Goal: Transaction & Acquisition: Purchase product/service

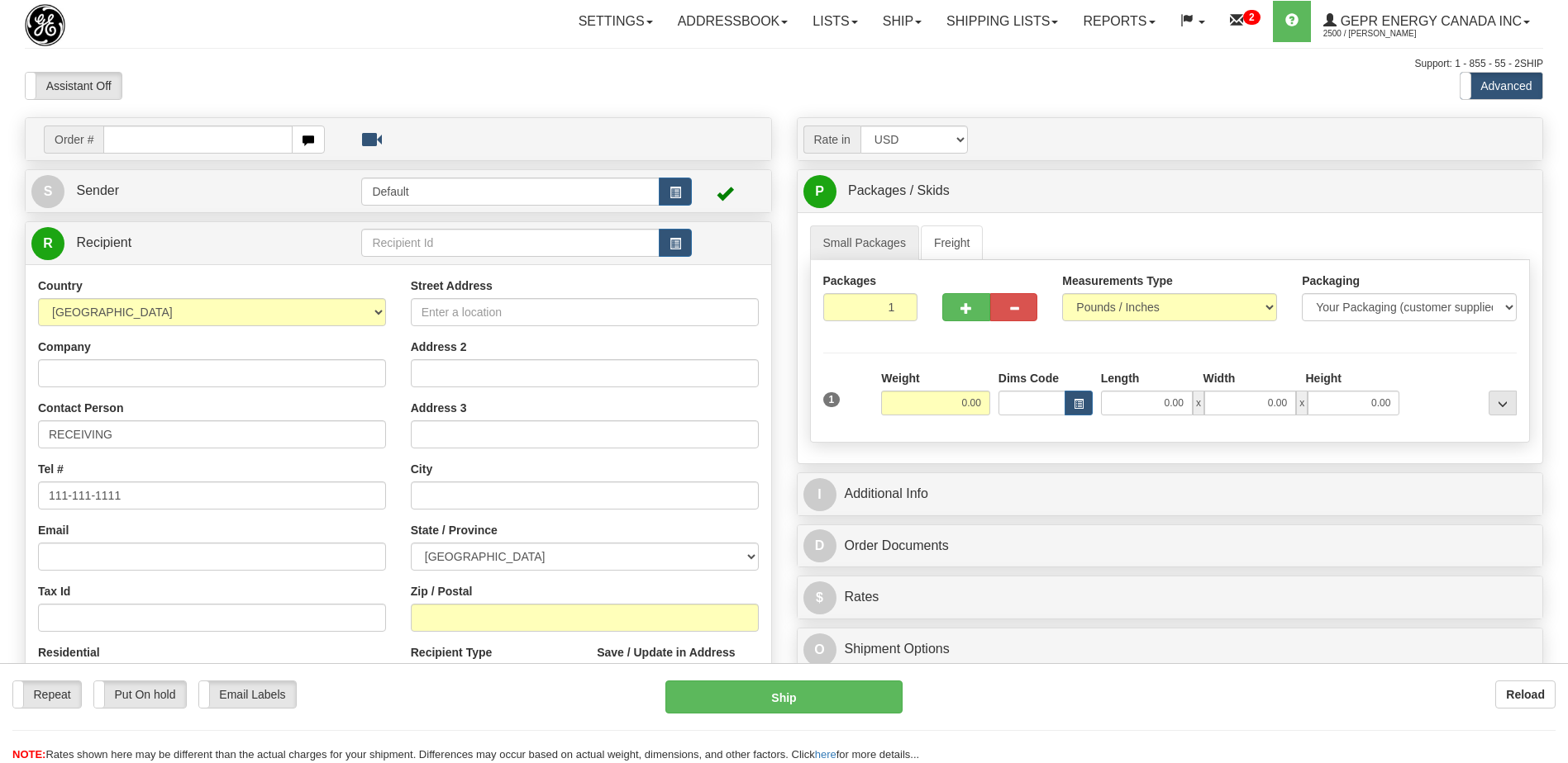
drag, startPoint x: 0, startPoint y: 0, endPoint x: 133, endPoint y: 222, distance: 258.8
click at [117, 134] on input "text" at bounding box center [198, 139] width 189 height 28
drag, startPoint x: 133, startPoint y: 222, endPoint x: 107, endPoint y: 139, distance: 87.0
click at [107, 139] on input "text" at bounding box center [198, 139] width 189 height 28
click at [158, 134] on input "text" at bounding box center [198, 139] width 189 height 28
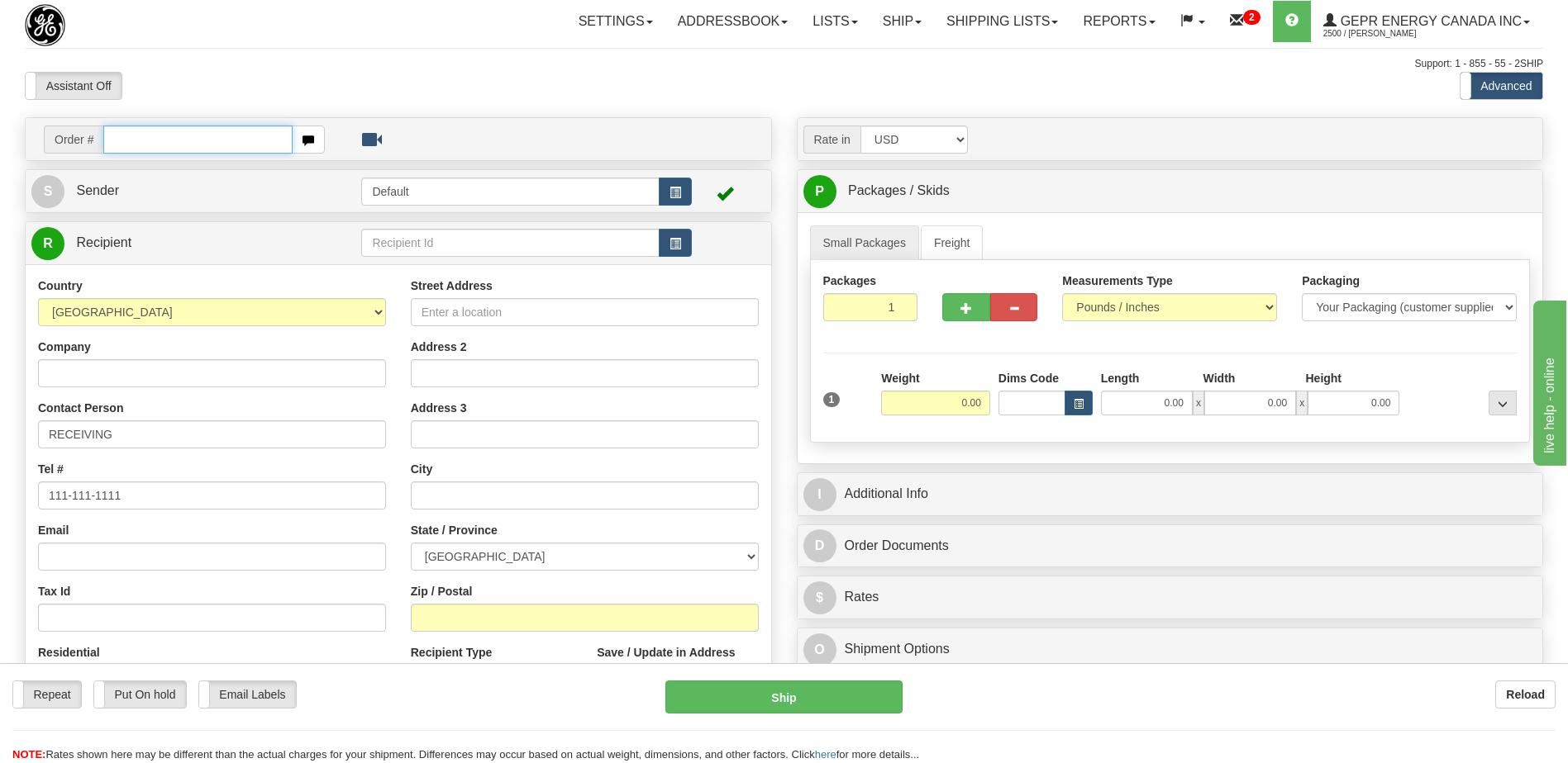
paste input "0086703683"
click at [130, 136] on input "0086703683" at bounding box center [198, 139] width 189 height 28
type input "86703683"
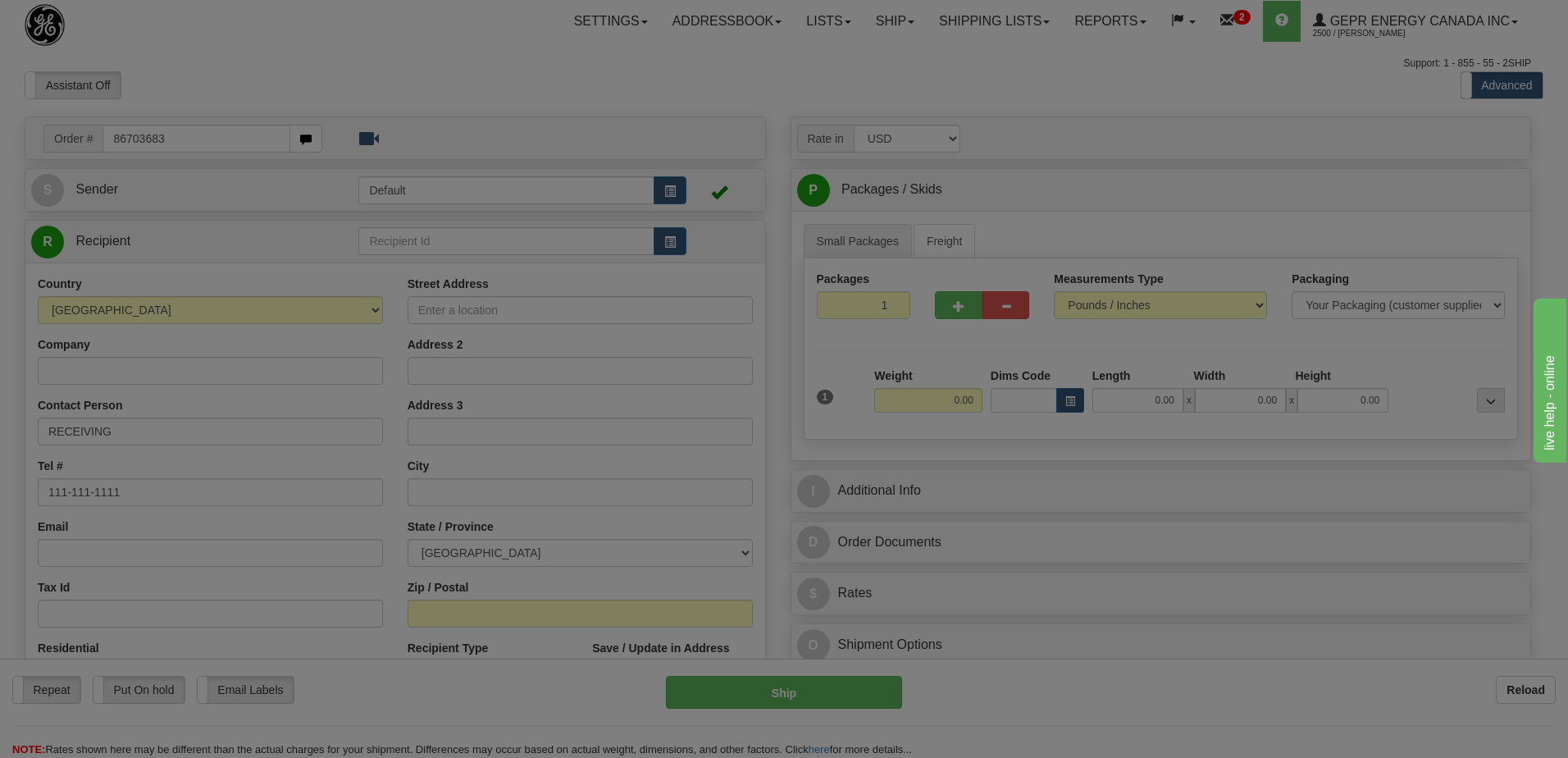
click at [366, 77] on body "Training Course Close Toggle navigation Settings Shipping Preferences New Recip…" at bounding box center [784, 379] width 1568 height 758
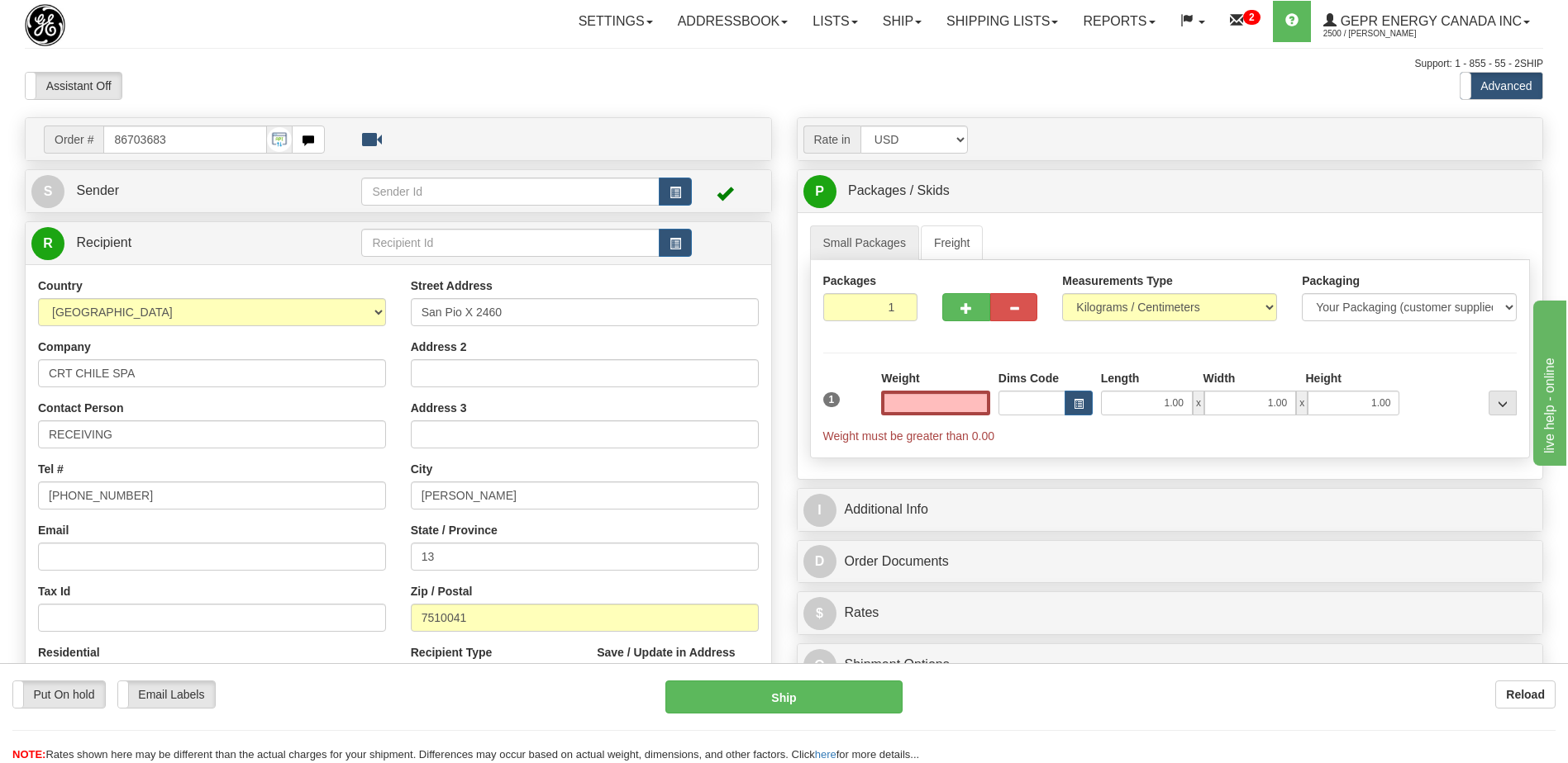
scroll to position [413, 0]
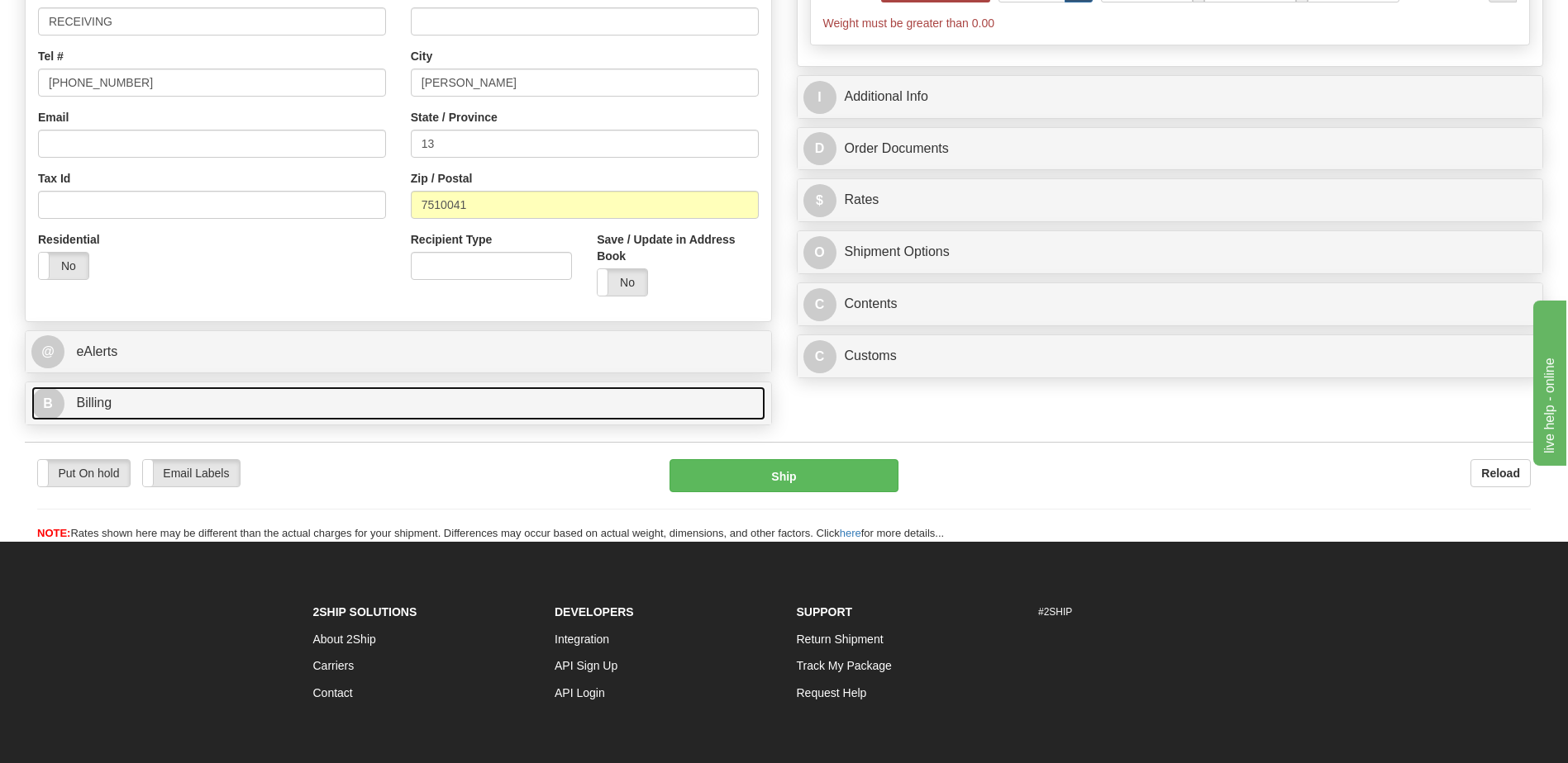
type input "0.00"
click at [135, 404] on link "B Billing" at bounding box center [398, 403] width 734 height 34
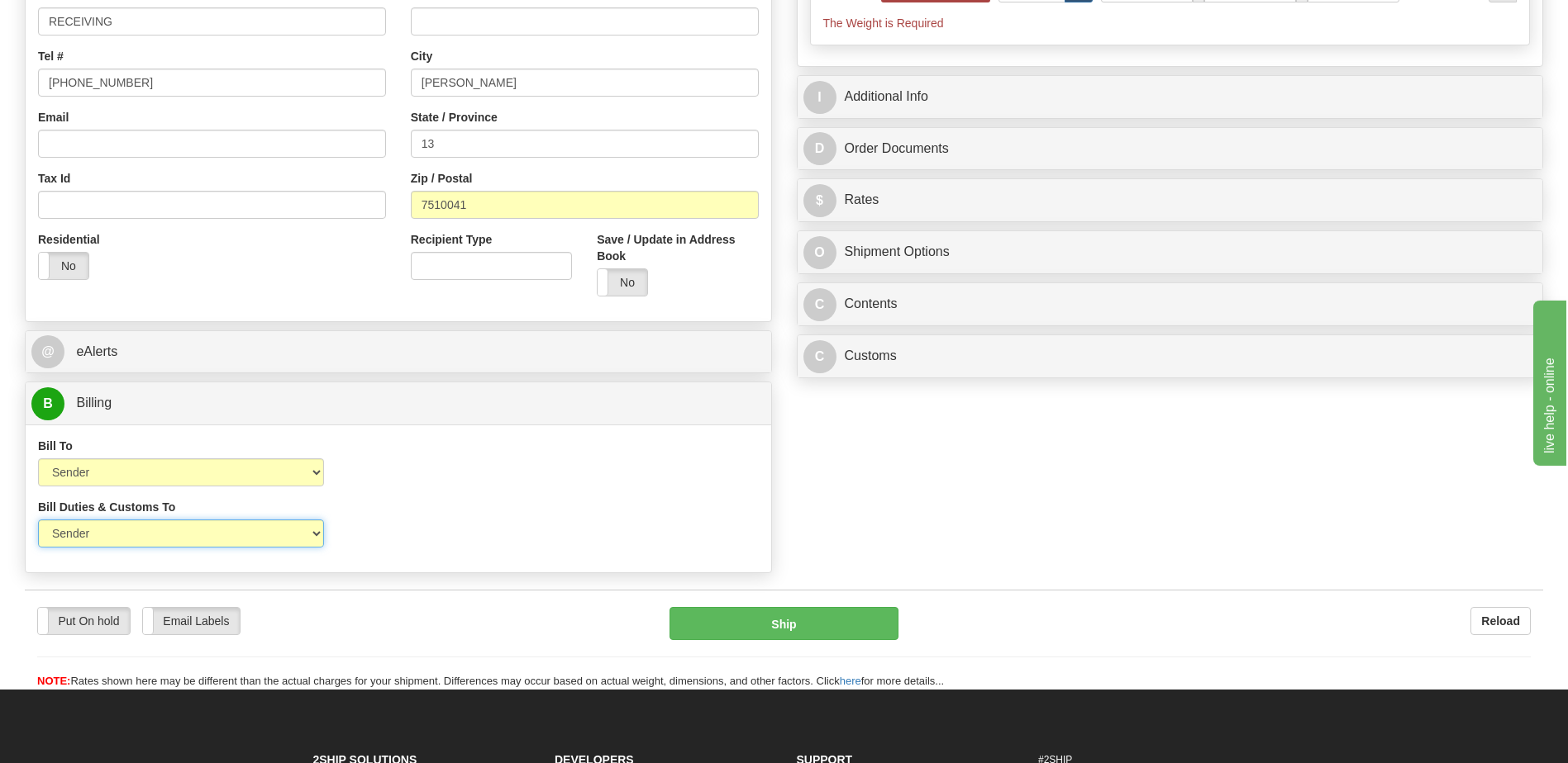
click at [278, 529] on select "Sender Recipient Third Party" at bounding box center [181, 533] width 286 height 28
select select "2"
click at [38, 519] on select "Sender Recipient Third Party" at bounding box center [181, 533] width 286 height 28
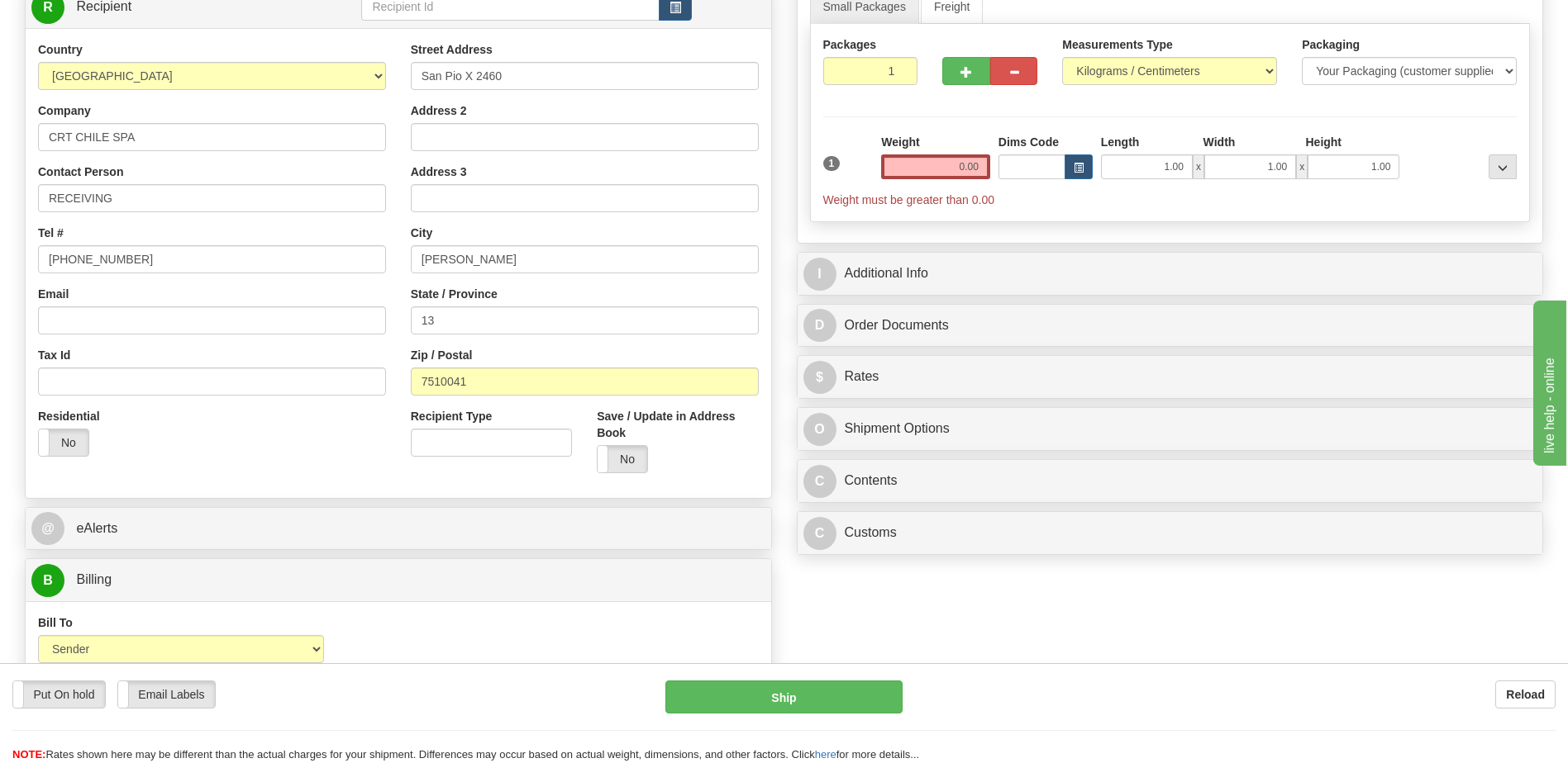
scroll to position [0, 0]
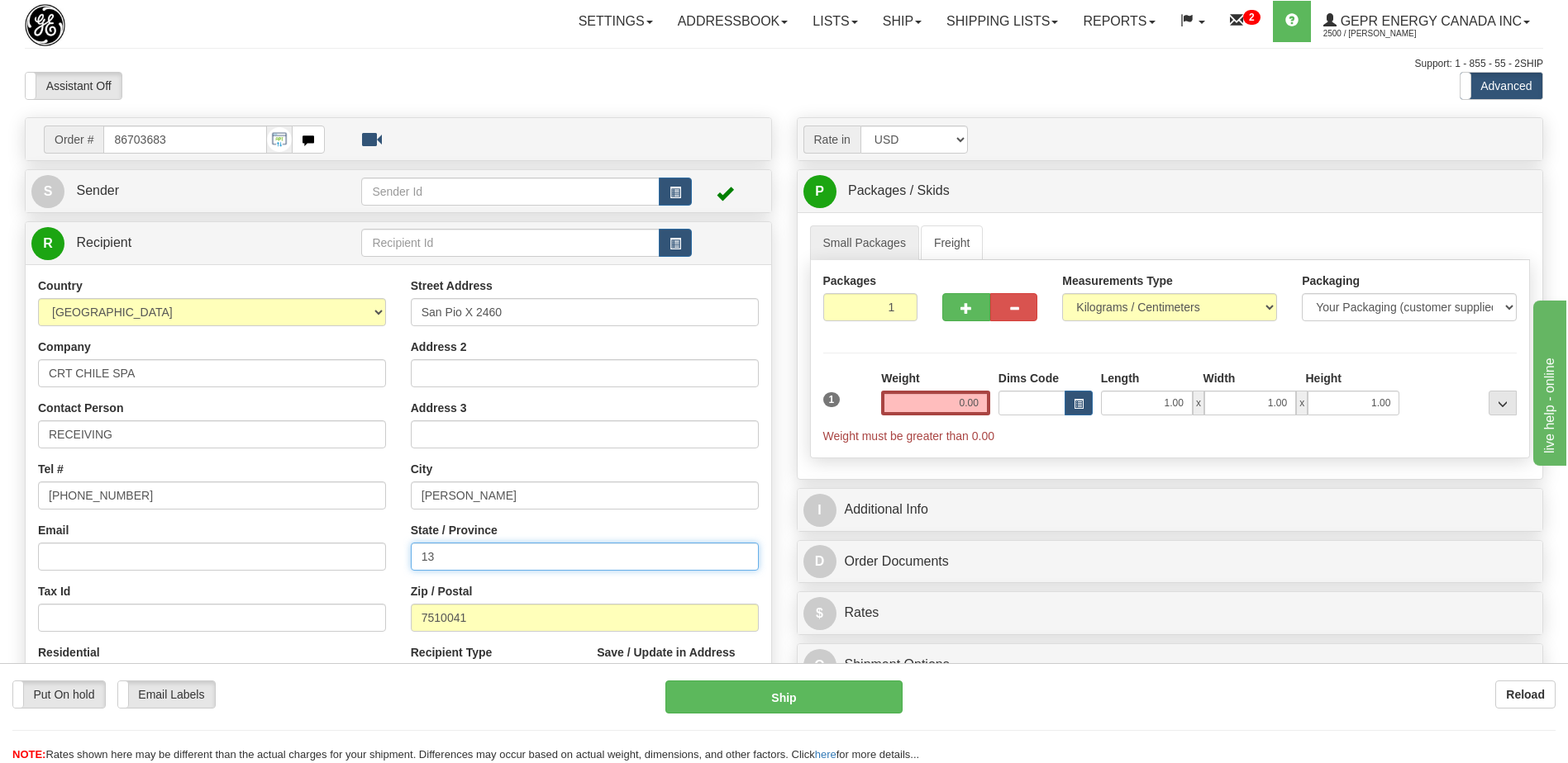
drag, startPoint x: 517, startPoint y: 557, endPoint x: 350, endPoint y: 569, distance: 167.4
click at [354, 569] on div "Country AFGHANISTAN ALAND ISLANDS ALBANIA ALGERIA AMERICAN SAMOA ANDORRA ANGOLA…" at bounding box center [398, 500] width 746 height 445
click at [680, 194] on span "button" at bounding box center [675, 192] width 11 height 10
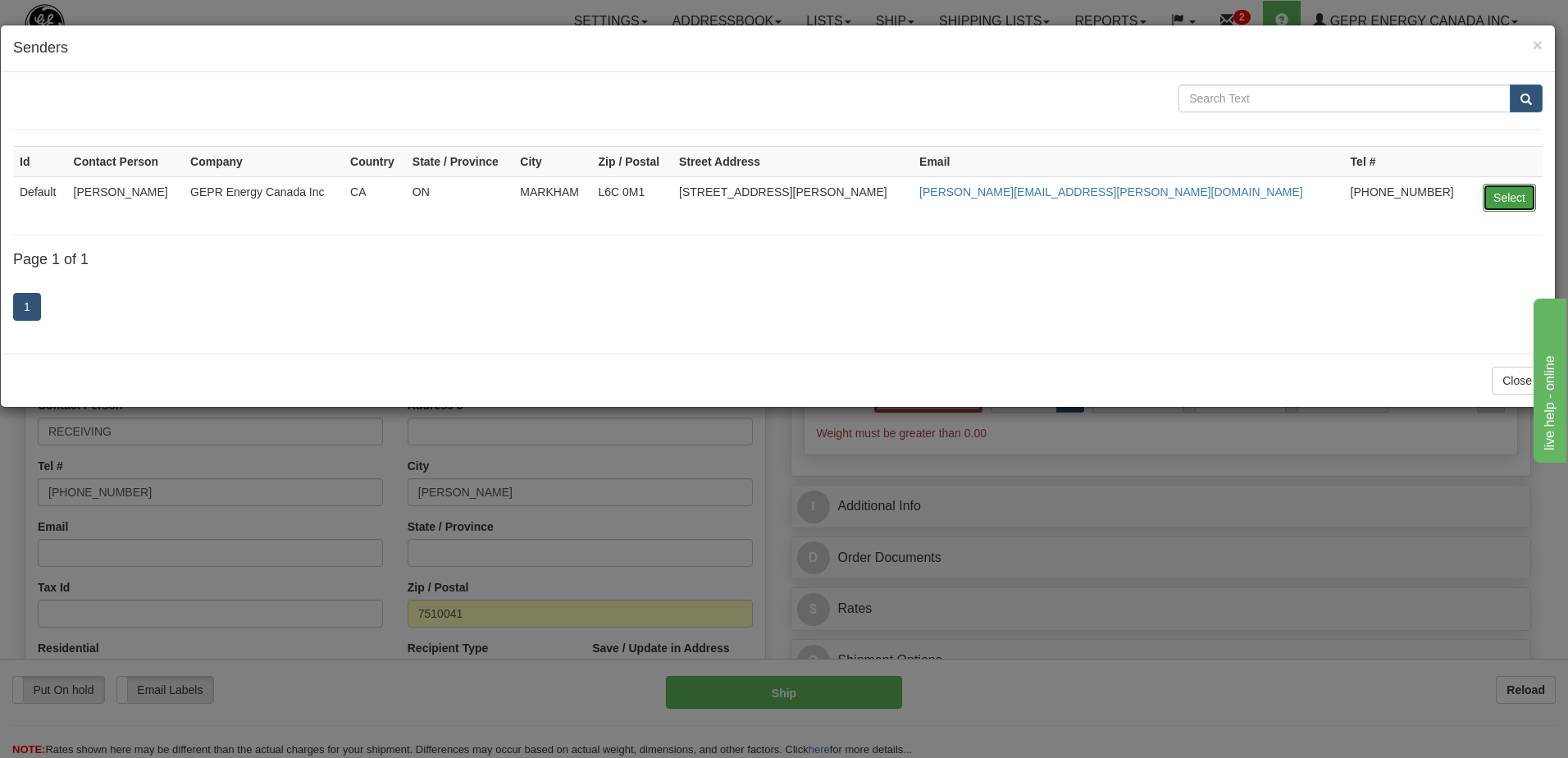
click at [1496, 200] on button "Select" at bounding box center [1509, 198] width 53 height 28
type input "Default"
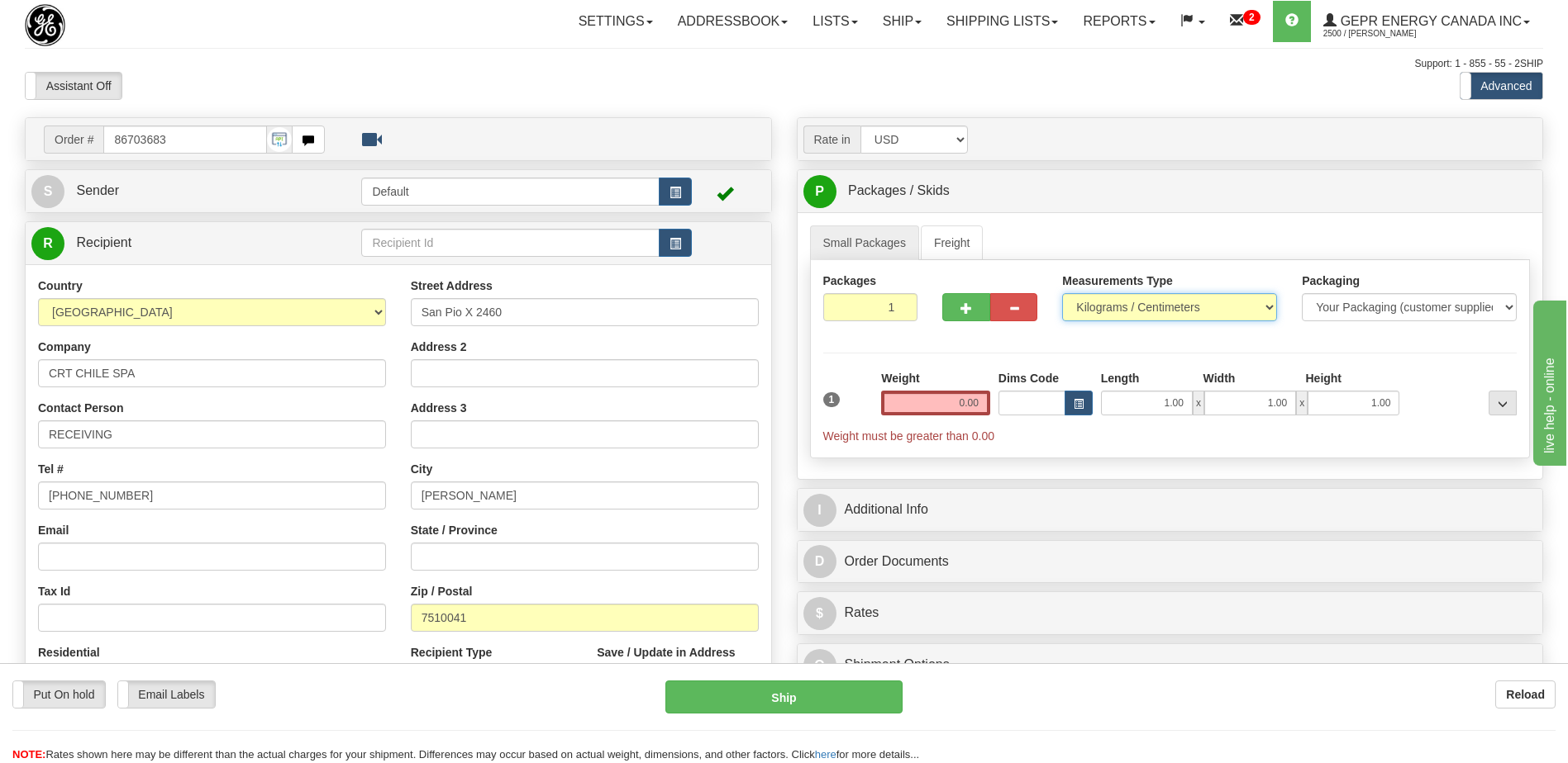
click at [1105, 304] on select "Pounds / Inches Kilograms / Centimeters" at bounding box center [1170, 307] width 215 height 28
select select "0"
click at [1062, 293] on select "Pounds / Inches Kilograms / Centimeters" at bounding box center [1170, 307] width 215 height 28
click at [971, 399] on input "0.00" at bounding box center [935, 403] width 109 height 25
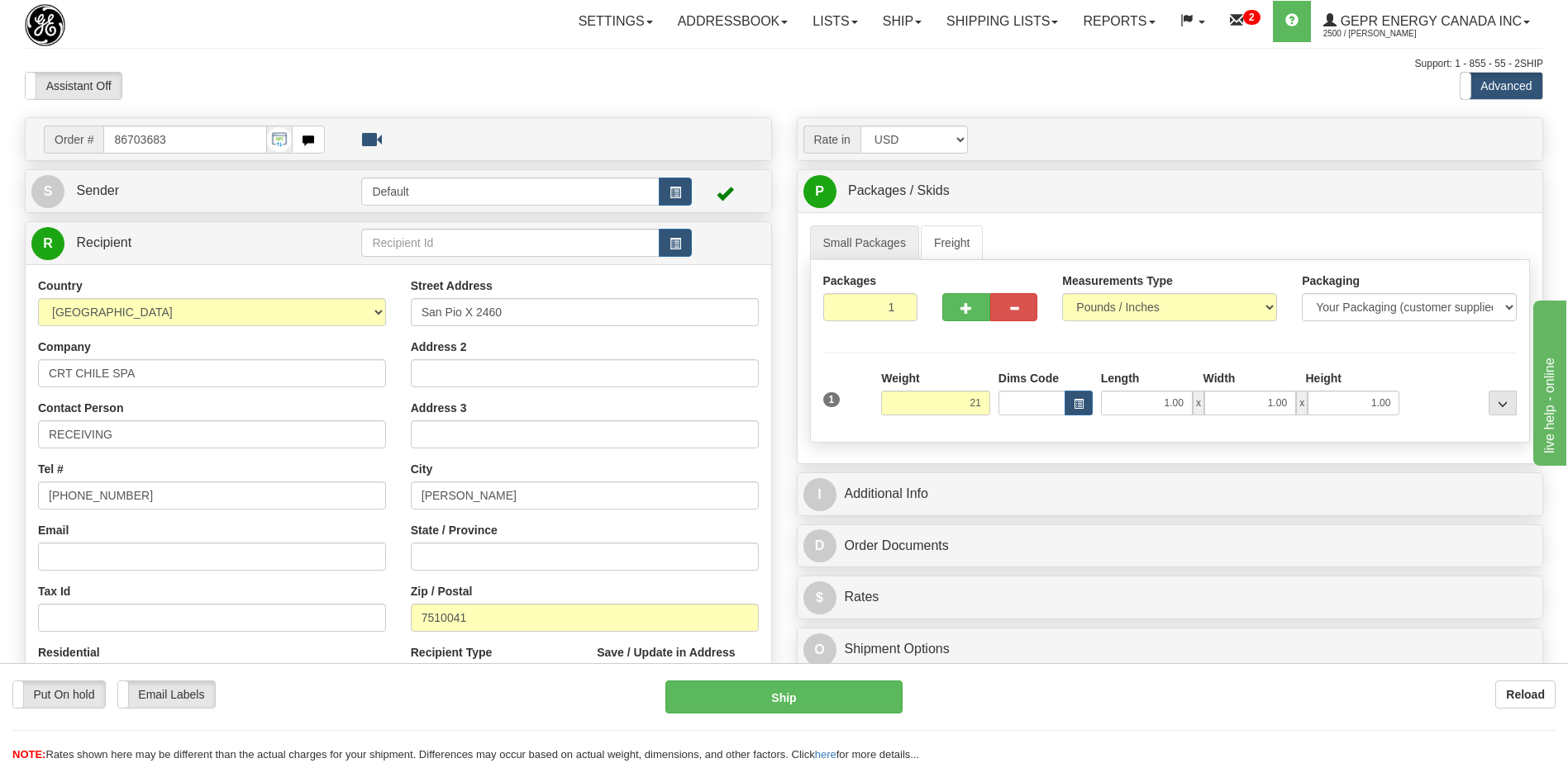
type input "21.00"
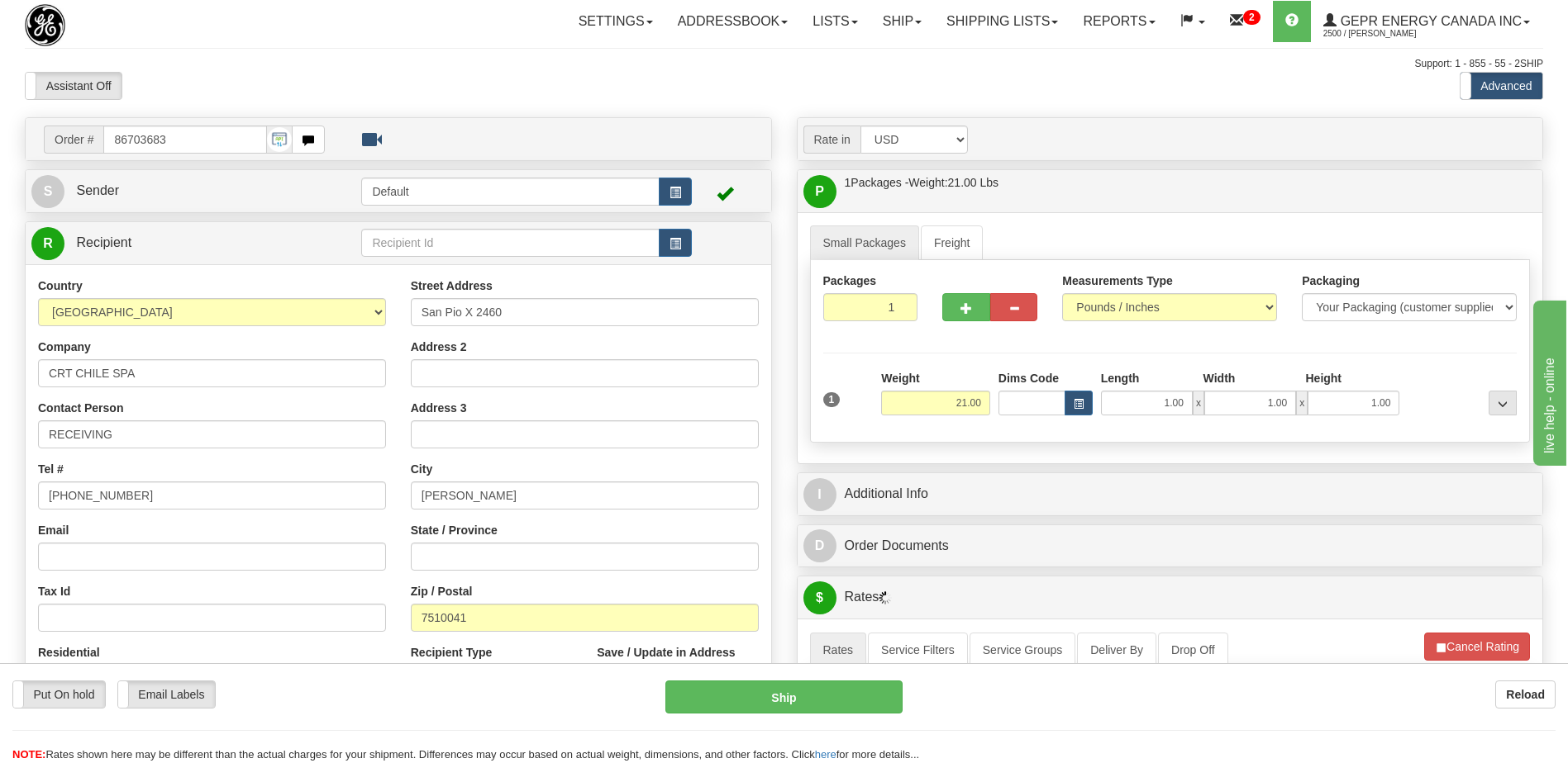
click at [703, 87] on div "Assistant On Assistant Off Do a return Do a return Previous Next Standard Advan…" at bounding box center [783, 86] width 1543 height 28
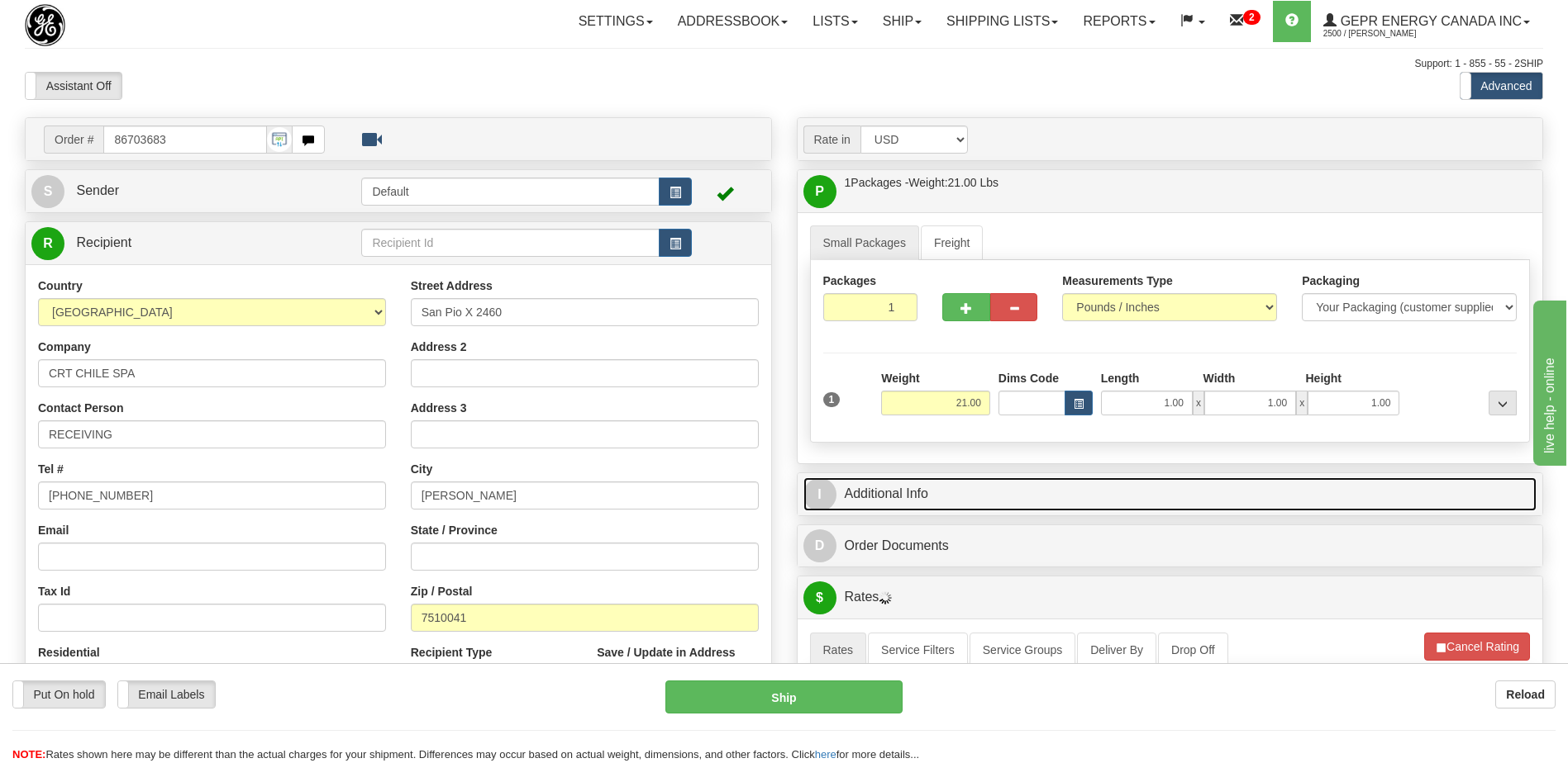
click at [910, 490] on link "I Additional Info" at bounding box center [1170, 494] width 734 height 34
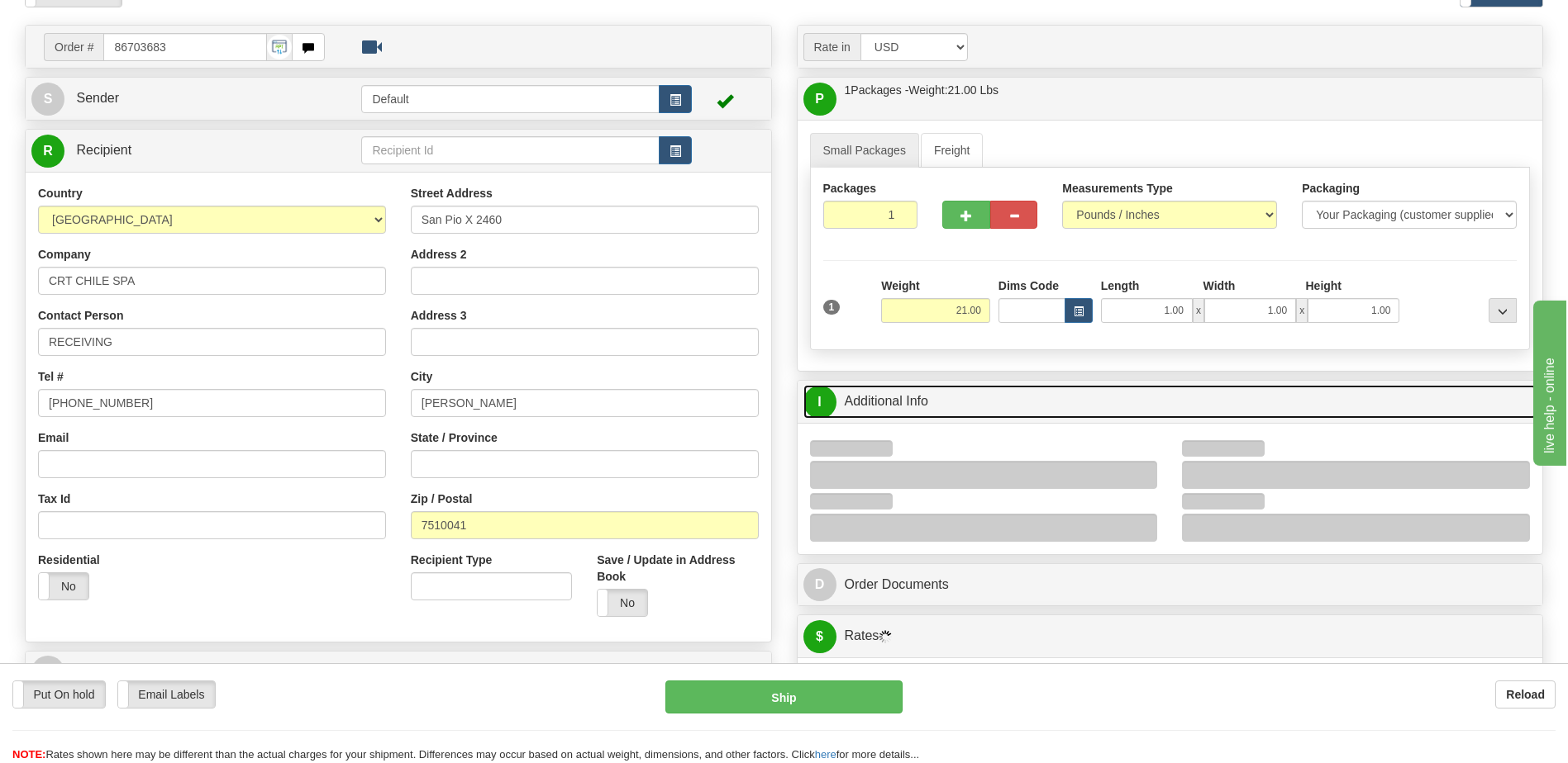
scroll to position [165, 0]
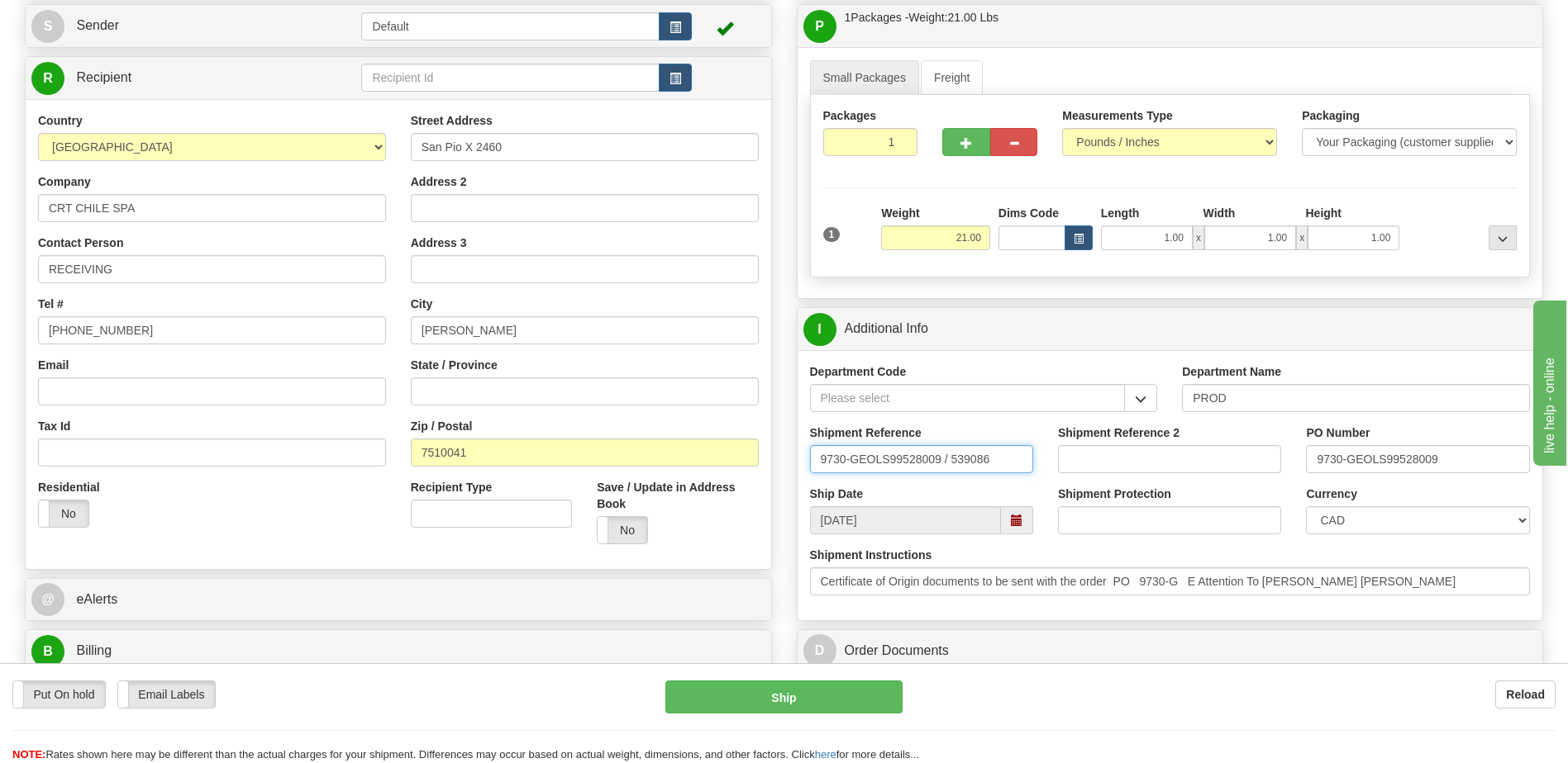
drag, startPoint x: 1014, startPoint y: 464, endPoint x: 566, endPoint y: 467, distance: 448.0
type input "5399005878"
drag, startPoint x: 1406, startPoint y: 584, endPoint x: 1209, endPoint y: 592, distance: 197.2
click at [1209, 592] on input "Certificate of Origin documents to be sent with the order PO 9730-G E Attention…" at bounding box center [1170, 582] width 720 height 28
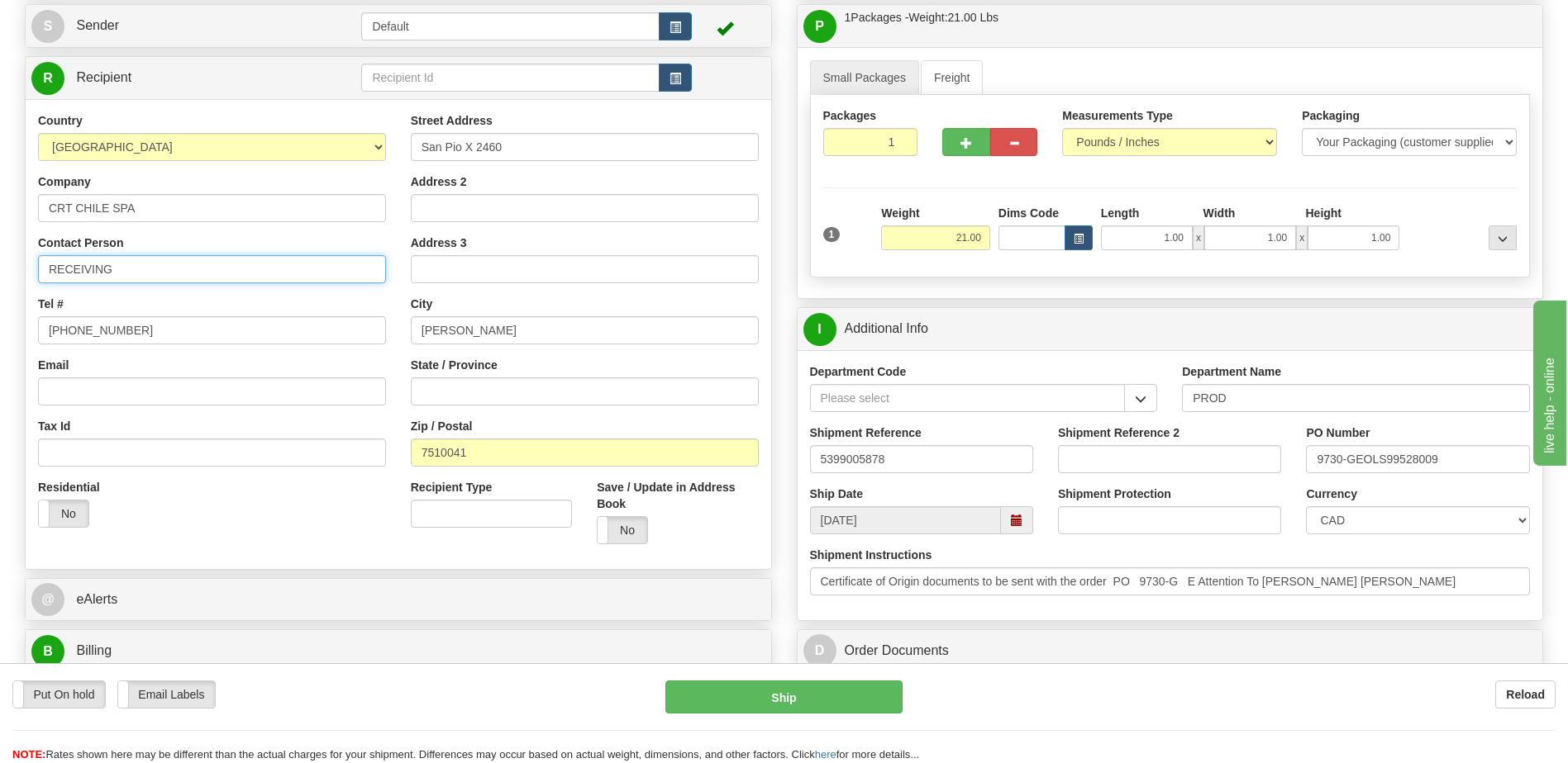
drag, startPoint x: 146, startPoint y: 262, endPoint x: 32, endPoint y: 268, distance: 114.2
click at [32, 268] on div "Country AFGHANISTAN ALAND ISLANDS ALBANIA ALGERIA AMERICAN SAMOA ANDORRA ANGOLA…" at bounding box center [211, 326] width 373 height 428
paste input "Attention To Maria Fernanda Olivares"
click at [110, 269] on input "Attention To Maria Fernanda Olivares" at bounding box center [212, 269] width 348 height 28
type input "Attn: Maria Fernanda Olivares"
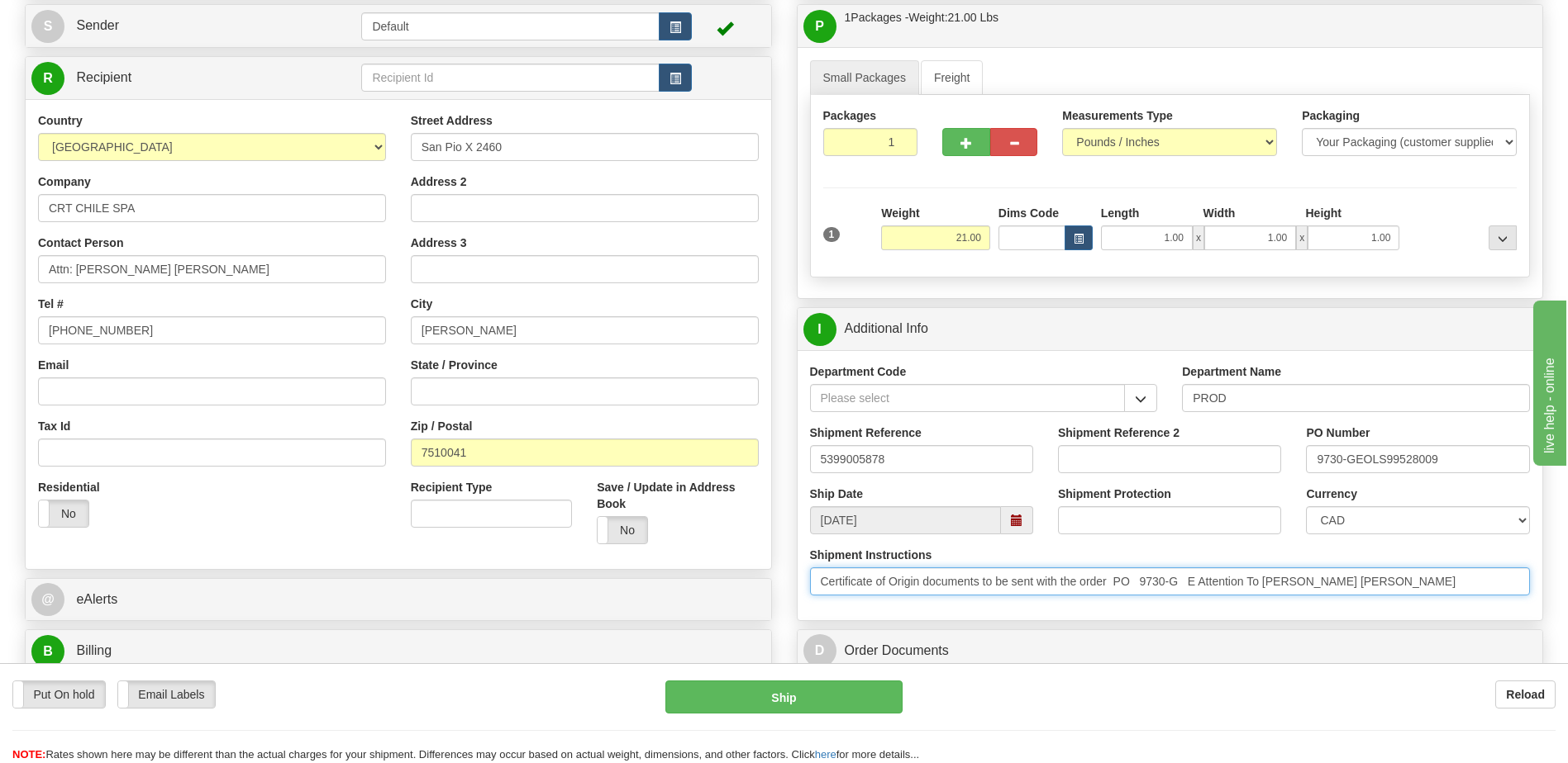
drag, startPoint x: 1408, startPoint y: 585, endPoint x: 440, endPoint y: 617, distance: 968.5
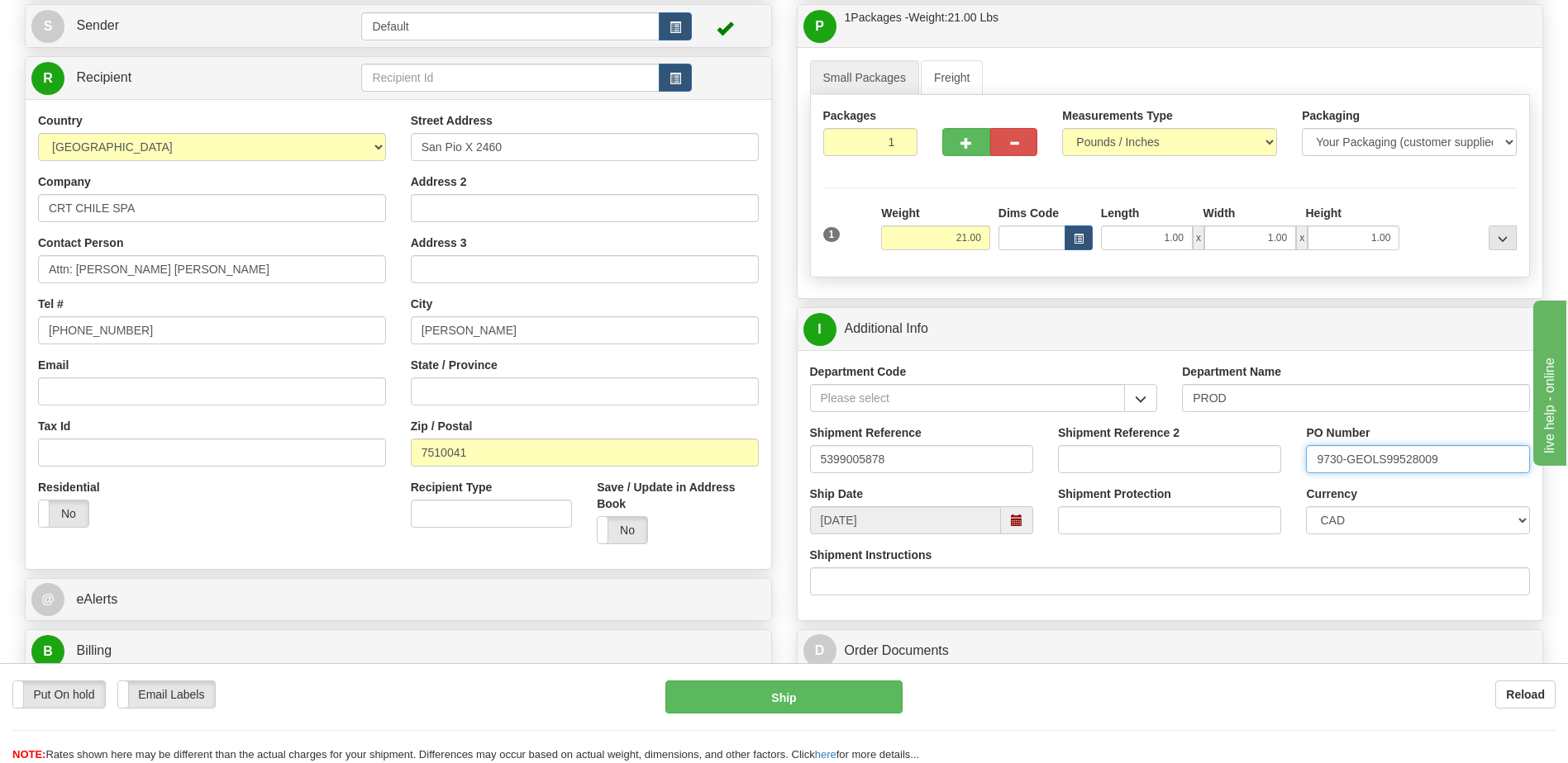
drag, startPoint x: 1457, startPoint y: 460, endPoint x: 1162, endPoint y: 475, distance: 295.4
click at [1162, 475] on div "Shipment Reference 5399005878 Shipment Reference 2 PO Number 9730-GEOLS99528009" at bounding box center [1171, 455] width 746 height 61
type input "4201997137"
click at [1361, 512] on select "CAD USD EUR ZAR RON ANG ARN AUD AUS AWG BBD BFR BGN BHD BMD BND BRC BRL CHP CKZ…" at bounding box center [1417, 520] width 223 height 28
select select "1"
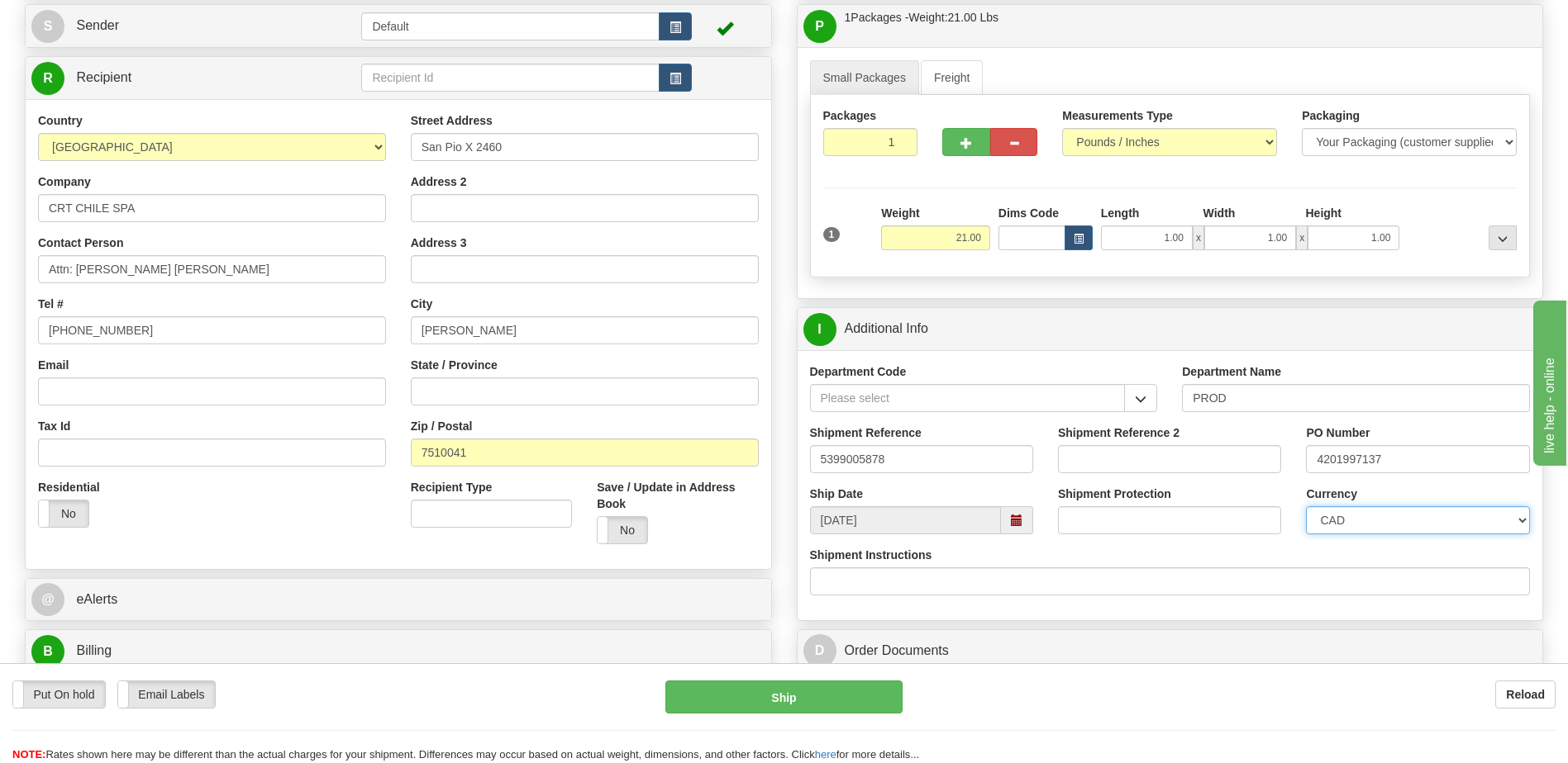
click at [1305, 506] on select "CAD USD EUR ZAR RON ANG ARN AUD AUS AWG BBD BFR BGN BHD BMD BND BRC BRL CHP CKZ…" at bounding box center [1417, 520] width 223 height 28
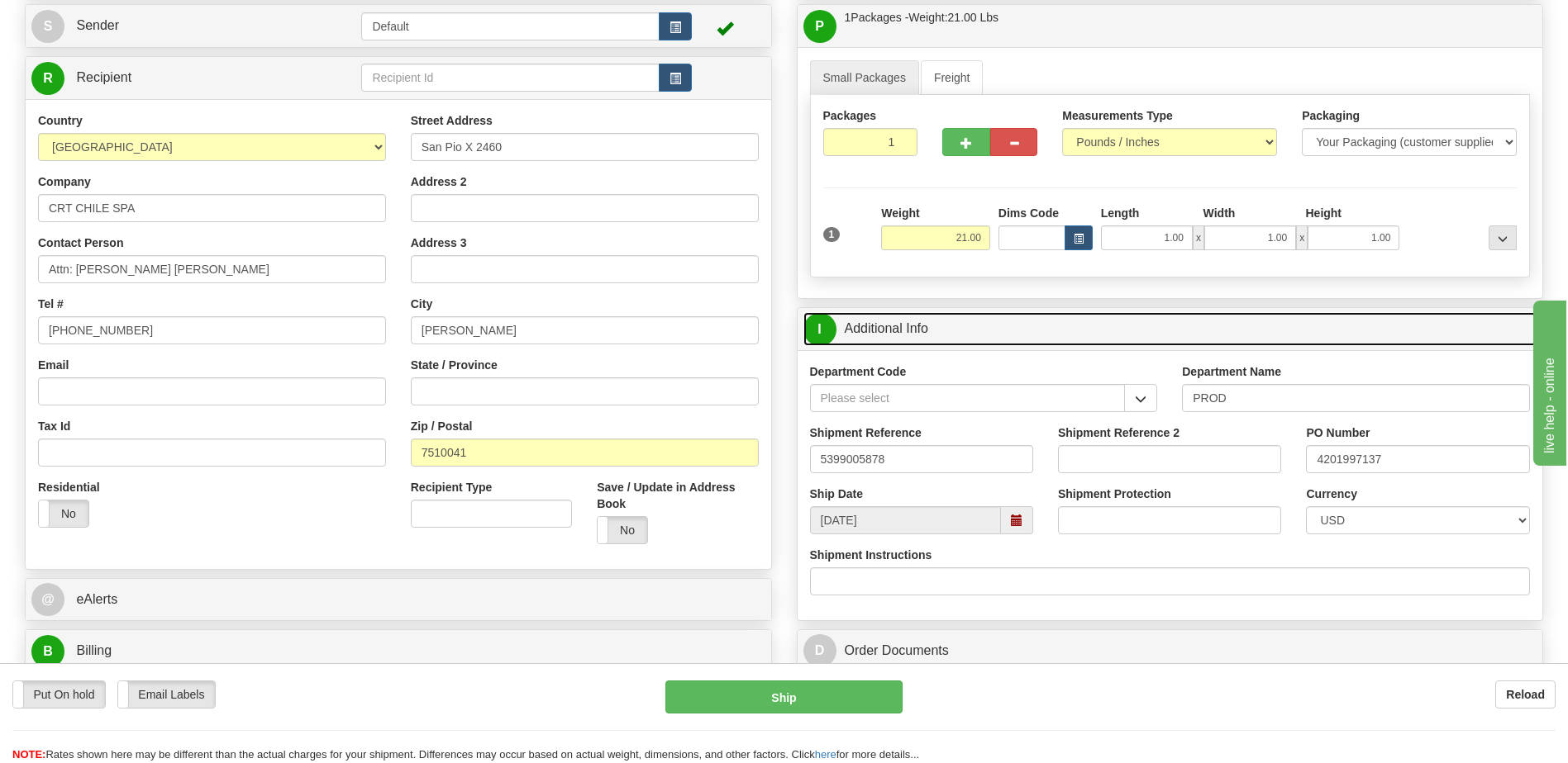
click at [1057, 338] on link "I Additional Info" at bounding box center [1170, 329] width 734 height 34
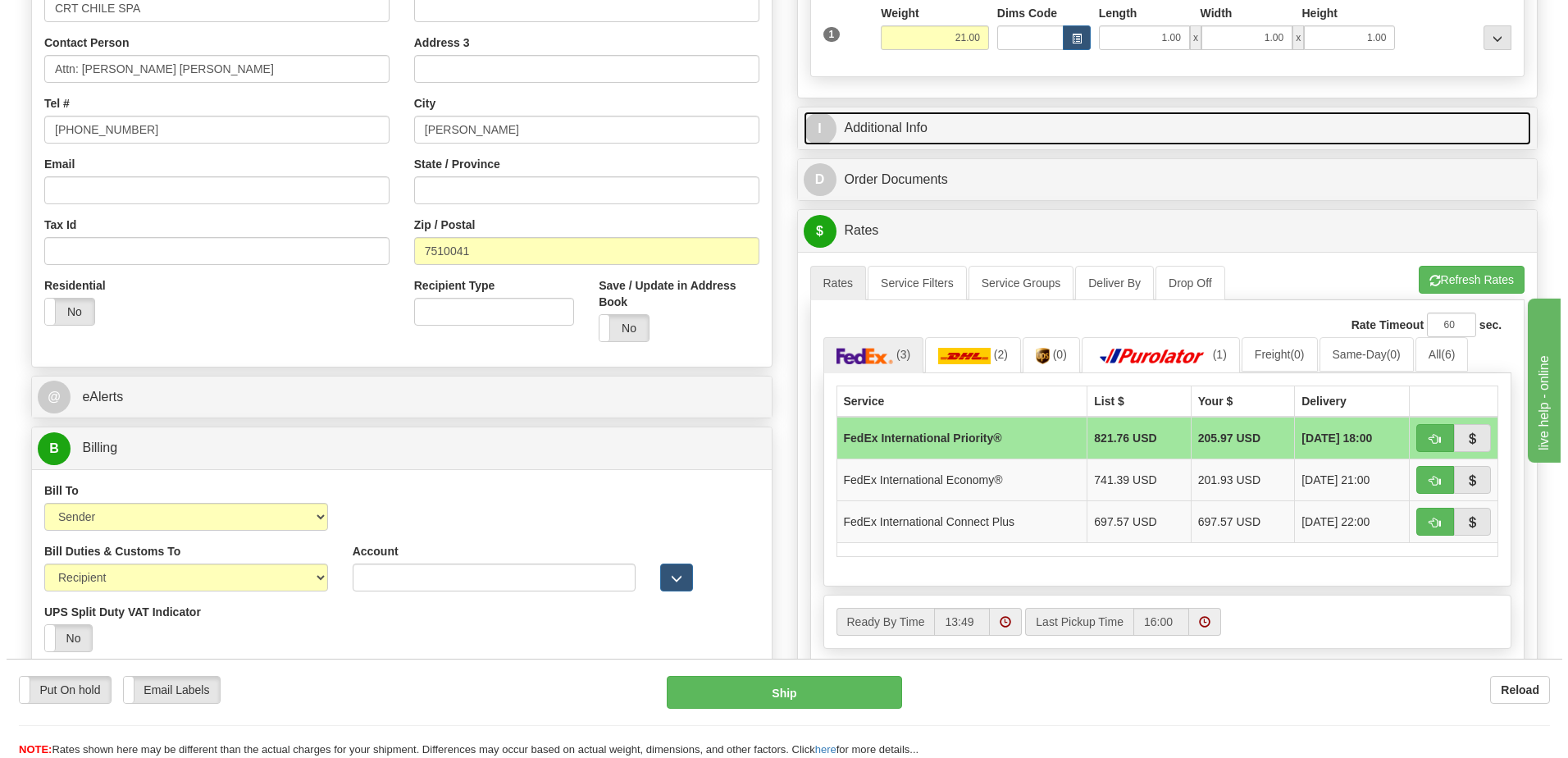
scroll to position [410, 0]
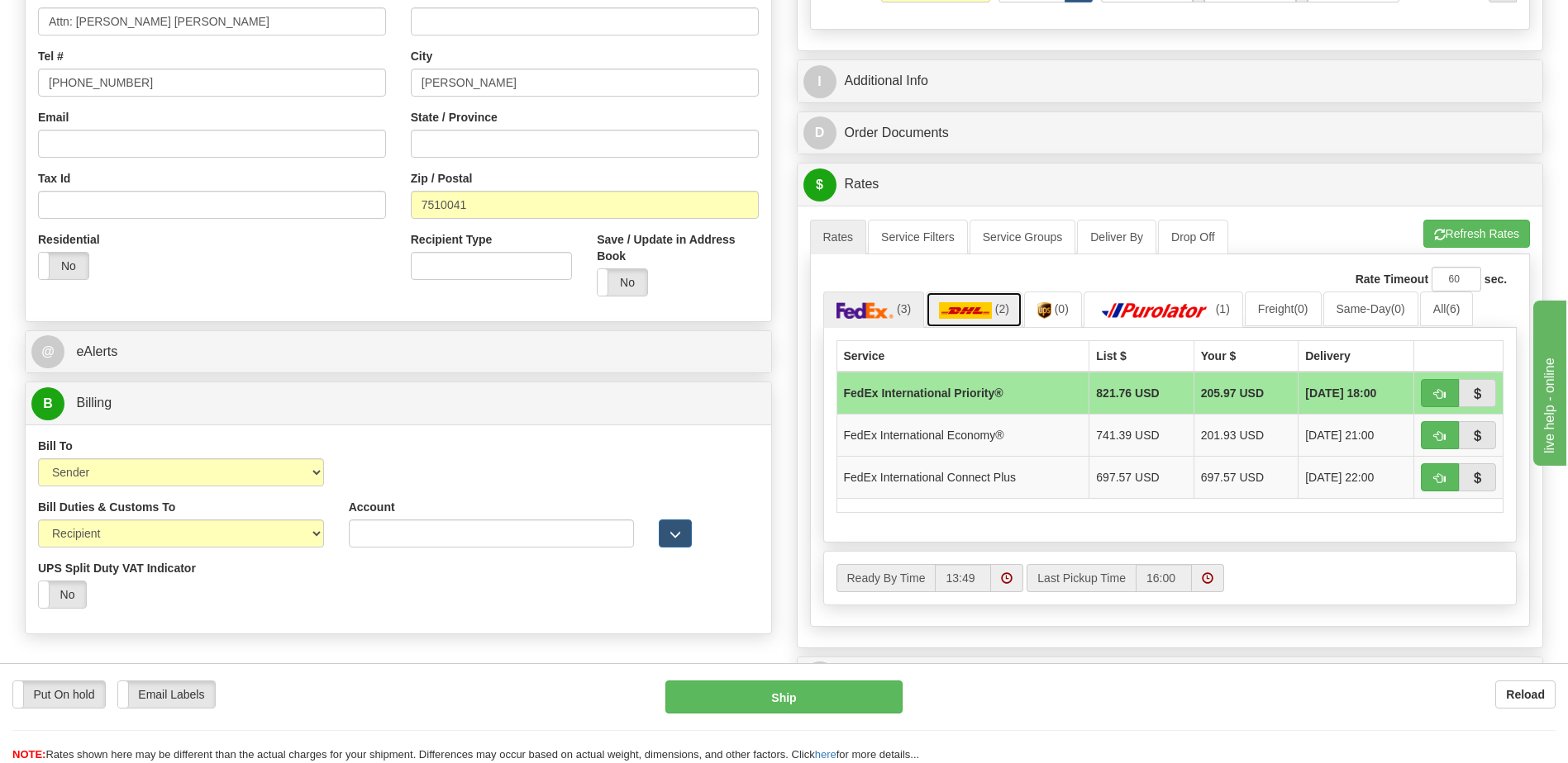
click at [992, 304] on link "(2)" at bounding box center [974, 309] width 96 height 35
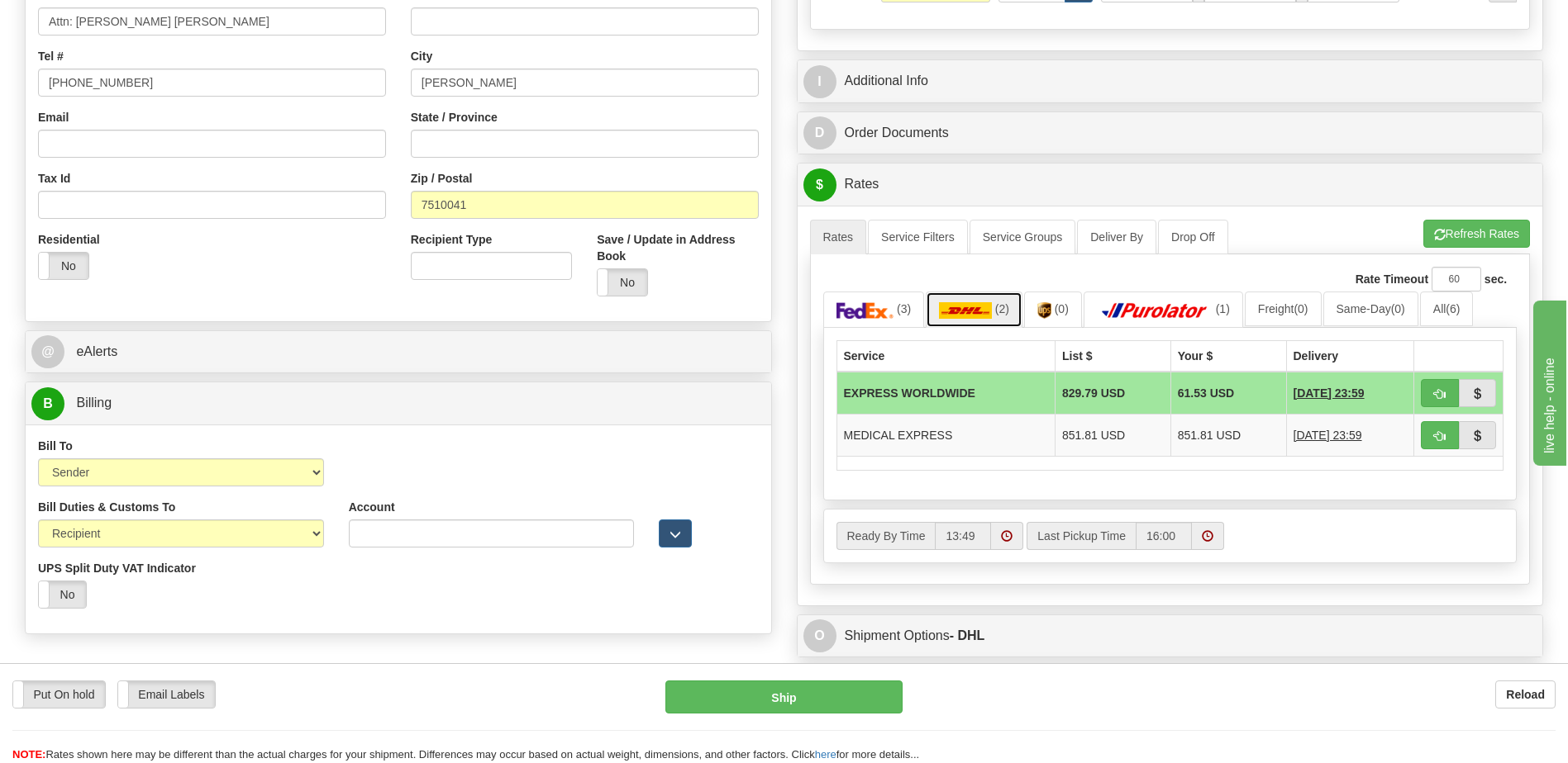
click at [1003, 310] on span "(2)" at bounding box center [1002, 309] width 14 height 13
click at [1436, 392] on span "button" at bounding box center [1440, 394] width 11 height 10
type input "P"
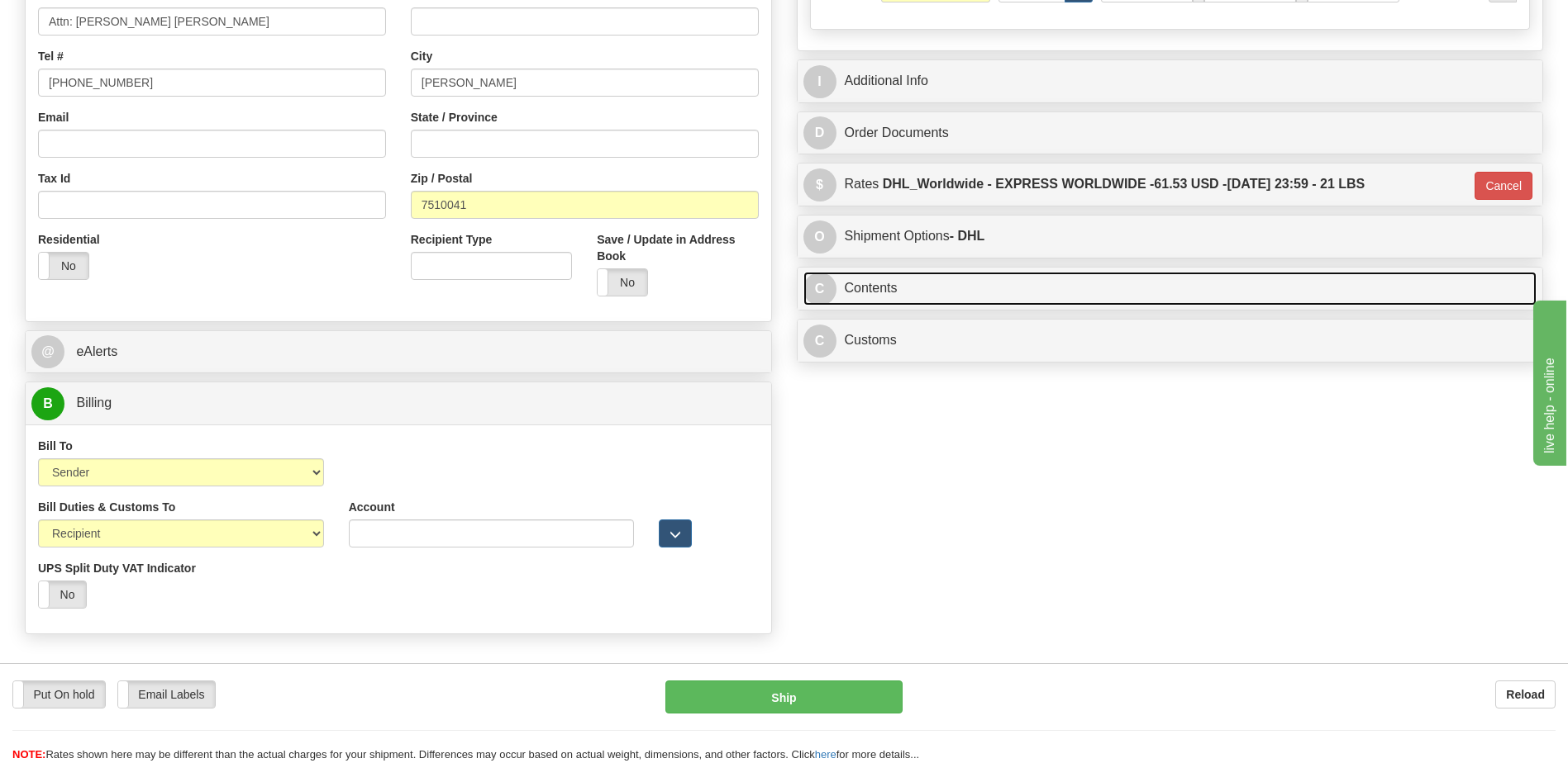
click at [925, 285] on link "C Contents" at bounding box center [1170, 289] width 734 height 34
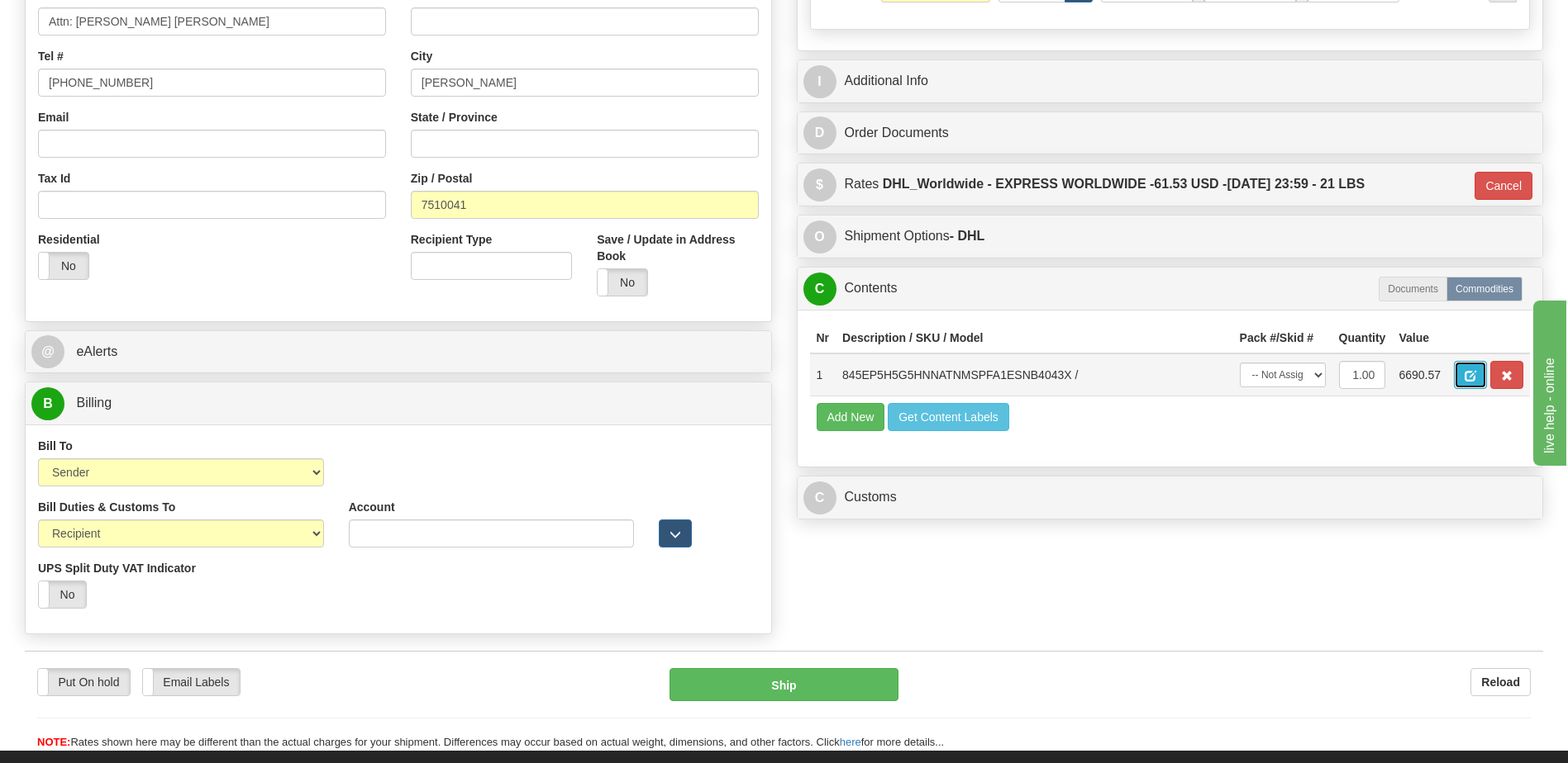
click at [1464, 379] on span "button" at bounding box center [1470, 375] width 11 height 10
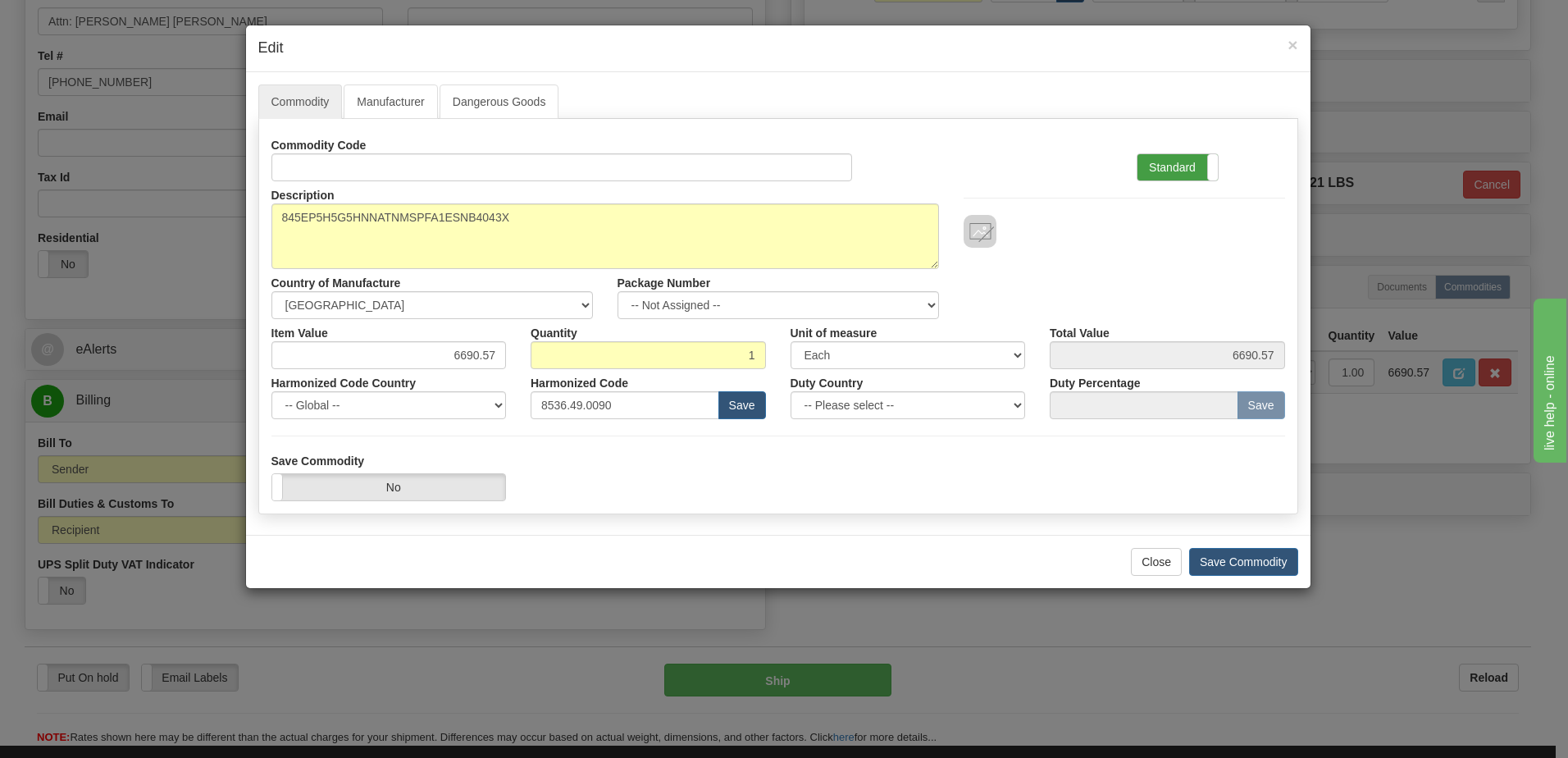
click at [1162, 163] on label "Standard" at bounding box center [1178, 167] width 81 height 26
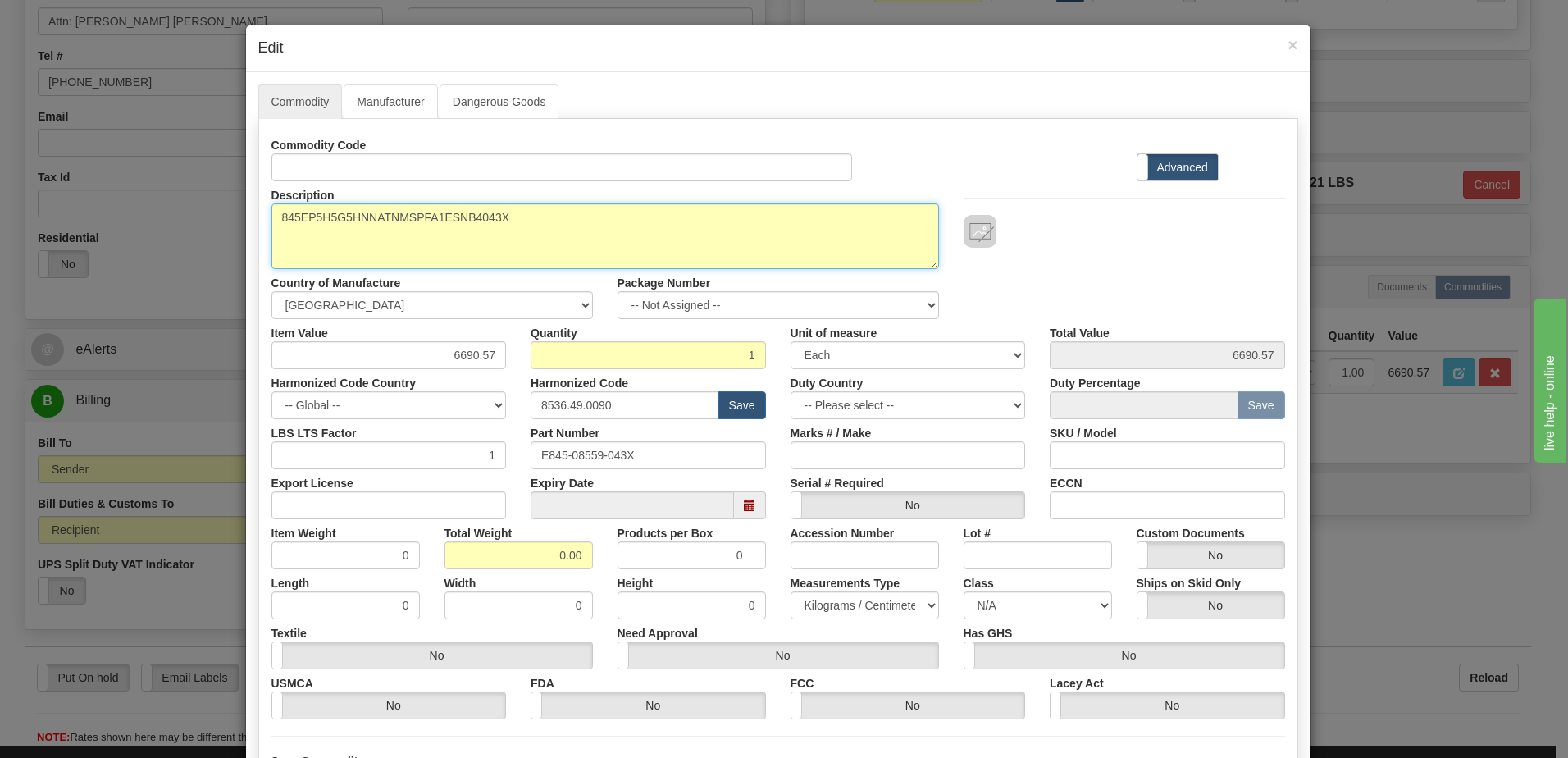
click at [274, 216] on textarea "845EP5H5G5HNNATNMSPFA1ESNB4043X" at bounding box center [606, 236] width 668 height 66
paste textarea "Transformer Protection System"
type textarea "Transformer Protection System P/N 845EP5H5G5HNNATNMSPFA1ESNB4043X"
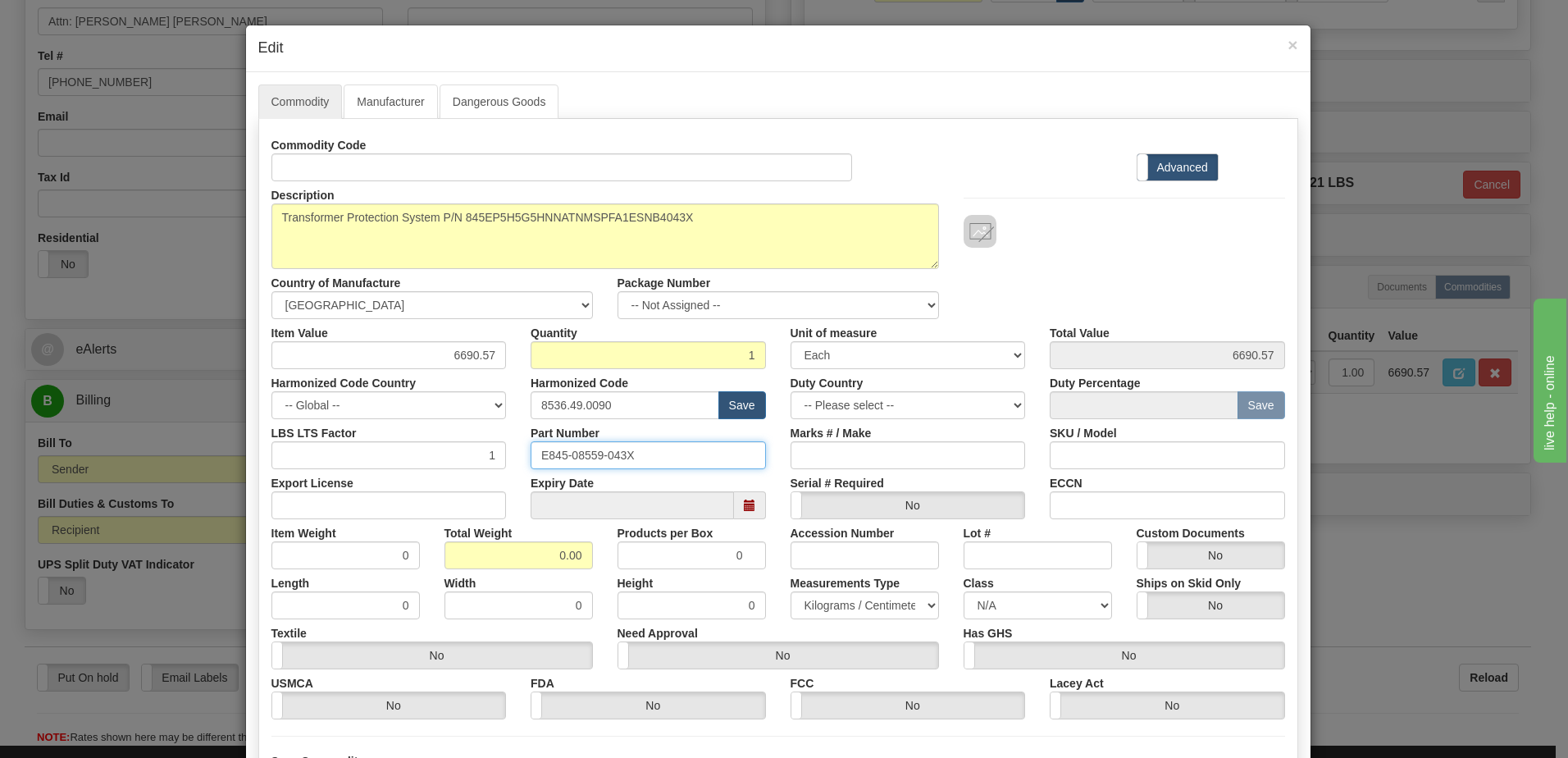
drag, startPoint x: 656, startPoint y: 456, endPoint x: 242, endPoint y: 413, distance: 416.2
click at [280, 418] on div "Commodity Code Standard Advanced Description 845EP5H5G5HNNATNMSPFA1ESNB4043X Co…" at bounding box center [778, 426] width 1013 height 588
drag, startPoint x: 545, startPoint y: 551, endPoint x: 792, endPoint y: 569, distance: 247.7
click at [792, 569] on div "Commodity Code Standard Advanced Description 845EP5H5G5HNNATNMSPFA1ESNB4043X Co…" at bounding box center [778, 426] width 1013 height 588
type input "1"
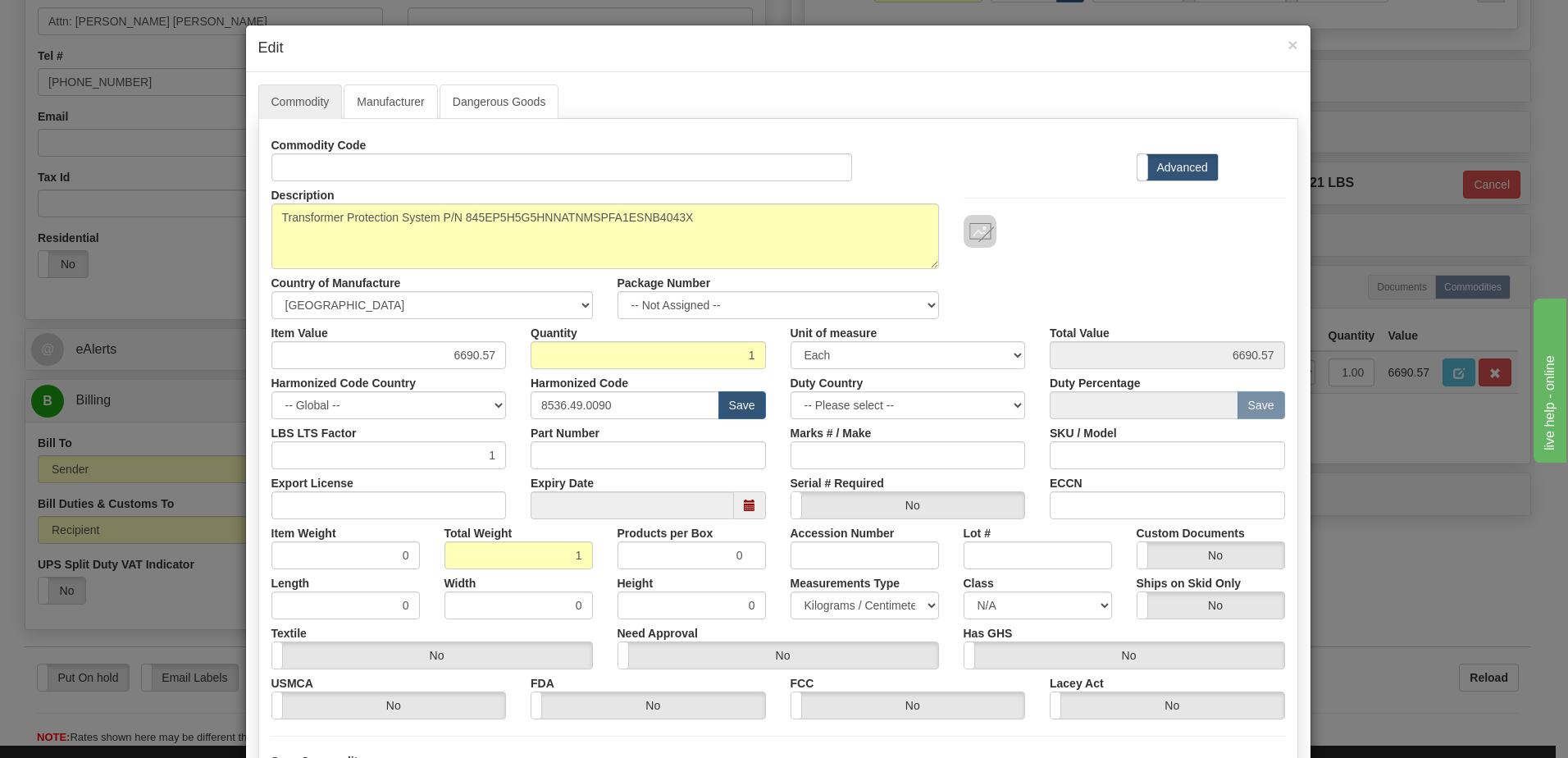
type input "1.0000"
click at [1118, 219] on div at bounding box center [1124, 231] width 322 height 32
click at [402, 354] on input "6690.57" at bounding box center [389, 355] width 236 height 28
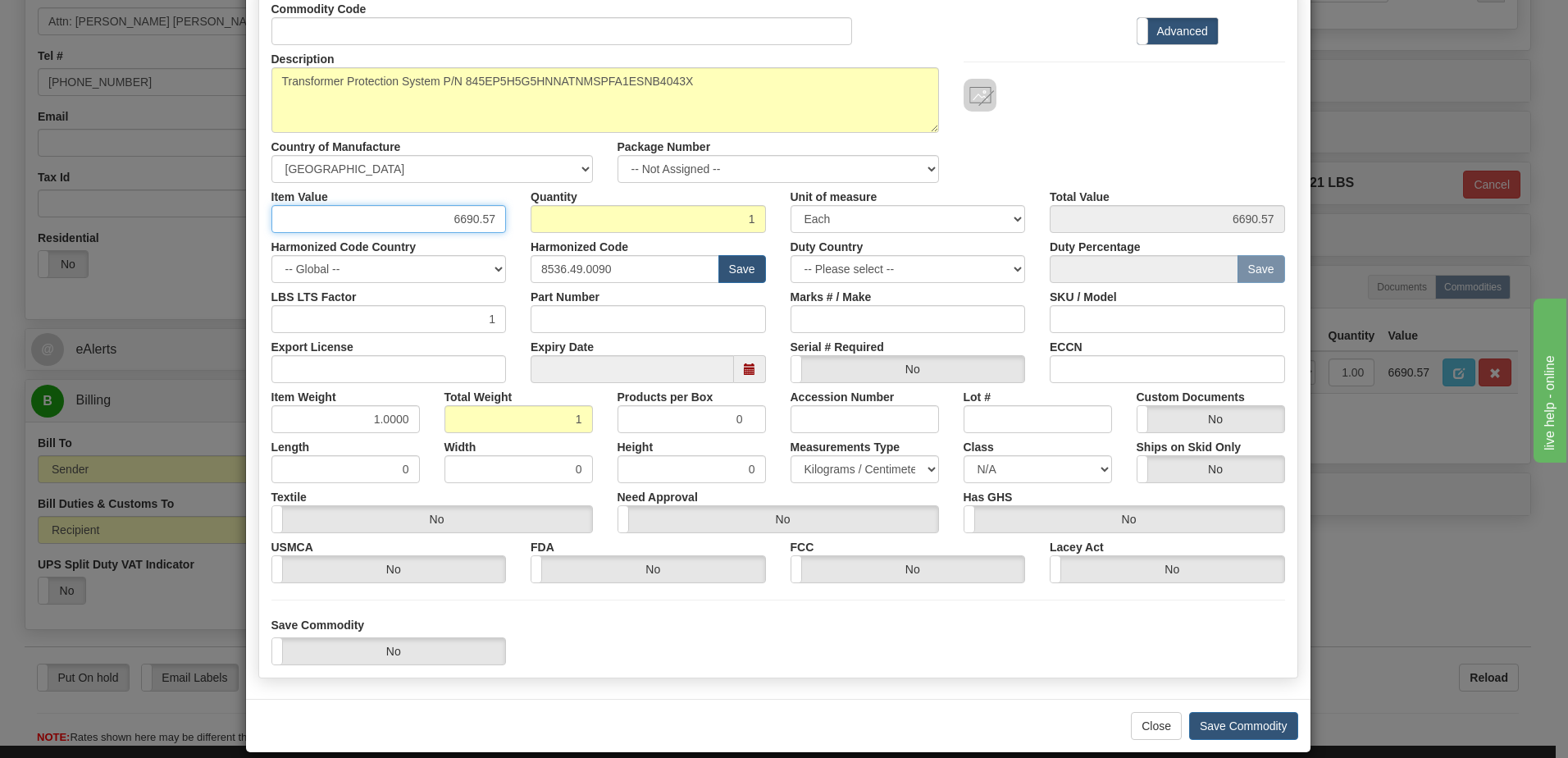
scroll to position [156, 0]
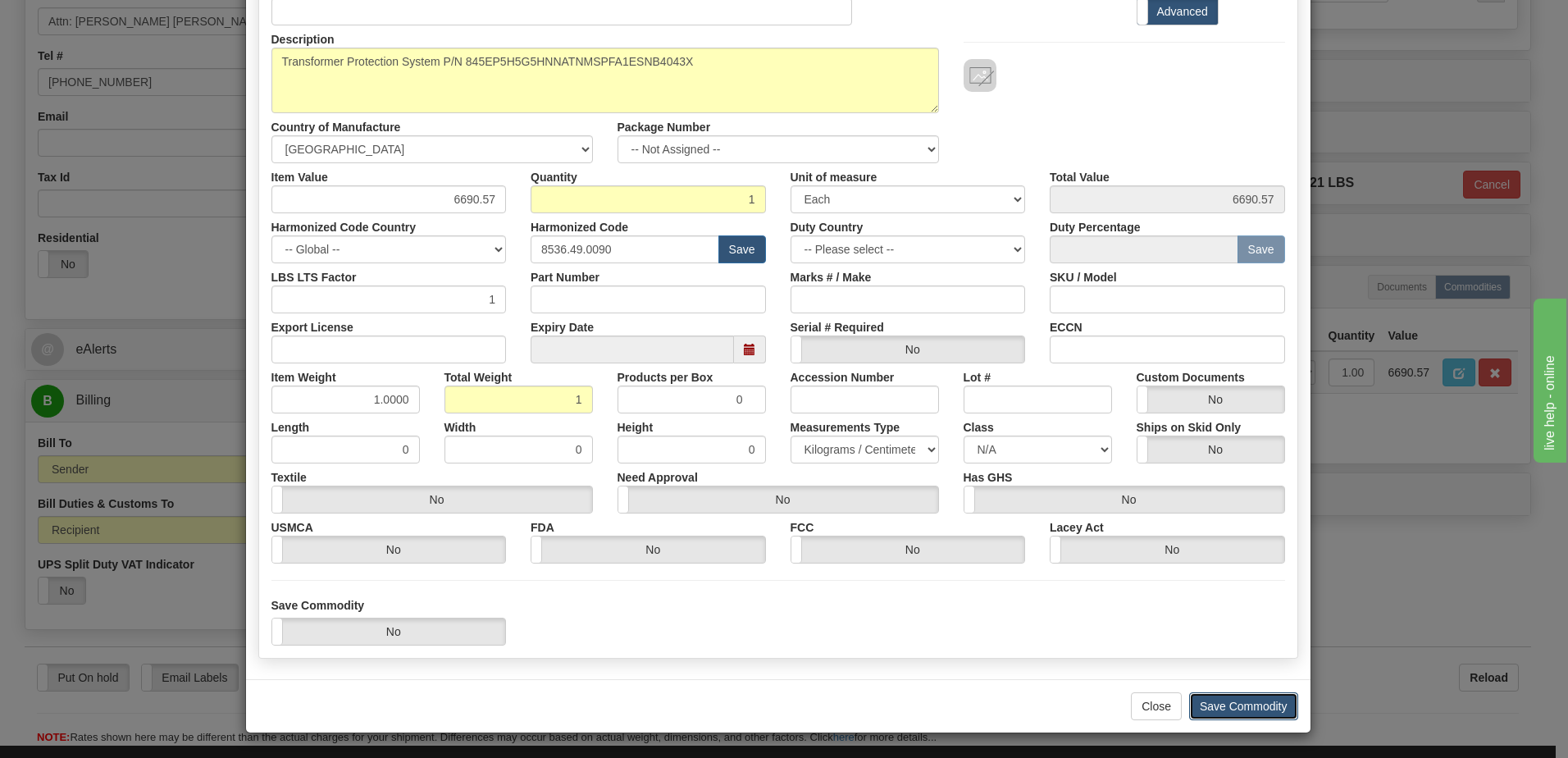
click at [1267, 706] on button "Save Commodity" at bounding box center [1243, 706] width 109 height 28
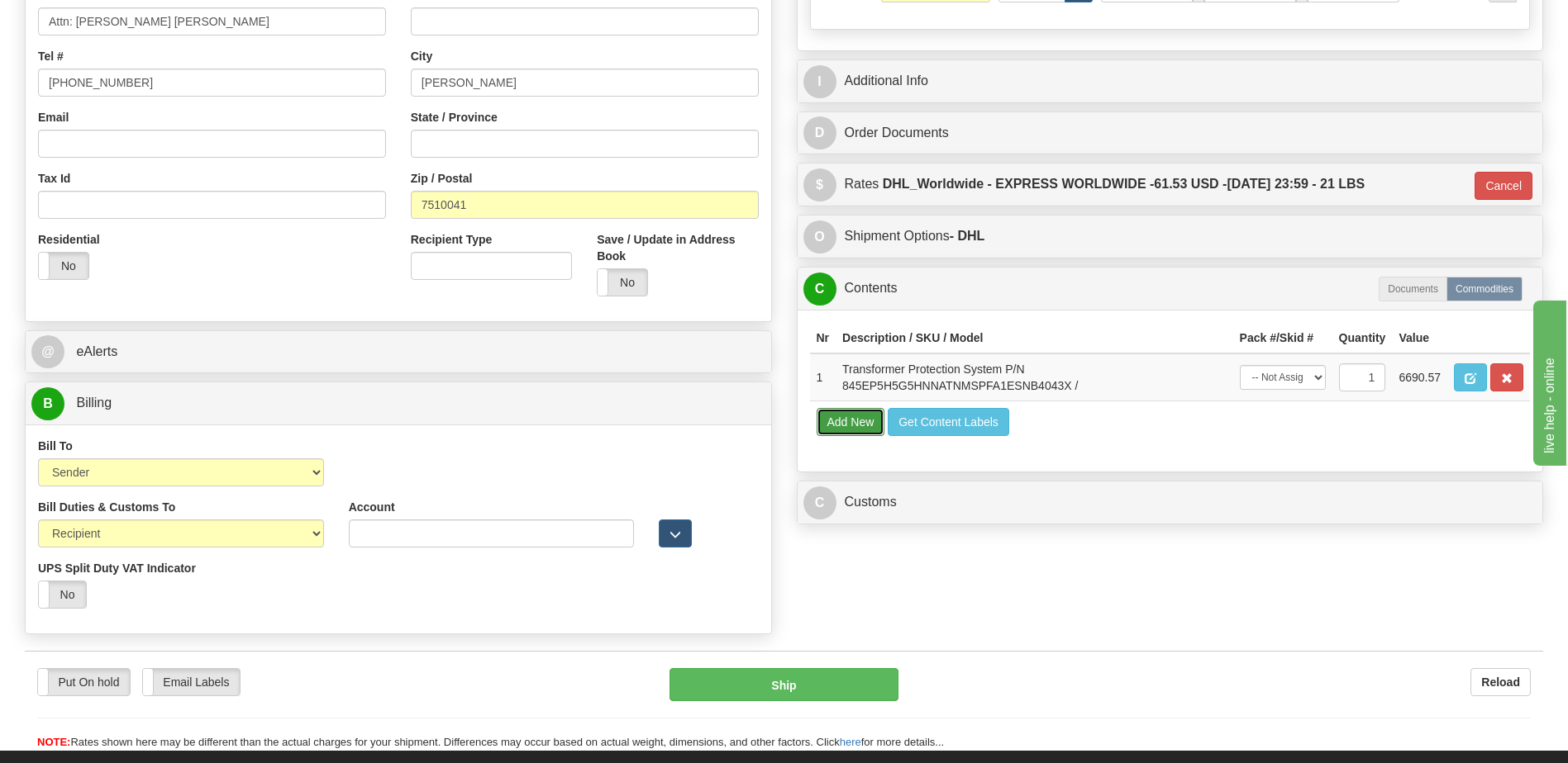
click at [853, 420] on button "Add New" at bounding box center [850, 422] width 68 height 28
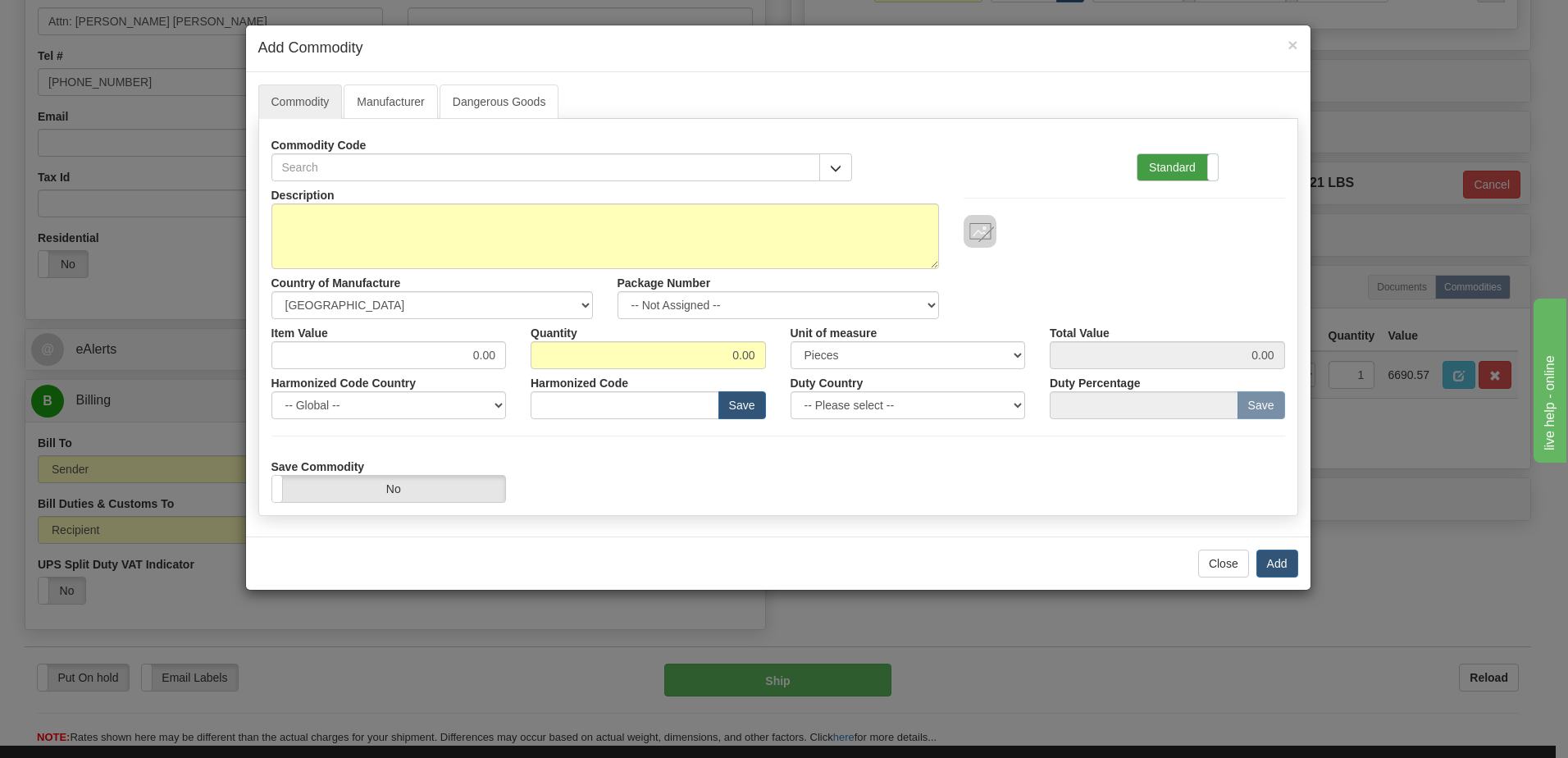
click at [1167, 166] on label "Standard" at bounding box center [1178, 167] width 81 height 26
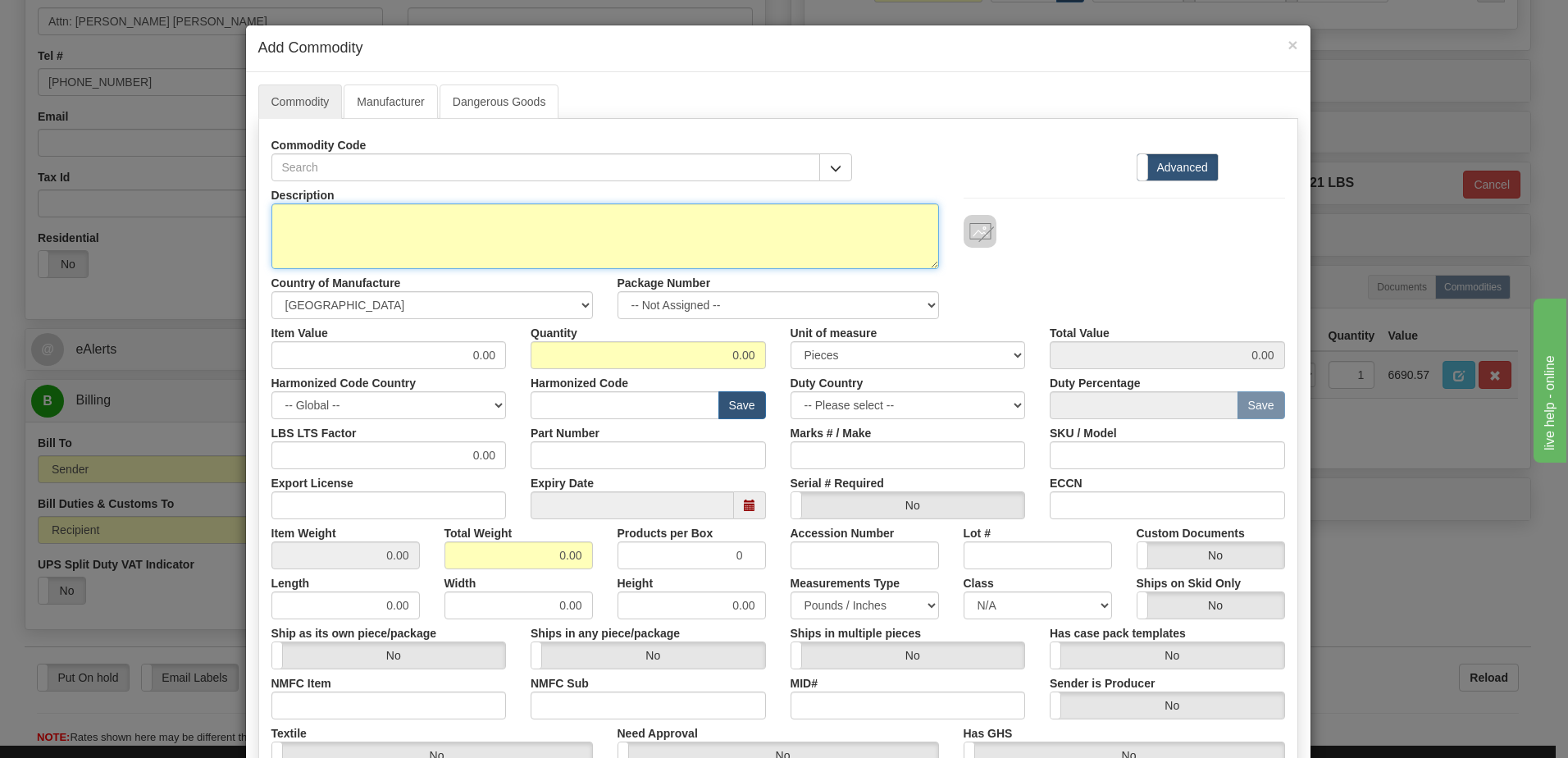
click at [418, 221] on textarea "Description" at bounding box center [606, 236] width 668 height 66
type textarea "FREIGHT"
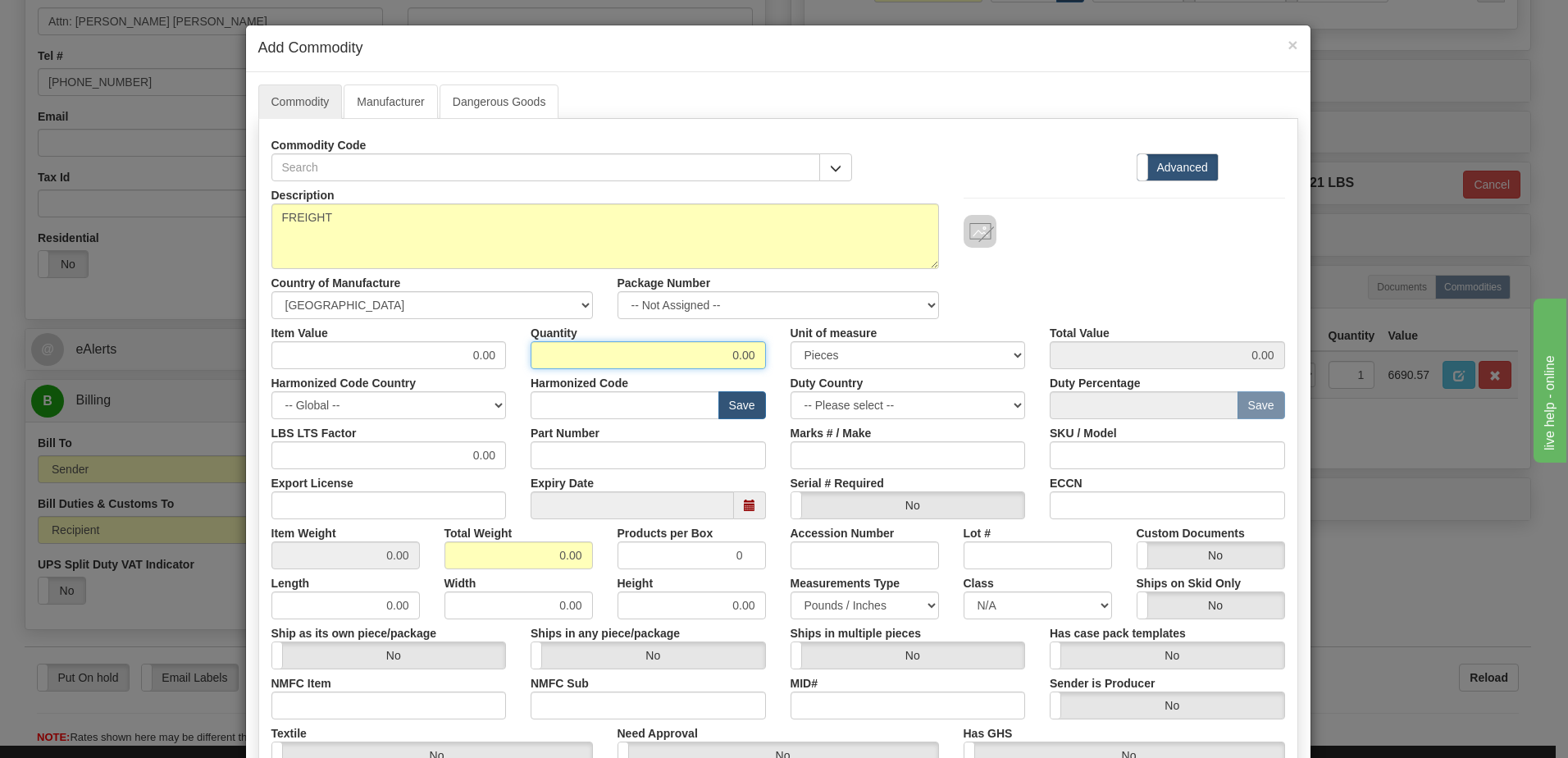
drag, startPoint x: 681, startPoint y: 352, endPoint x: 911, endPoint y: 354, distance: 230.0
click at [911, 354] on div "Item Value 0.00 Quantity 0.00 Unit of measure 3 Thousand Square Inches Adjustme…" at bounding box center [778, 344] width 1039 height 50
type input "1"
click at [461, 562] on input "0.00" at bounding box center [518, 556] width 148 height 28
drag, startPoint x: 527, startPoint y: 556, endPoint x: 685, endPoint y: 555, distance: 158.0
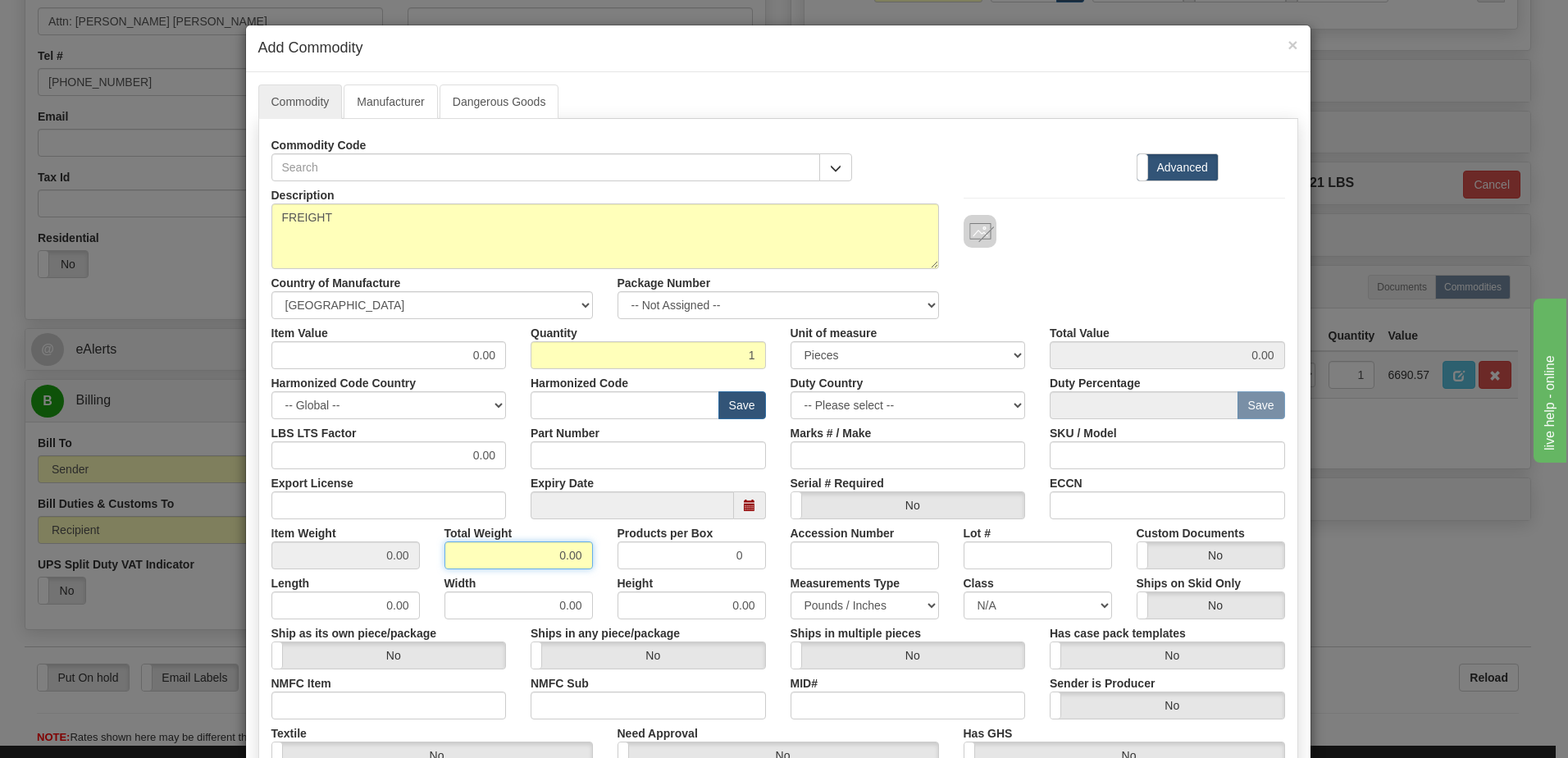
click at [664, 555] on div "Item Weight 0.00 Total Weight 0.00 Products per Box 0 Accession Number Lot # Cu…" at bounding box center [778, 545] width 1039 height 50
type input "1"
type input "1.0000"
click at [644, 352] on input "1" at bounding box center [648, 355] width 236 height 28
drag, startPoint x: 437, startPoint y: 360, endPoint x: 567, endPoint y: 329, distance: 133.6
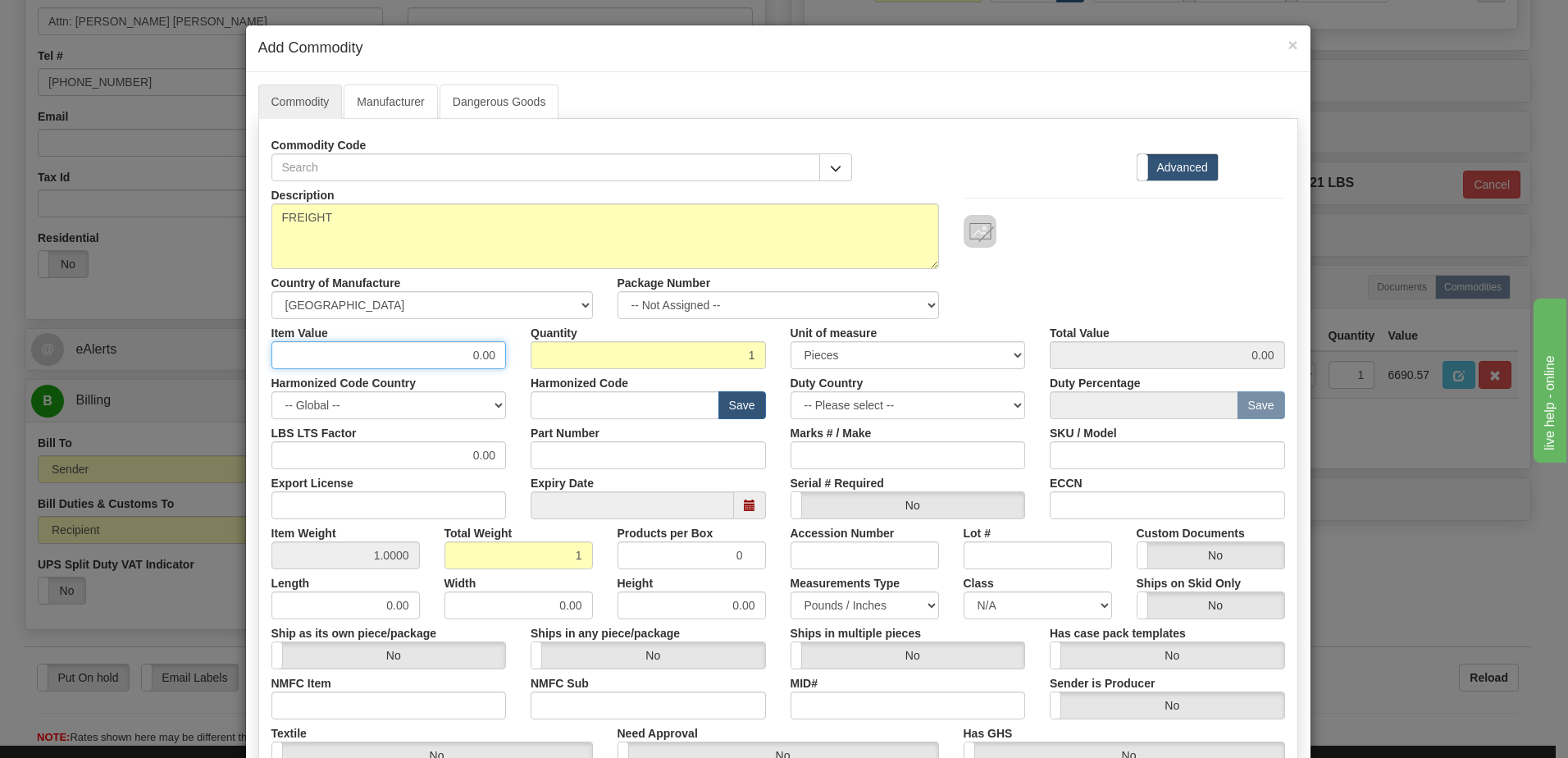
click at [567, 329] on div "Item Value 0.00 Quantity 1 Unit of measure 3 Thousand Square Inches Adjustments…" at bounding box center [778, 344] width 1039 height 50
click at [466, 352] on input "19.34" at bounding box center [389, 355] width 236 height 28
type input "109.34"
click at [1107, 259] on div "Description FREIGHT Country of Manufacture -- Unknown -- AFGHANISTAN ALAND ISLA…" at bounding box center [778, 250] width 1039 height 138
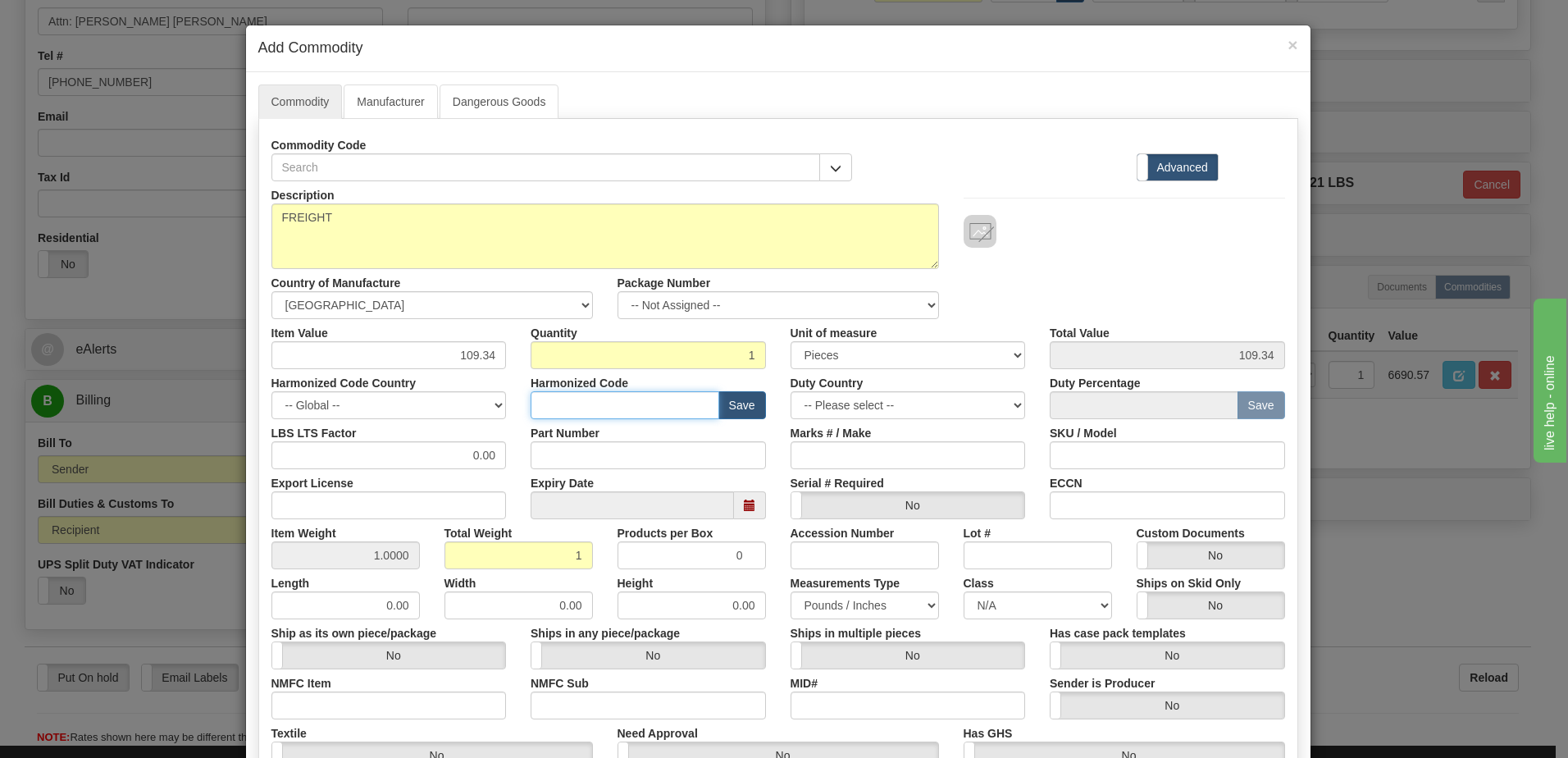
click at [610, 414] on input "text" at bounding box center [624, 405] width 188 height 28
type input "8536.49.00"
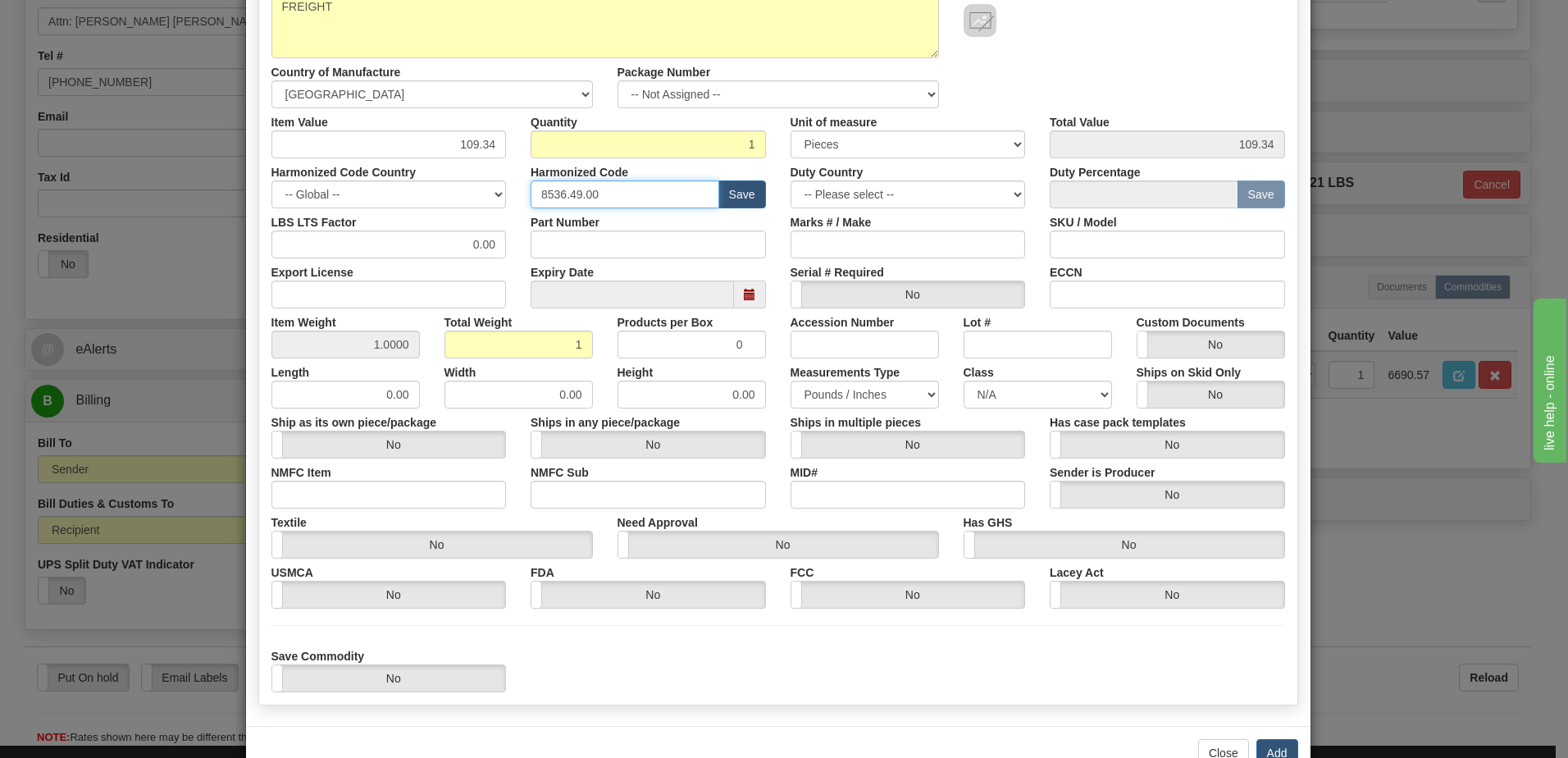
scroll to position [258, 0]
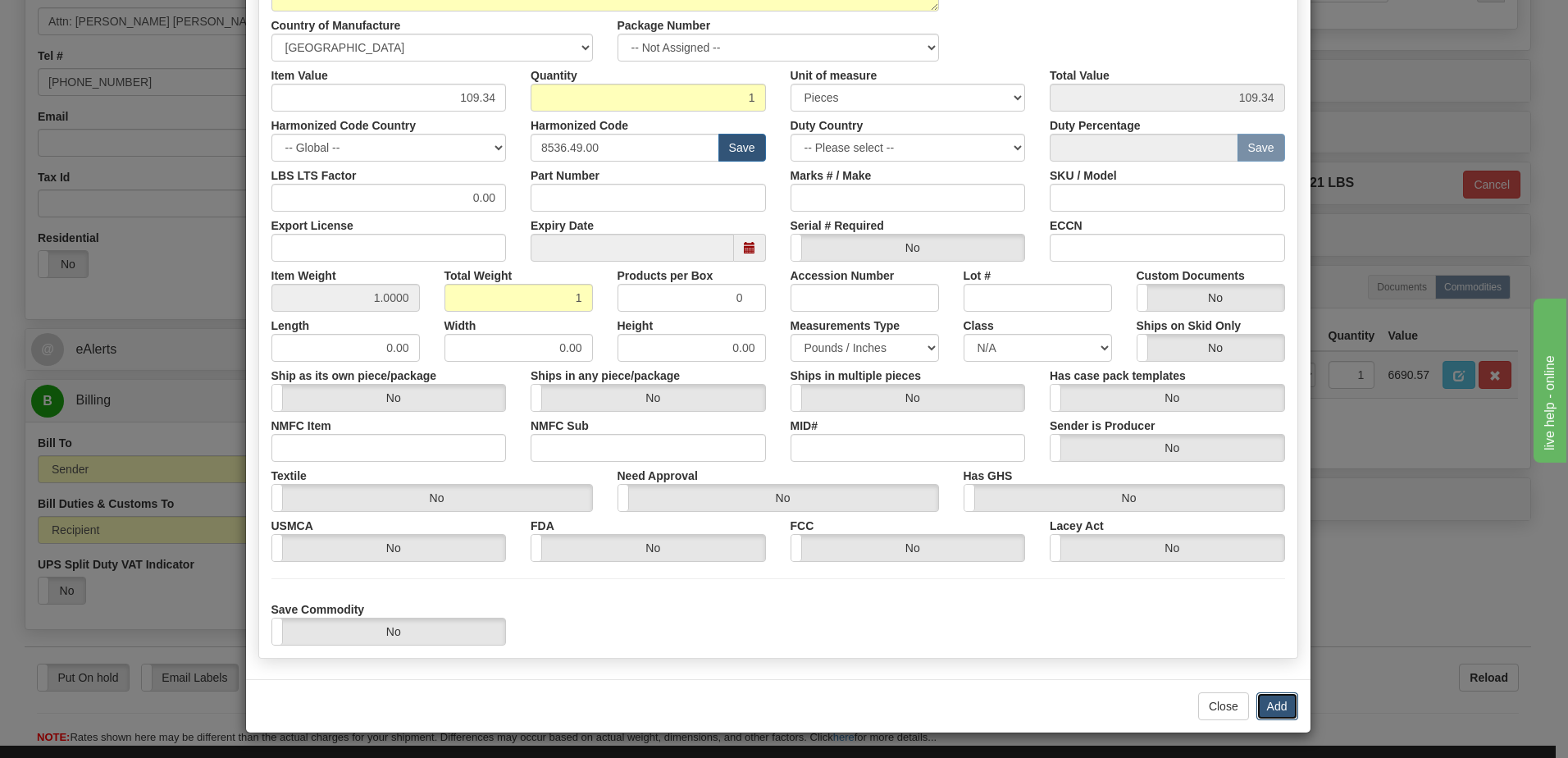
click at [1266, 701] on button "Add" at bounding box center [1277, 706] width 42 height 28
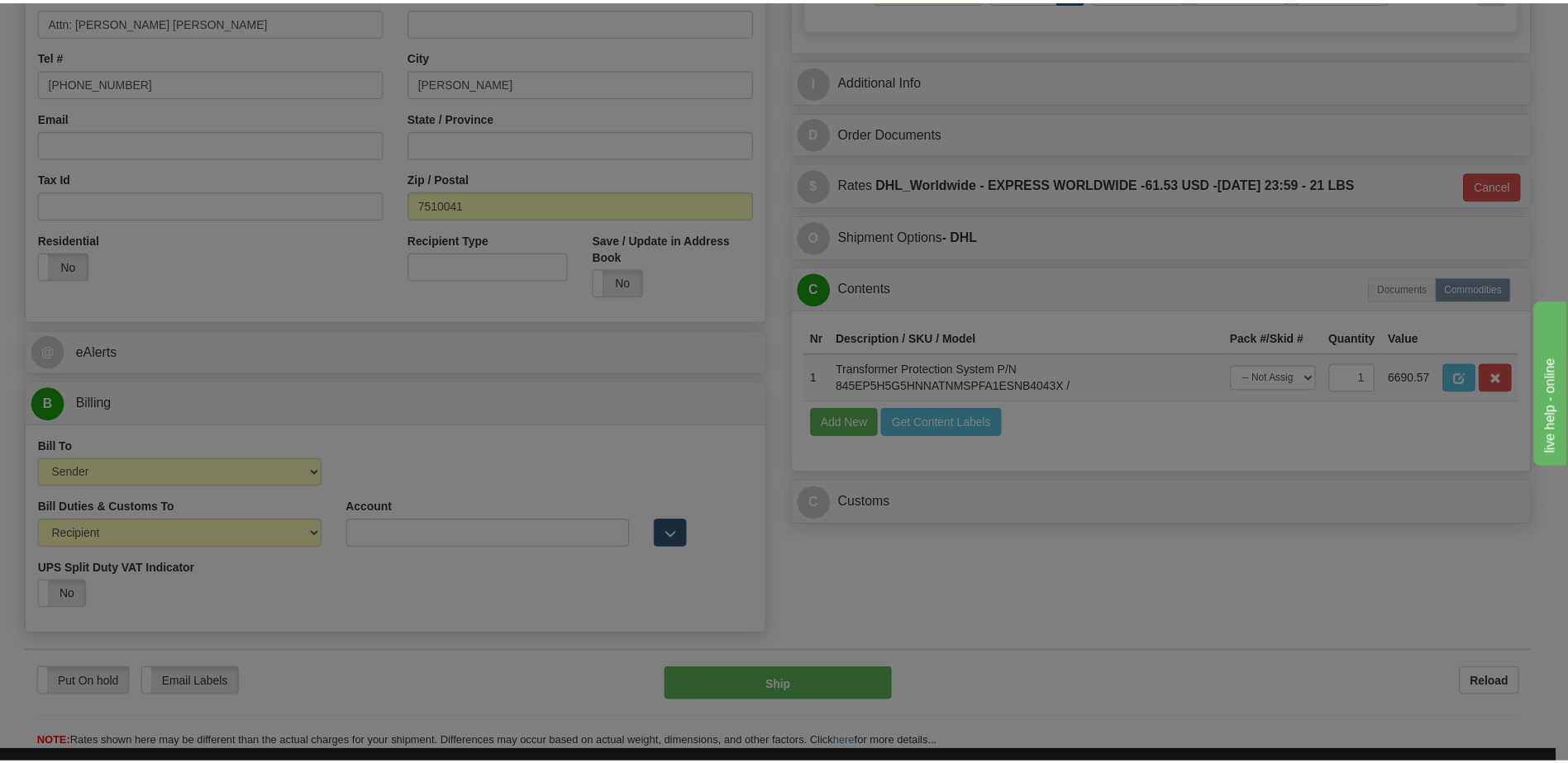
scroll to position [0, 0]
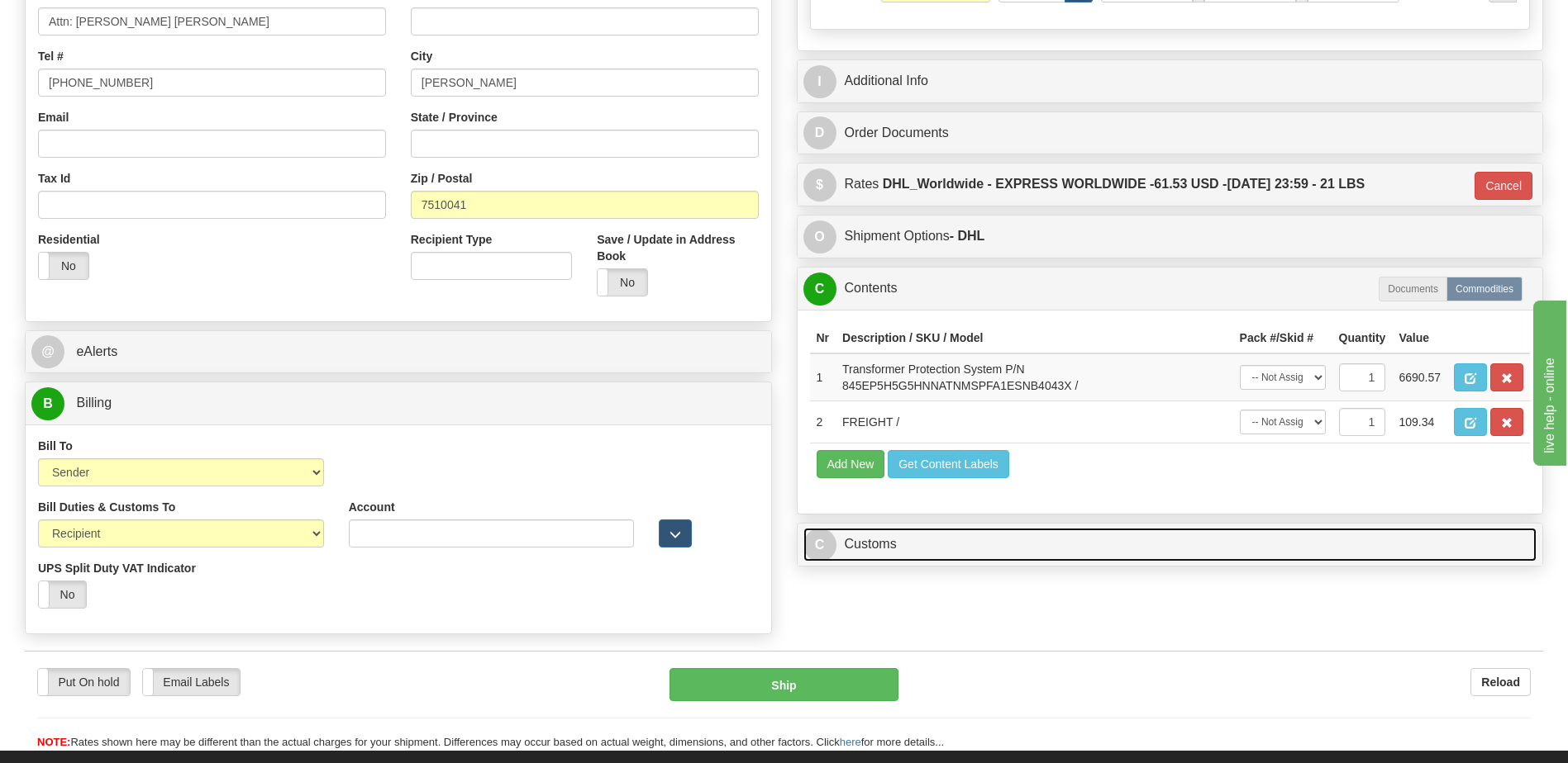
click at [936, 551] on link "C Customs" at bounding box center [1170, 544] width 734 height 34
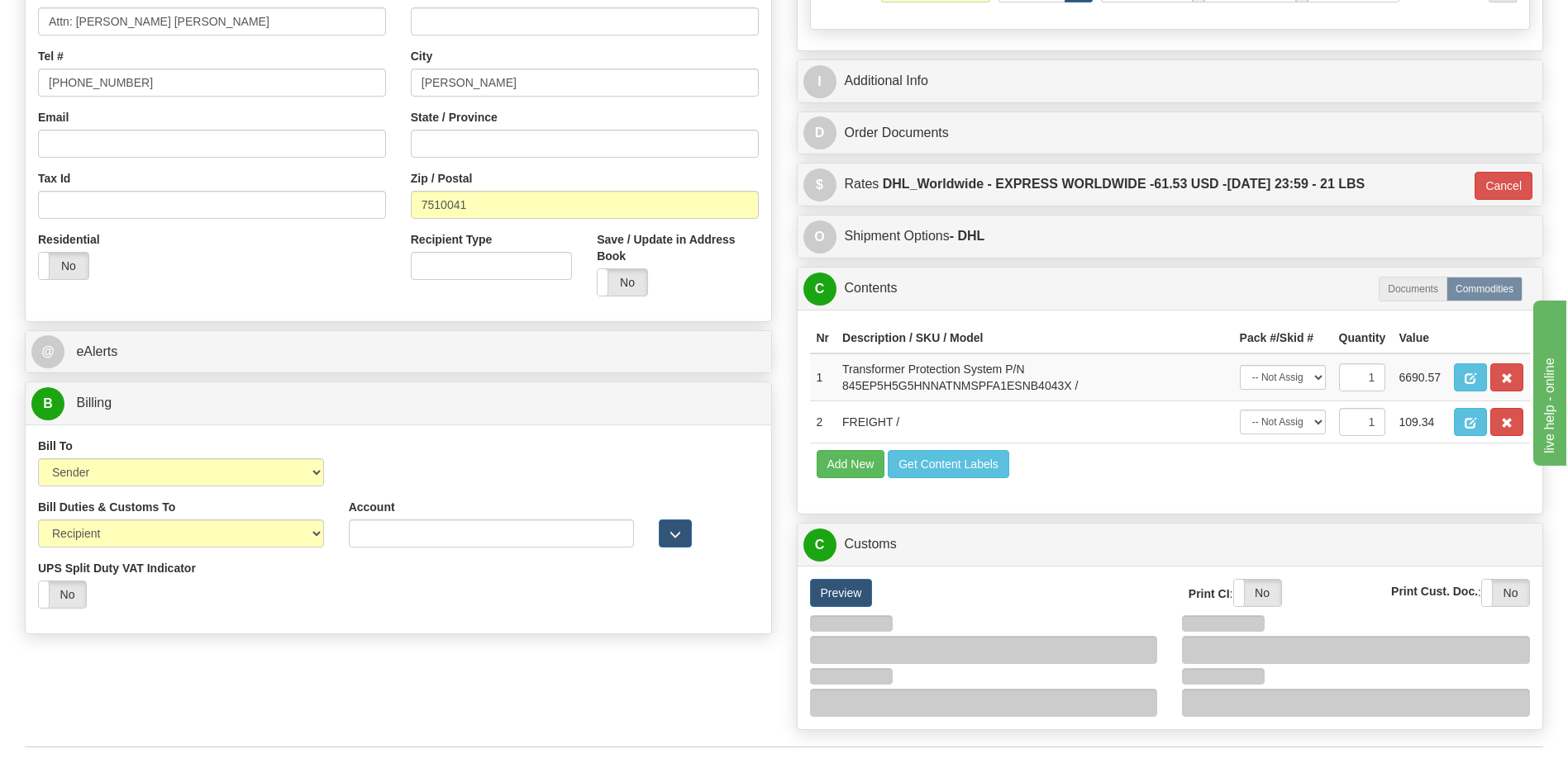
click at [883, 269] on div "C Contents Documents Commodities" at bounding box center [1171, 289] width 746 height 42
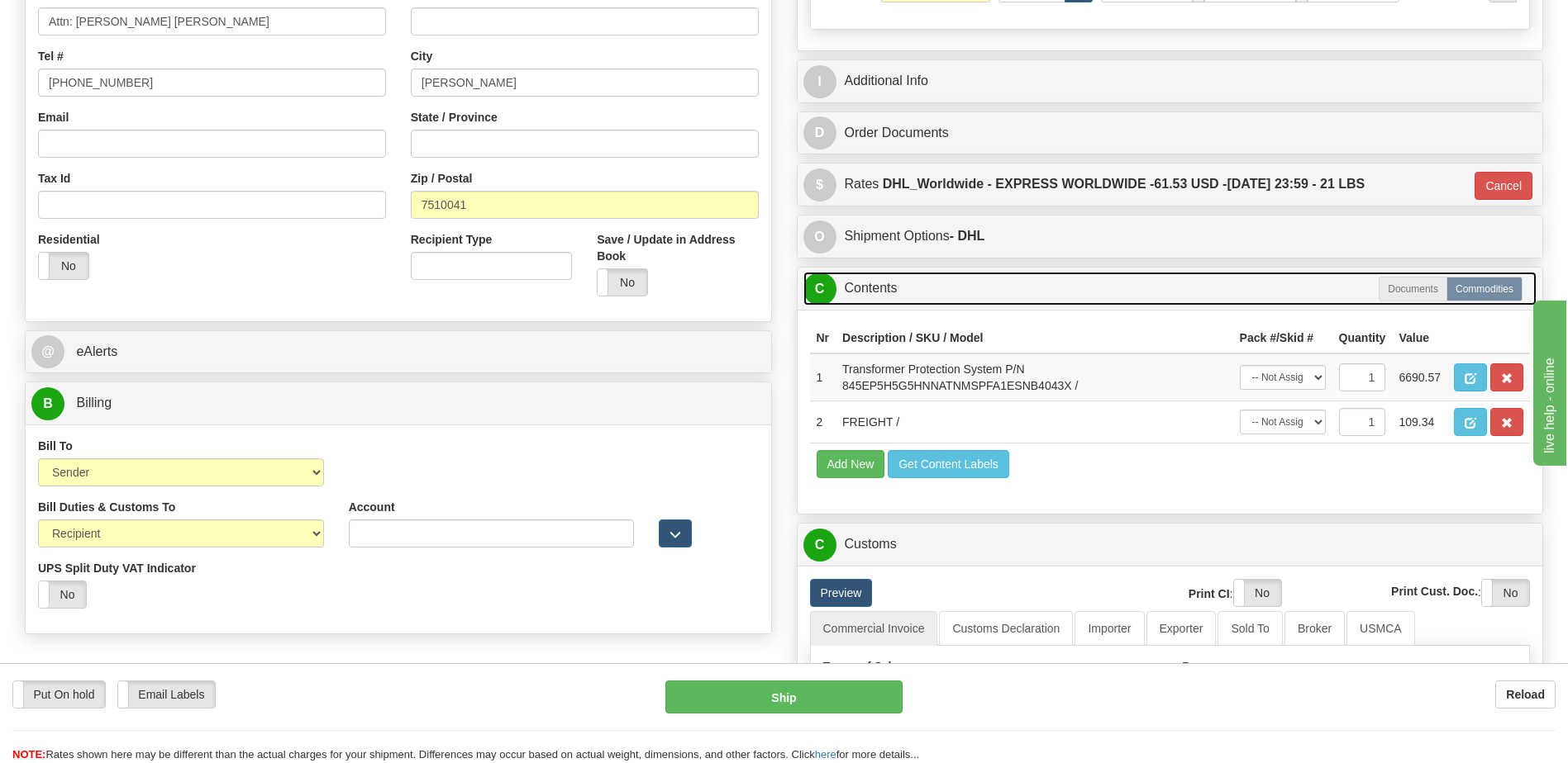
click at [880, 280] on link "C Contents" at bounding box center [1170, 289] width 734 height 34
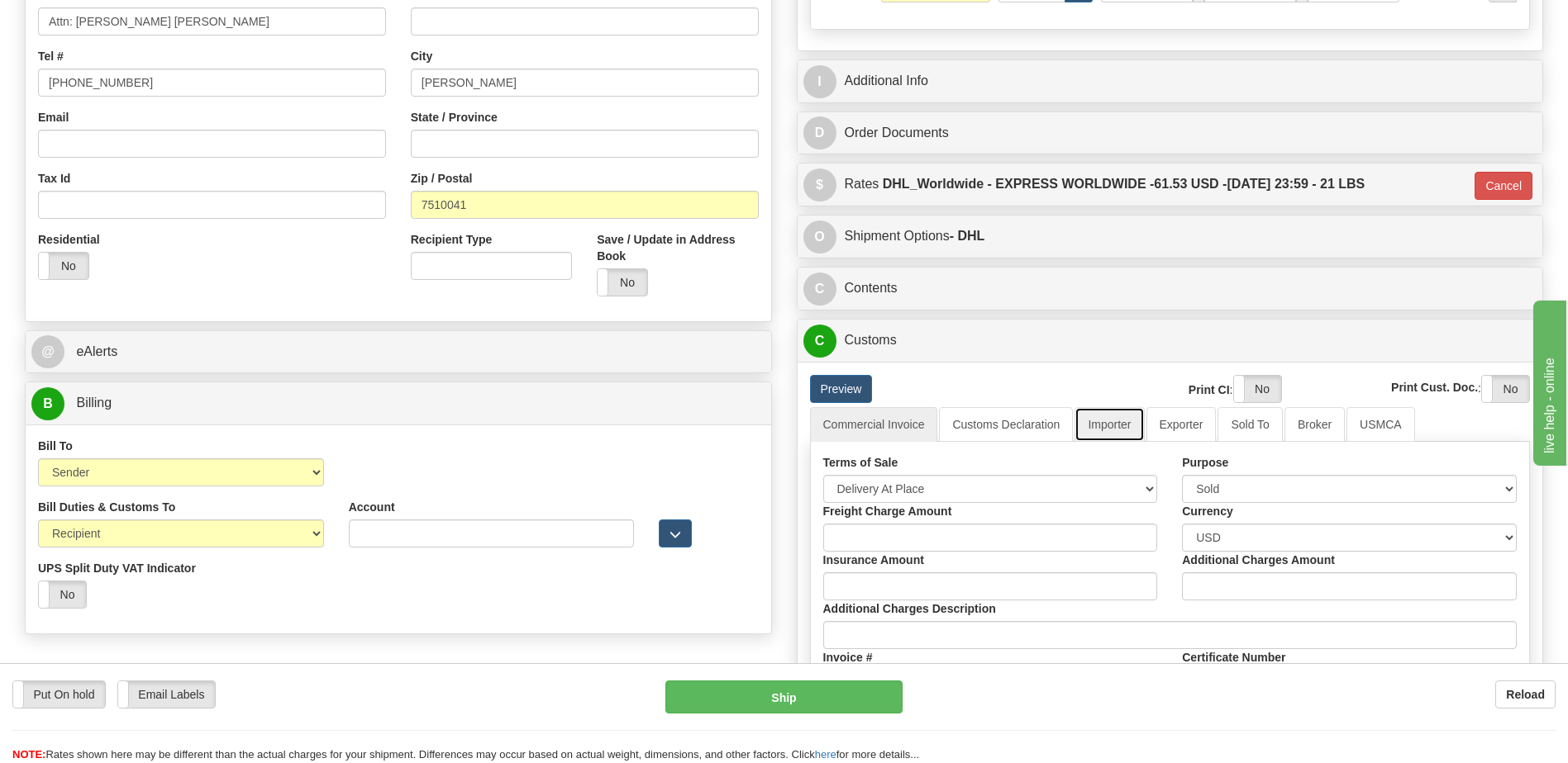
click at [1112, 425] on link "Importer" at bounding box center [1109, 424] width 69 height 35
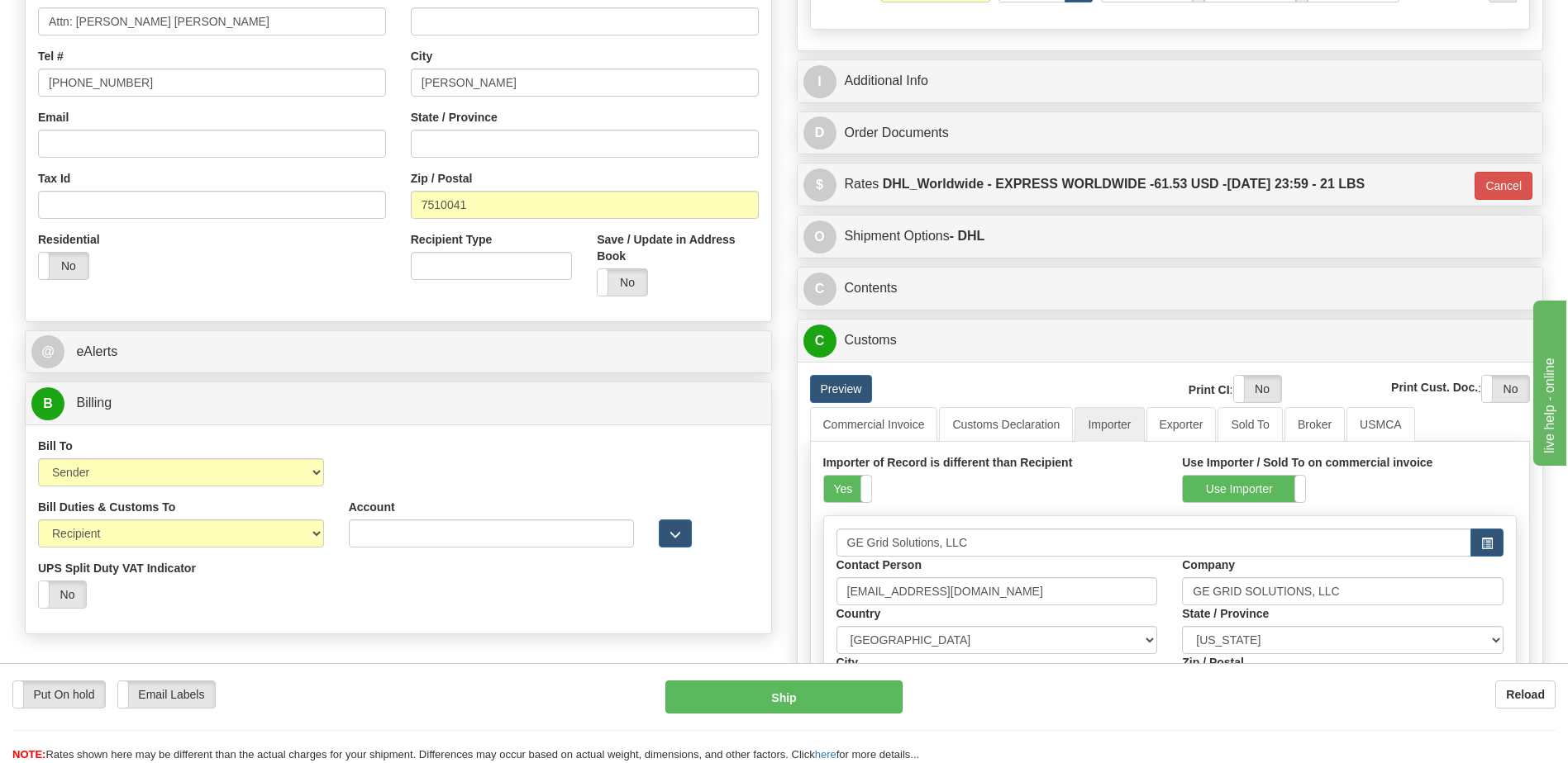
drag, startPoint x: 846, startPoint y: 494, endPoint x: 966, endPoint y: 447, distance: 128.9
click at [846, 494] on label "Yes" at bounding box center [848, 488] width 47 height 26
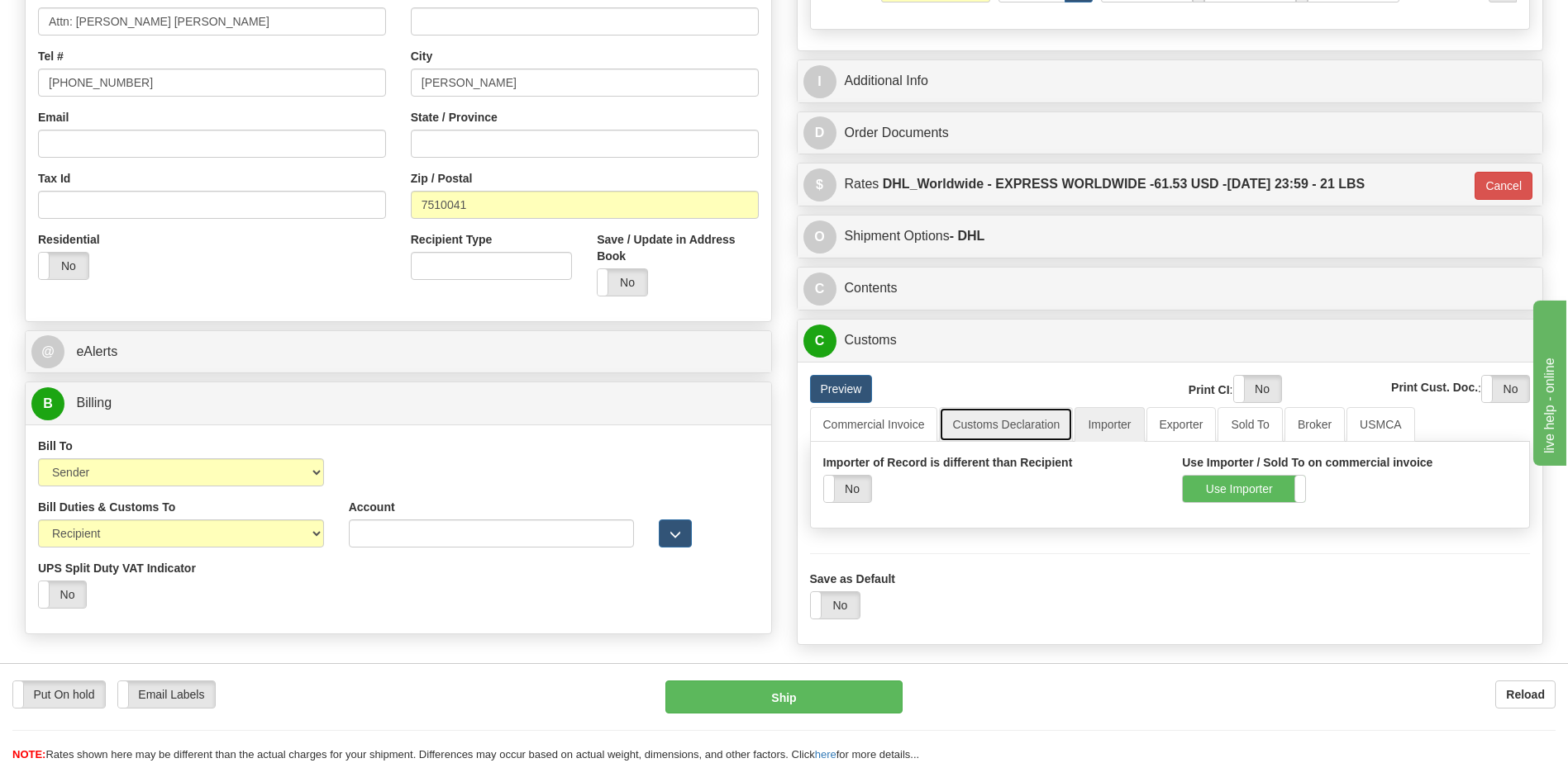
click at [980, 433] on link "Customs Declaration" at bounding box center [1005, 424] width 134 height 35
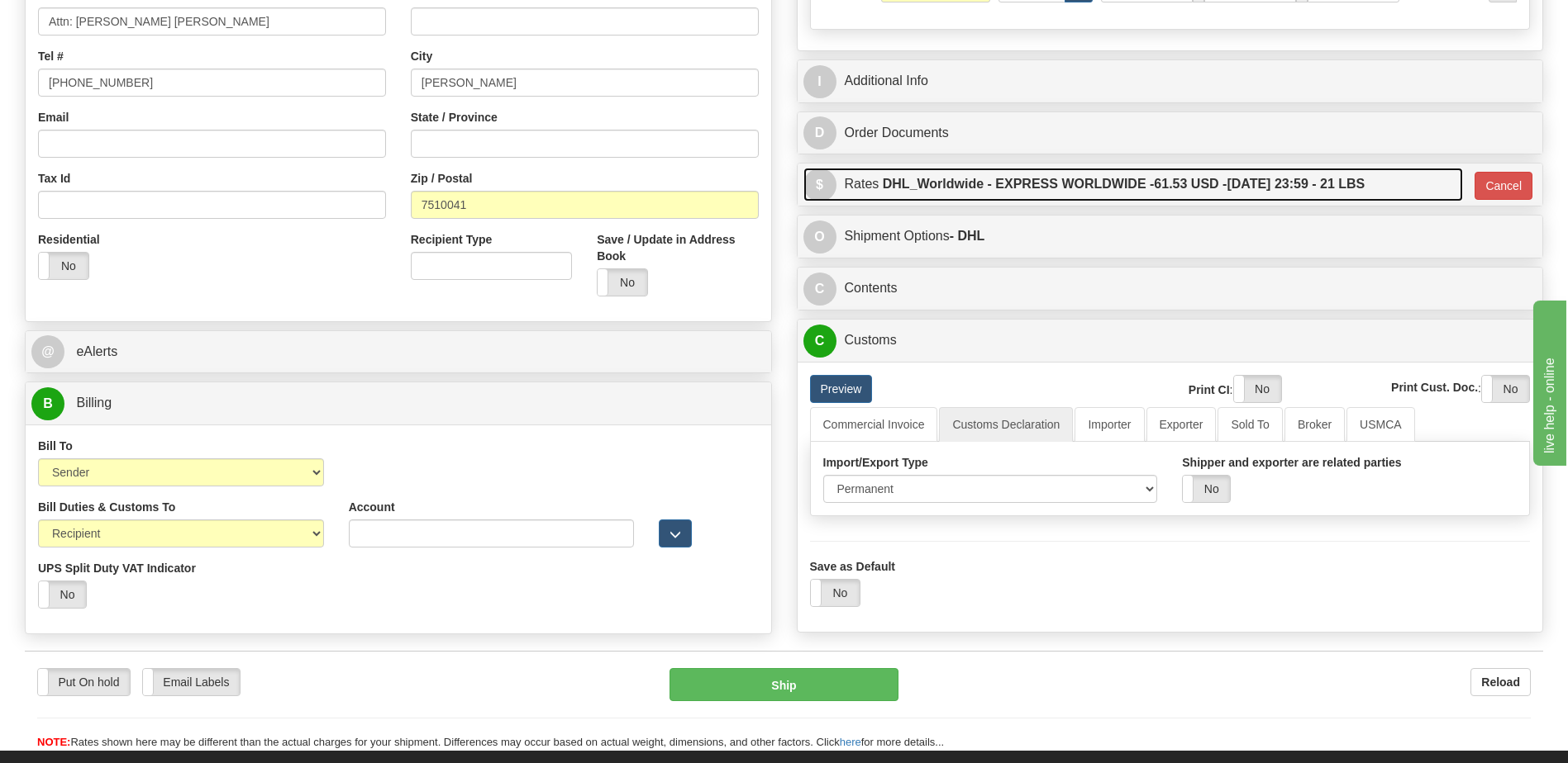
click at [1094, 193] on label "DHL_Worldwide - EXPRESS WORLDWIDE - 61.53 USD - 09/30/2025 23:59 - 21 LBS" at bounding box center [1124, 184] width 483 height 33
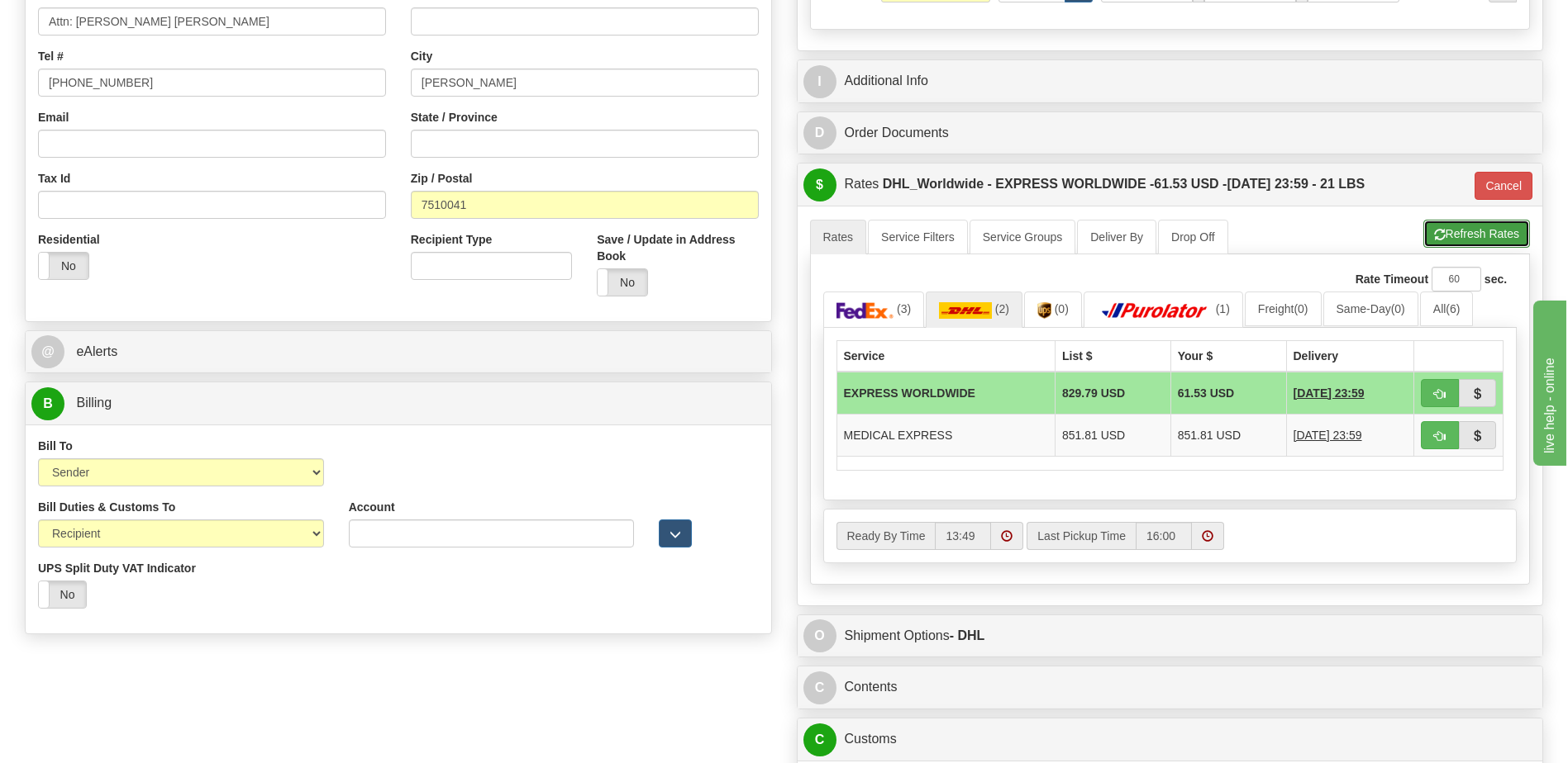
click at [1467, 234] on button "Refresh Rates" at bounding box center [1476, 233] width 107 height 28
type input "P"
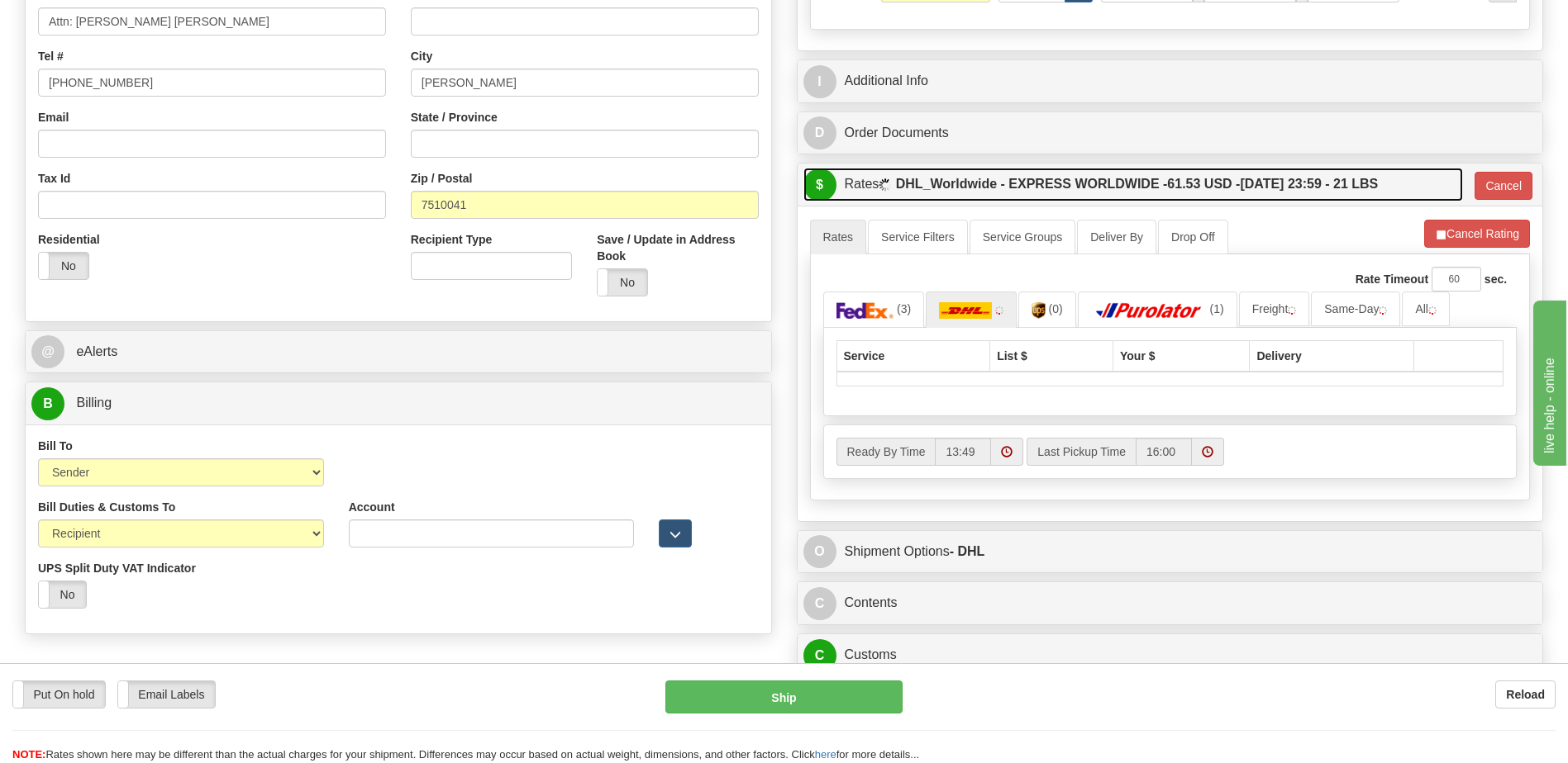
click at [1252, 177] on label "DHL_Worldwide - EXPRESS WORLDWIDE - 61.53 USD - 09/30/2025 23:59 - 21 LBS" at bounding box center [1137, 184] width 483 height 33
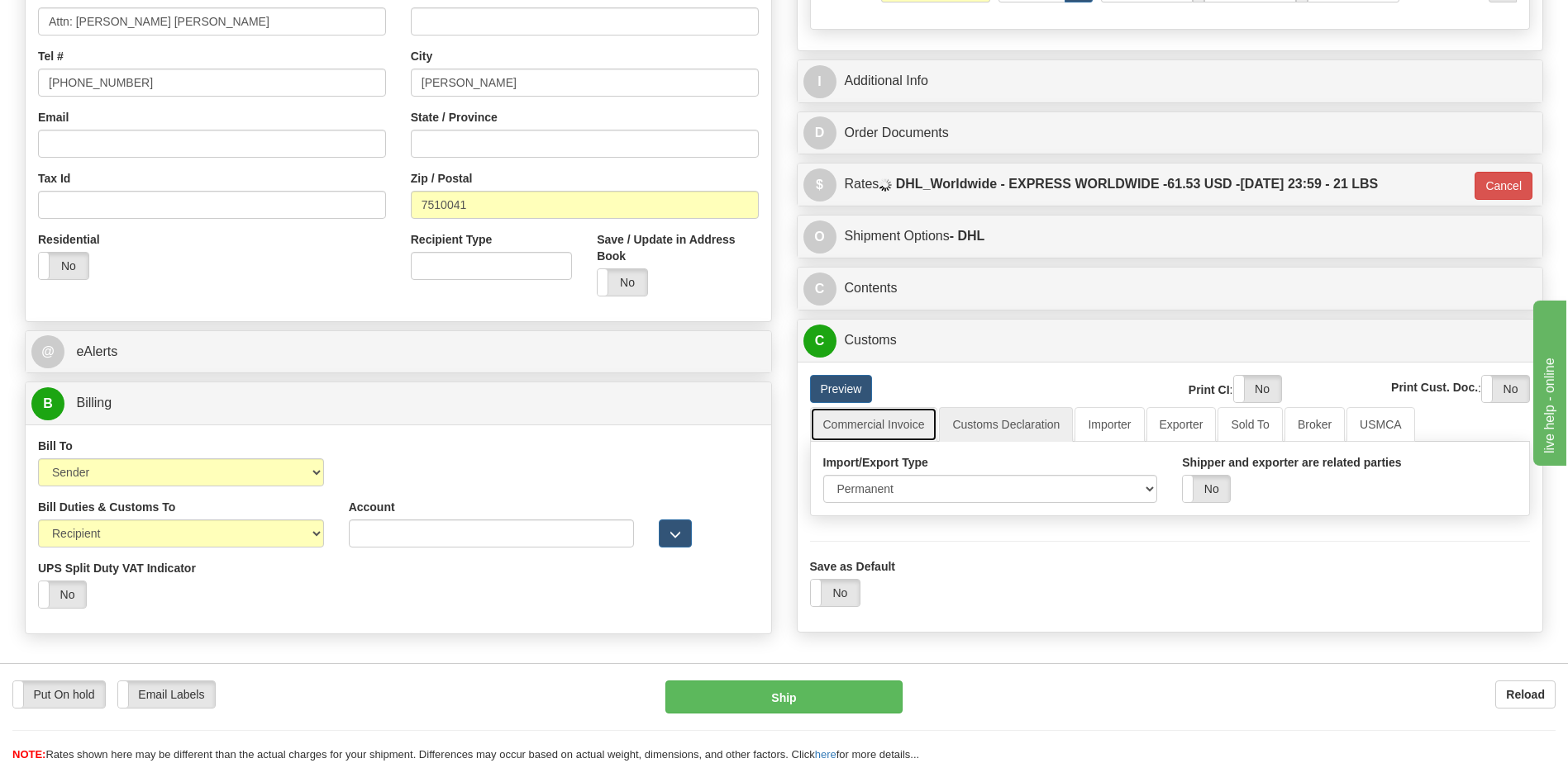
click at [898, 426] on link "Commercial Invoice" at bounding box center [874, 424] width 128 height 35
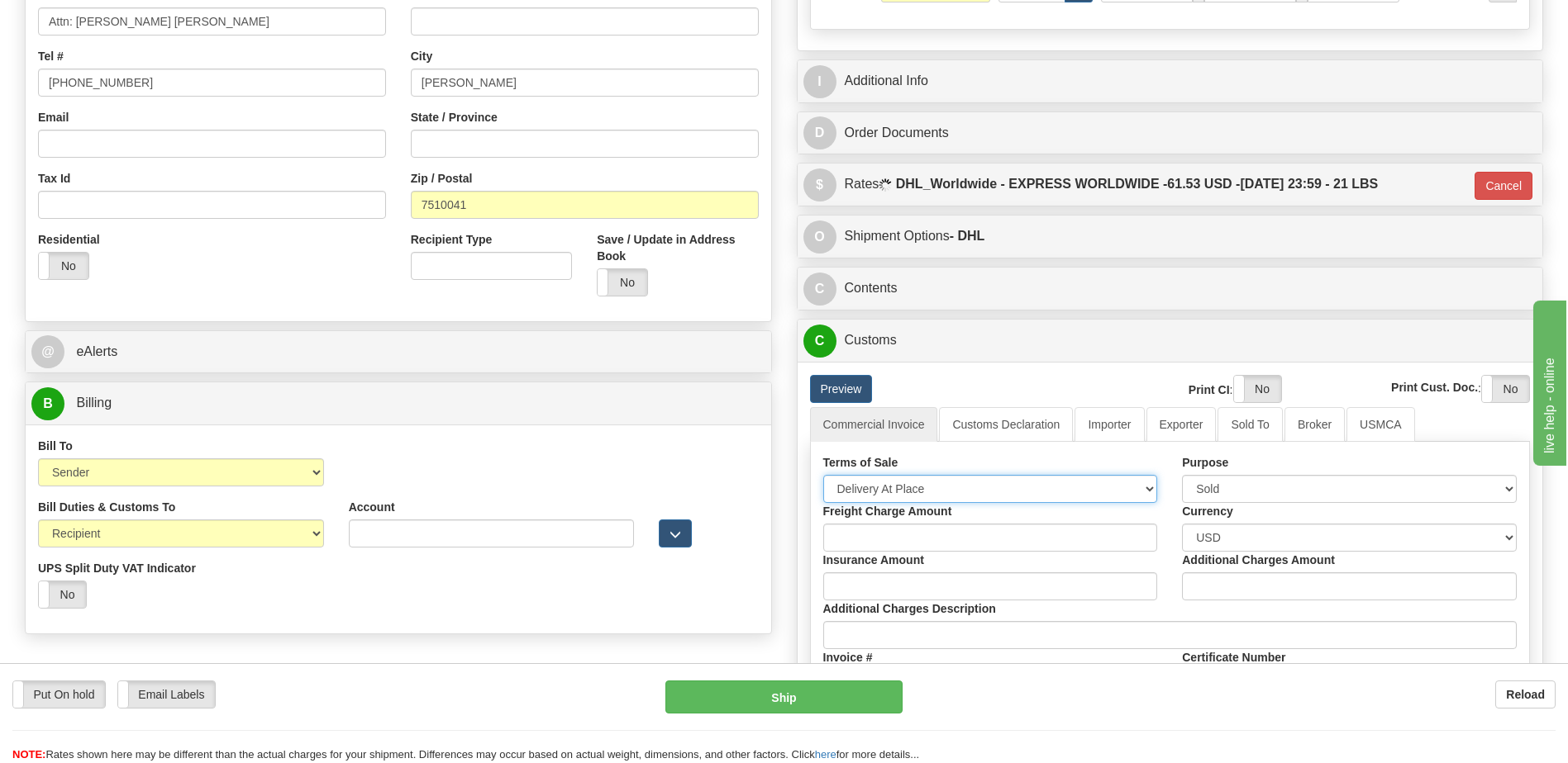
click at [919, 487] on select "Free Carrier Free On Board Ex Works Delivered Duty Unpaid Delivered Duty Paid C…" at bounding box center [991, 489] width 335 height 28
select select "7"
click at [823, 475] on select "Free Carrier Free On Board Ex Works Delivered Duty Unpaid Delivered Duty Paid C…" at bounding box center [991, 489] width 335 height 28
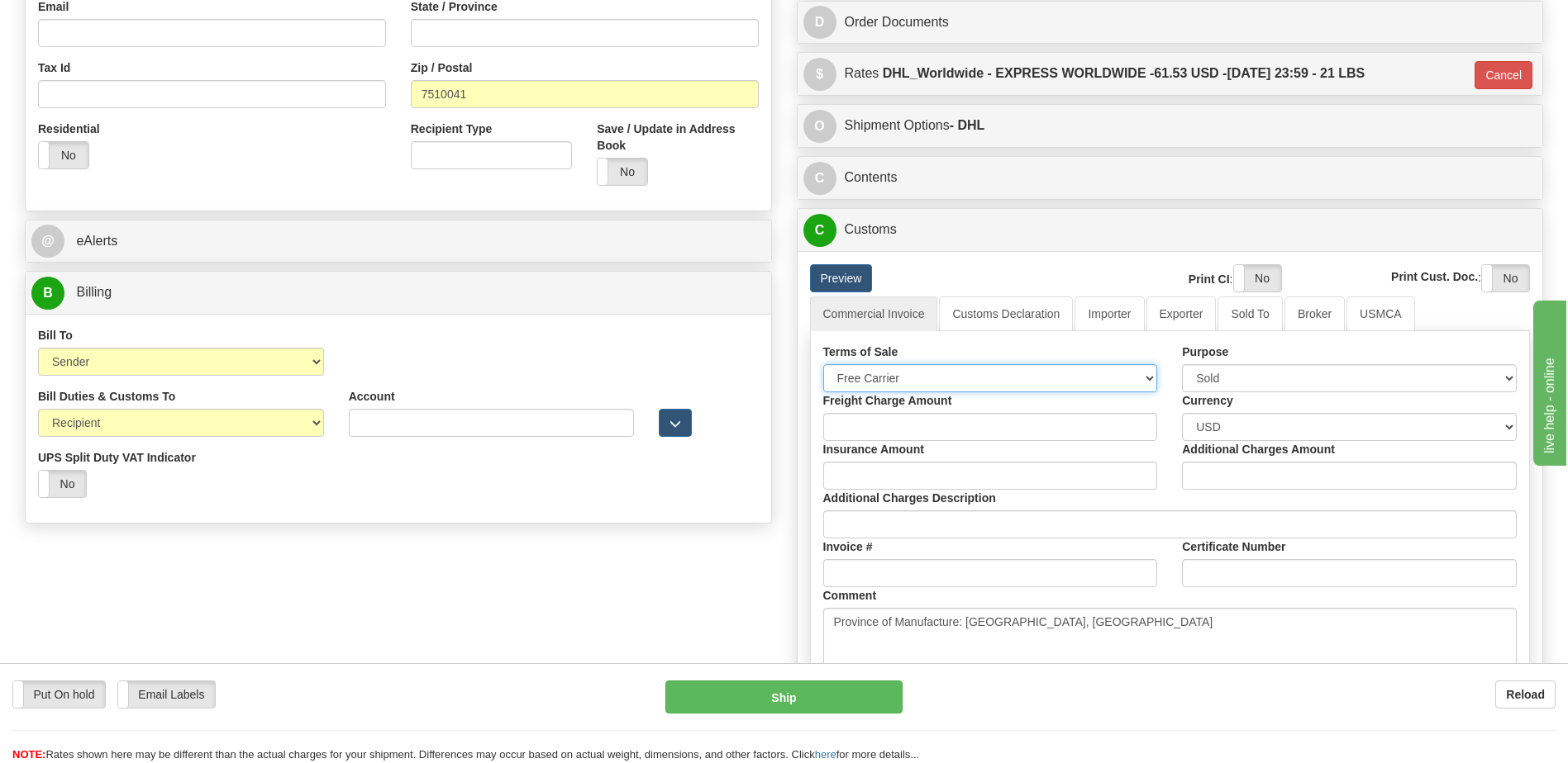
scroll to position [743, 0]
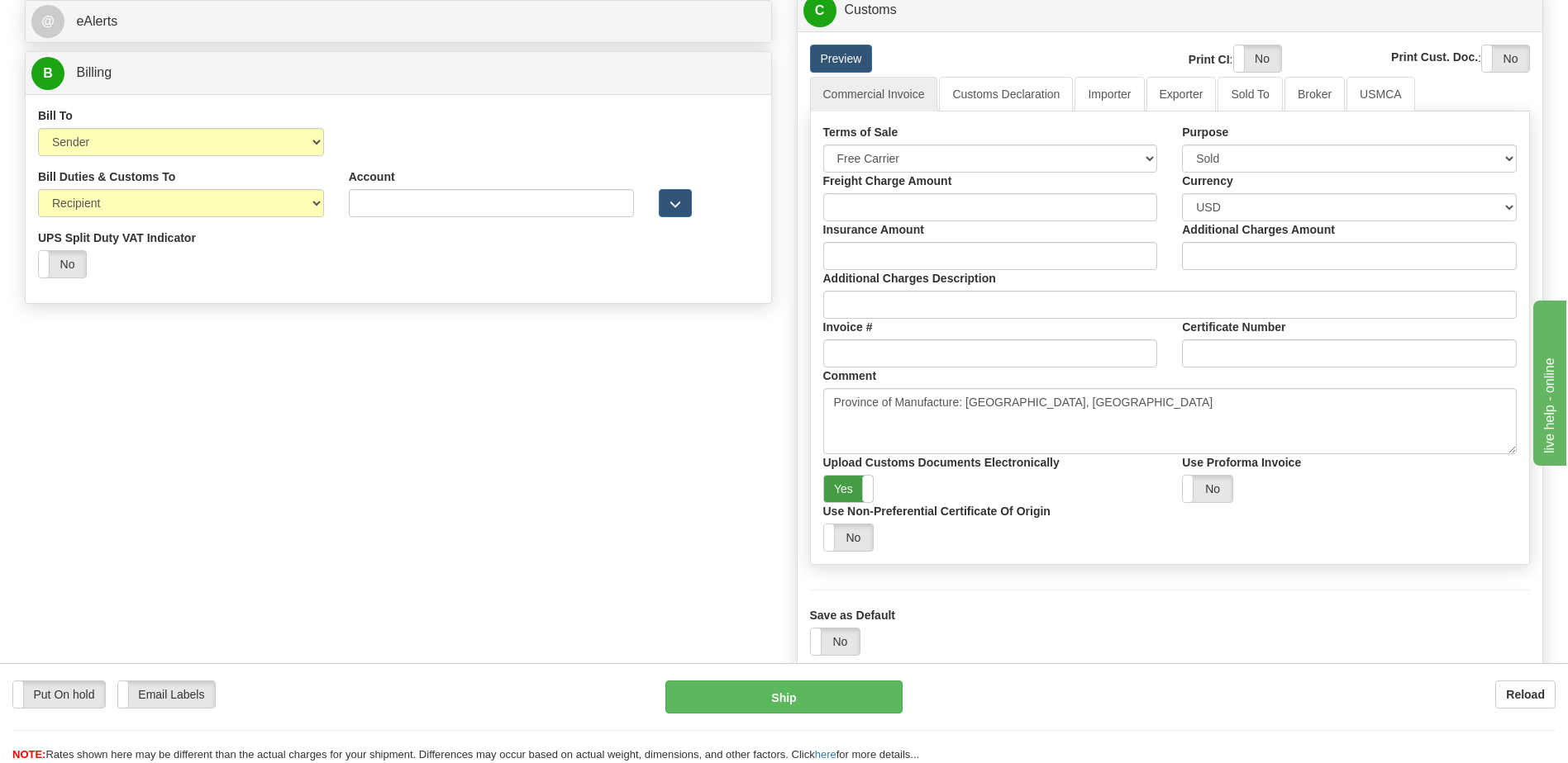
click at [848, 490] on label "Yes" at bounding box center [848, 488] width 50 height 26
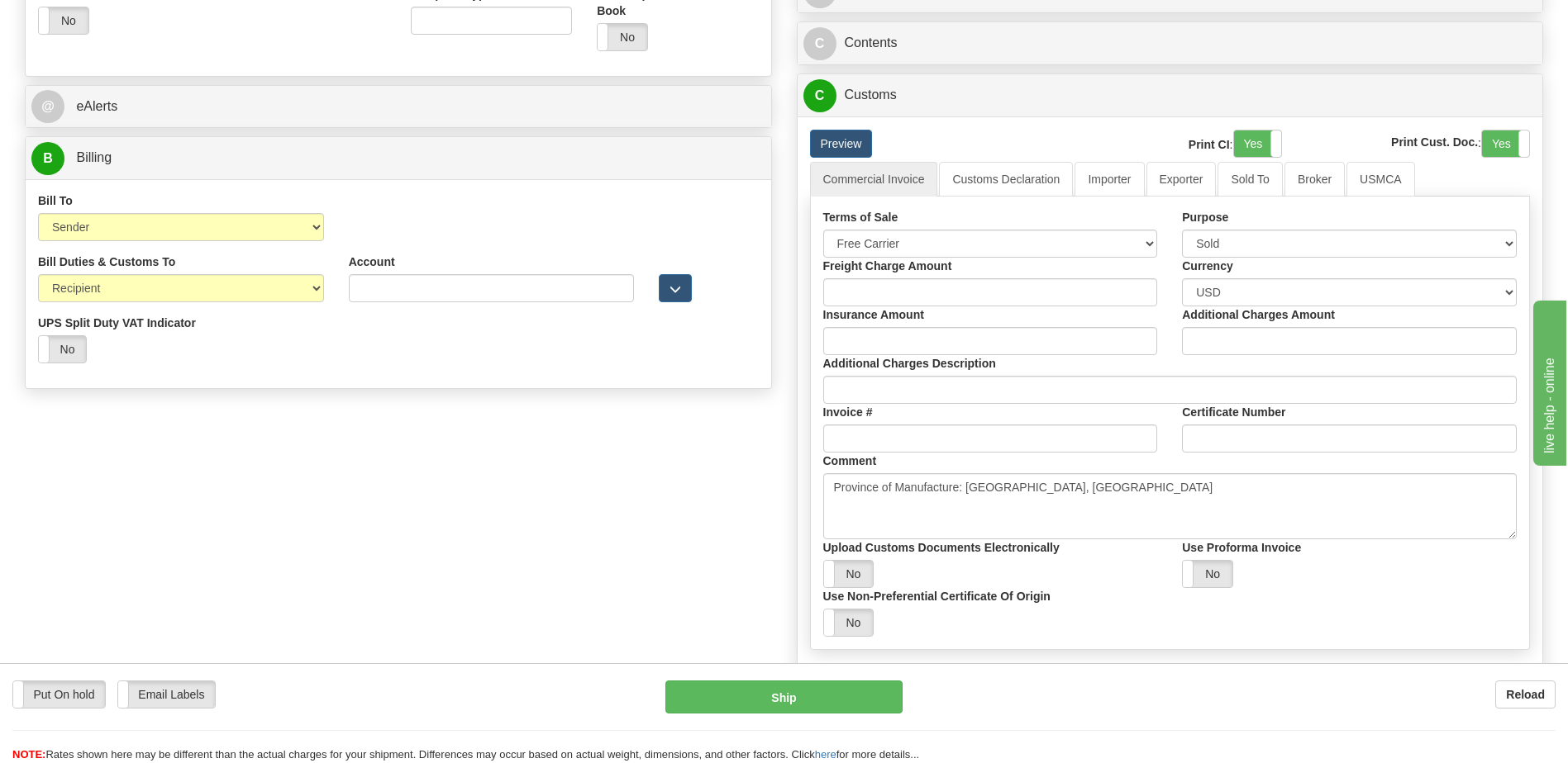
scroll to position [578, 0]
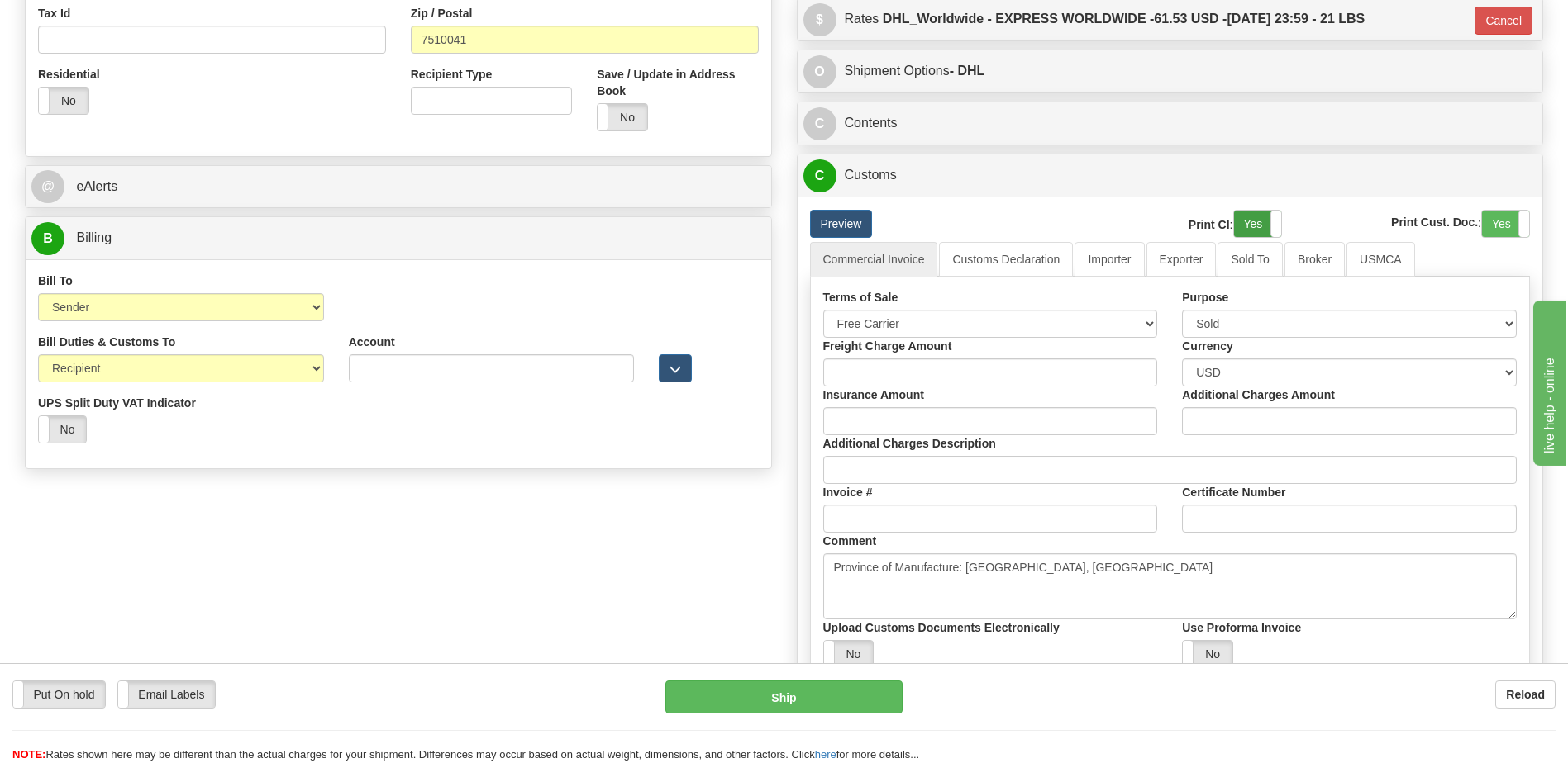
click at [1261, 225] on label "Yes" at bounding box center [1257, 224] width 47 height 26
click at [1509, 230] on label "Yes" at bounding box center [1505, 224] width 47 height 26
click at [996, 274] on link "Customs Declaration" at bounding box center [1005, 259] width 134 height 35
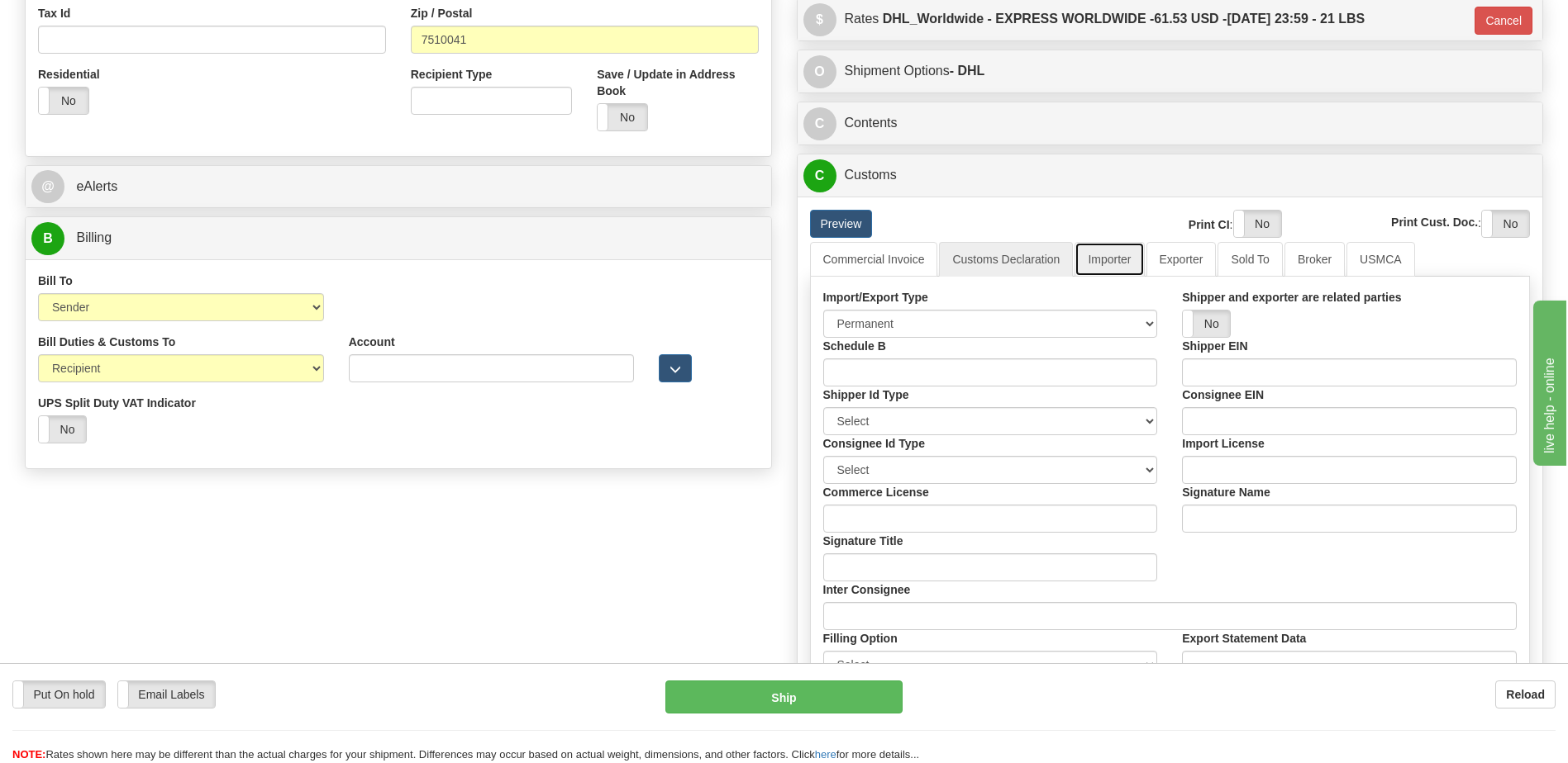
click at [1116, 258] on link "Importer" at bounding box center [1109, 259] width 69 height 35
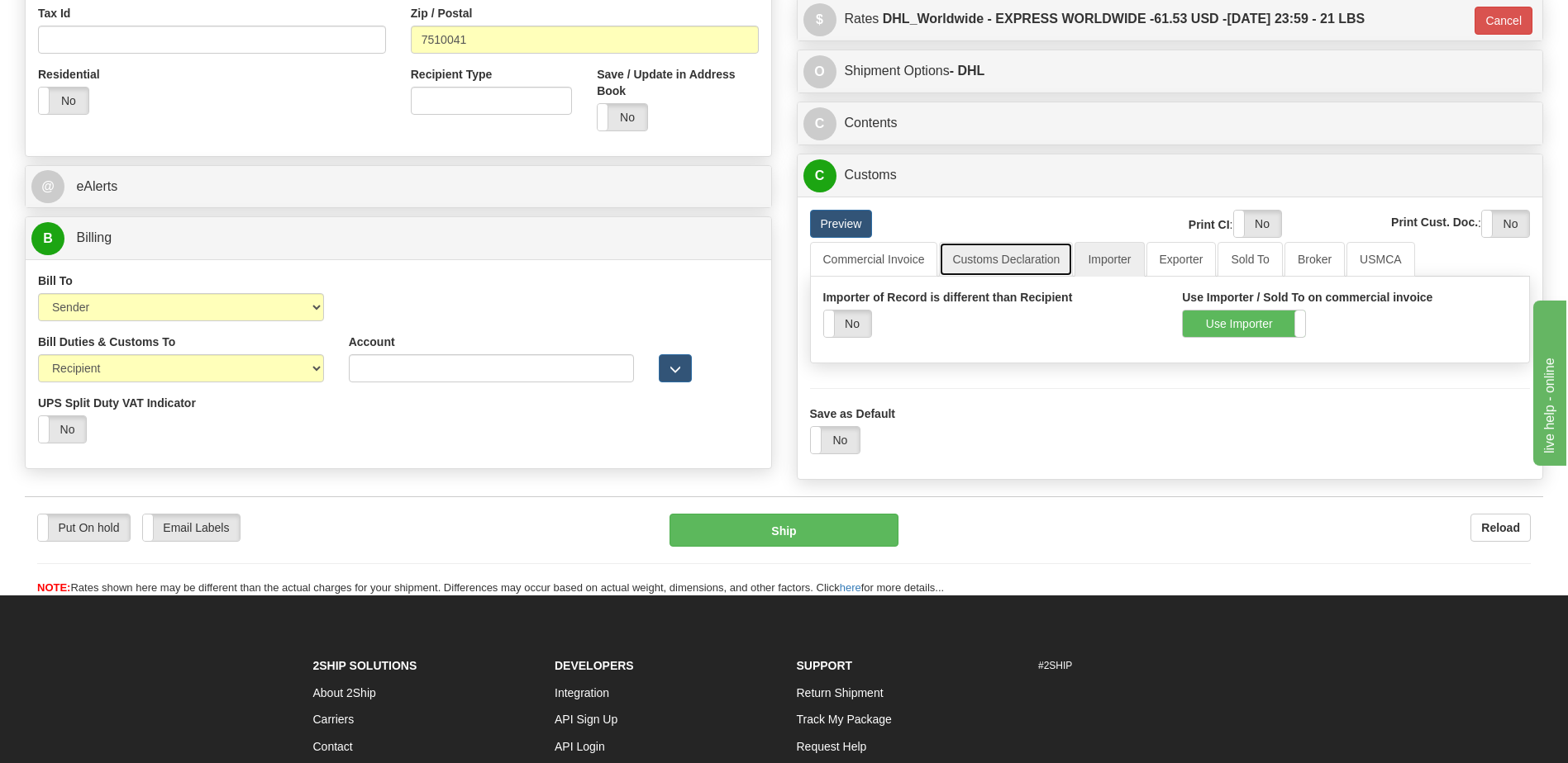
click at [1032, 259] on link "Customs Declaration" at bounding box center [1005, 259] width 134 height 35
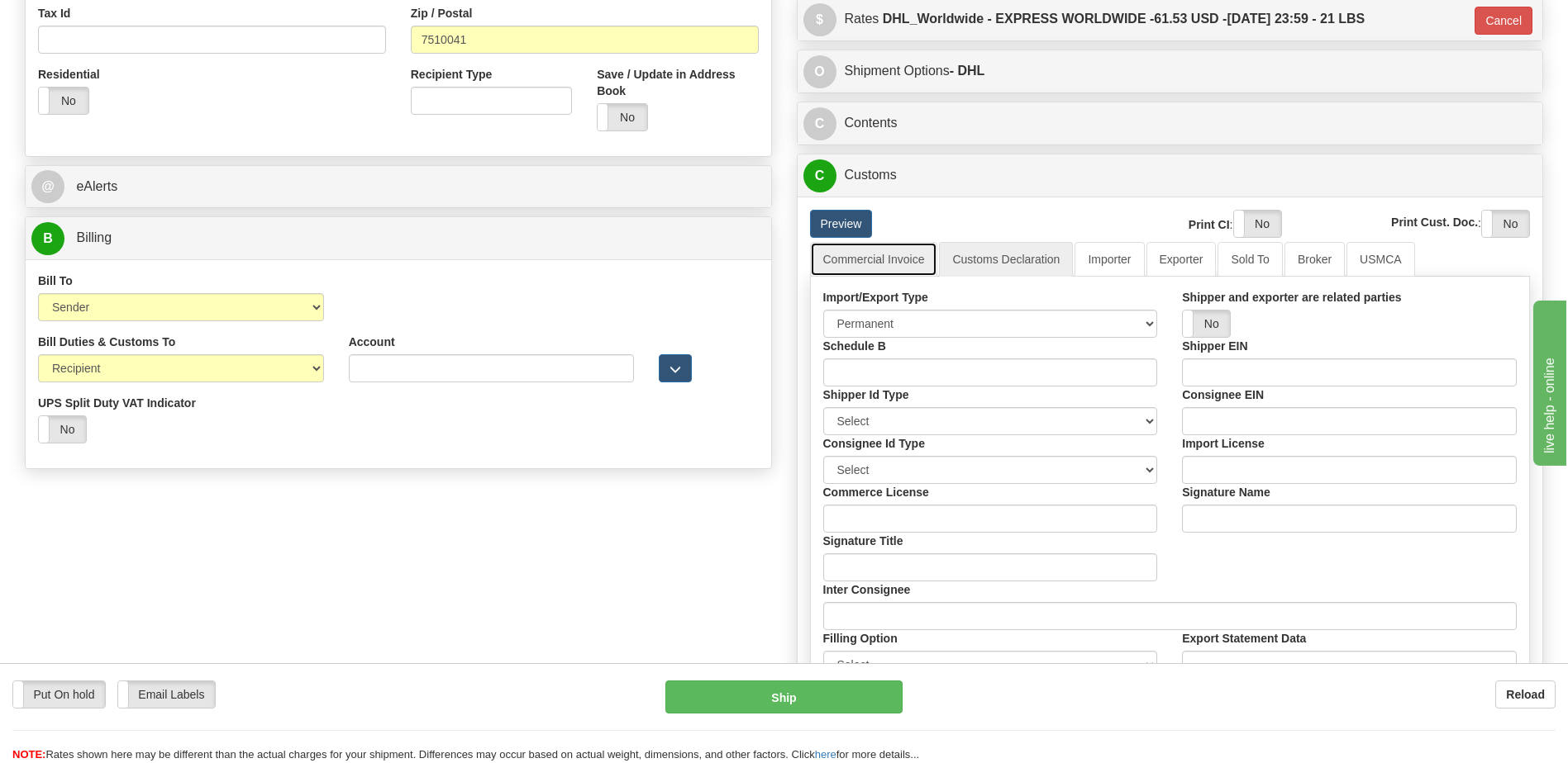
click at [885, 252] on link "Commercial Invoice" at bounding box center [874, 259] width 128 height 35
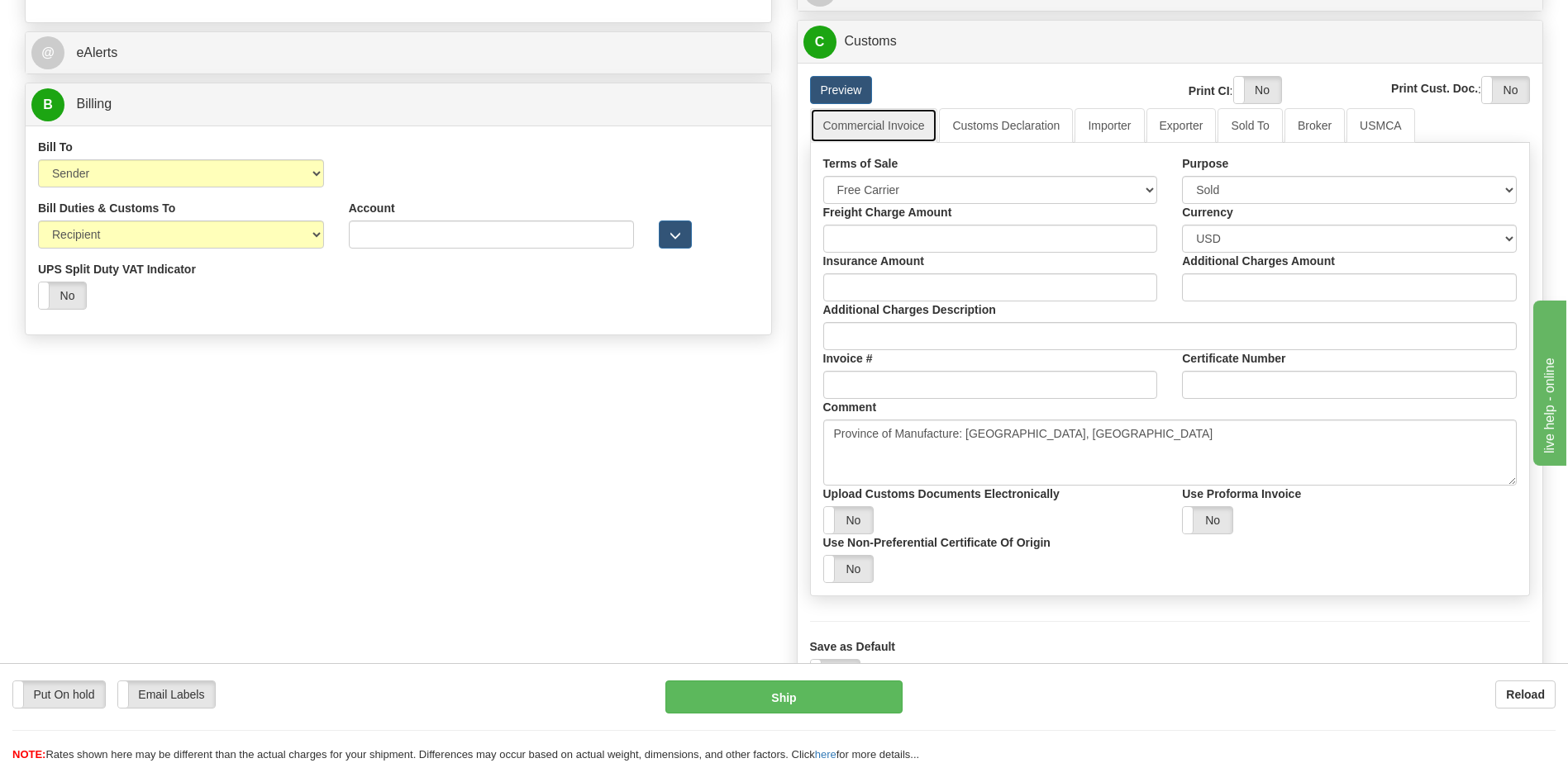
scroll to position [661, 0]
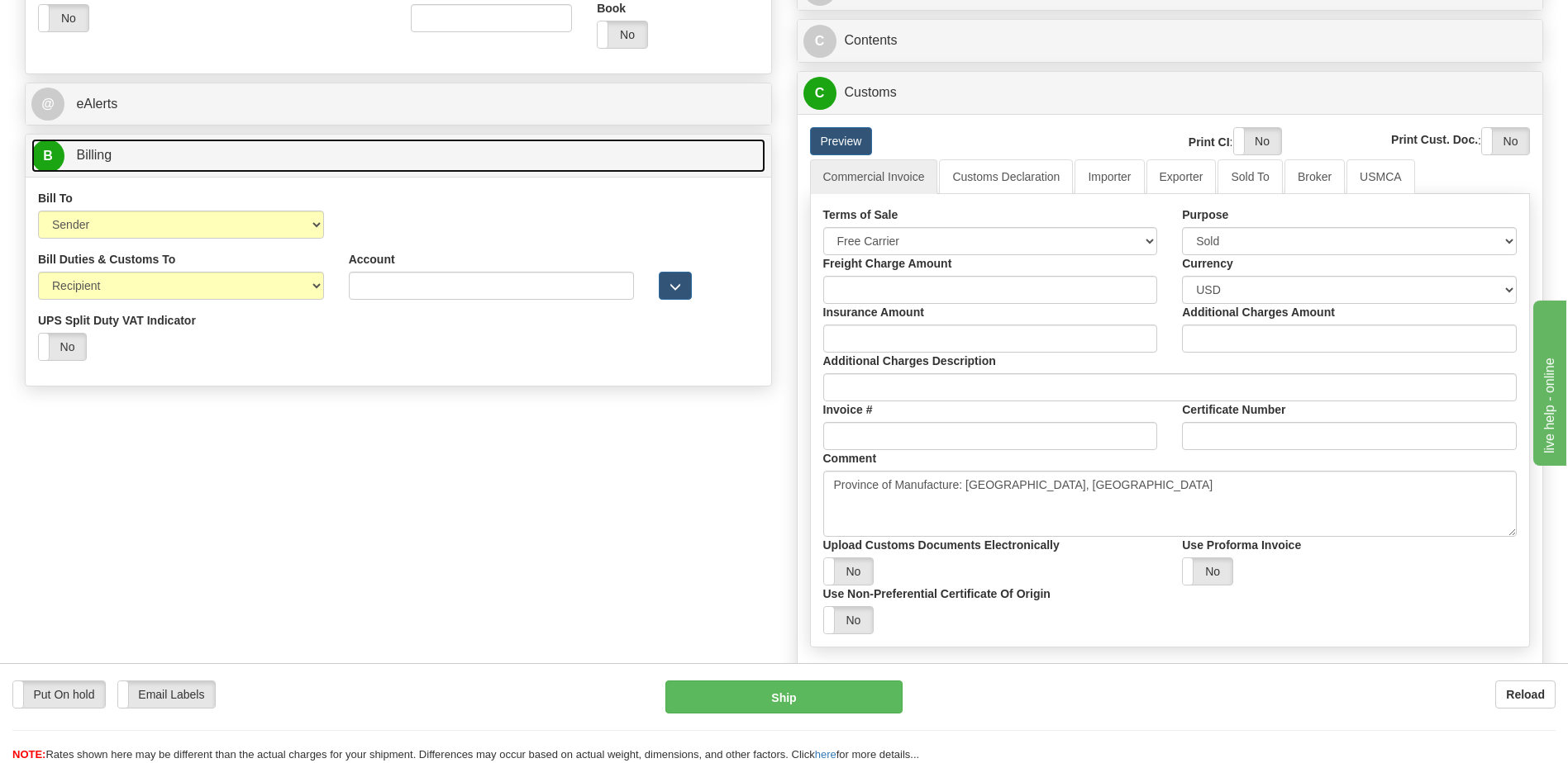
click at [325, 163] on link "B Billing" at bounding box center [398, 156] width 734 height 34
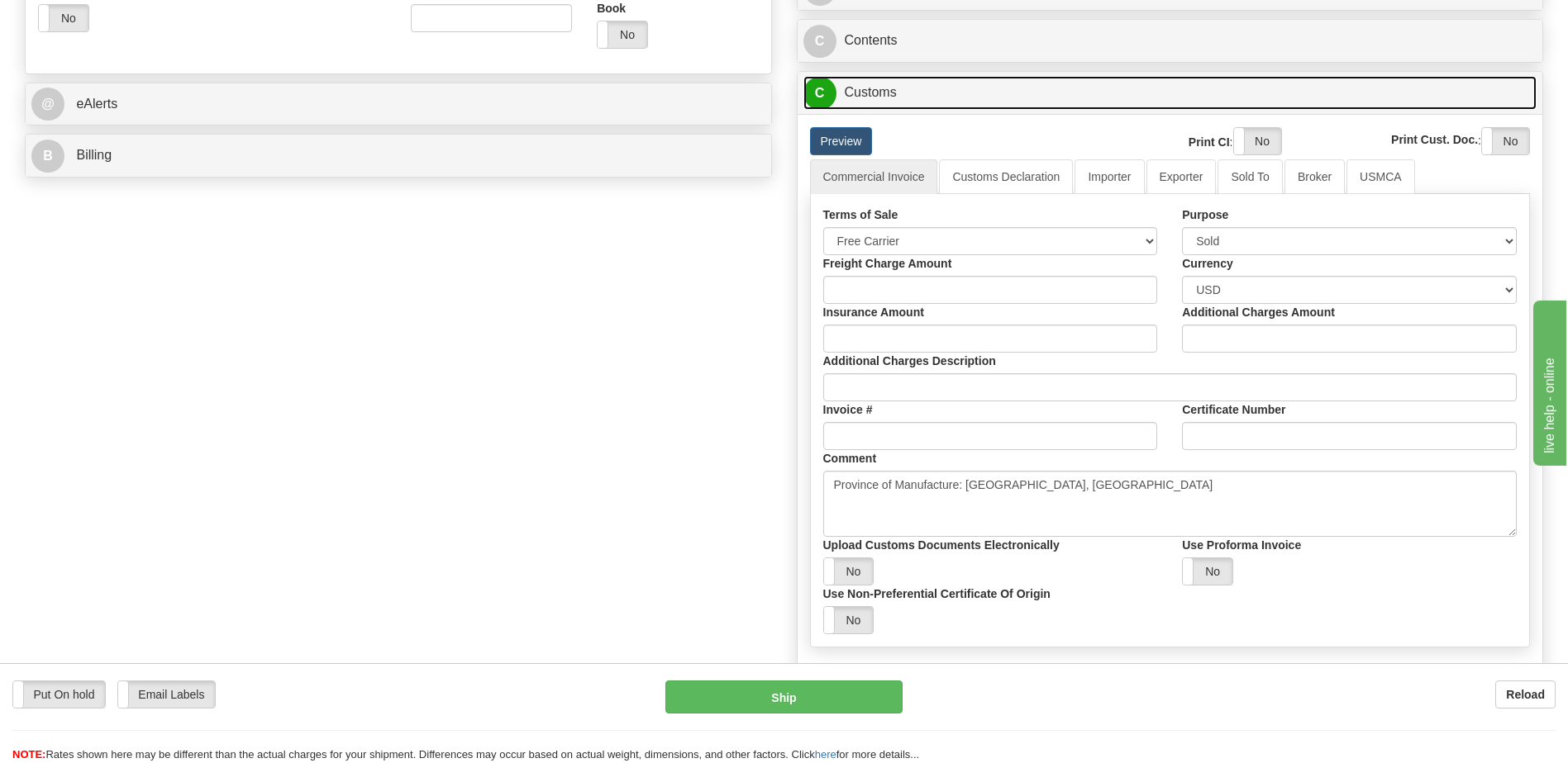
click at [891, 97] on link "C Customs" at bounding box center [1170, 92] width 734 height 34
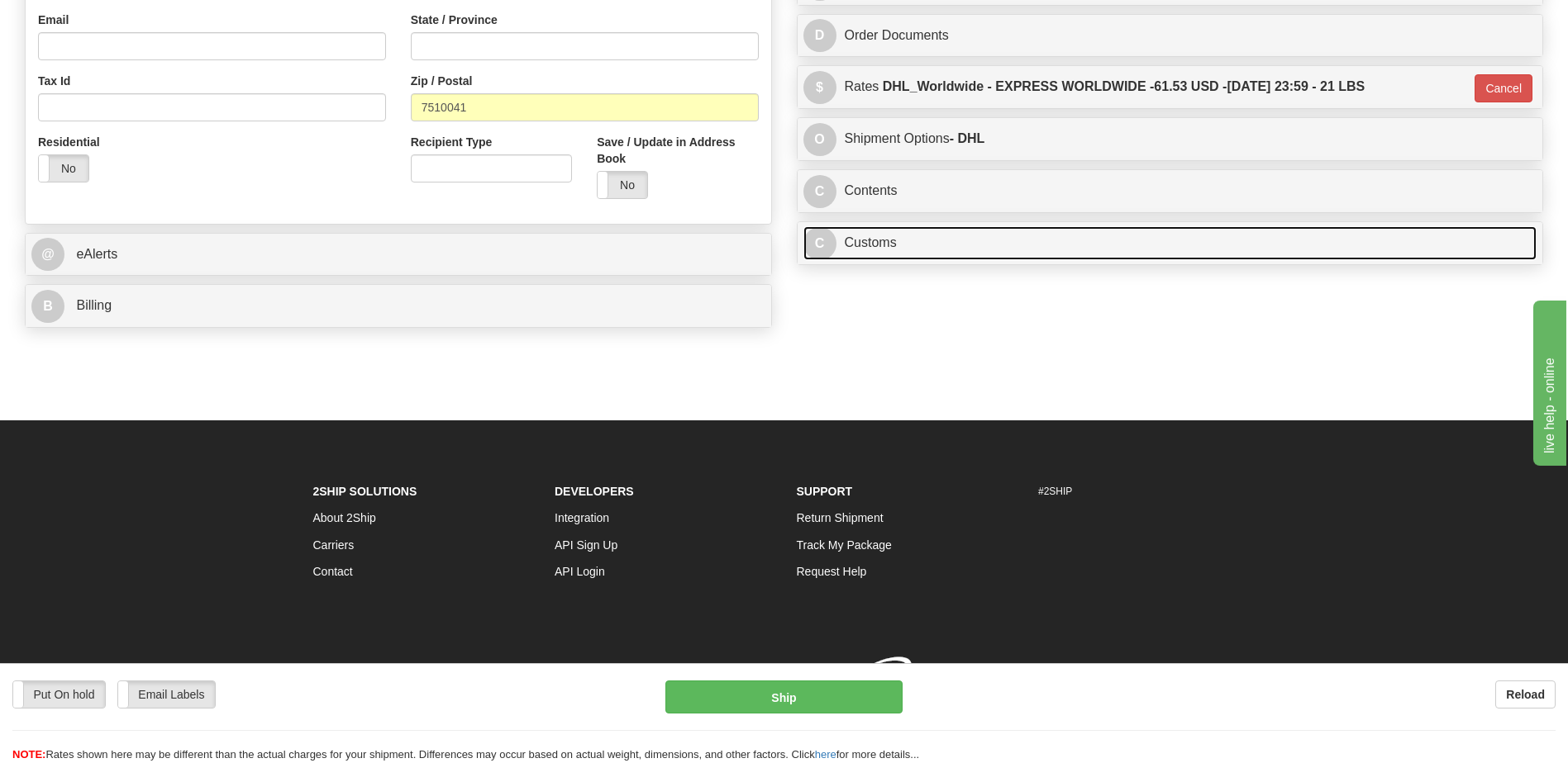
scroll to position [534, 0]
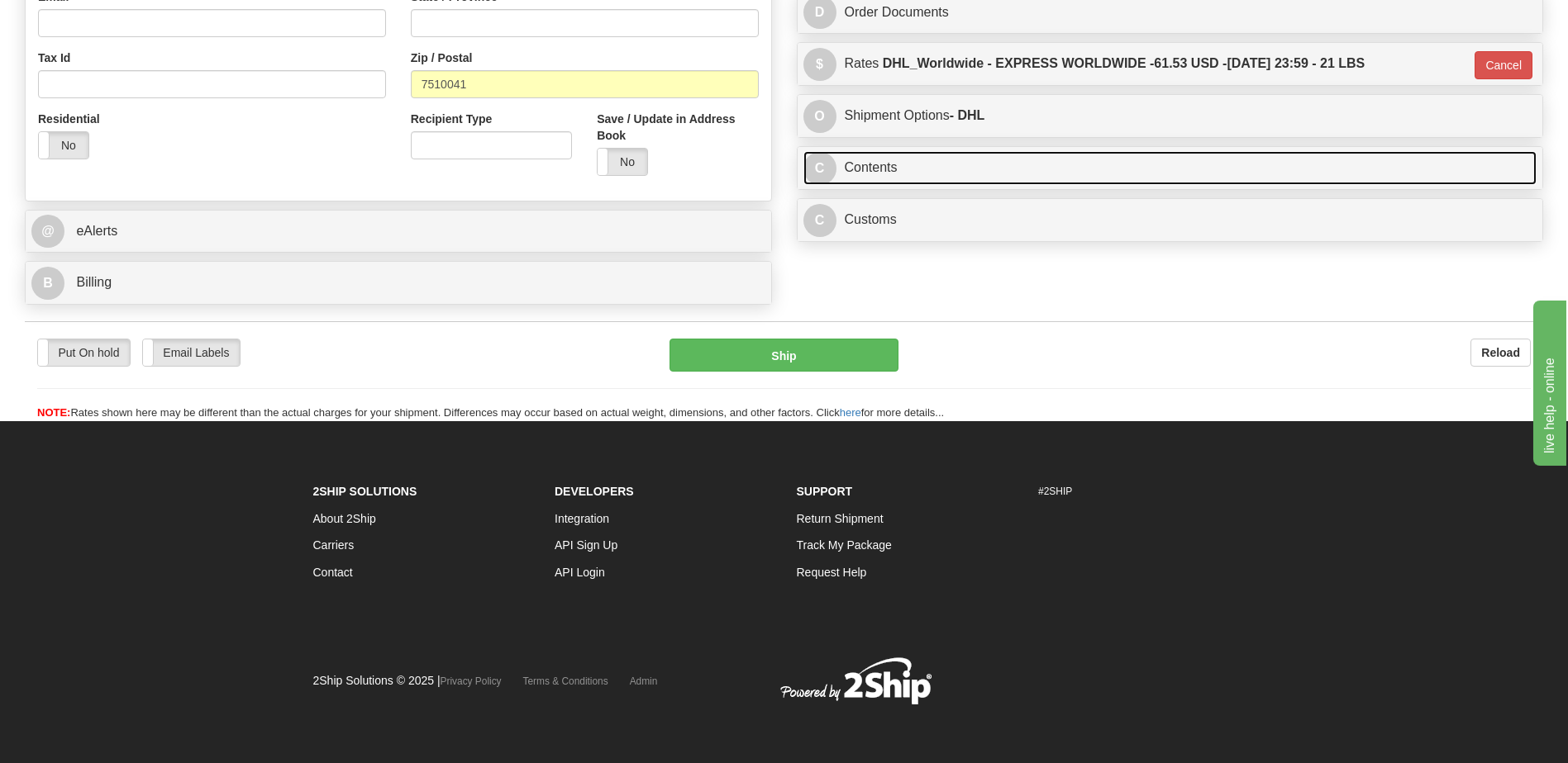
click at [869, 162] on link "C Contents" at bounding box center [1170, 168] width 734 height 34
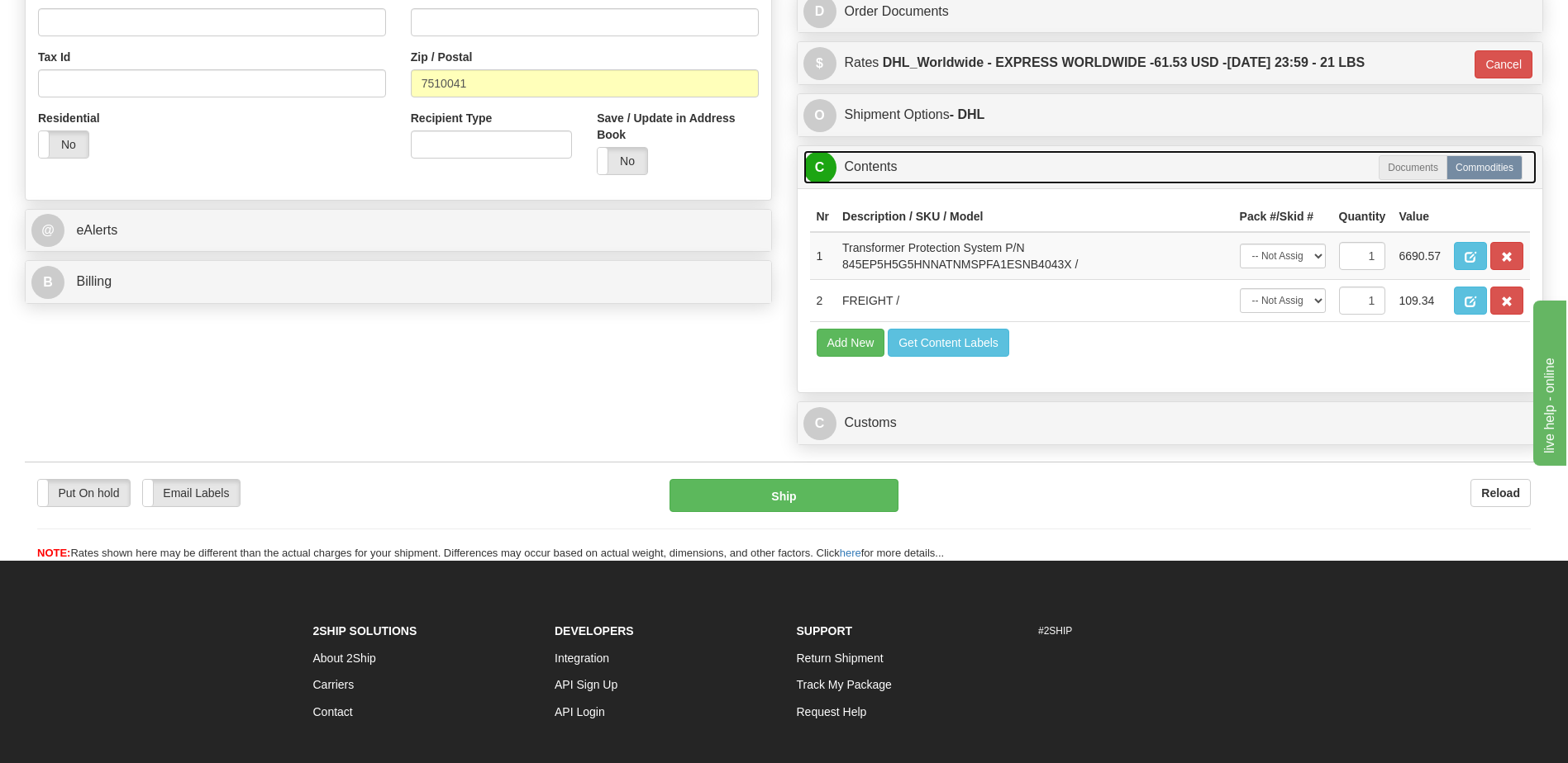
click at [869, 162] on link "C Contents" at bounding box center [1170, 167] width 734 height 34
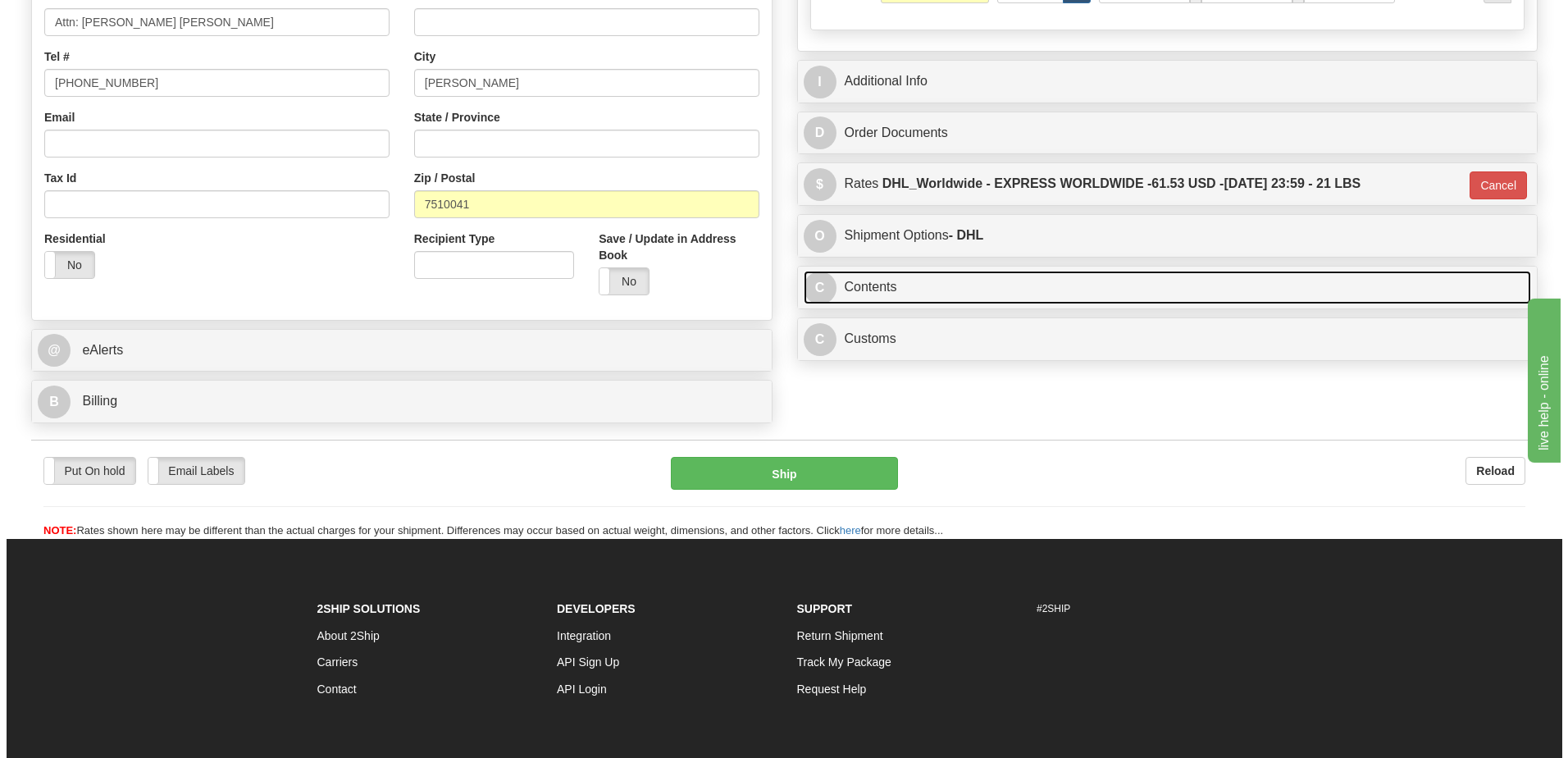
scroll to position [285, 0]
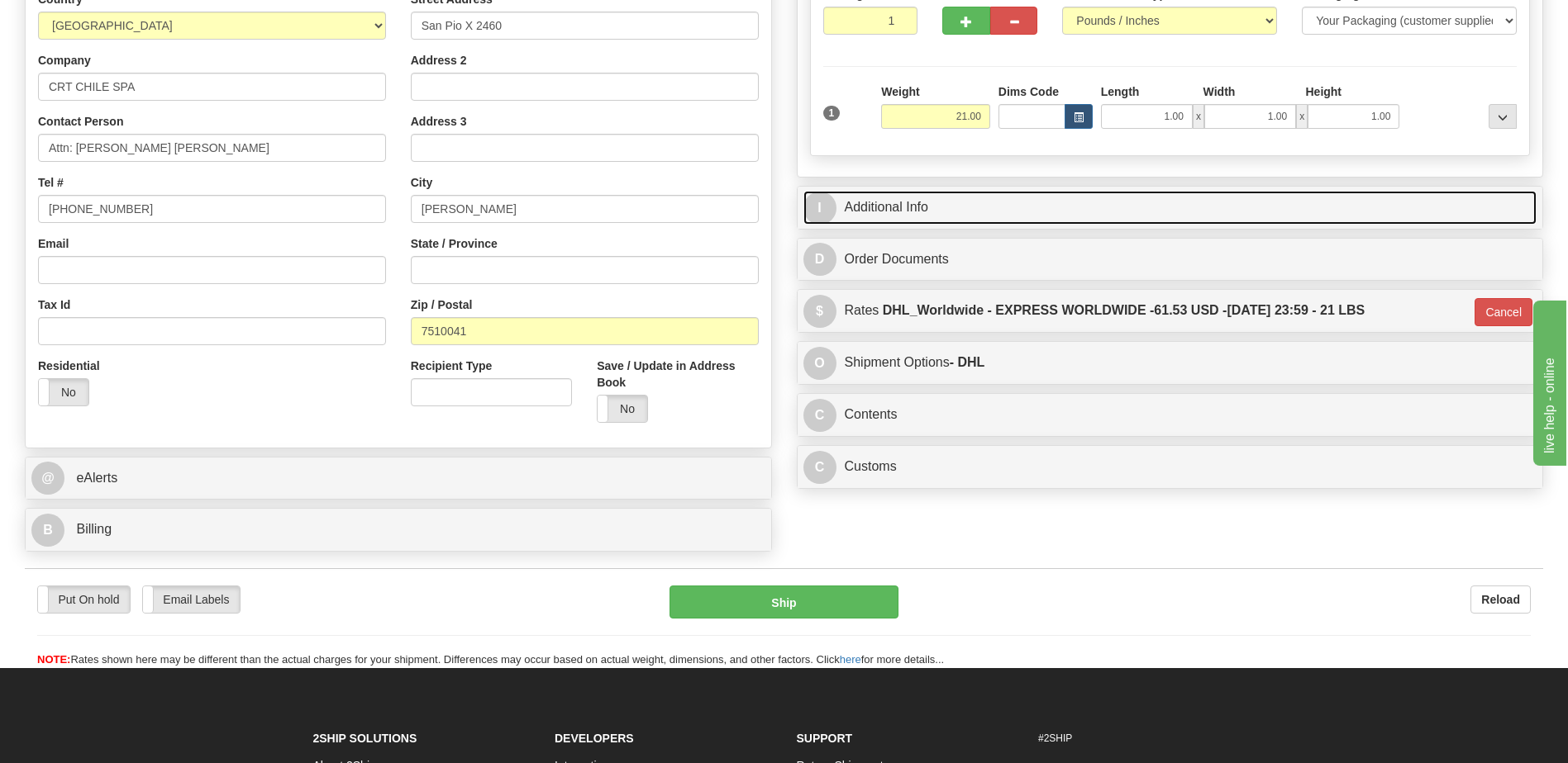
click at [879, 205] on link "I Additional Info" at bounding box center [1170, 207] width 734 height 34
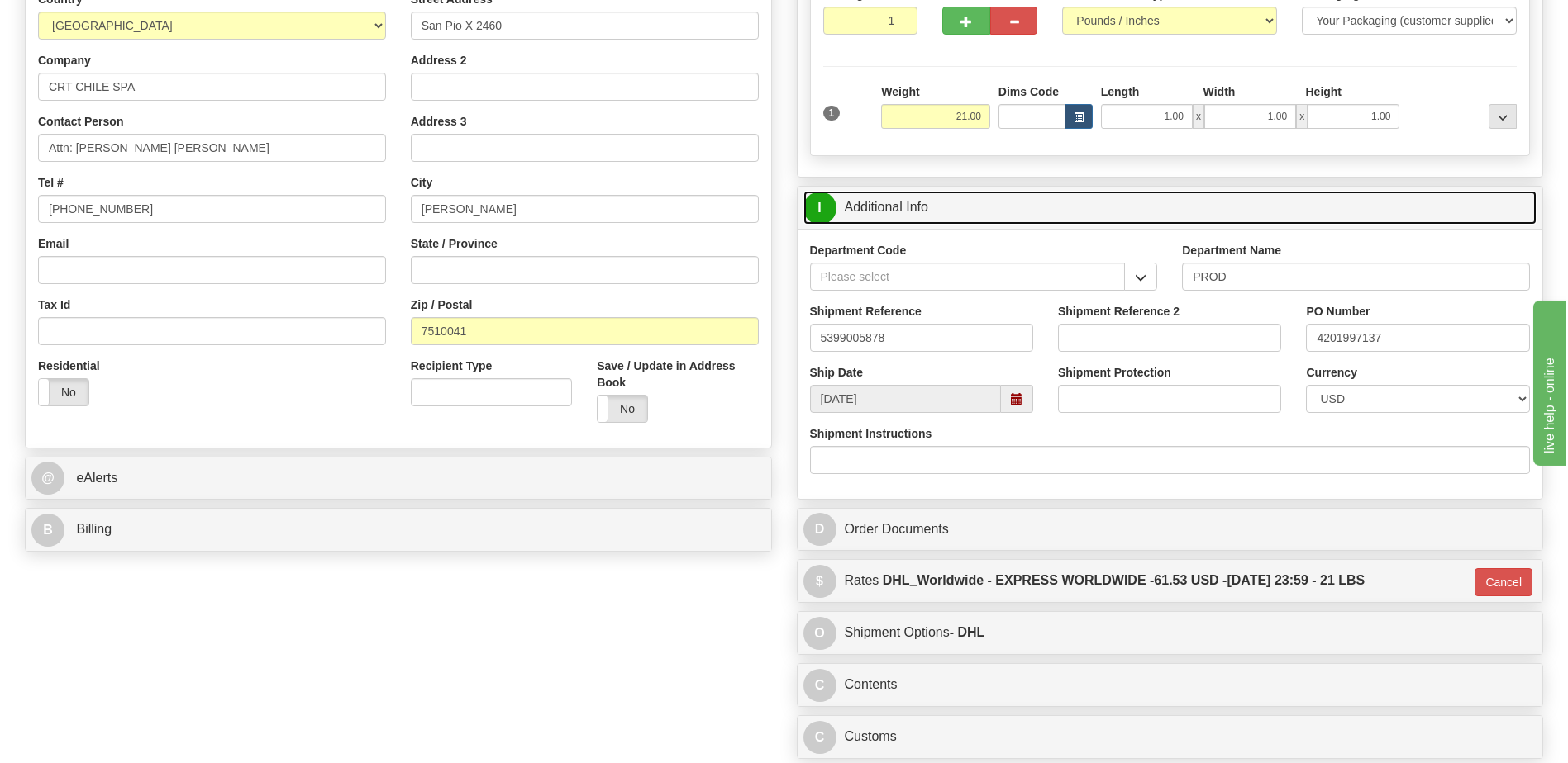
click at [879, 205] on link "I Additional Info" at bounding box center [1170, 207] width 734 height 34
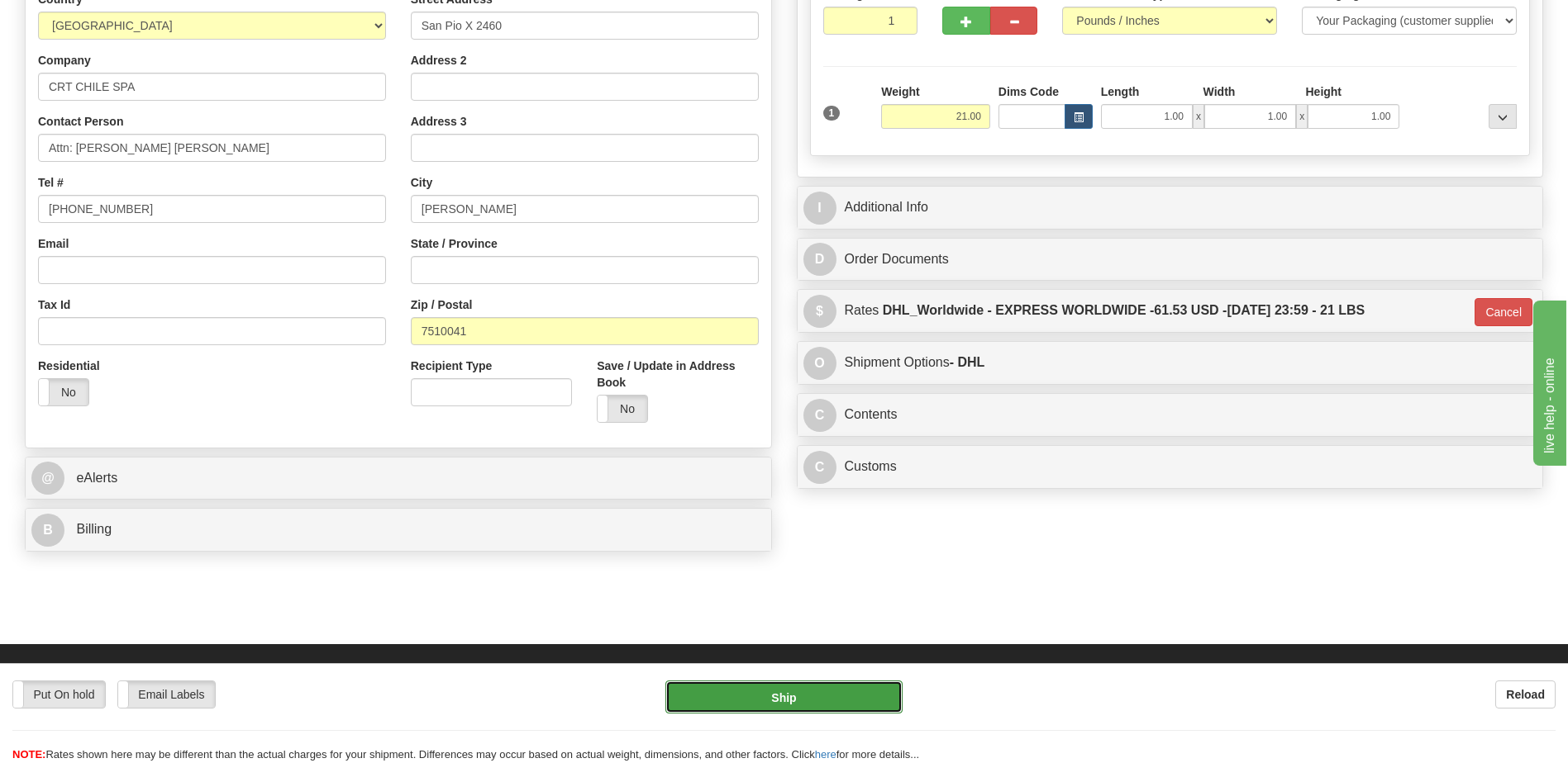
click at [761, 699] on button "Ship" at bounding box center [783, 697] width 236 height 33
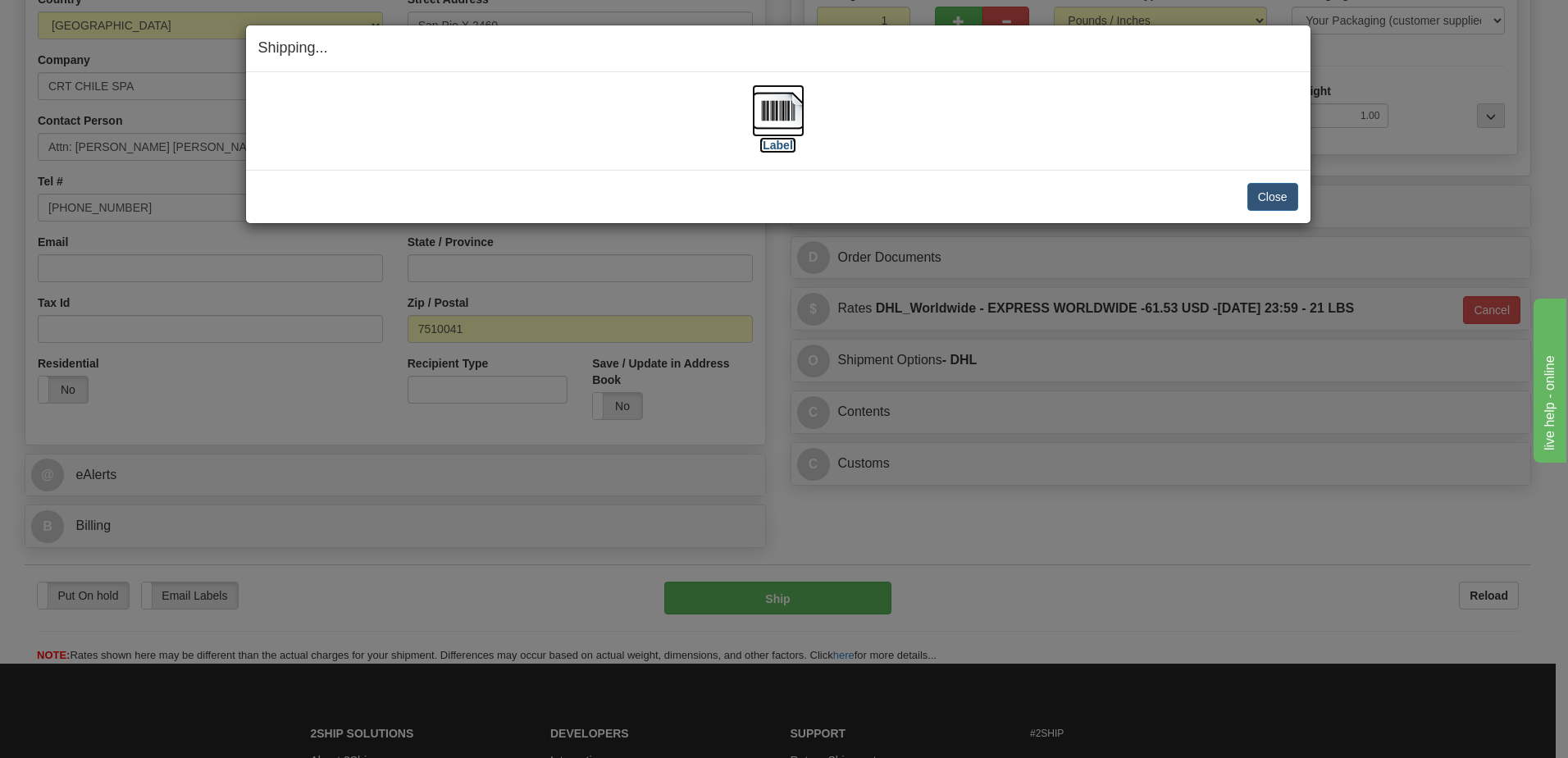
click at [775, 119] on img at bounding box center [778, 110] width 53 height 53
click at [1256, 190] on button "Close" at bounding box center [1272, 197] width 51 height 28
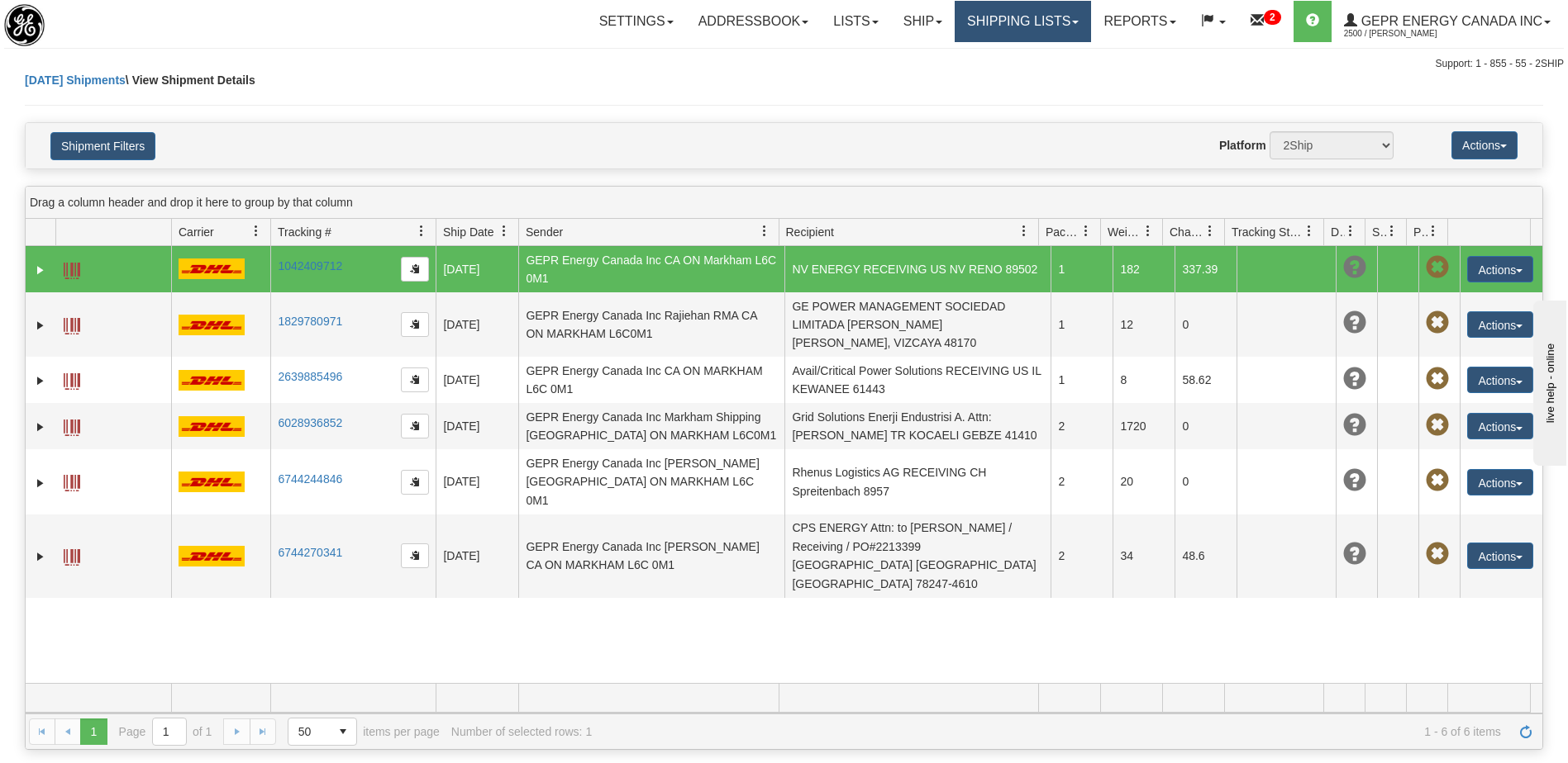
click at [1039, 22] on link "Shipping lists" at bounding box center [1023, 21] width 136 height 41
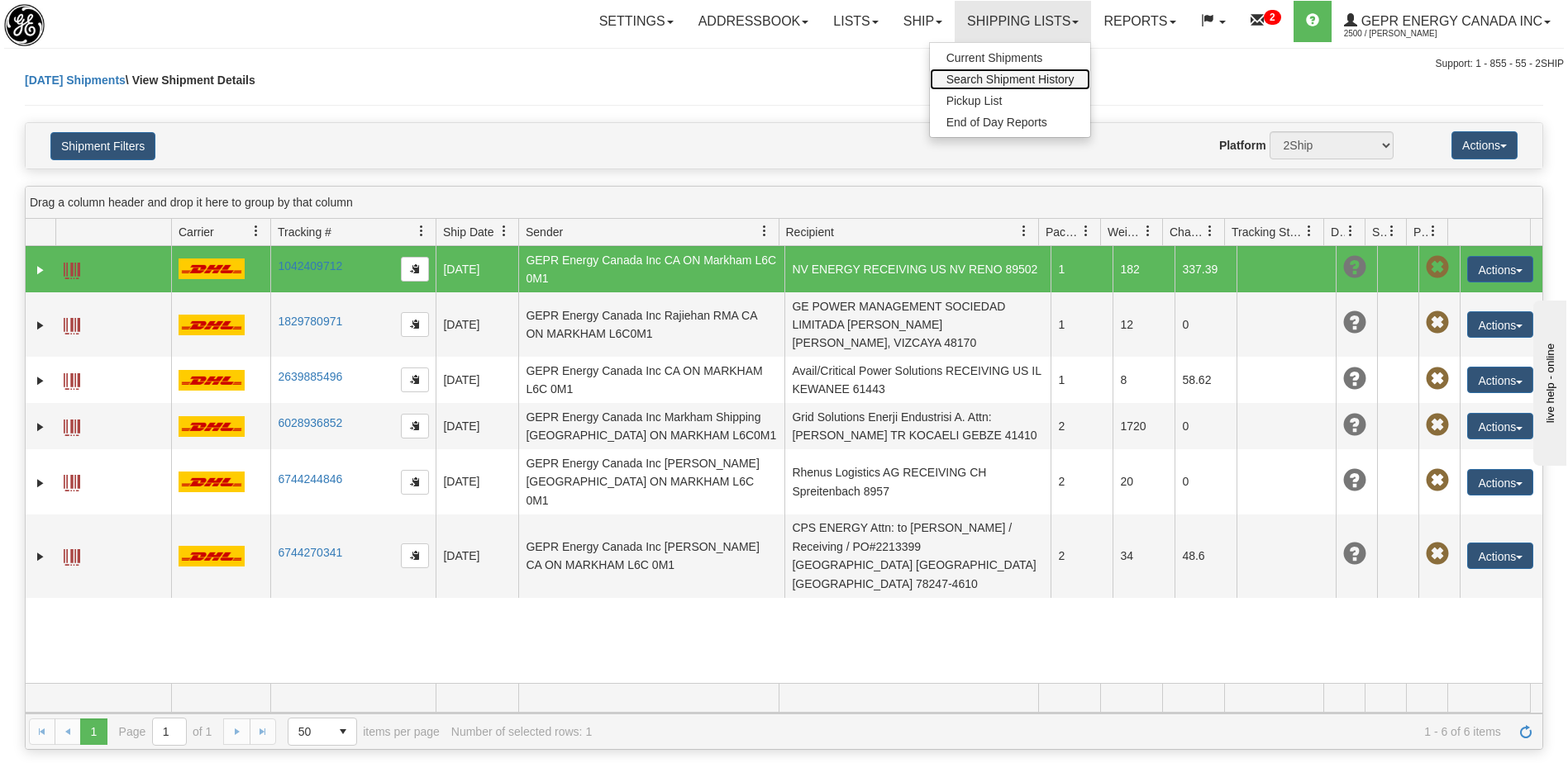
click at [991, 78] on span "Search Shipment History" at bounding box center [1010, 79] width 128 height 13
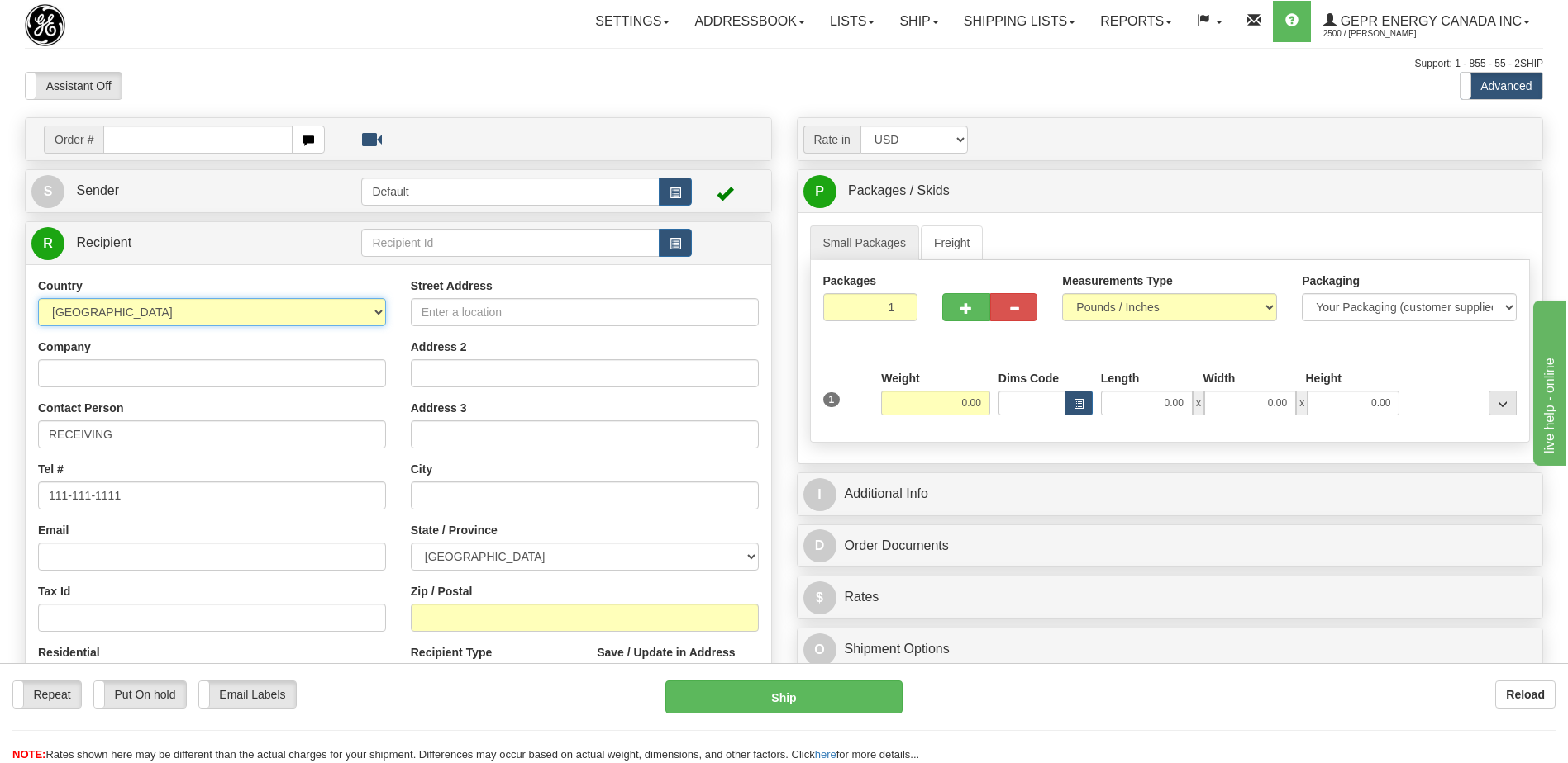
click at [192, 310] on select "AFGHANISTAN ALAND ISLANDS ALBANIA ALGERIA AMERICAN SAMOA ANDORRA ANGOLA ANGUILL…" at bounding box center [212, 312] width 348 height 28
select select "AE"
click at [175, 315] on select "AFGHANISTAN ALAND ISLANDS ALBANIA ALGERIA AMERICAN SAMOA ANDORRA ANGOLA ANGUILL…" at bounding box center [212, 312] width 348 height 28
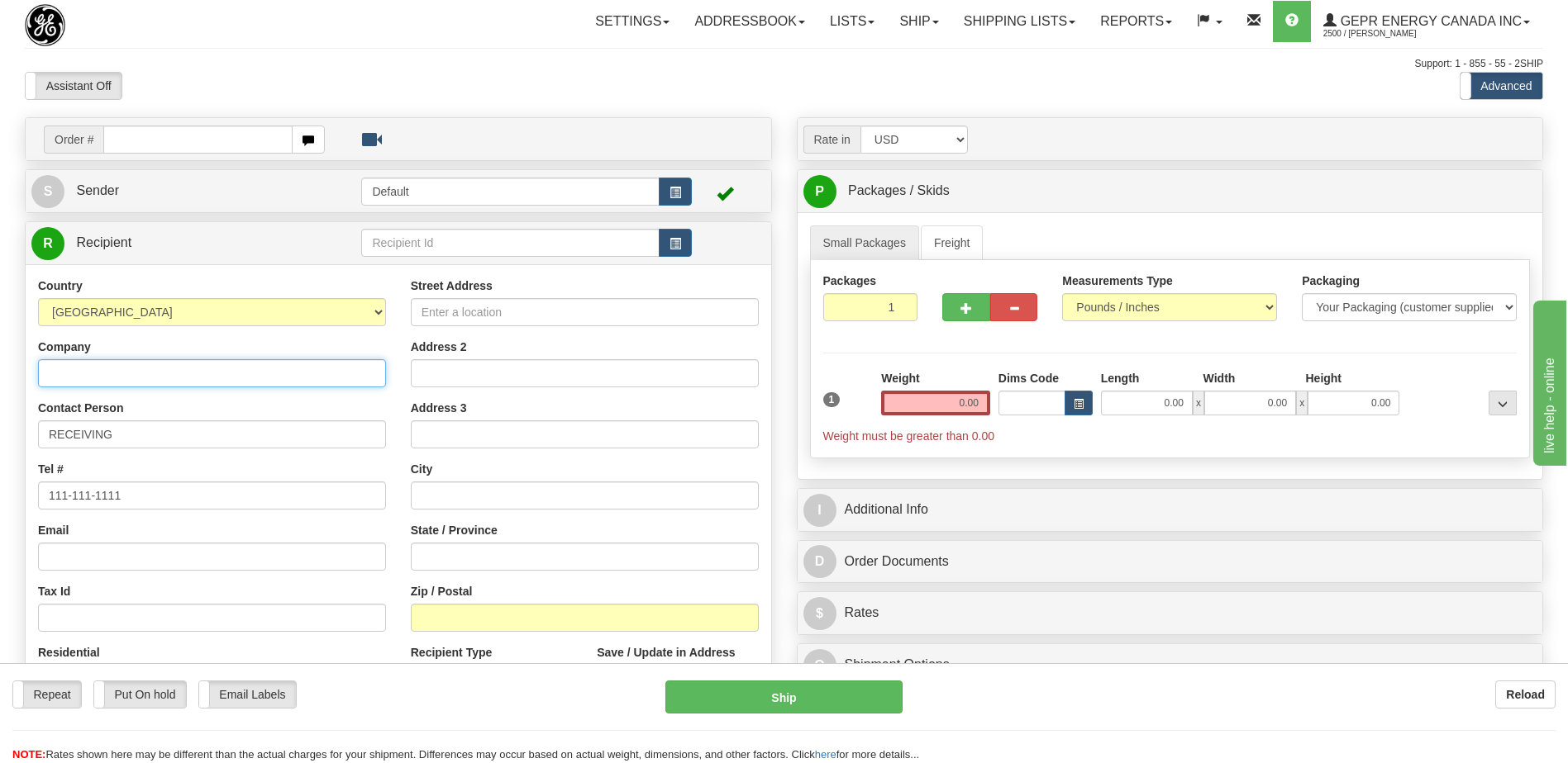
click at [53, 372] on input "Company" at bounding box center [212, 374] width 348 height 28
paste input "Grid Solutions SAS- Dubai"
type input "Grid Solutions SAS- Dubai"
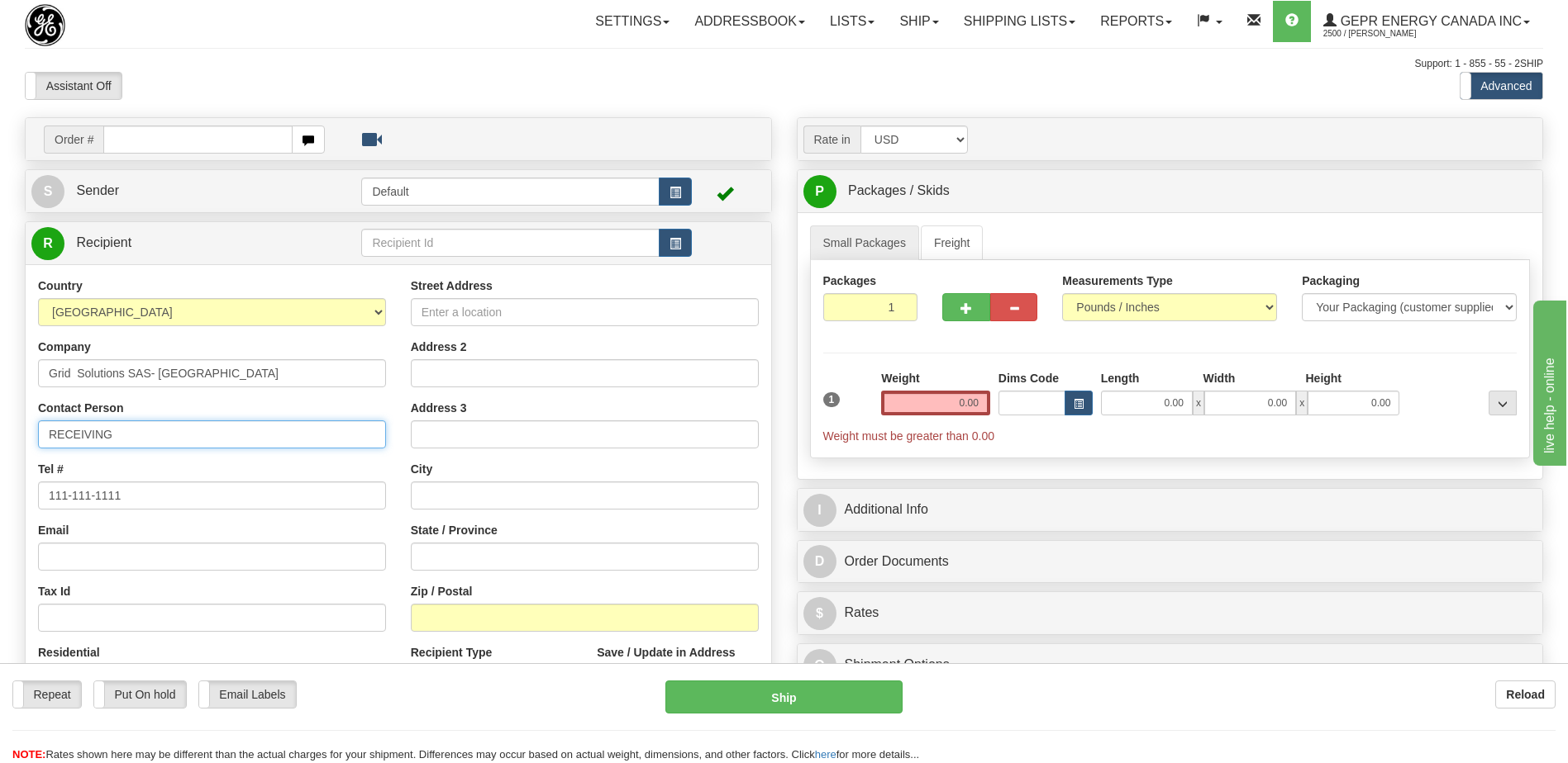
drag, startPoint x: 125, startPoint y: 436, endPoint x: -4, endPoint y: 440, distance: 129.1
click at [0, 440] on html "Training Course Close Toggle navigation Settings Shipping Preferences New Sende…" at bounding box center [784, 381] width 1568 height 763
paste input "Attention:Jitendra Phulwani"
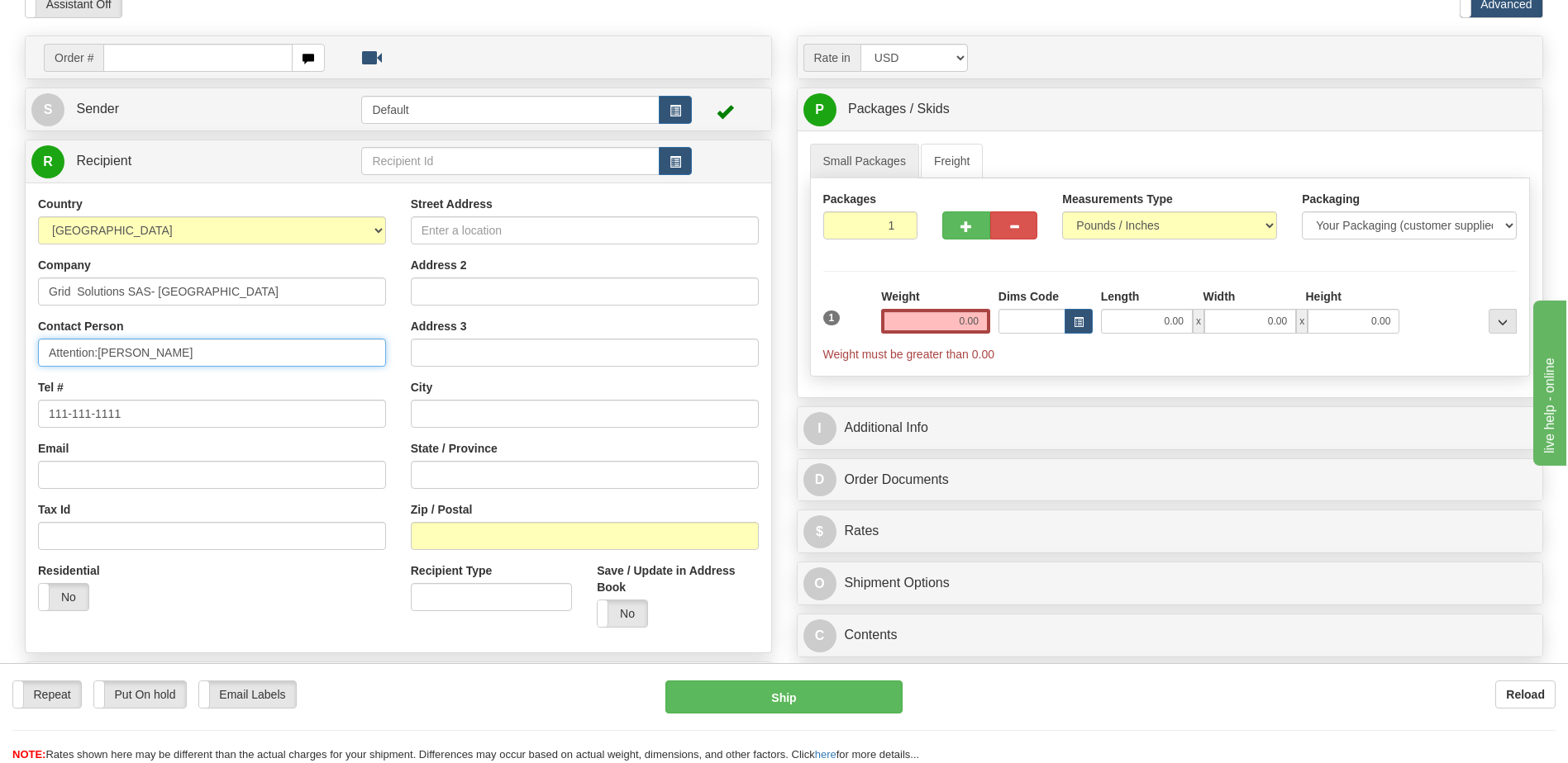
scroll to position [247, 0]
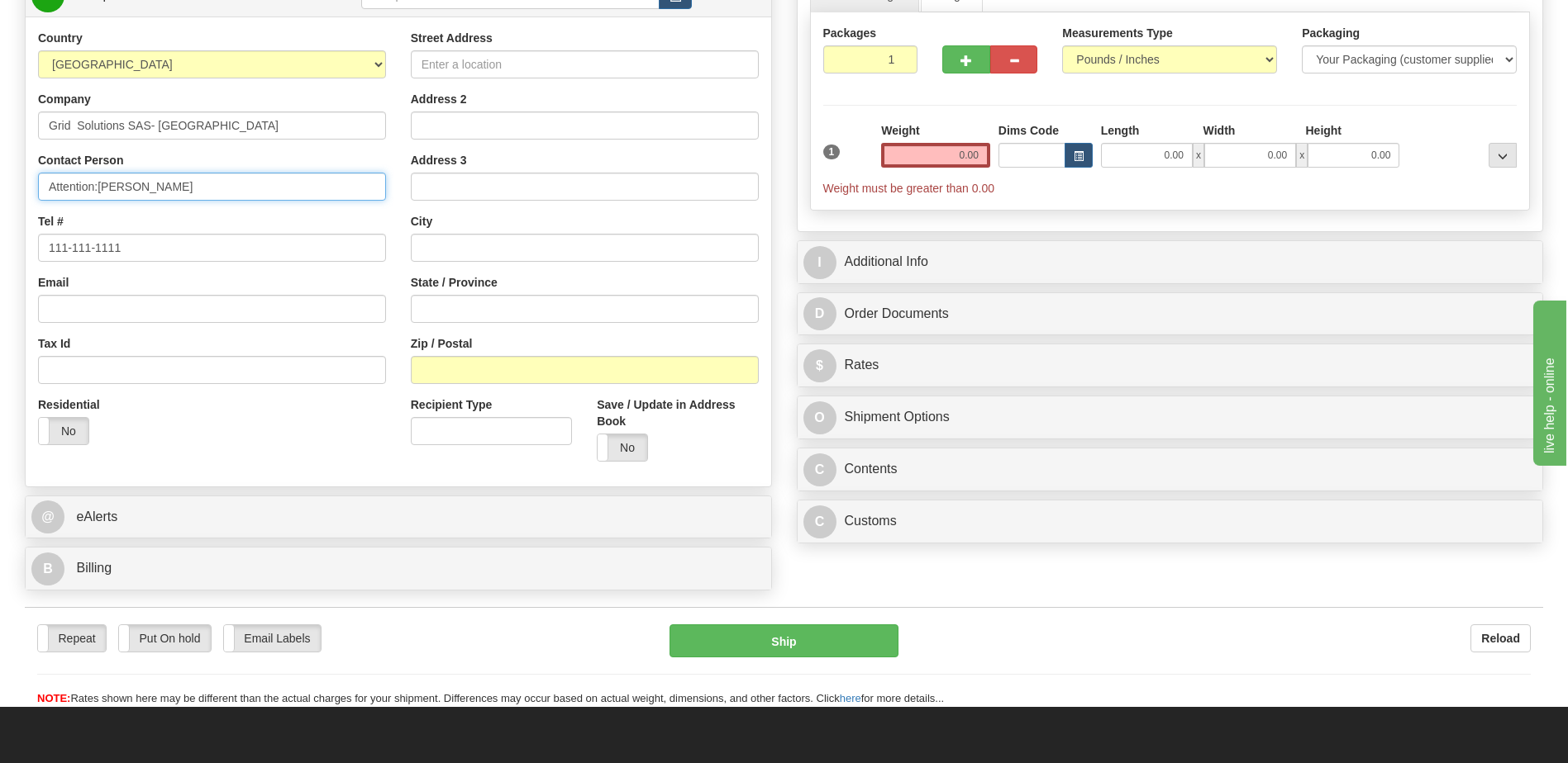
type input "Attention:Jitendra Phulwani"
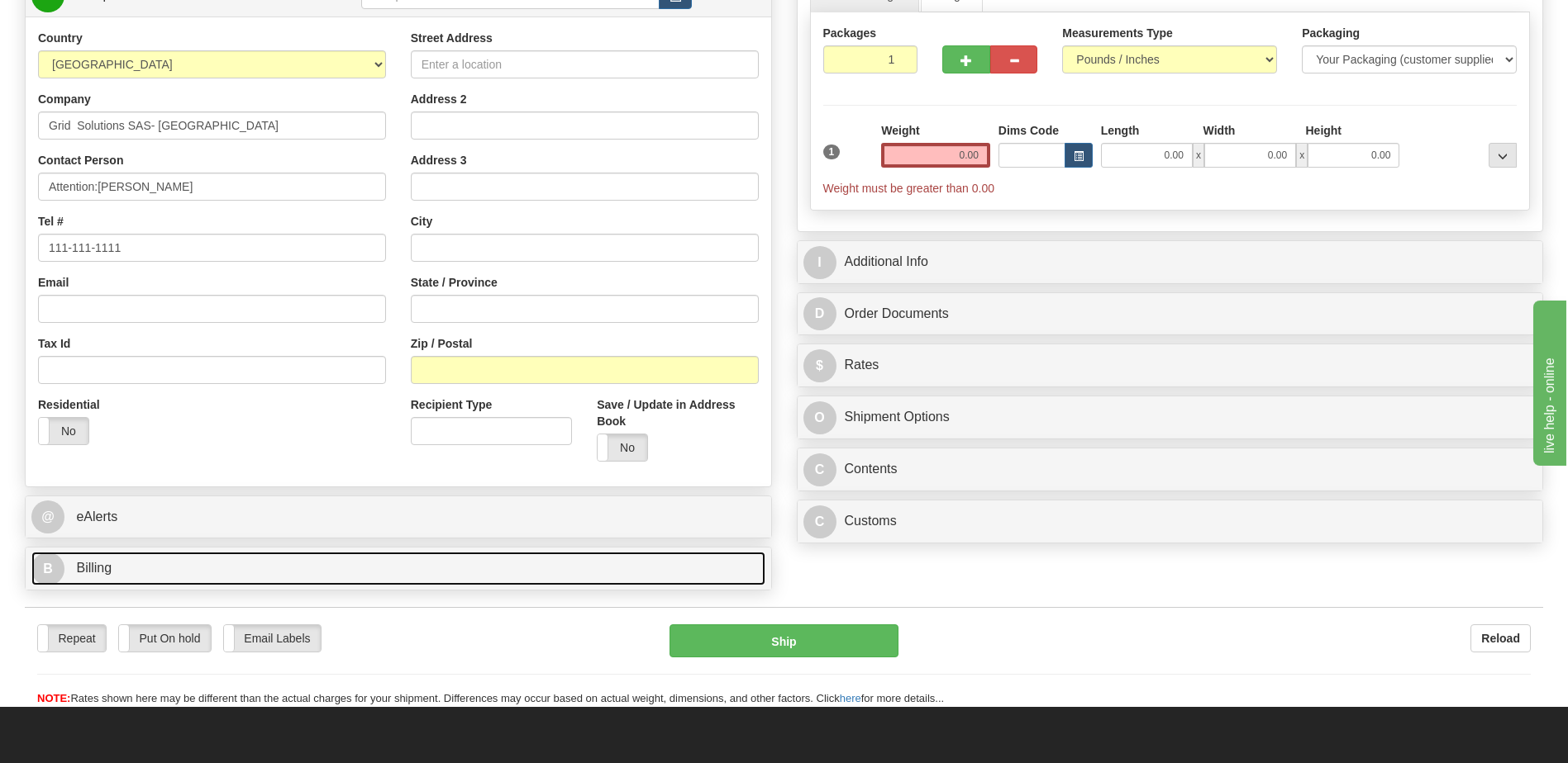
drag, startPoint x: 121, startPoint y: 572, endPoint x: 235, endPoint y: 548, distance: 116.5
click at [121, 572] on link "B Billing" at bounding box center [398, 569] width 734 height 34
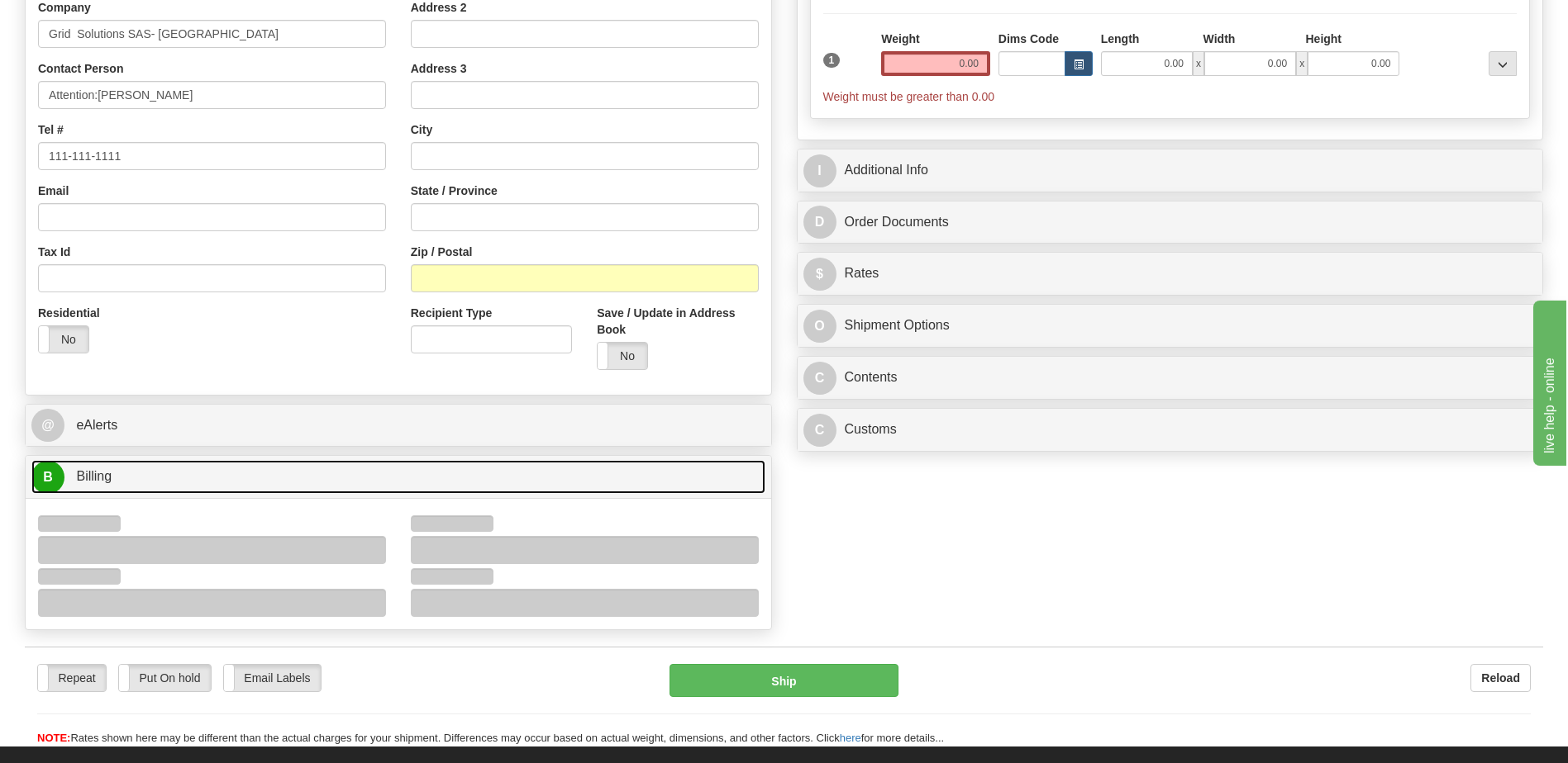
scroll to position [578, 0]
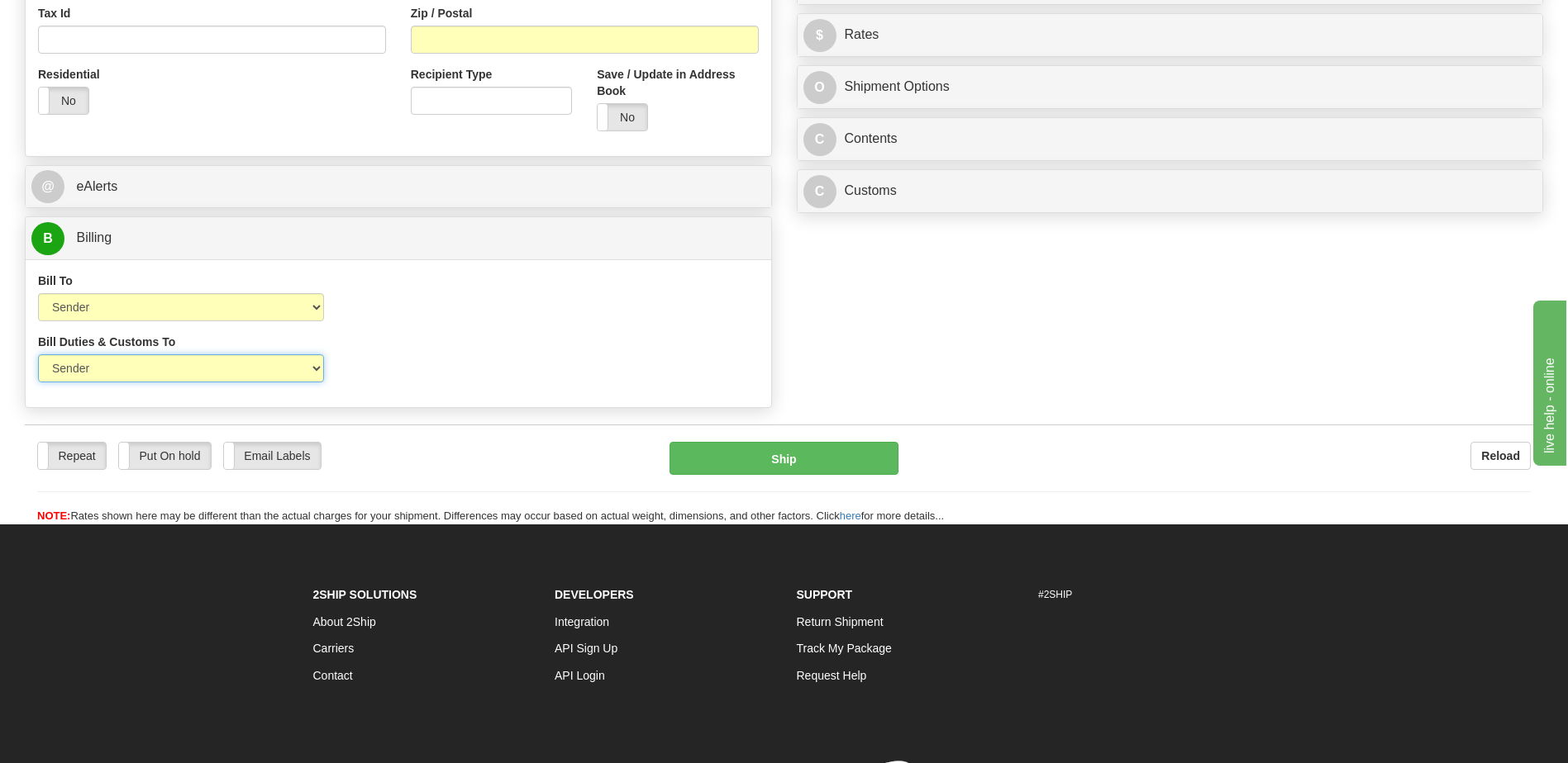
click at [271, 375] on select "Sender Recipient Third Party" at bounding box center [181, 368] width 286 height 28
select select "2"
click at [38, 354] on select "Sender Recipient Third Party" at bounding box center [181, 368] width 286 height 28
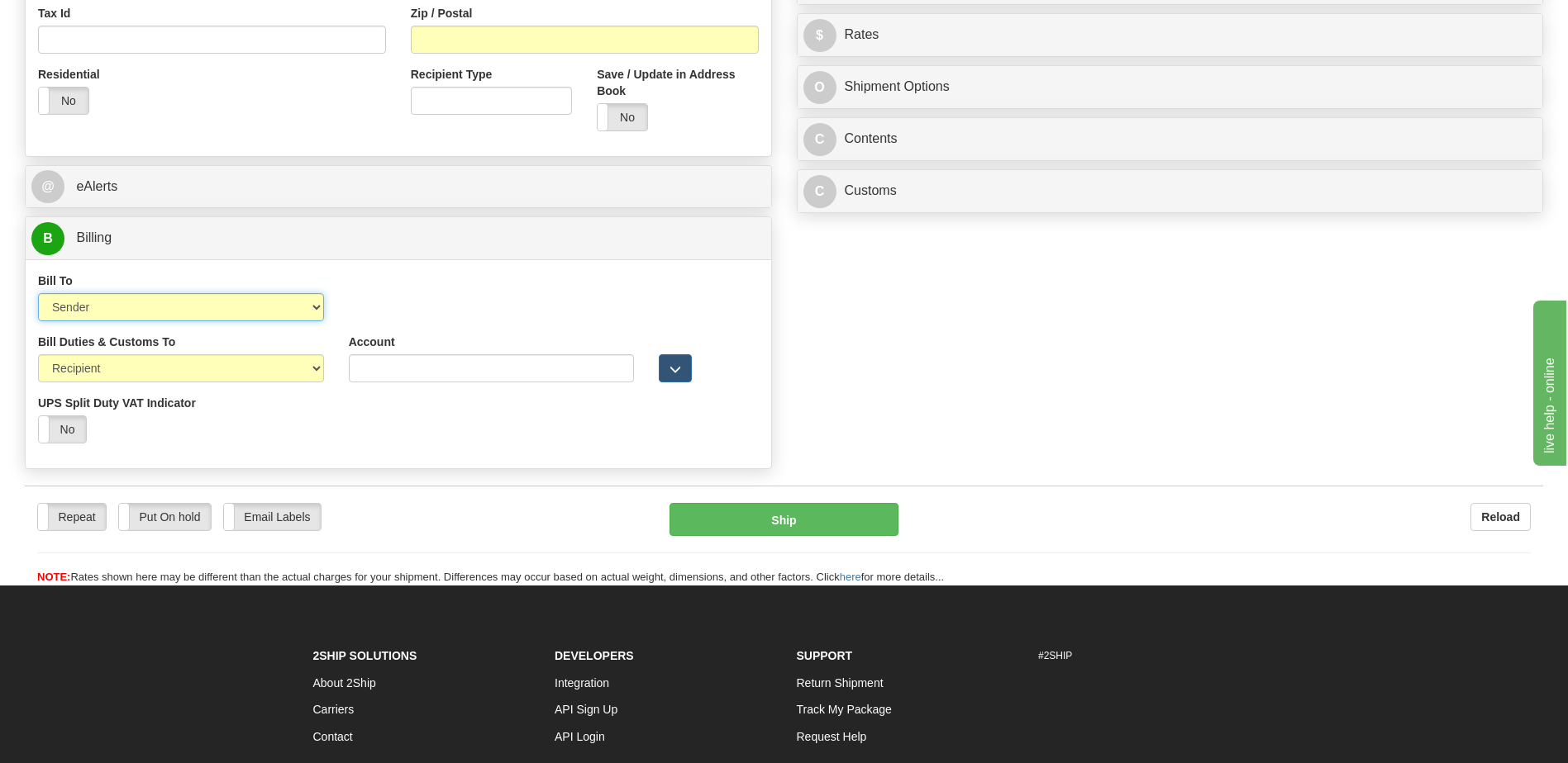
drag, startPoint x: 264, startPoint y: 311, endPoint x: 257, endPoint y: 325, distance: 15.7
click at [264, 311] on select "Sender Recipient Third Party Collect" at bounding box center [181, 307] width 286 height 28
select select "2"
click at [38, 293] on select "Sender Recipient Third Party Collect" at bounding box center [181, 307] width 286 height 28
click at [352, 309] on input "Account" at bounding box center [492, 307] width 286 height 28
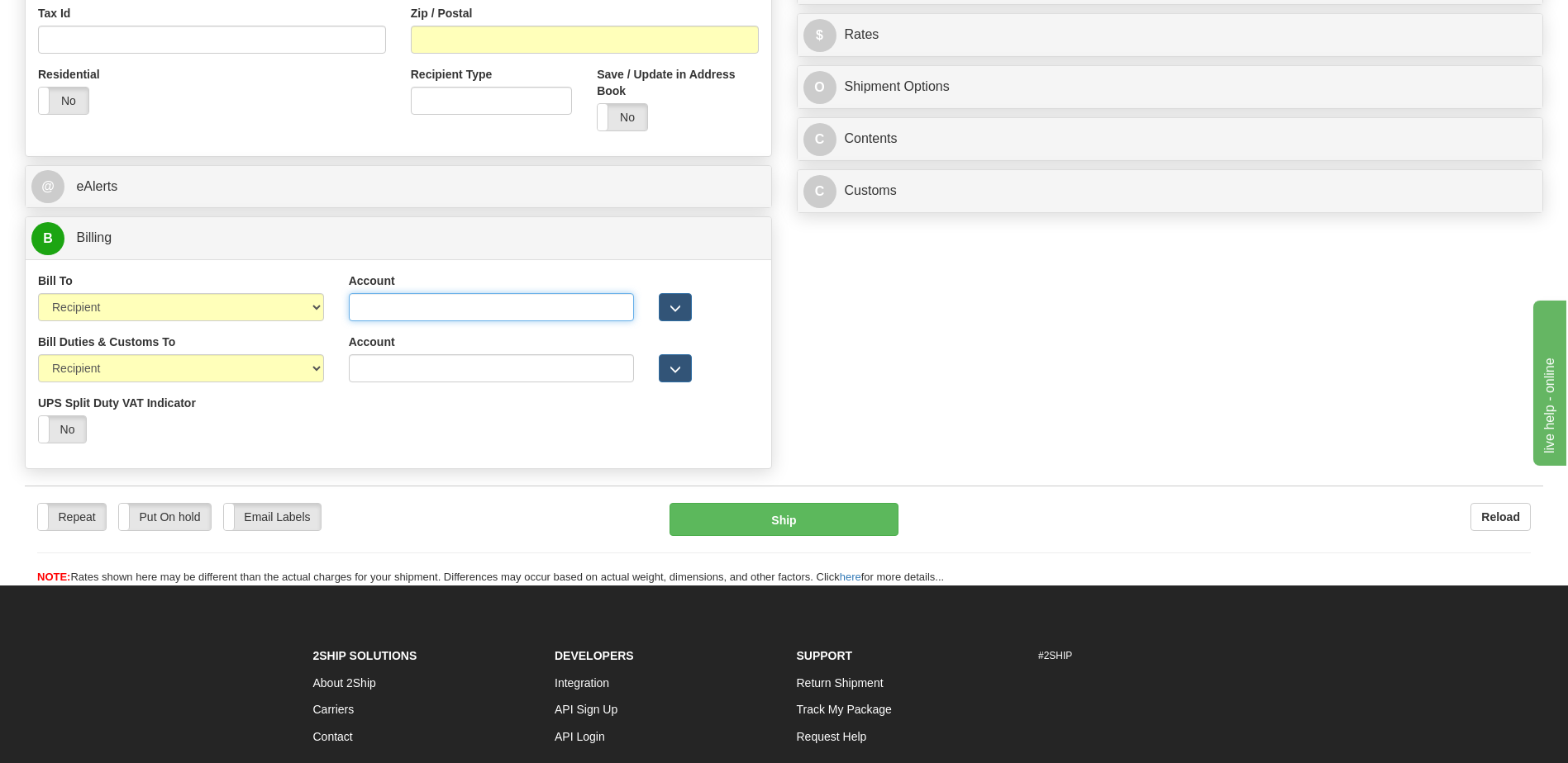
paste input "969459747"
type input "969459747"
click at [362, 358] on input "Account" at bounding box center [492, 368] width 286 height 28
paste input "969459747"
type input "969459747"
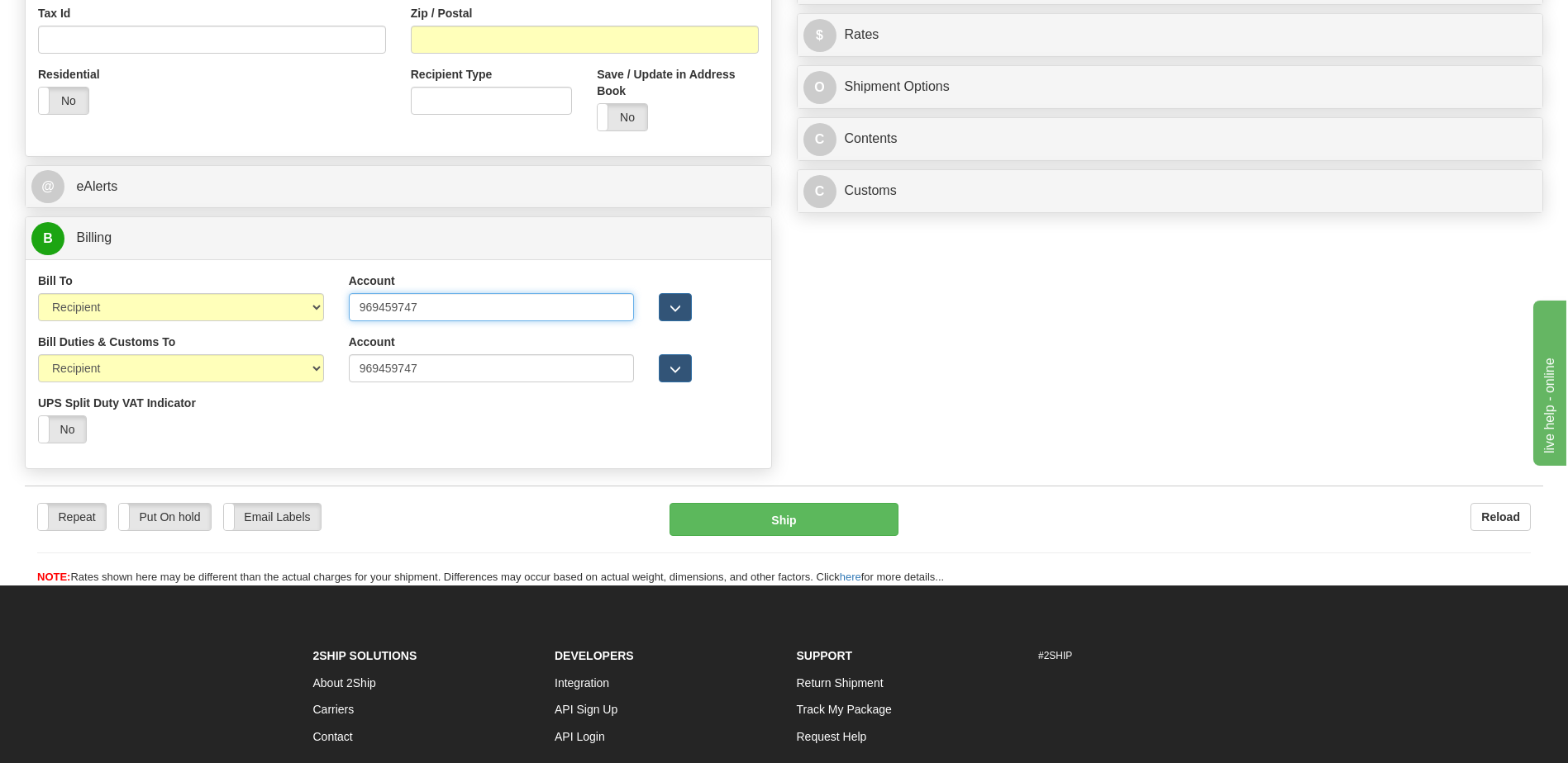
click at [490, 304] on input "969459747" at bounding box center [492, 307] width 286 height 28
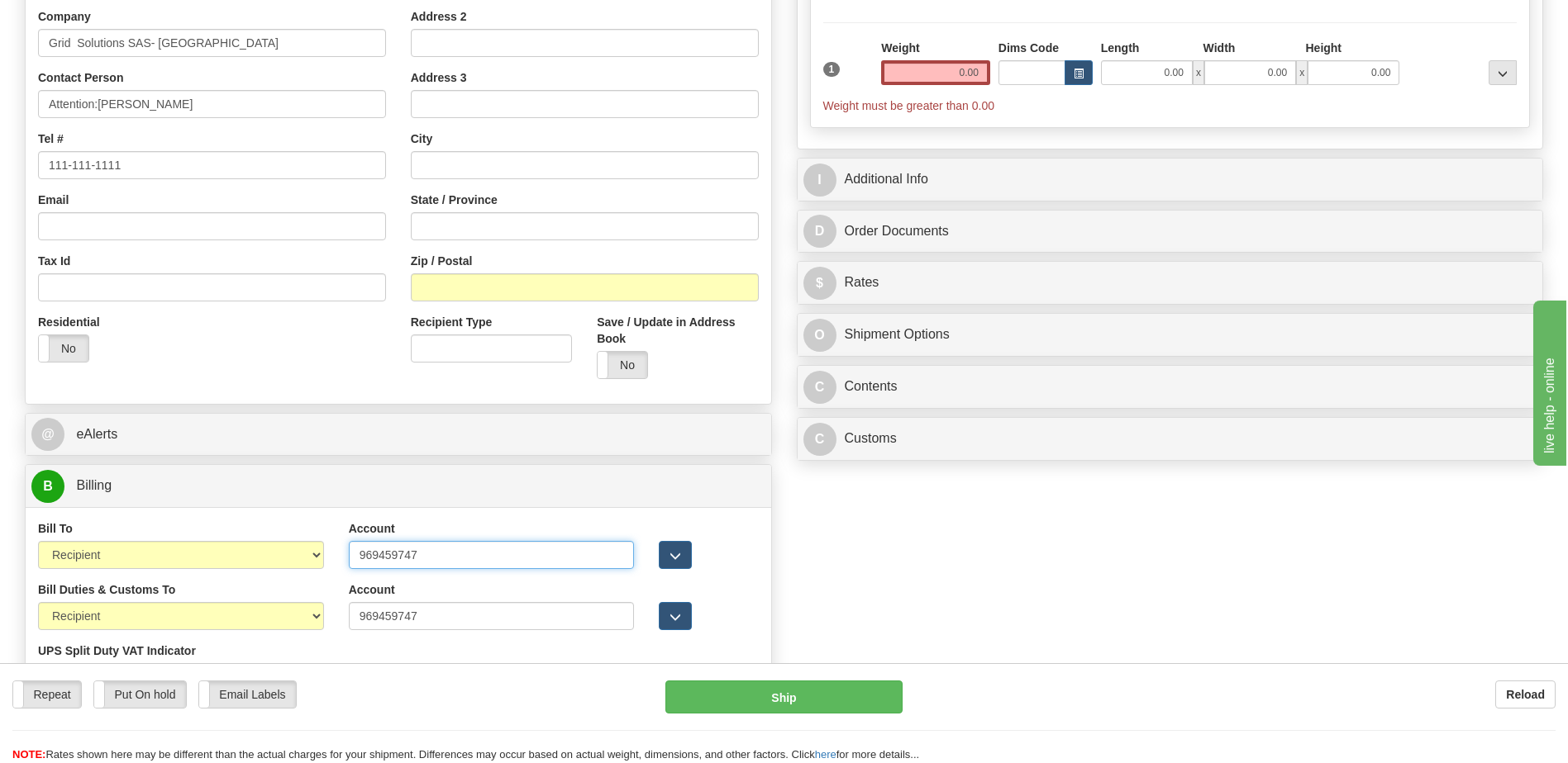
scroll to position [0, 0]
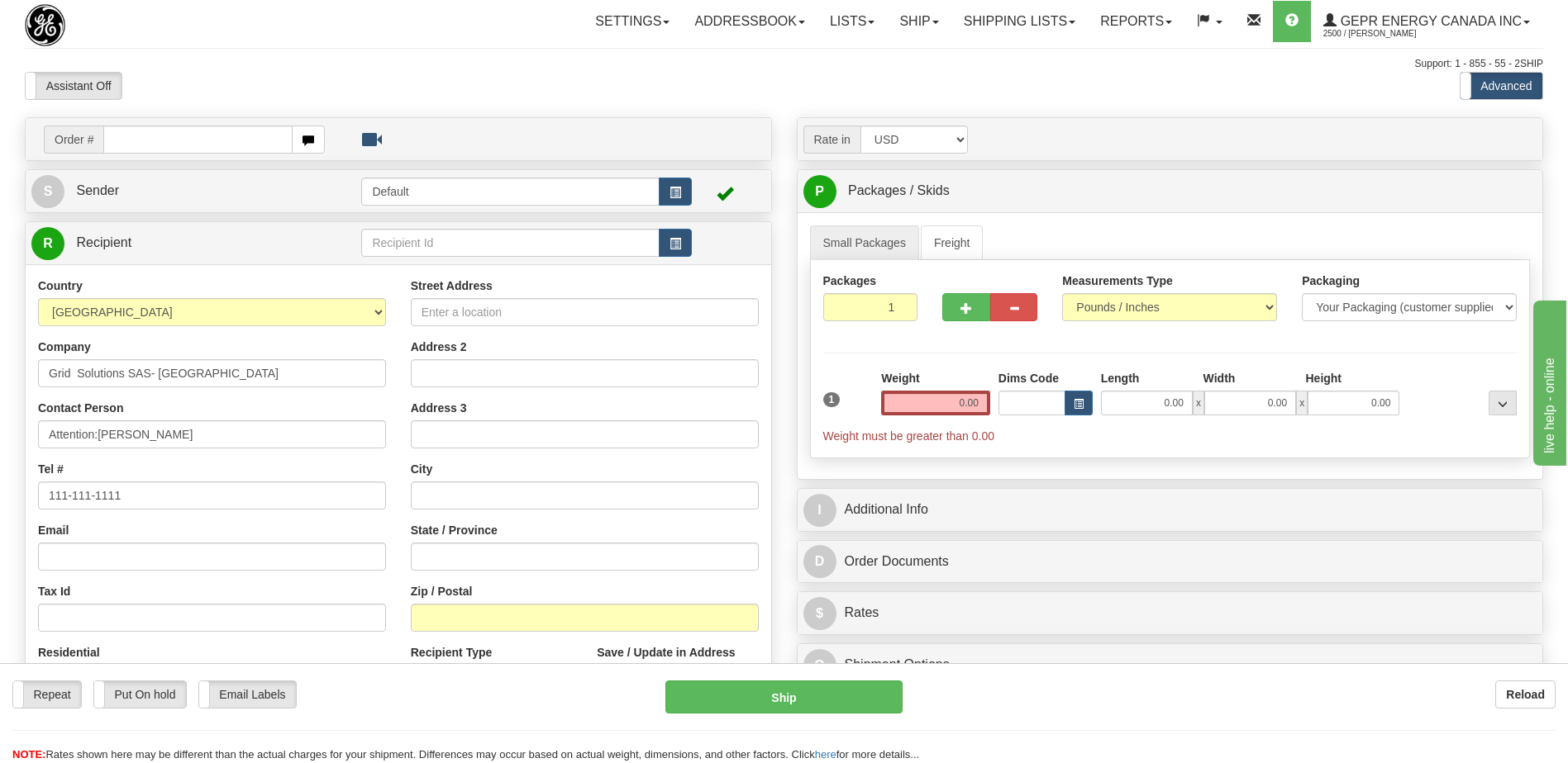
type input "969459747"
click at [463, 317] on input "Street Address" at bounding box center [585, 312] width 348 height 28
paste input "Building No-24"
type input "Building No-24"
click at [474, 375] on input "Address 2" at bounding box center [585, 374] width 348 height 28
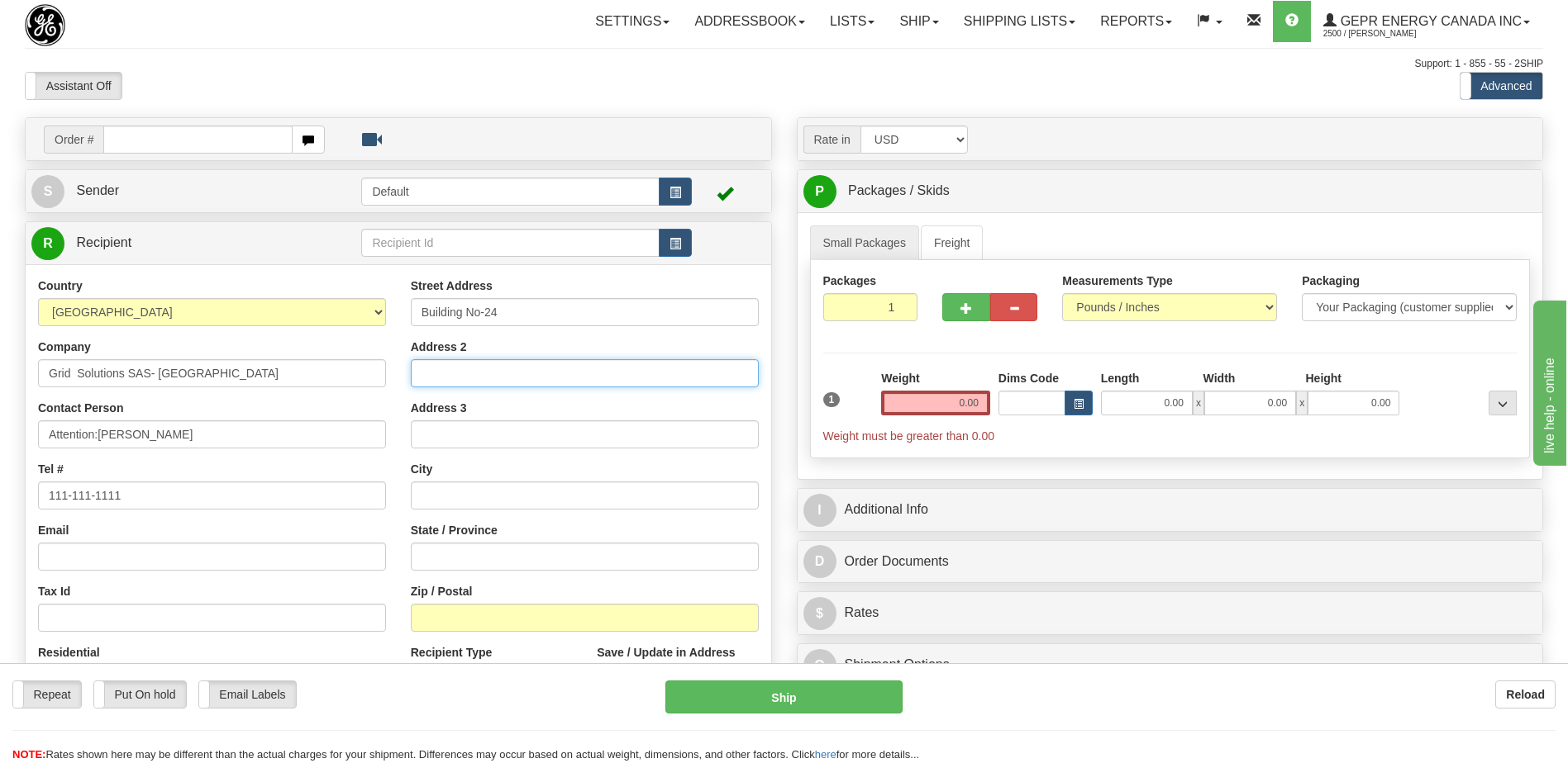
paste input "Dubai Internet City"
type input "Dubai Internet City"
click at [512, 318] on input "Building No-24" at bounding box center [585, 312] width 348 height 28
paste input "Dubai Internet City"
type input "Building No-24 Dubai Internet City"
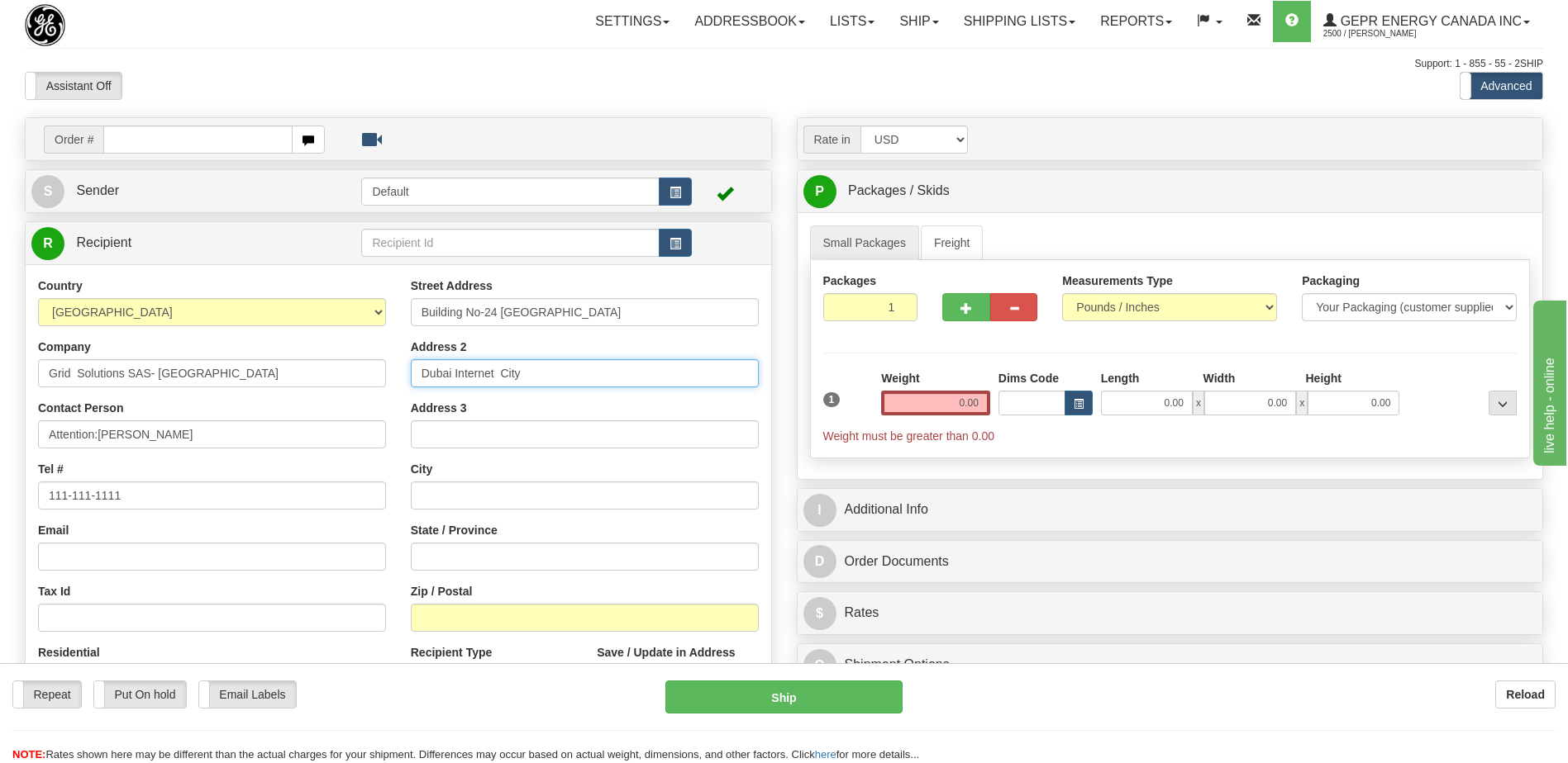
drag, startPoint x: 526, startPoint y: 371, endPoint x: 313, endPoint y: 375, distance: 213.0
click at [313, 375] on div "Country AFGHANISTAN ALAND ISLANDS ALBANIA ALGERIA AMERICAN SAMOA ANDORRA ANGOLA…" at bounding box center [398, 500] width 746 height 445
paste input "P.O.BOX 48957"
type input "P.O.BOX 48957"
click at [433, 492] on input "text" at bounding box center [585, 496] width 348 height 28
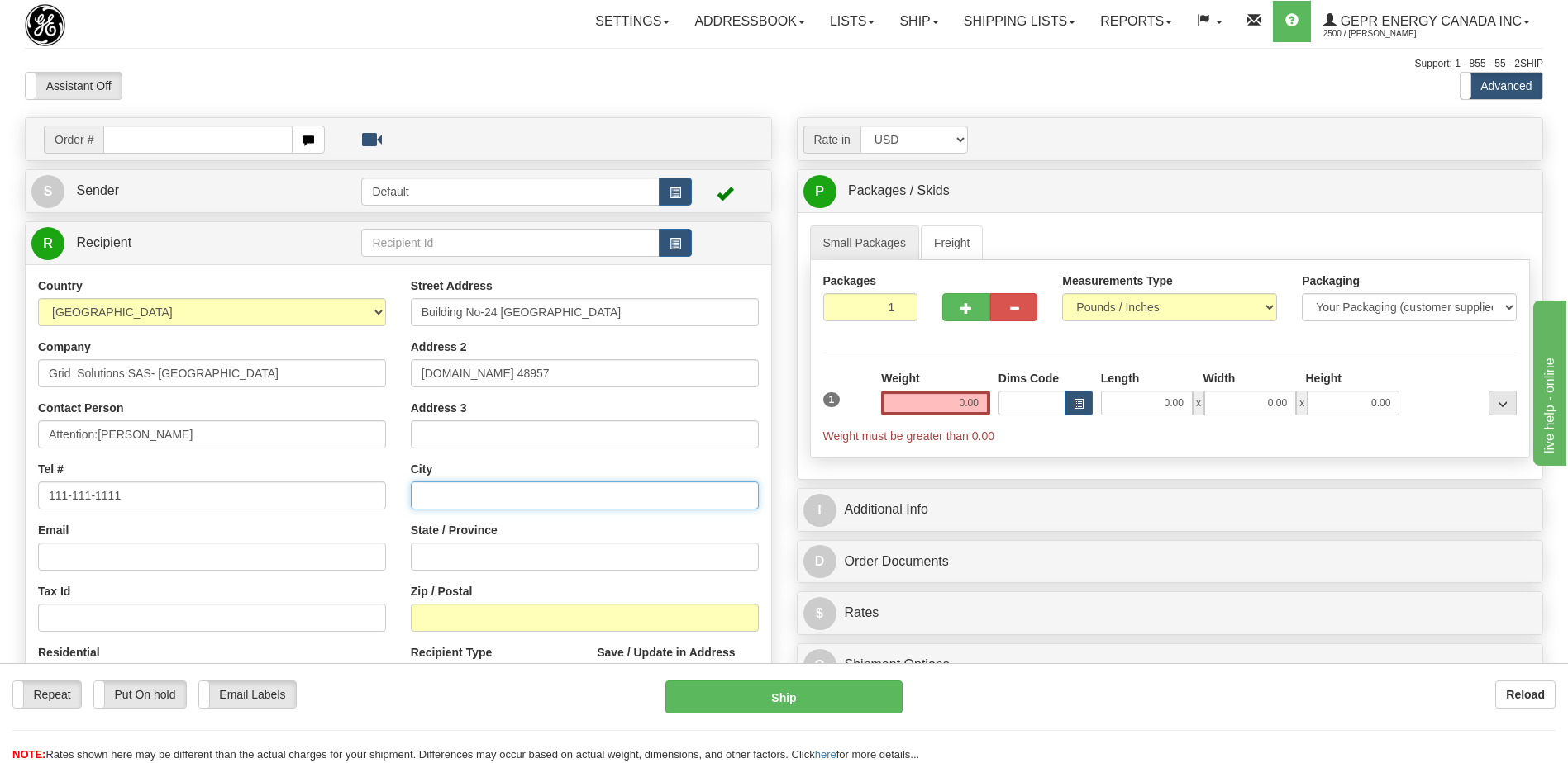
paste input "Dubai"
type input "Dubai"
click at [463, 113] on div "Toggle navigation Settings Shipping Preferences Fields Preferences New" at bounding box center [784, 570] width 1568 height 1140
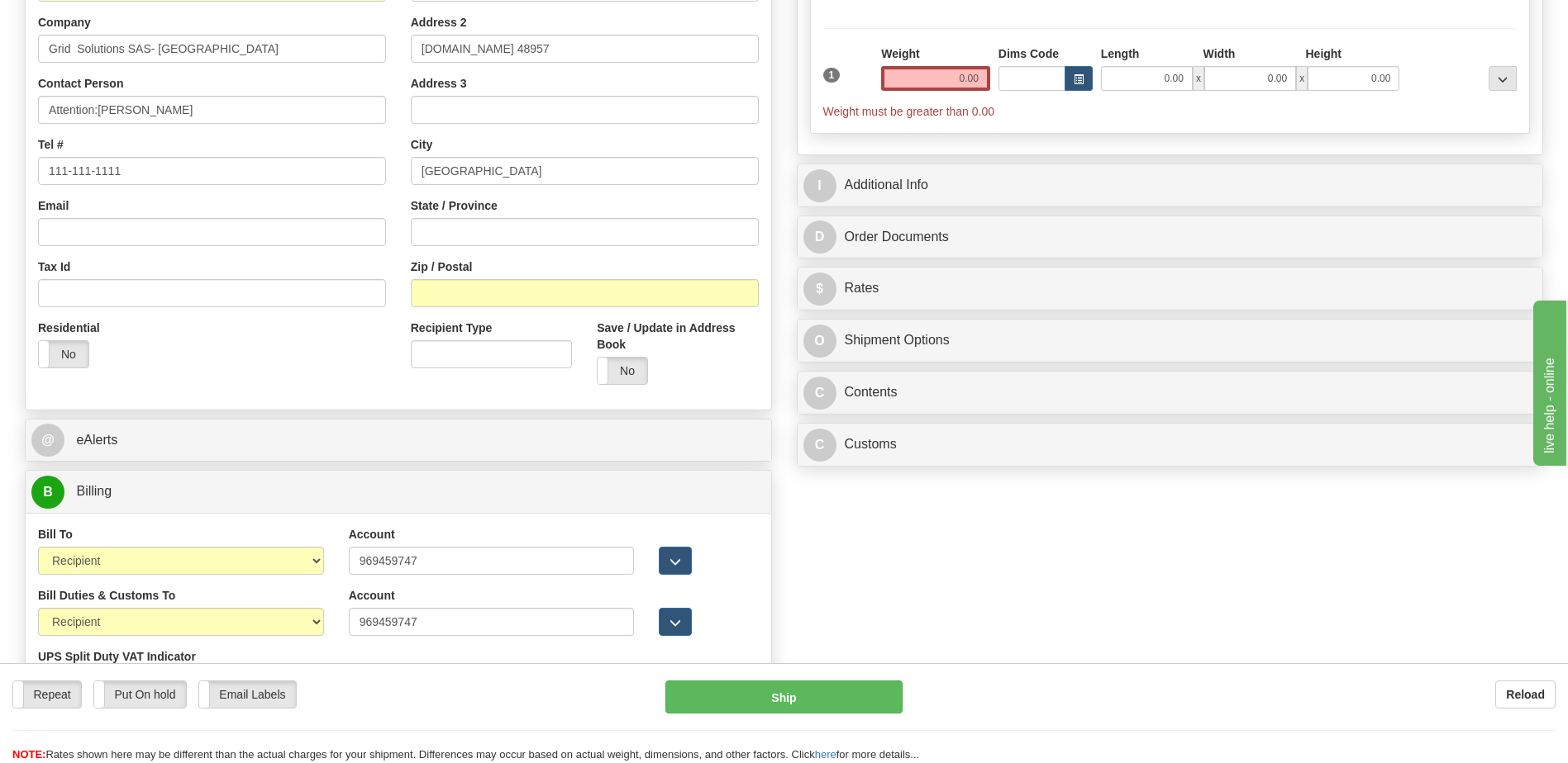
scroll to position [82, 0]
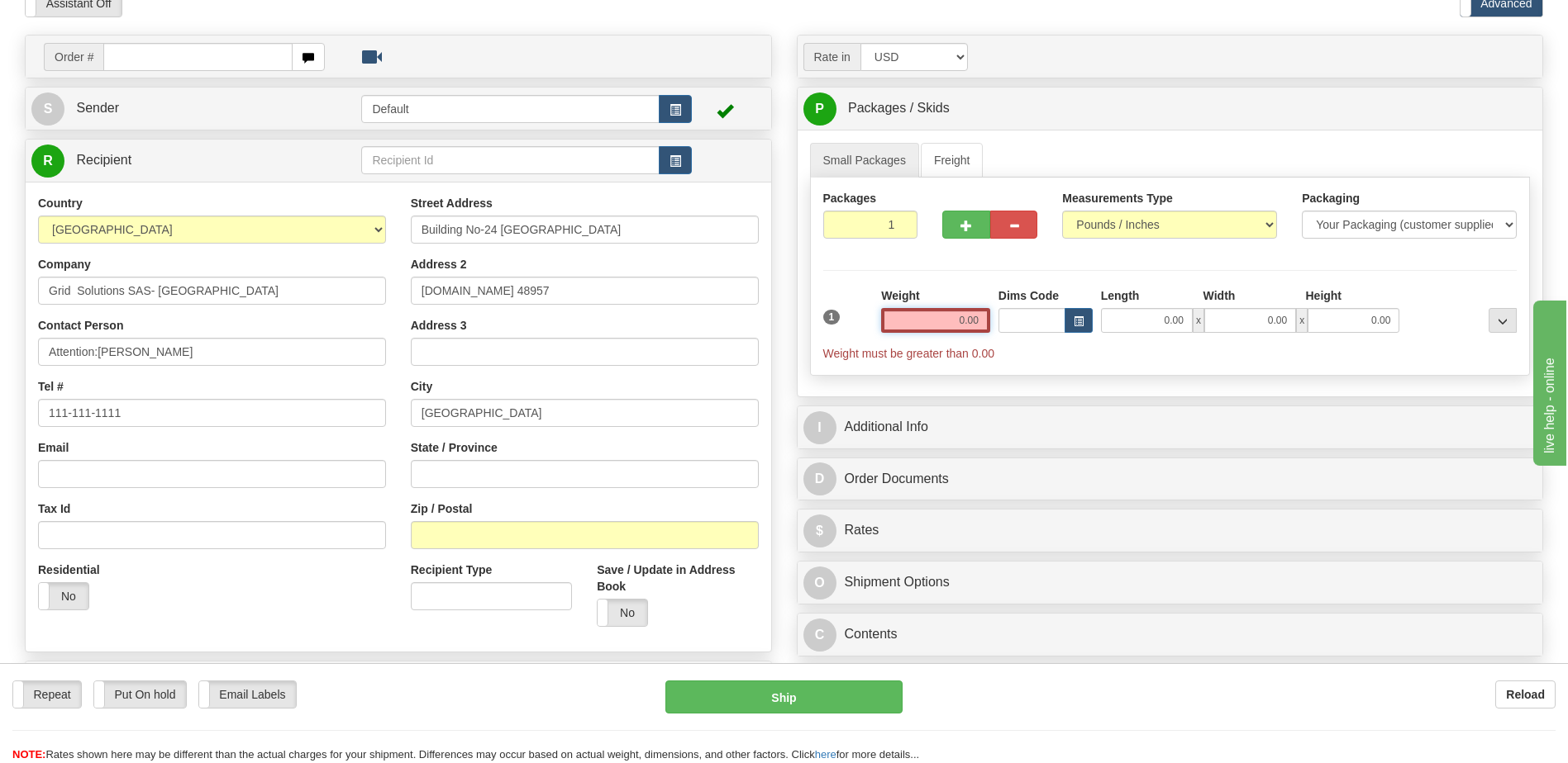
click at [983, 322] on input "0.00" at bounding box center [935, 320] width 109 height 25
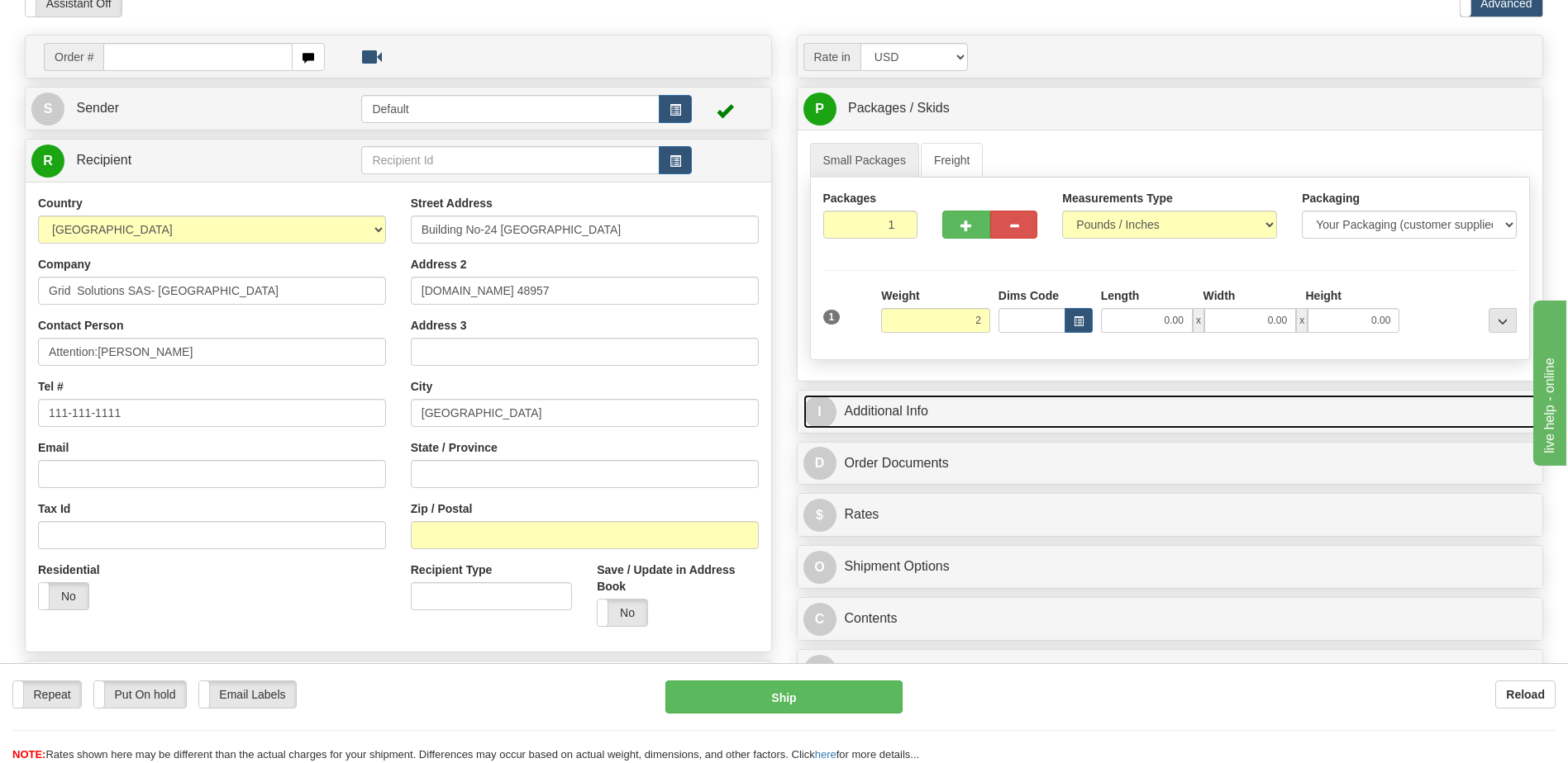
type input "2.00"
click at [1042, 408] on link "I Additional Info" at bounding box center [1170, 412] width 734 height 34
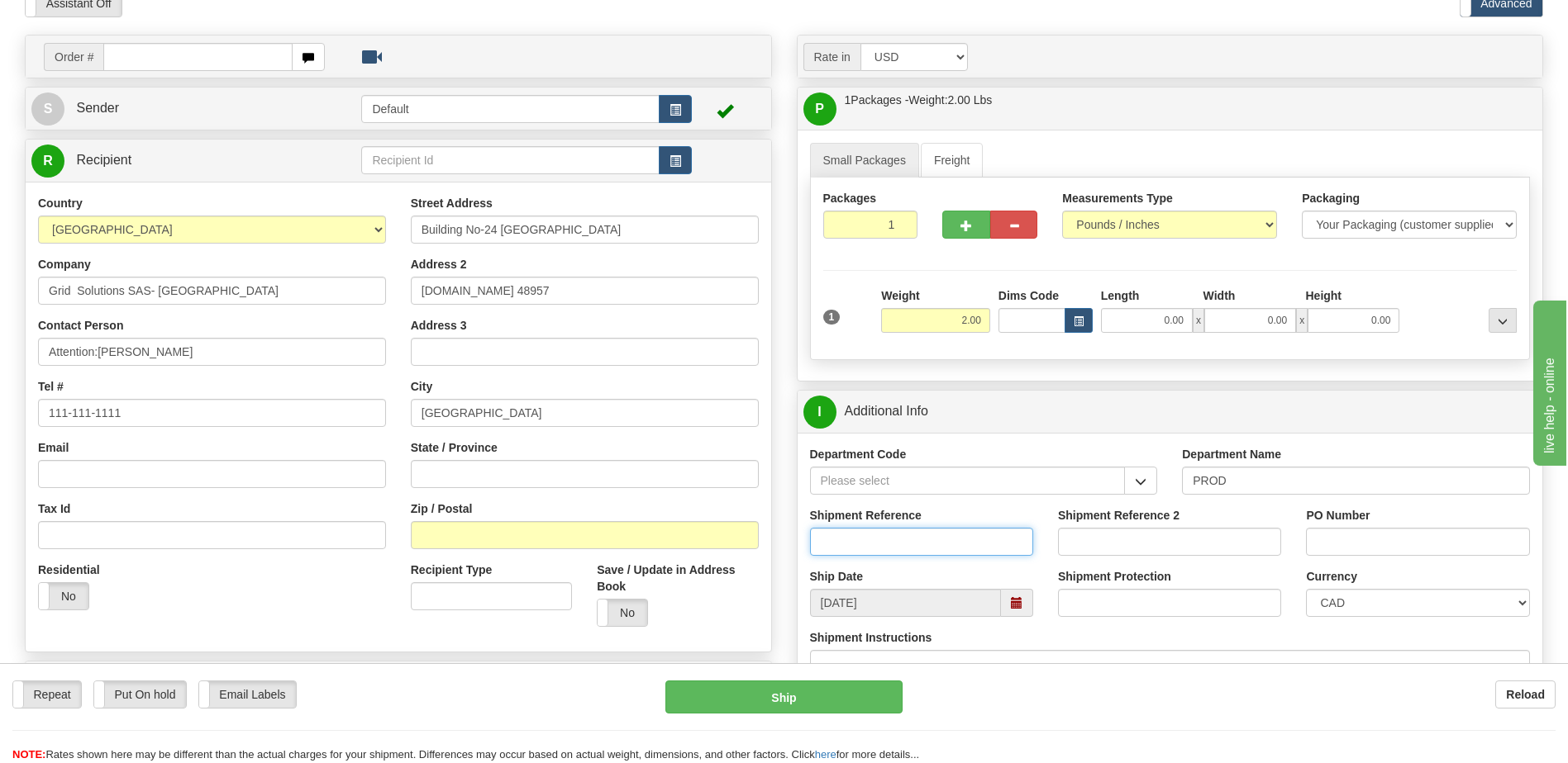
click at [908, 540] on input "Shipment Reference" at bounding box center [921, 542] width 223 height 28
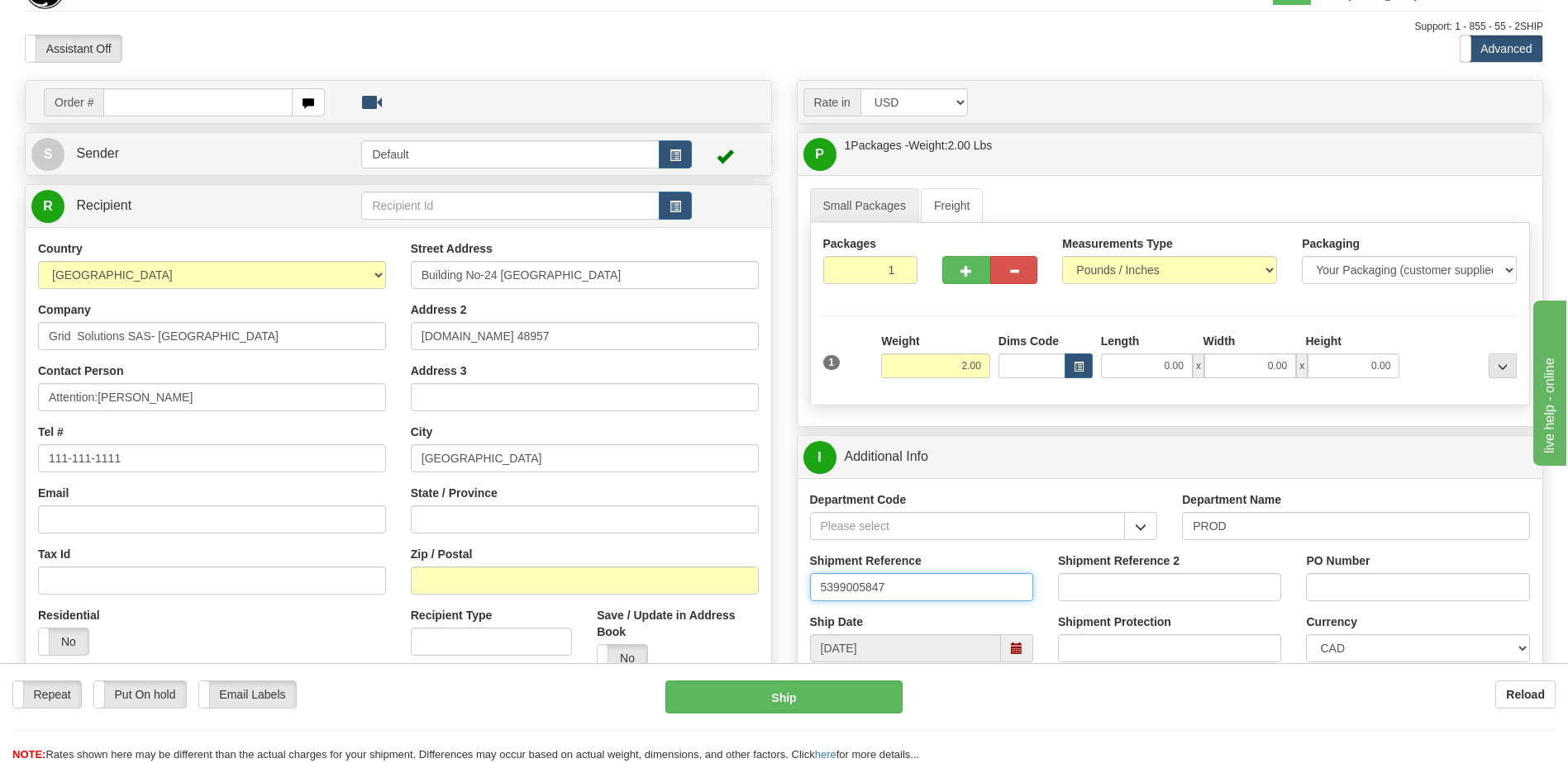
scroll to position [0, 0]
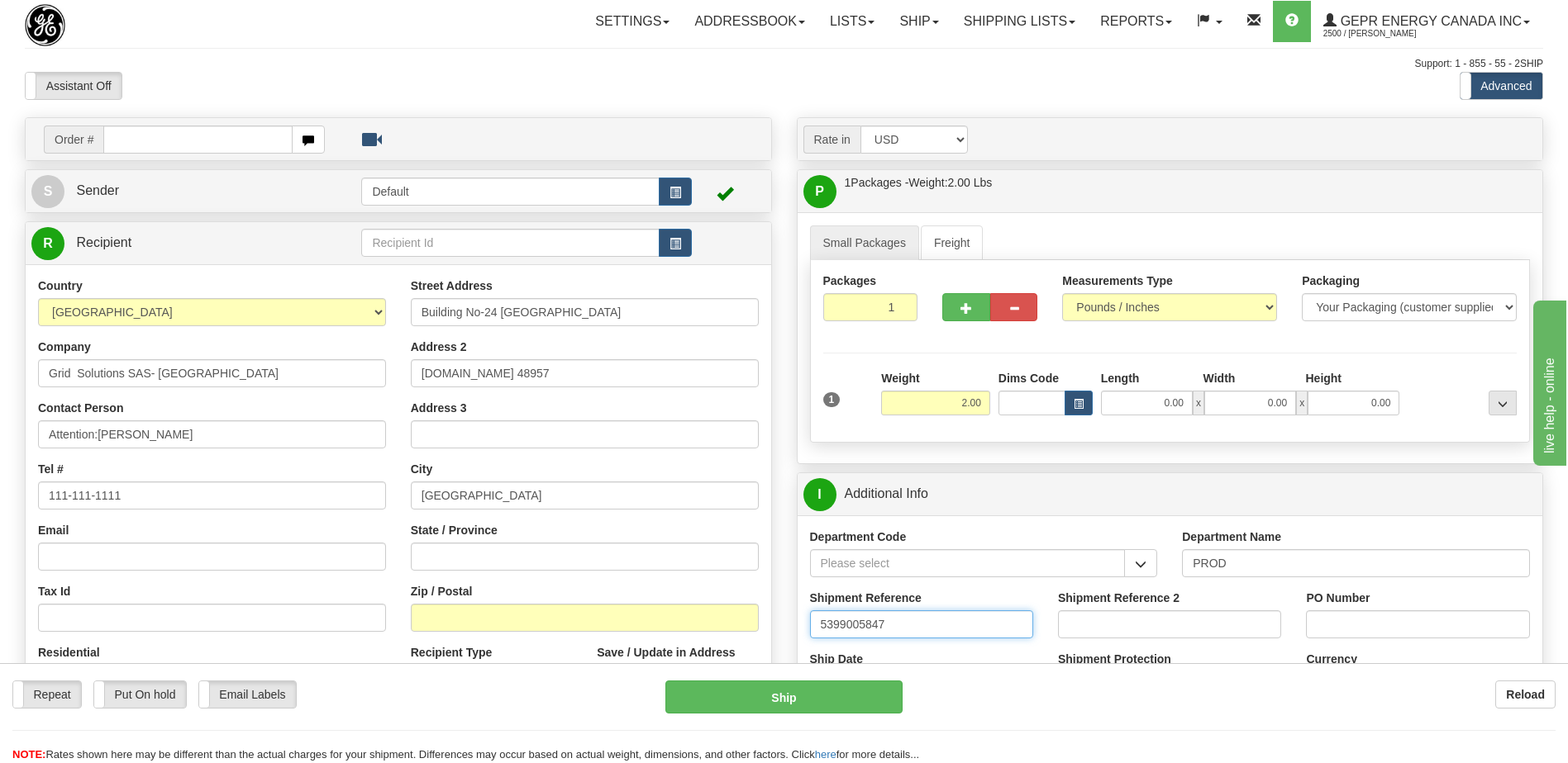
type input "5399005847"
click at [1366, 620] on input "PO Number" at bounding box center [1417, 625] width 223 height 28
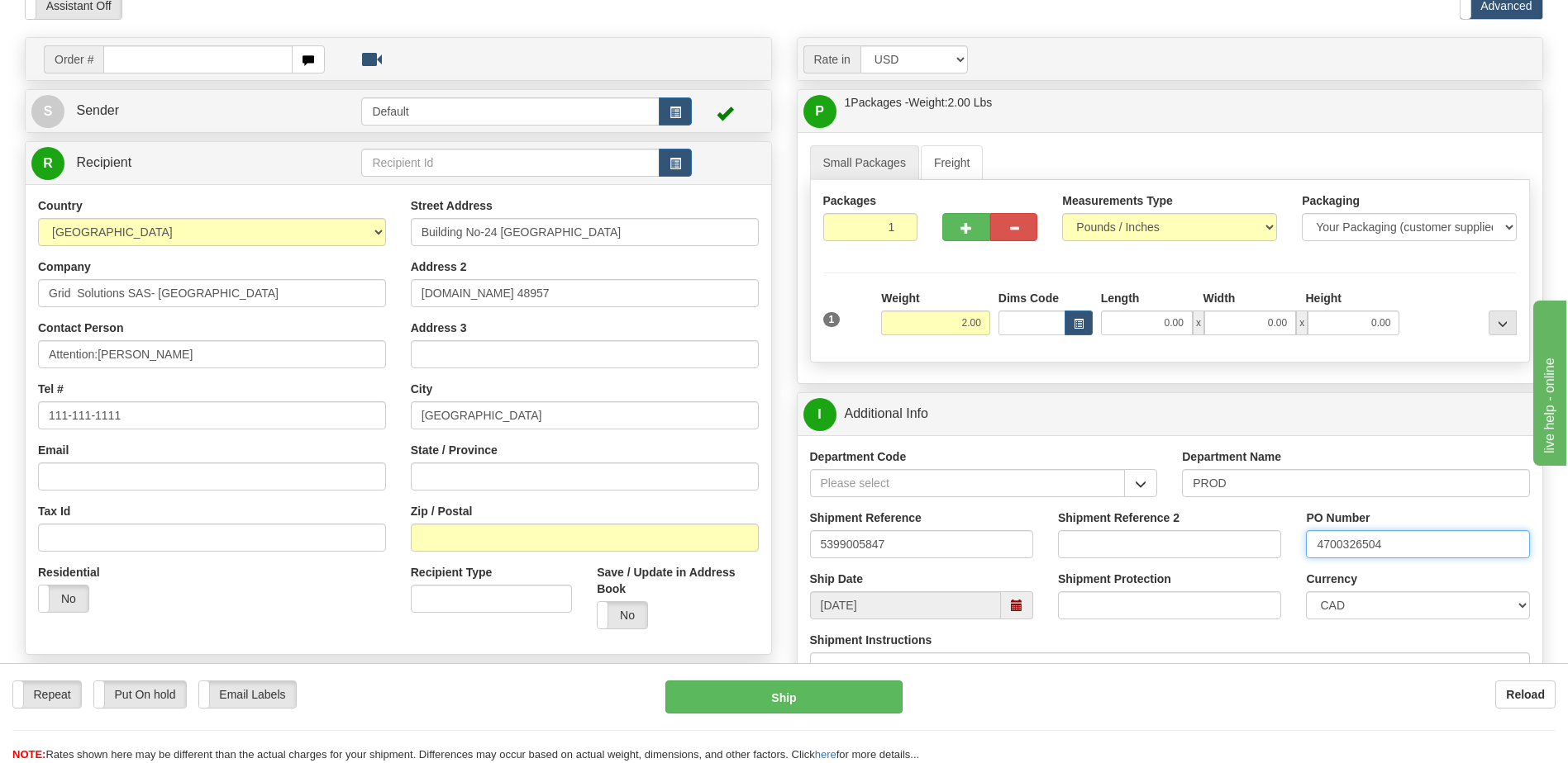
scroll to position [247, 0]
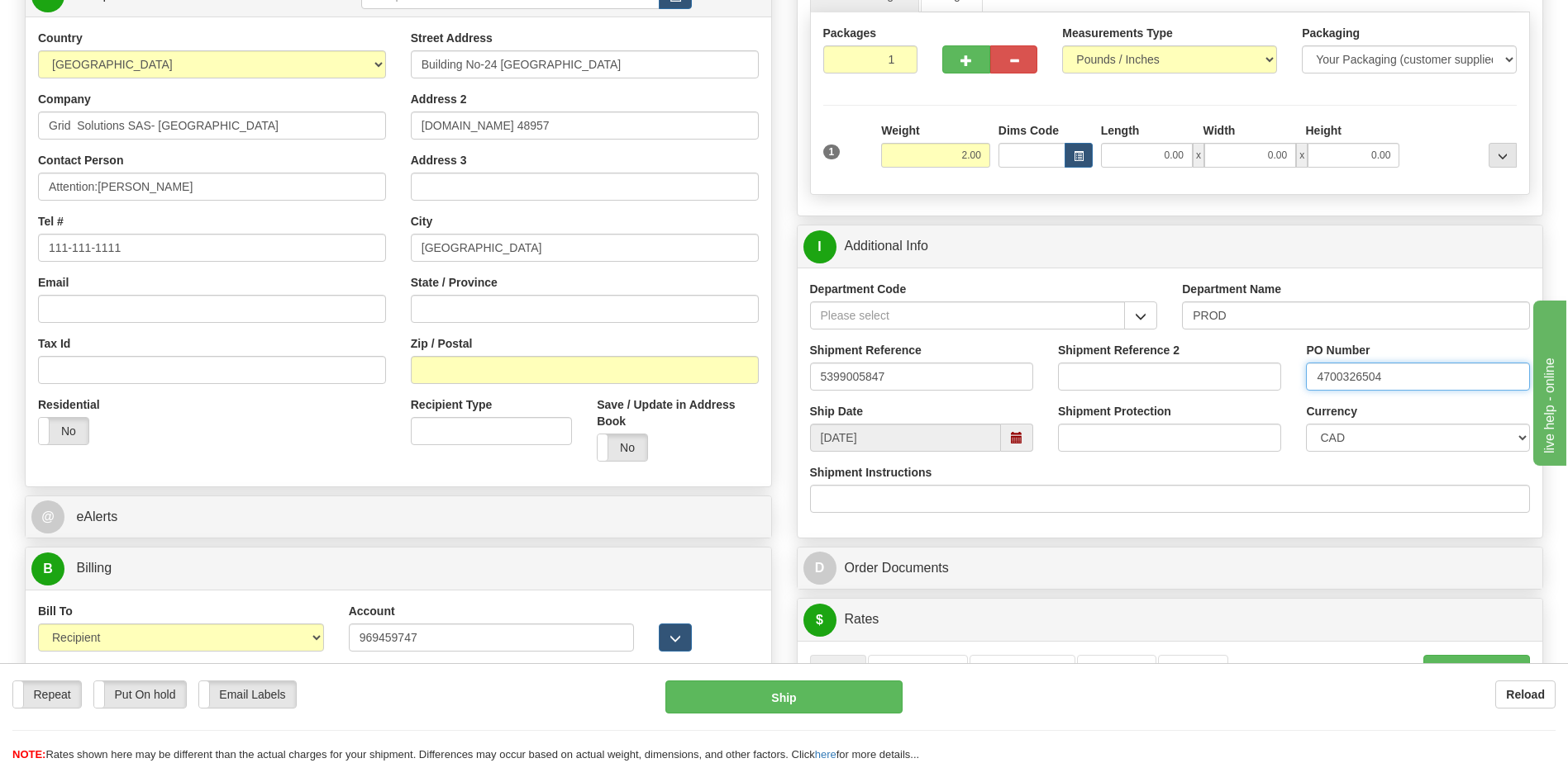
type input "4700326504"
click at [1347, 449] on select "CAD USD EUR ZAR RON ANG ARN AUD AUS AWG BBD BFR BGN BHD BMD BND BRC BRL CHP CKZ…" at bounding box center [1417, 438] width 223 height 28
select select "1"
click at [1305, 424] on select "CAD USD EUR ZAR RON ANG ARN AUD AUS AWG BBD BFR BGN BHD BMD BND BRC BRL CHP CKZ…" at bounding box center [1417, 438] width 223 height 28
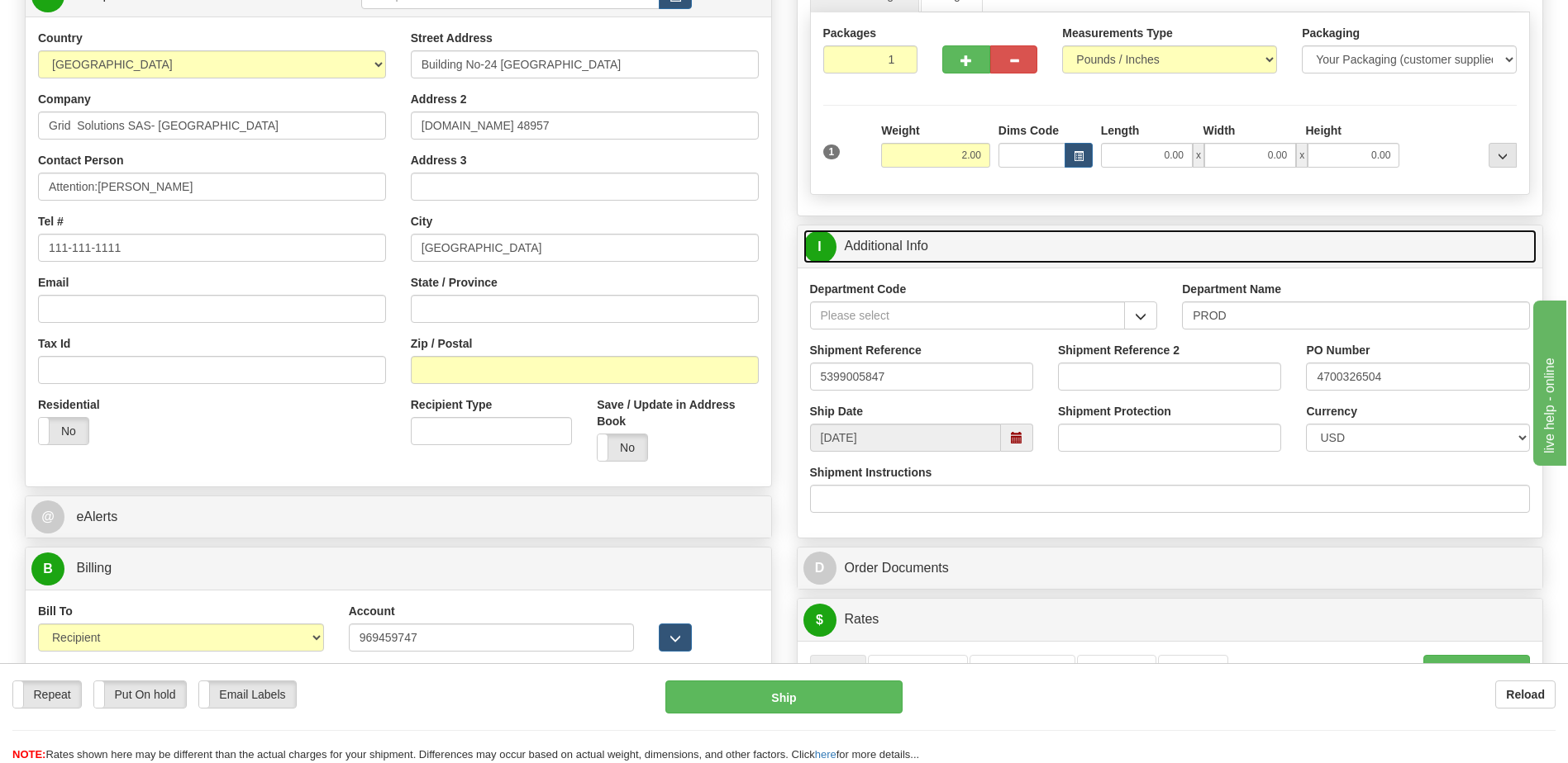
click at [1058, 243] on link "I Additional Info" at bounding box center [1170, 247] width 734 height 34
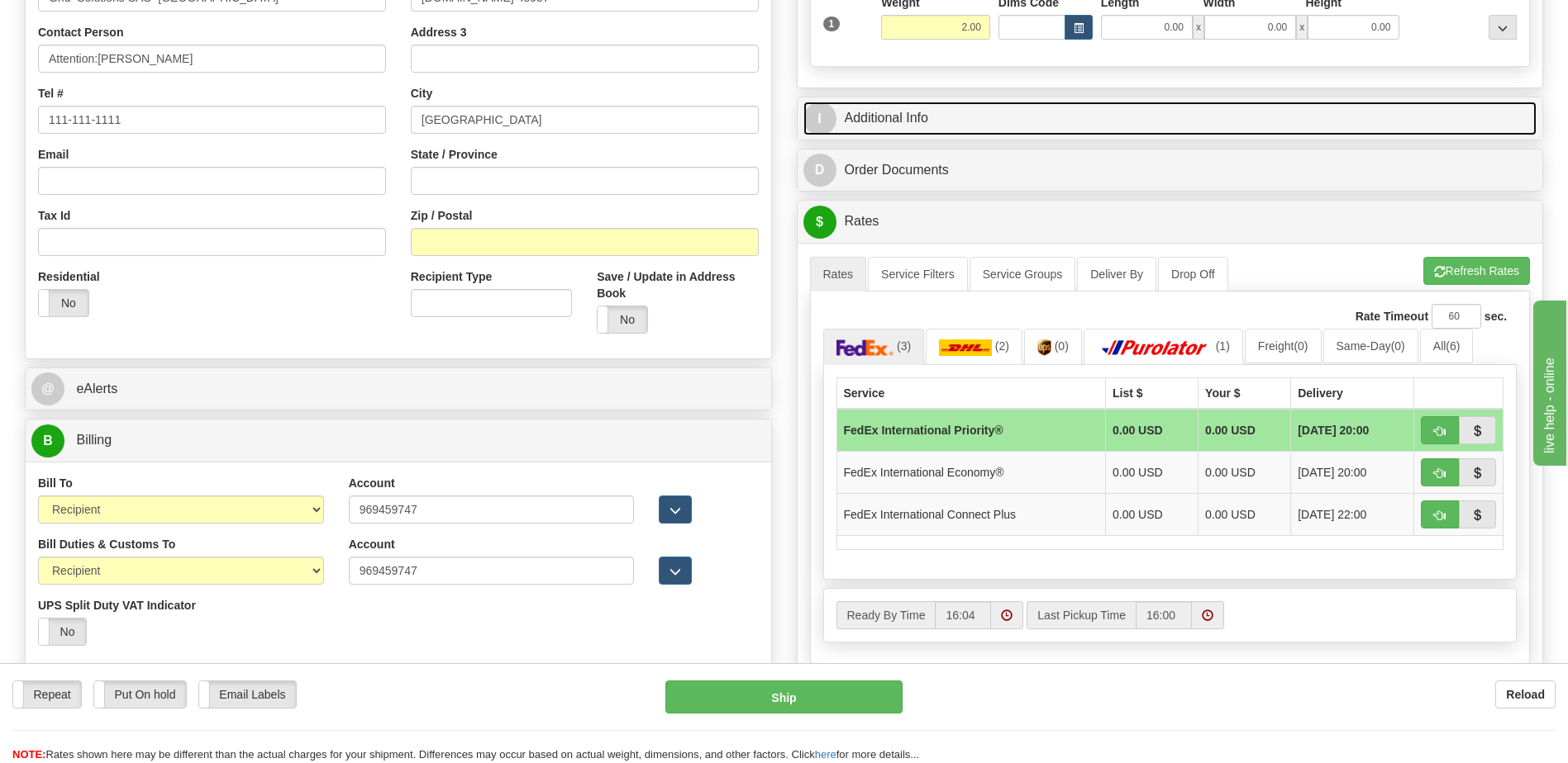
scroll to position [496, 0]
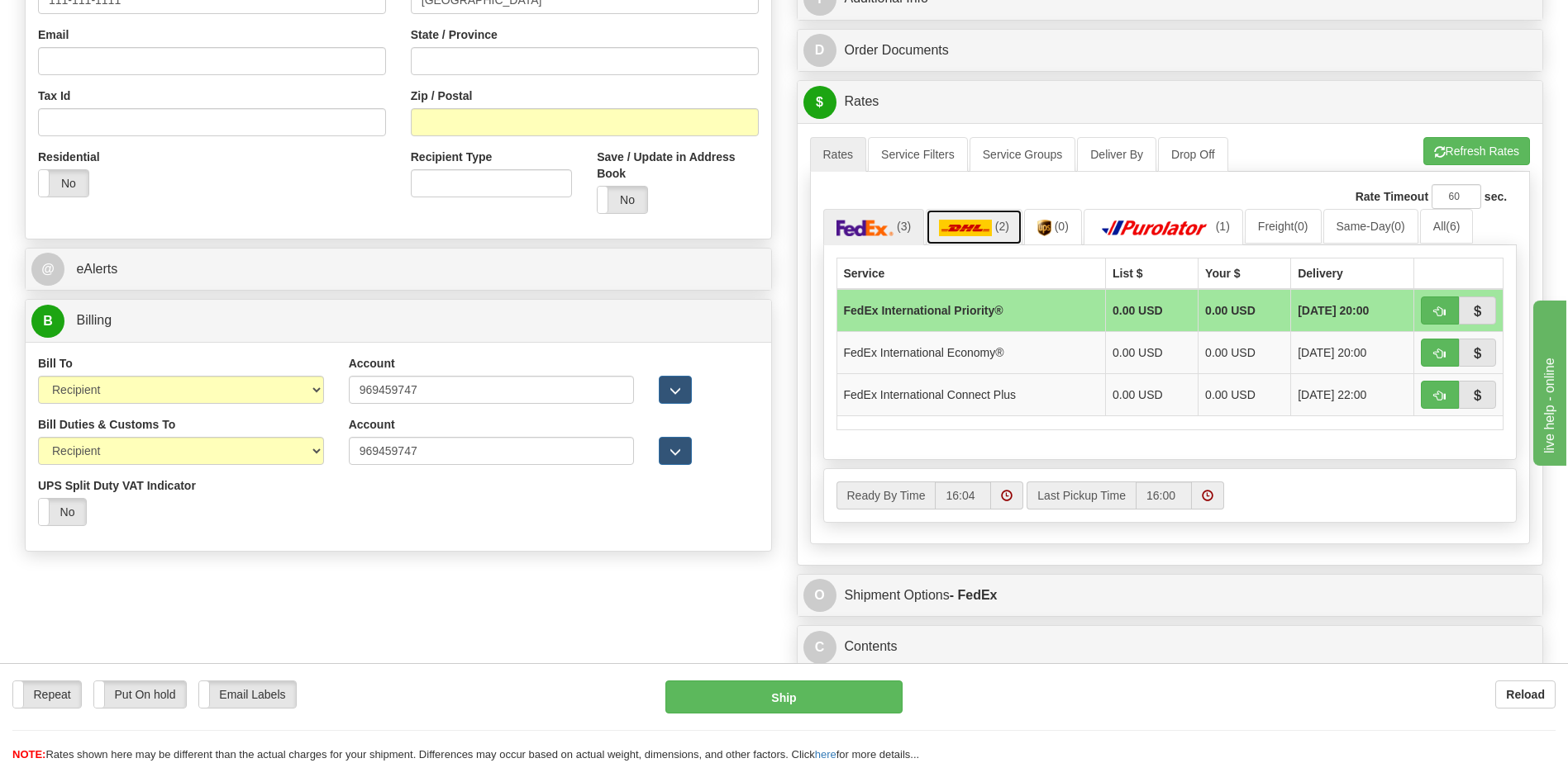
click at [999, 233] on link "(2)" at bounding box center [974, 227] width 96 height 35
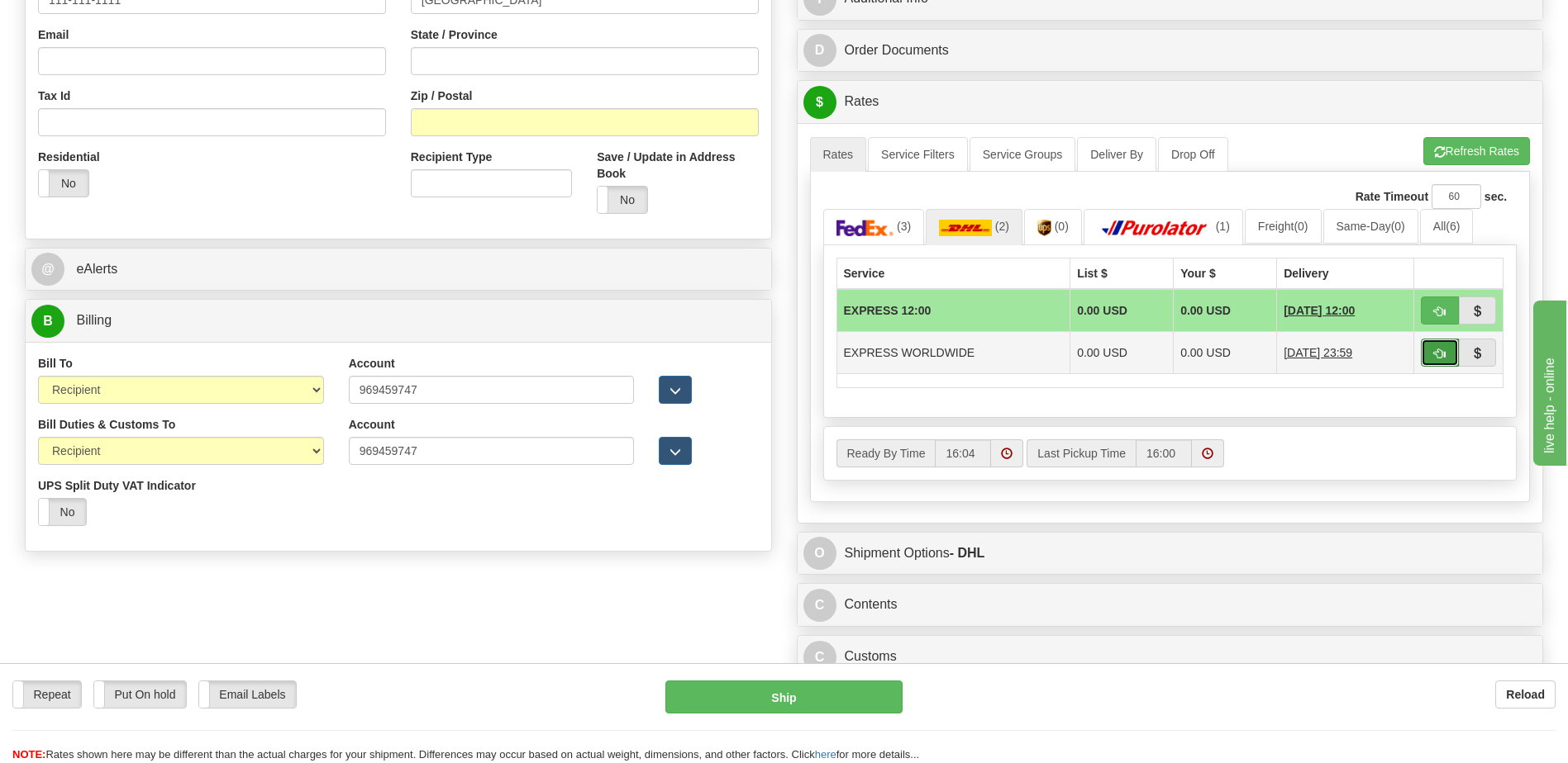
click at [1438, 358] on span "button" at bounding box center [1440, 353] width 11 height 10
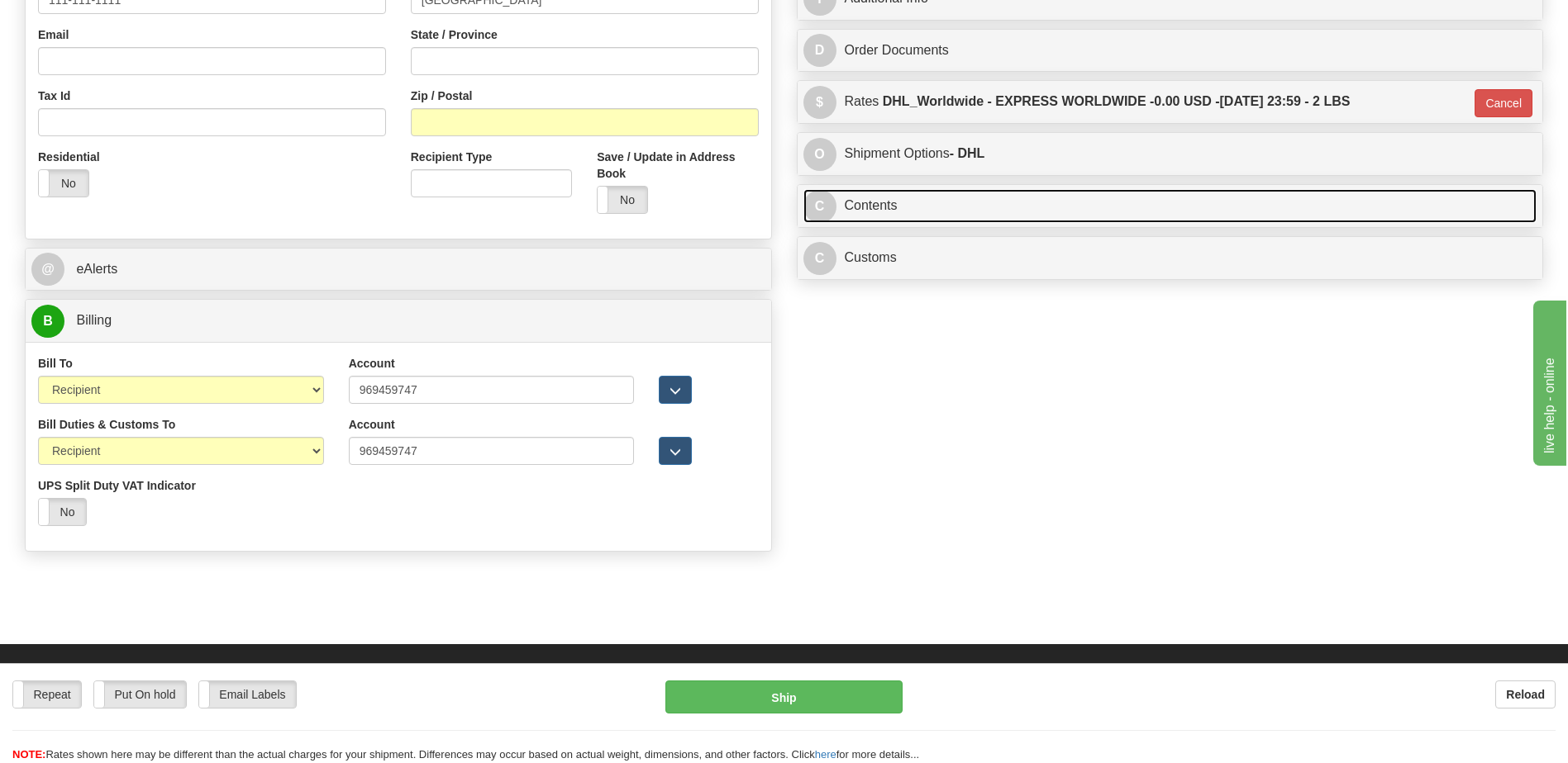
click at [906, 209] on link "C Contents" at bounding box center [1170, 206] width 734 height 34
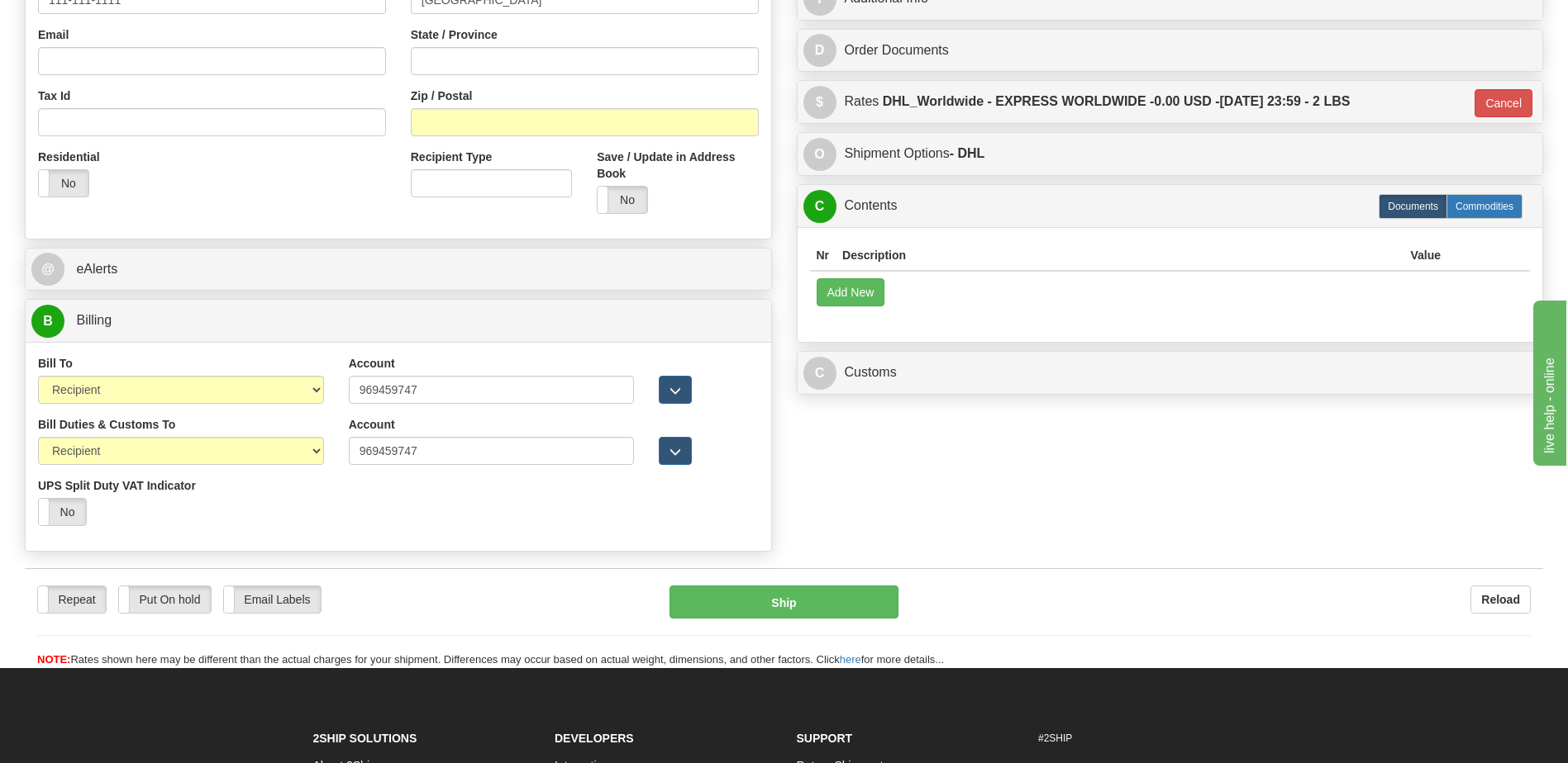
click at [1468, 206] on label "Commodities" at bounding box center [1484, 206] width 76 height 25
type input "D"
radio input "true"
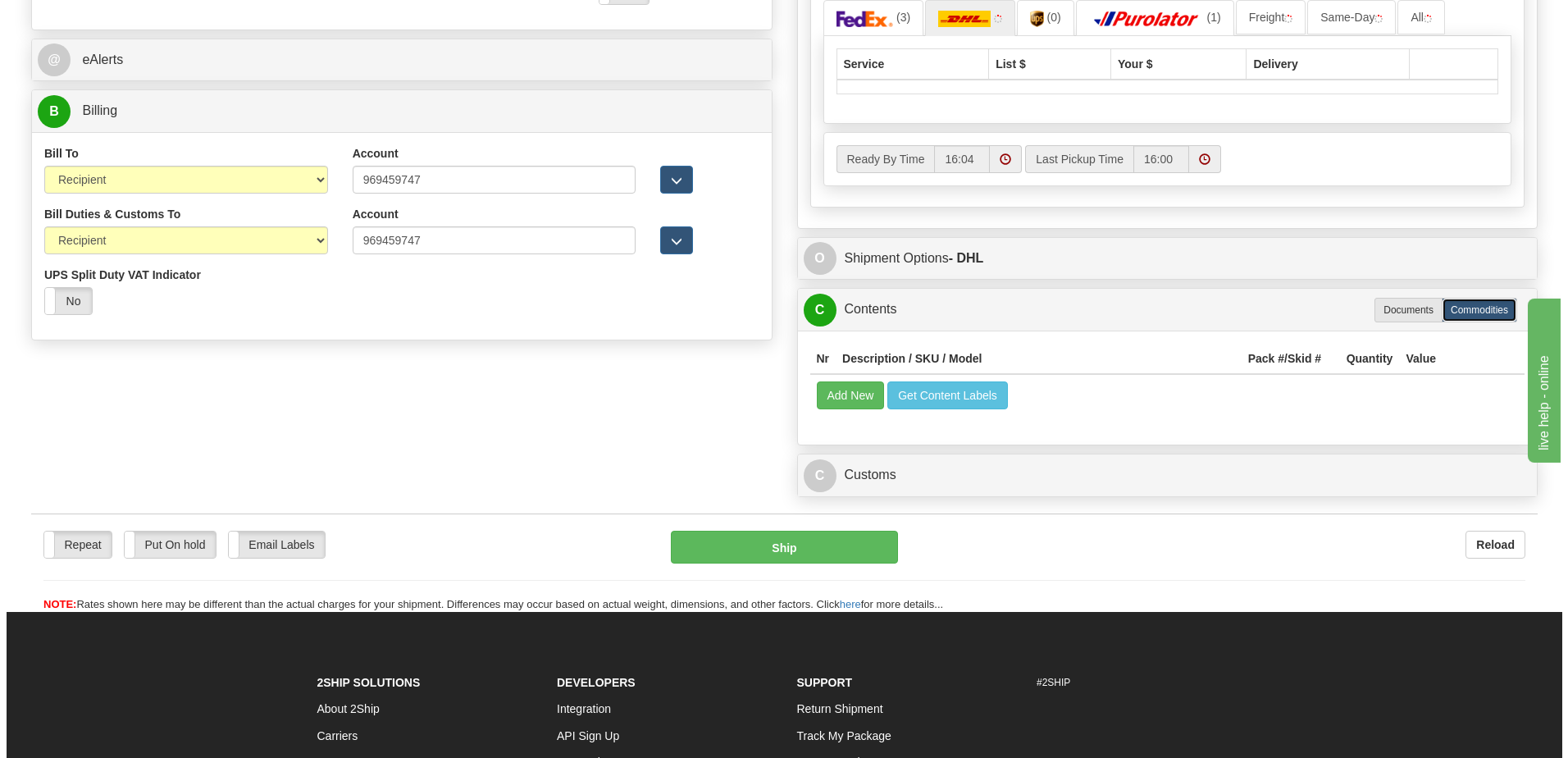
scroll to position [820, 0]
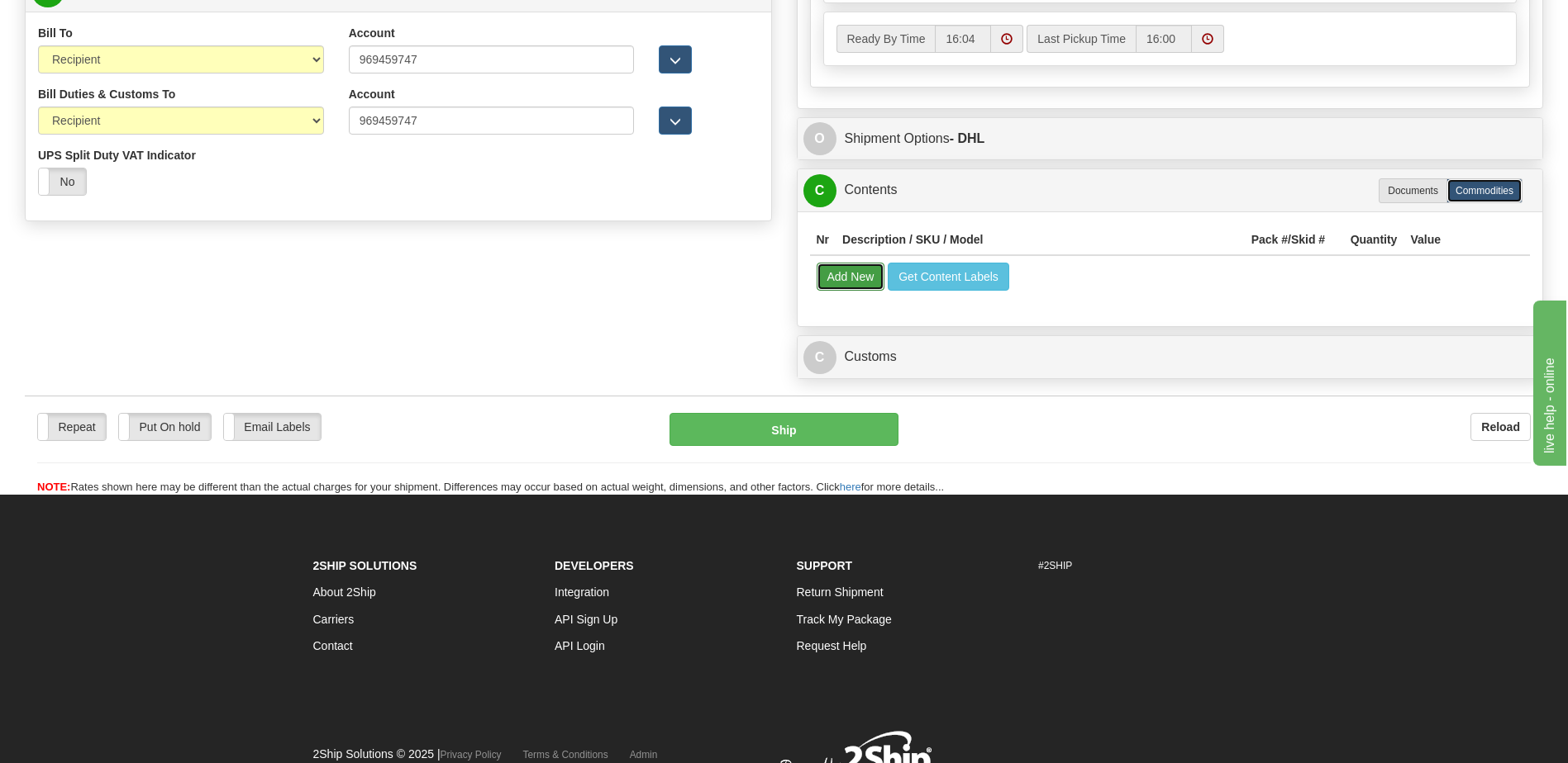
click at [854, 276] on button "Add New" at bounding box center [850, 276] width 68 height 28
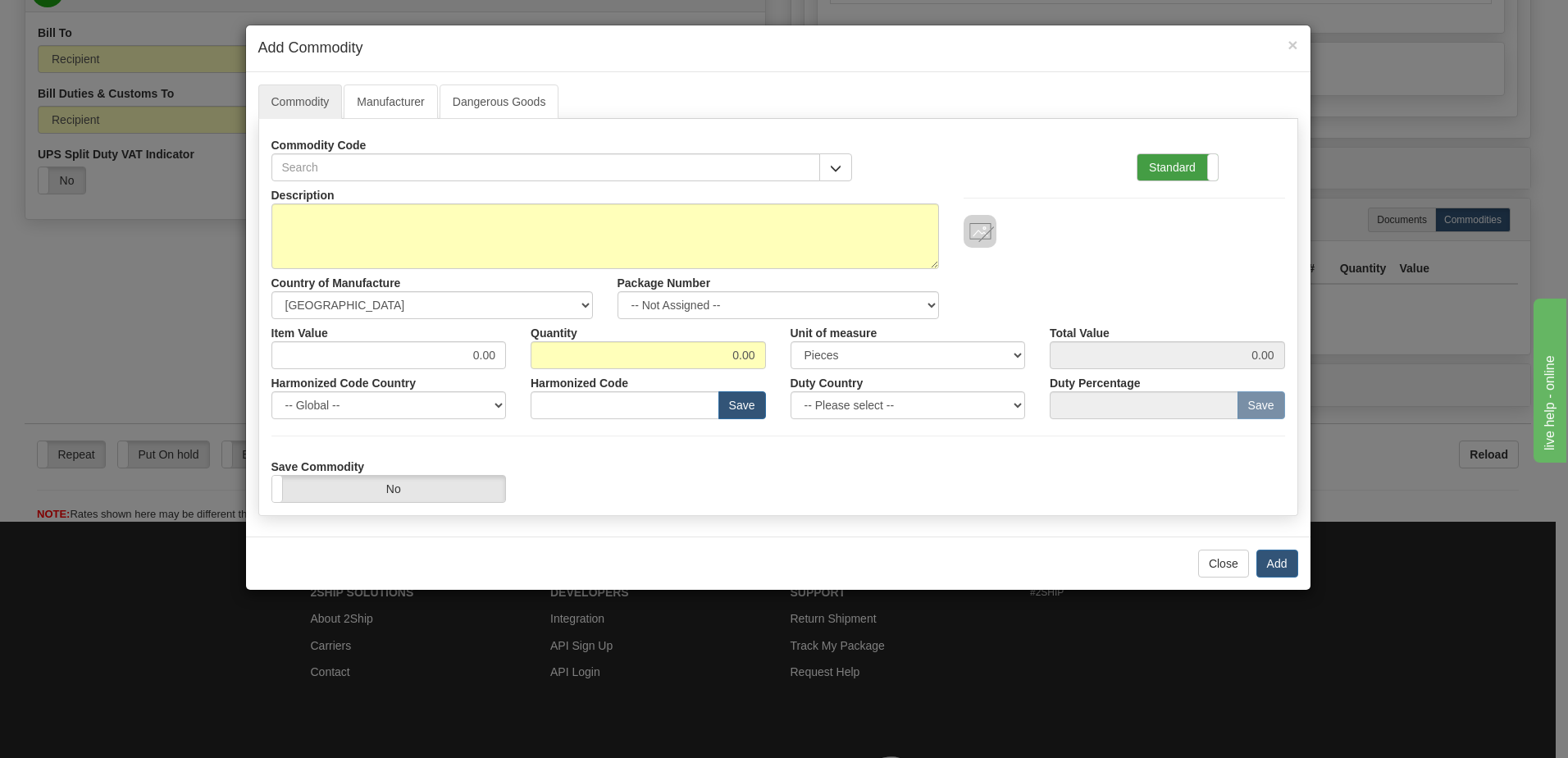
click at [1171, 165] on label "Standard" at bounding box center [1178, 167] width 81 height 26
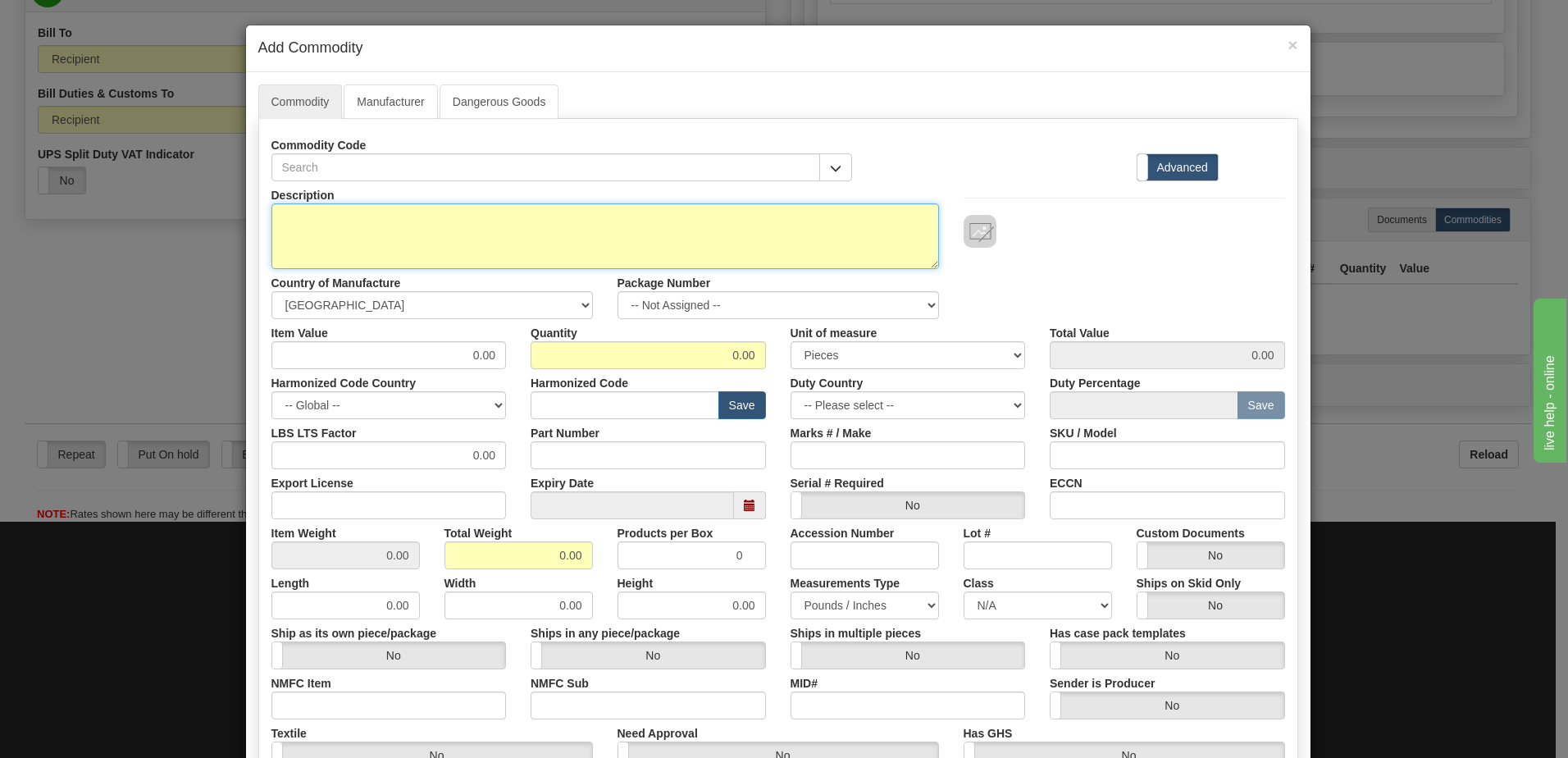
click at [341, 238] on textarea "Description" at bounding box center [606, 236] width 668 height 66
paste textarea "8SPSL"
type textarea "8SPSL P/N E8SPSL"
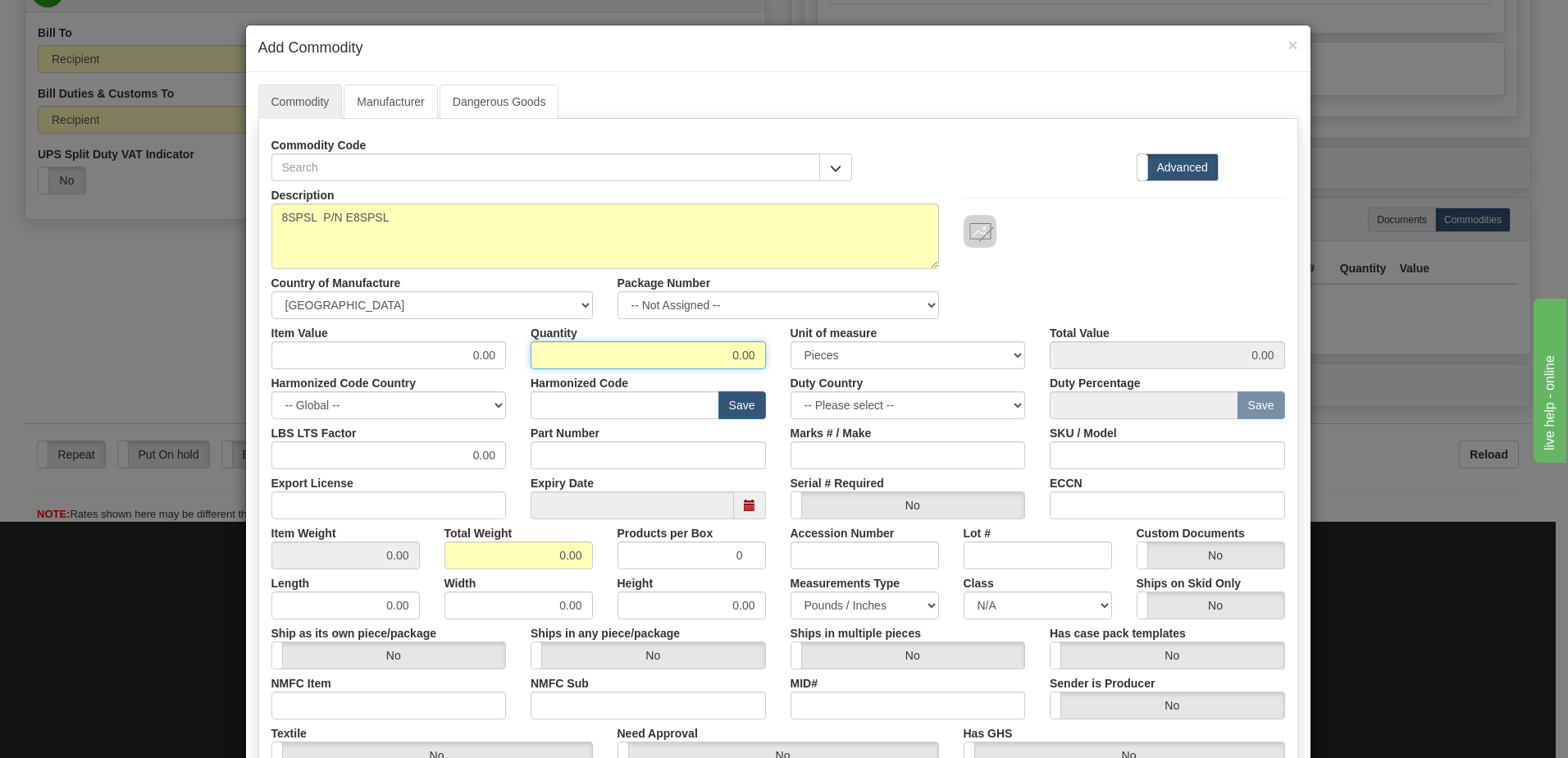
drag, startPoint x: 698, startPoint y: 357, endPoint x: 802, endPoint y: 377, distance: 105.9
click at [802, 377] on div "Description 8SPSL P/N E8SPSL Country of Manufacture -- Unknown -- AFGHANISTAN A…" at bounding box center [778, 542] width 1013 height 722
type input "1"
click at [461, 564] on input "0.00" at bounding box center [518, 556] width 148 height 28
drag, startPoint x: 520, startPoint y: 560, endPoint x: 656, endPoint y: 562, distance: 136.0
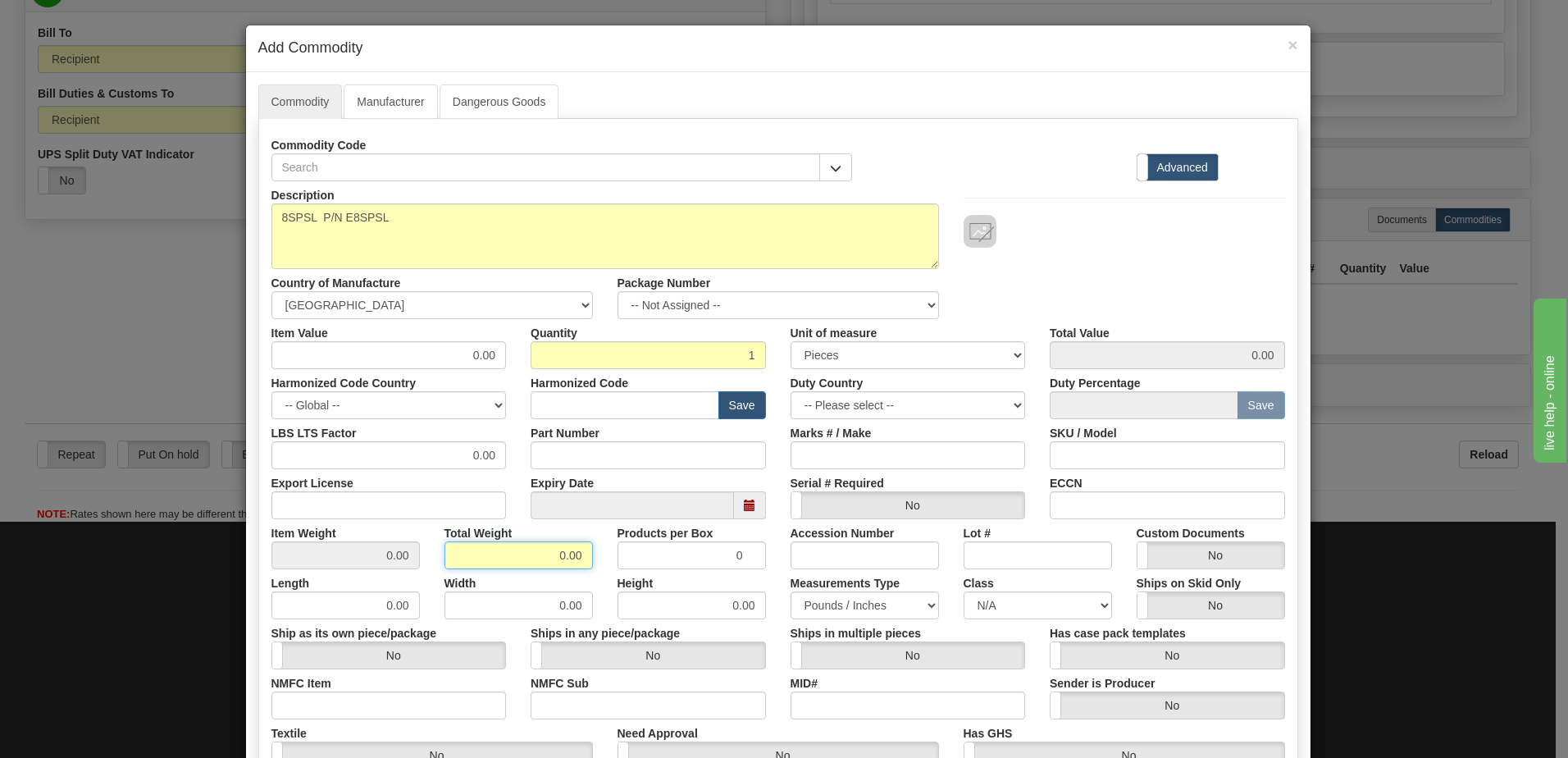
click at [656, 562] on div "Item Weight 0.00 Total Weight 0.00 Products per Box 0 Accession Number Lot # Cu…" at bounding box center [778, 545] width 1039 height 50
type input "1"
type input "1.0000"
click at [280, 352] on input "0.00" at bounding box center [389, 355] width 236 height 28
drag, startPoint x: 484, startPoint y: 357, endPoint x: 579, endPoint y: 358, distance: 95.0
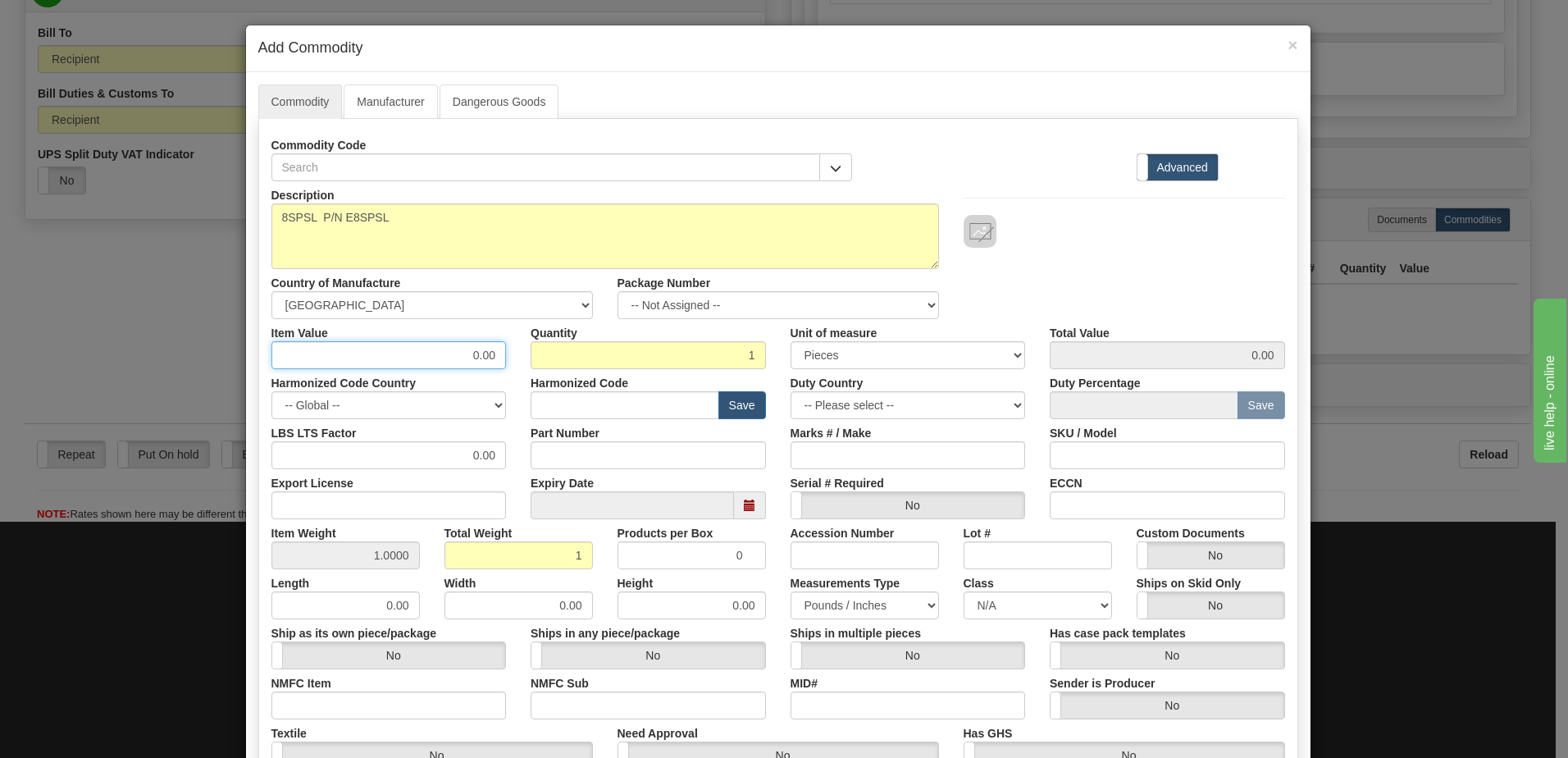
click at [579, 358] on div "Item Value 0.00 Quantity 1 Unit of measure 3 Thousand Square Inches Adjustments…" at bounding box center [778, 344] width 1039 height 50
type input "412.41"
click at [579, 358] on input "1" at bounding box center [648, 355] width 236 height 28
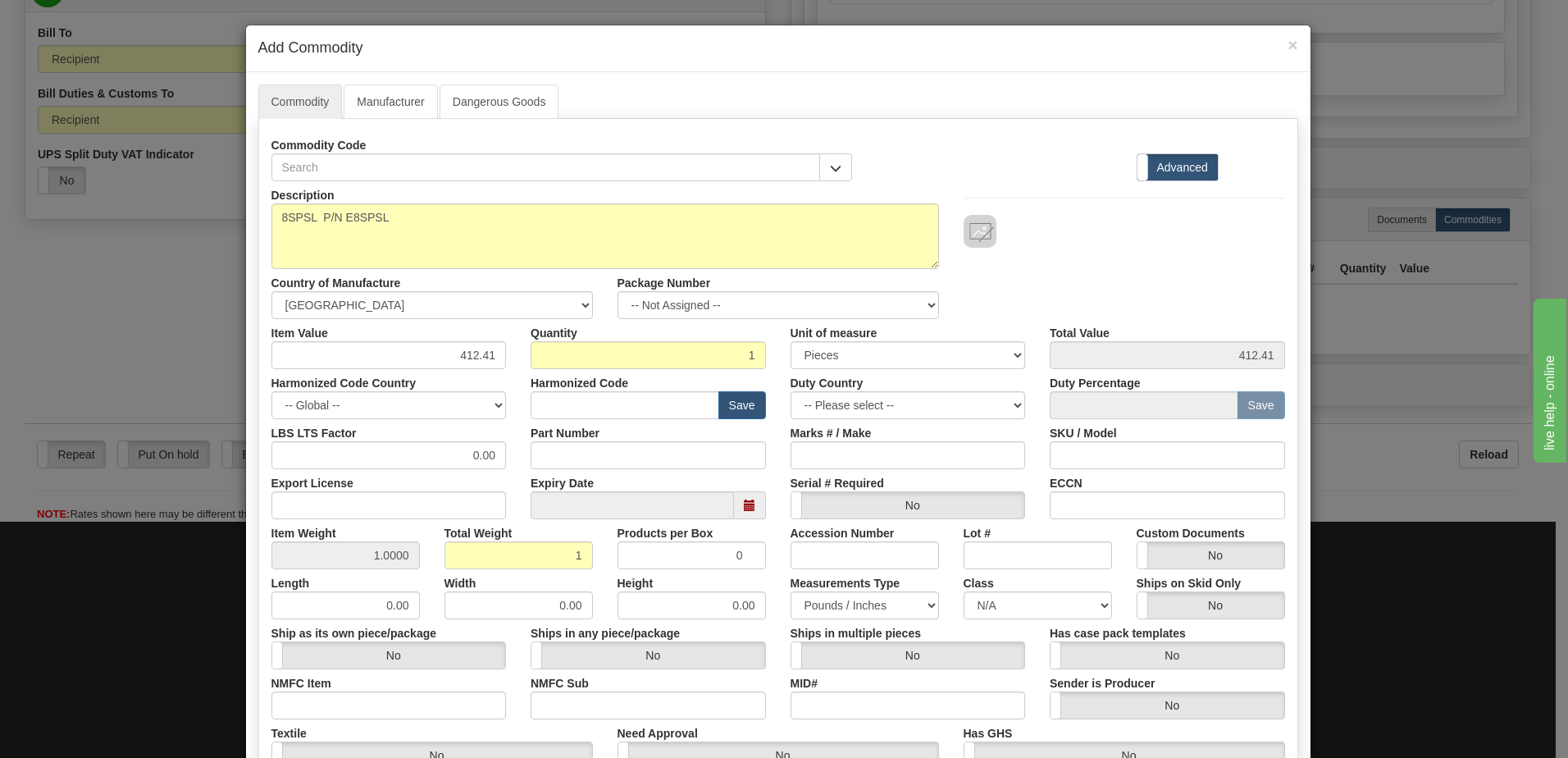
click at [1024, 245] on div at bounding box center [1124, 231] width 322 height 32
click at [604, 411] on input "text" at bounding box center [624, 405] width 188 height 28
type input "8536.49.0090"
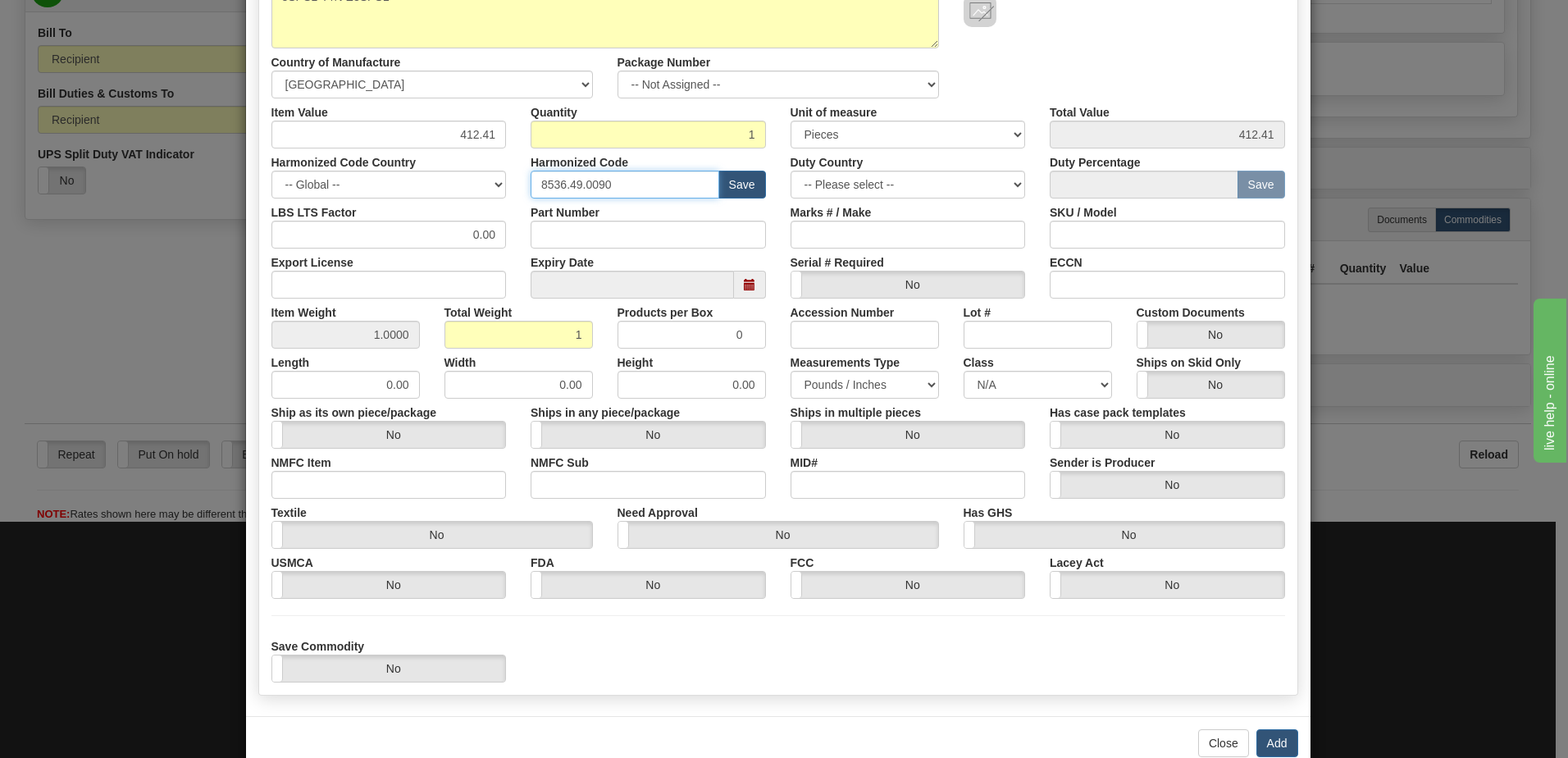
scroll to position [258, 0]
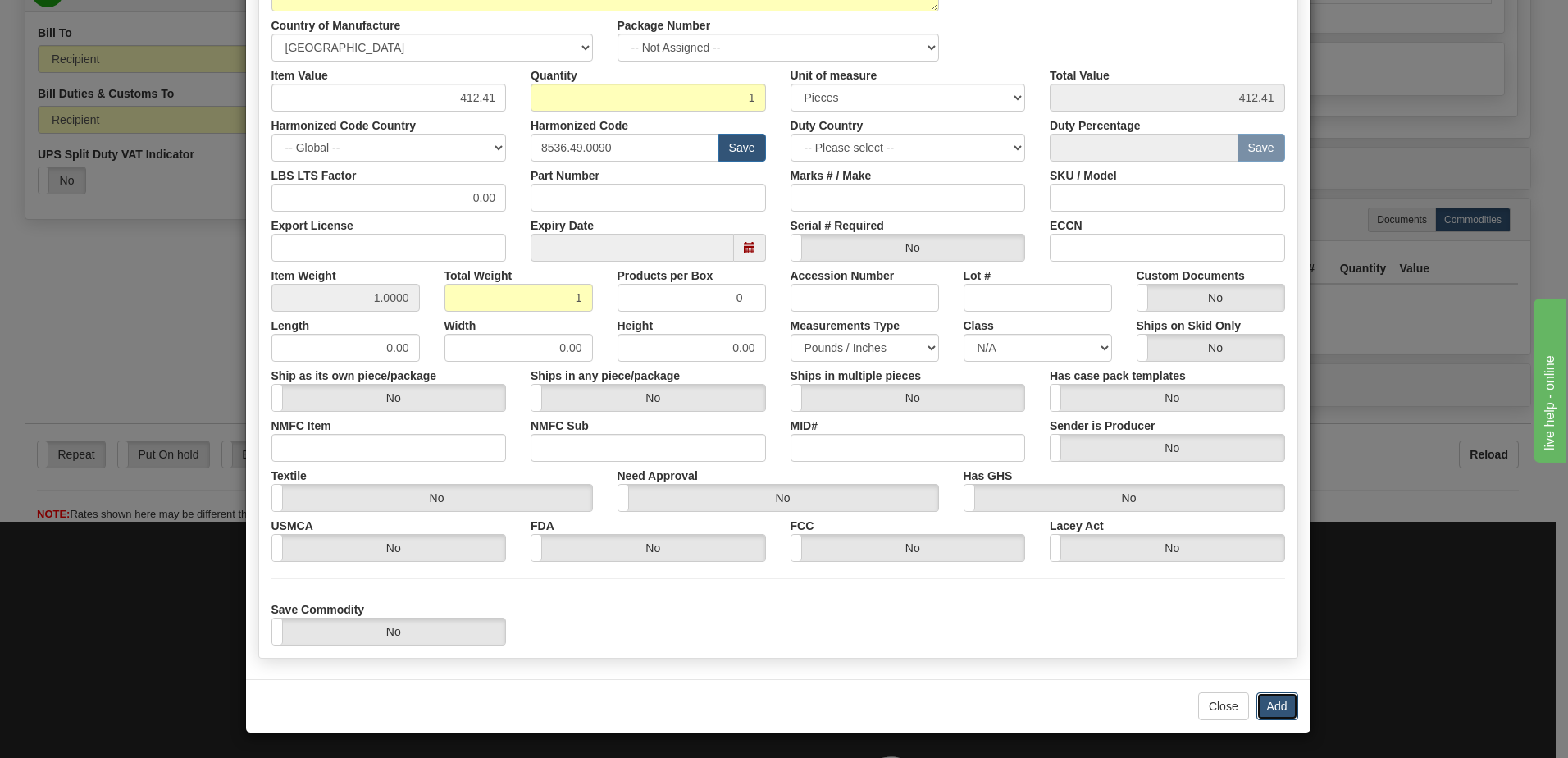
click at [1268, 707] on button "Add" at bounding box center [1277, 706] width 42 height 28
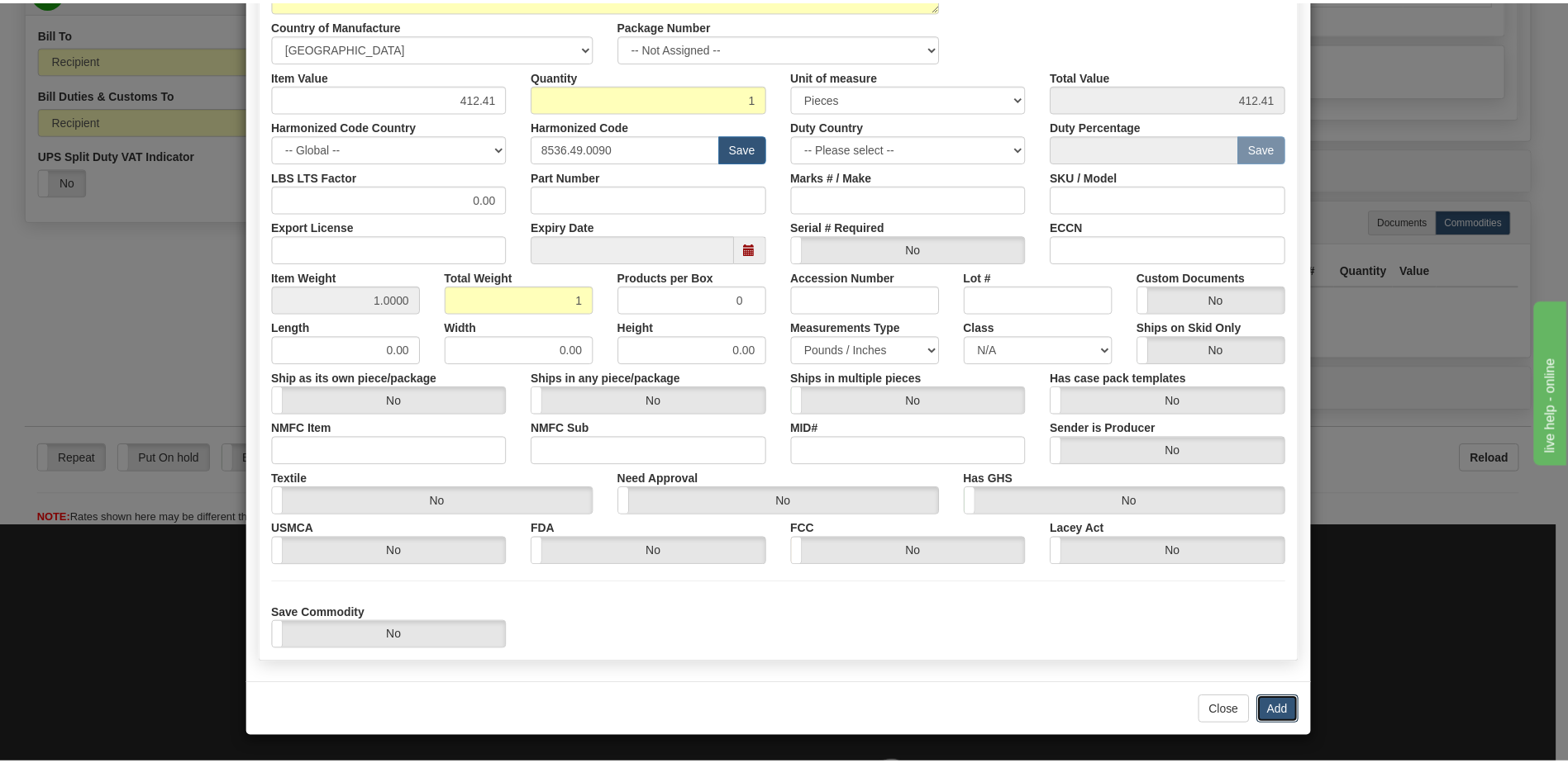
scroll to position [0, 0]
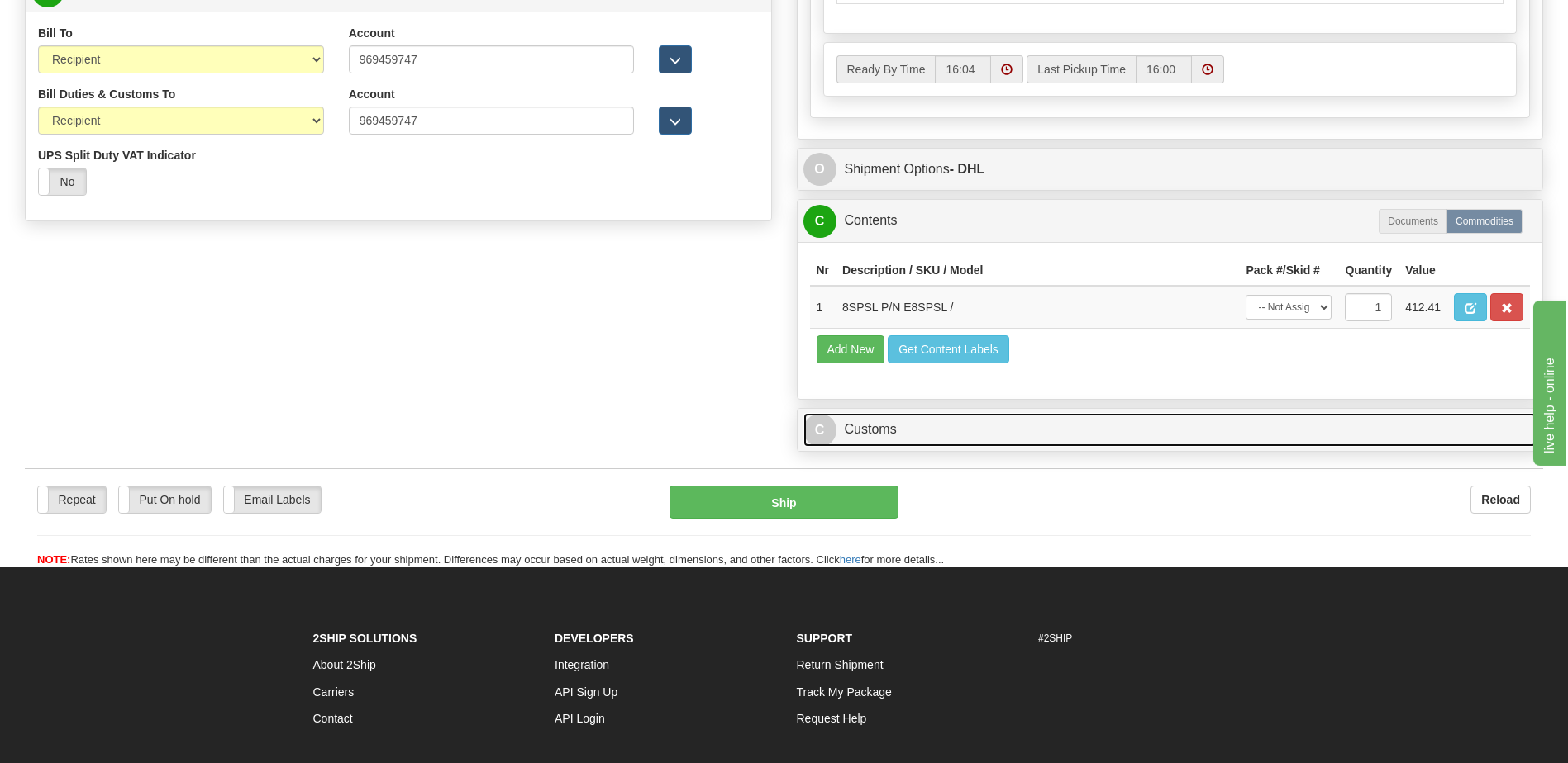
click at [848, 432] on link "C Customs" at bounding box center [1170, 430] width 734 height 34
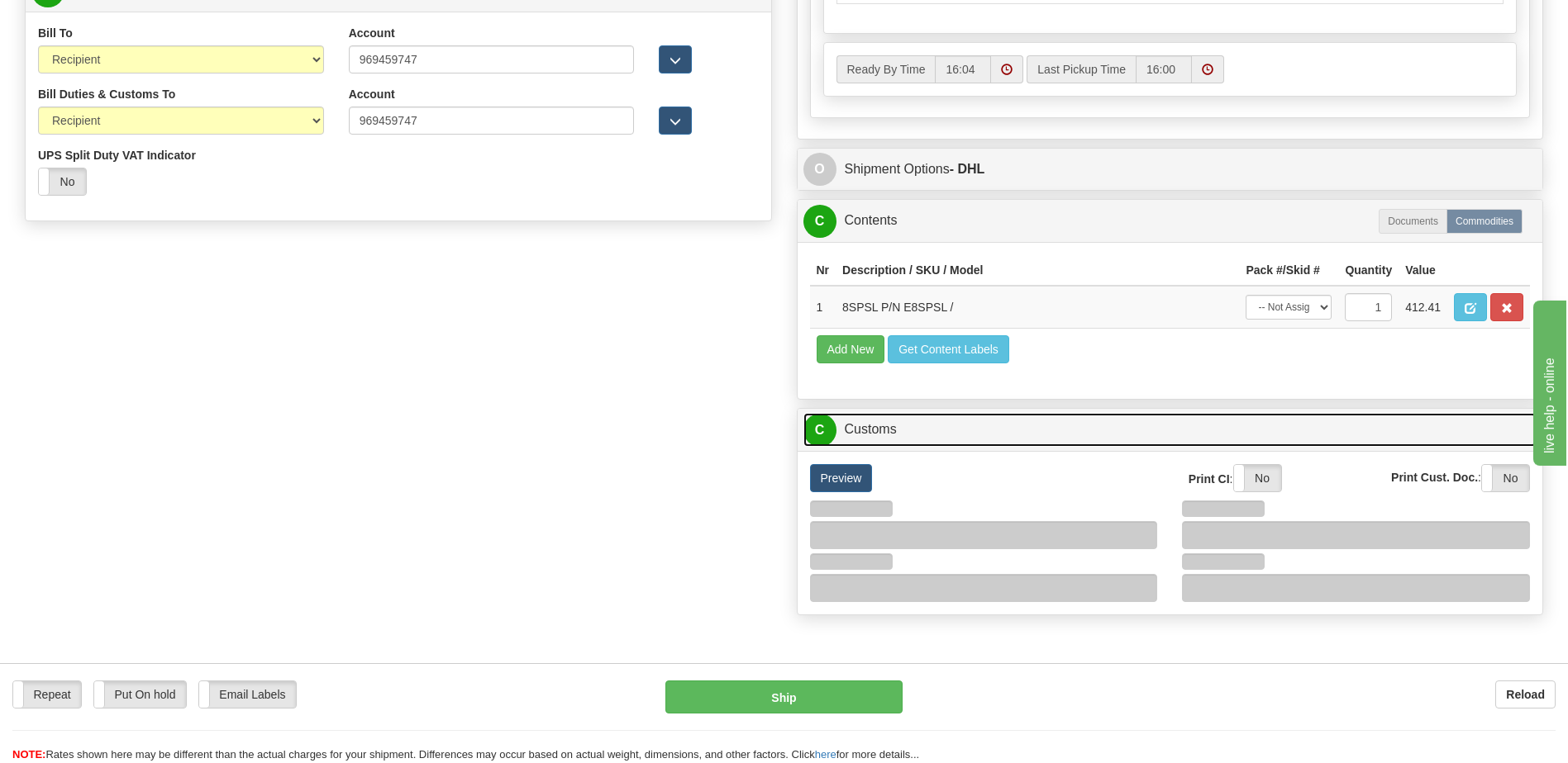
scroll to position [496, 0]
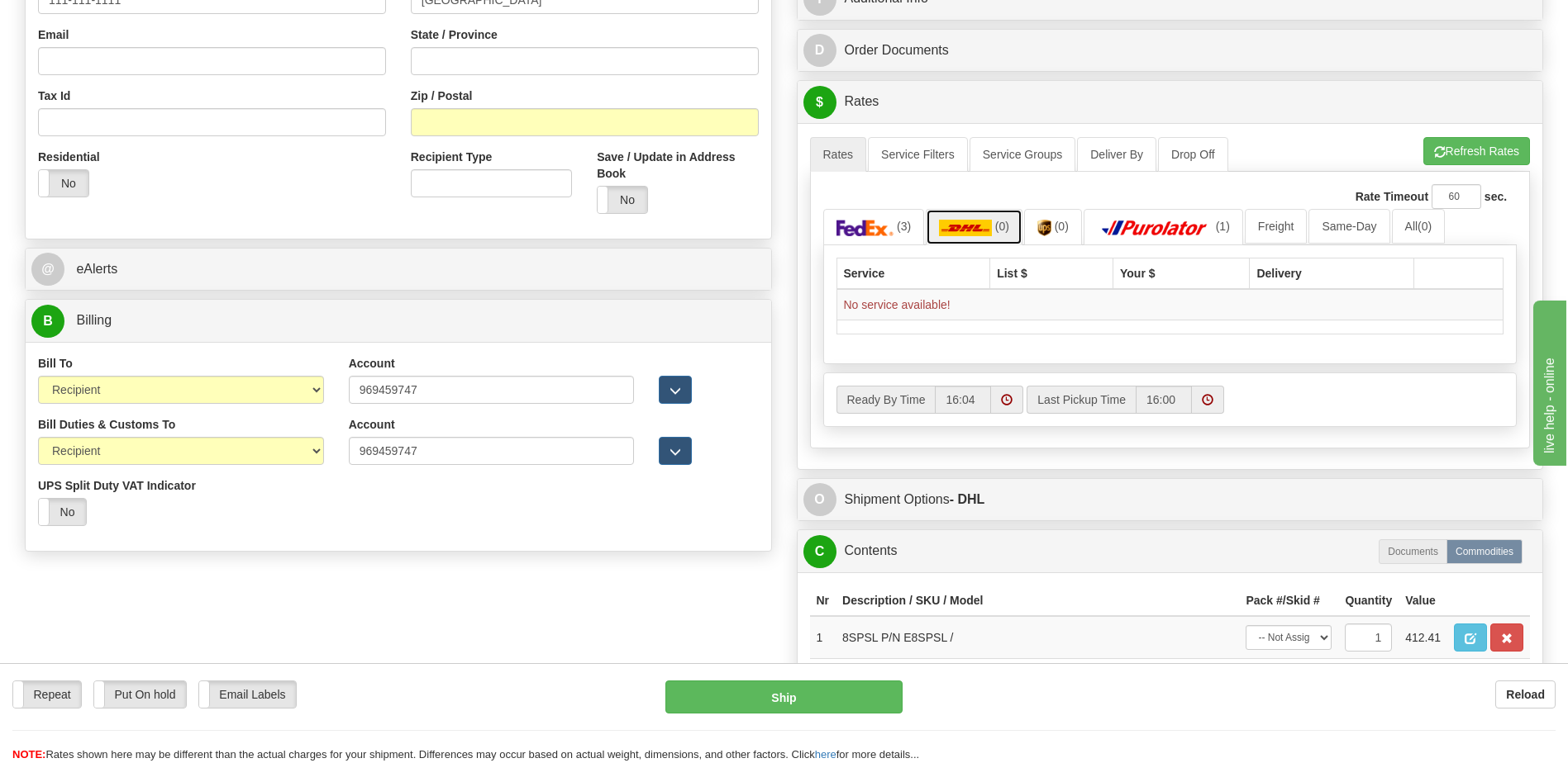
click at [979, 215] on link "(0)" at bounding box center [974, 227] width 96 height 35
click at [1478, 148] on button "Refresh Rates" at bounding box center [1476, 151] width 107 height 28
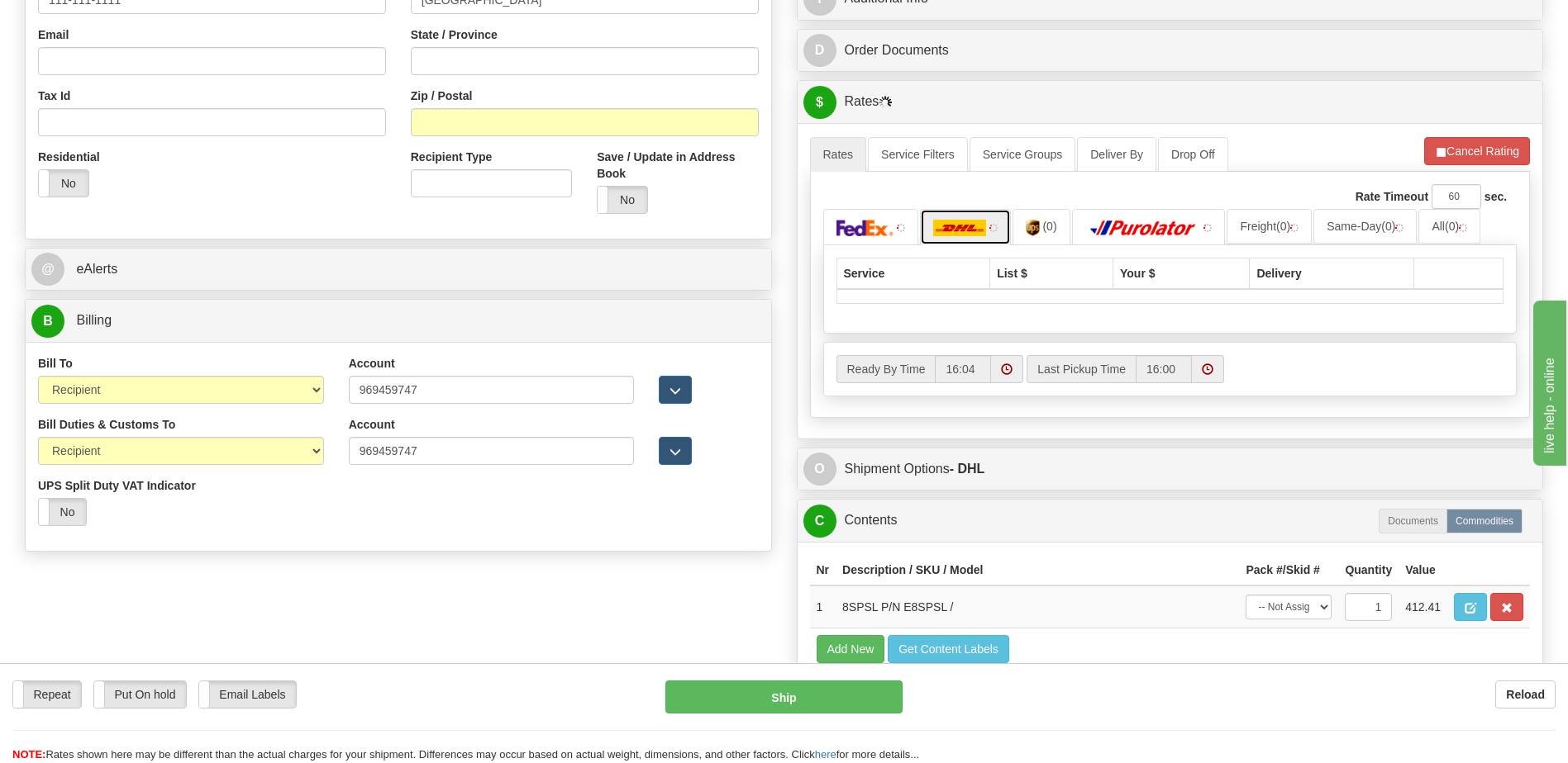
click at [966, 234] on img at bounding box center [960, 228] width 53 height 17
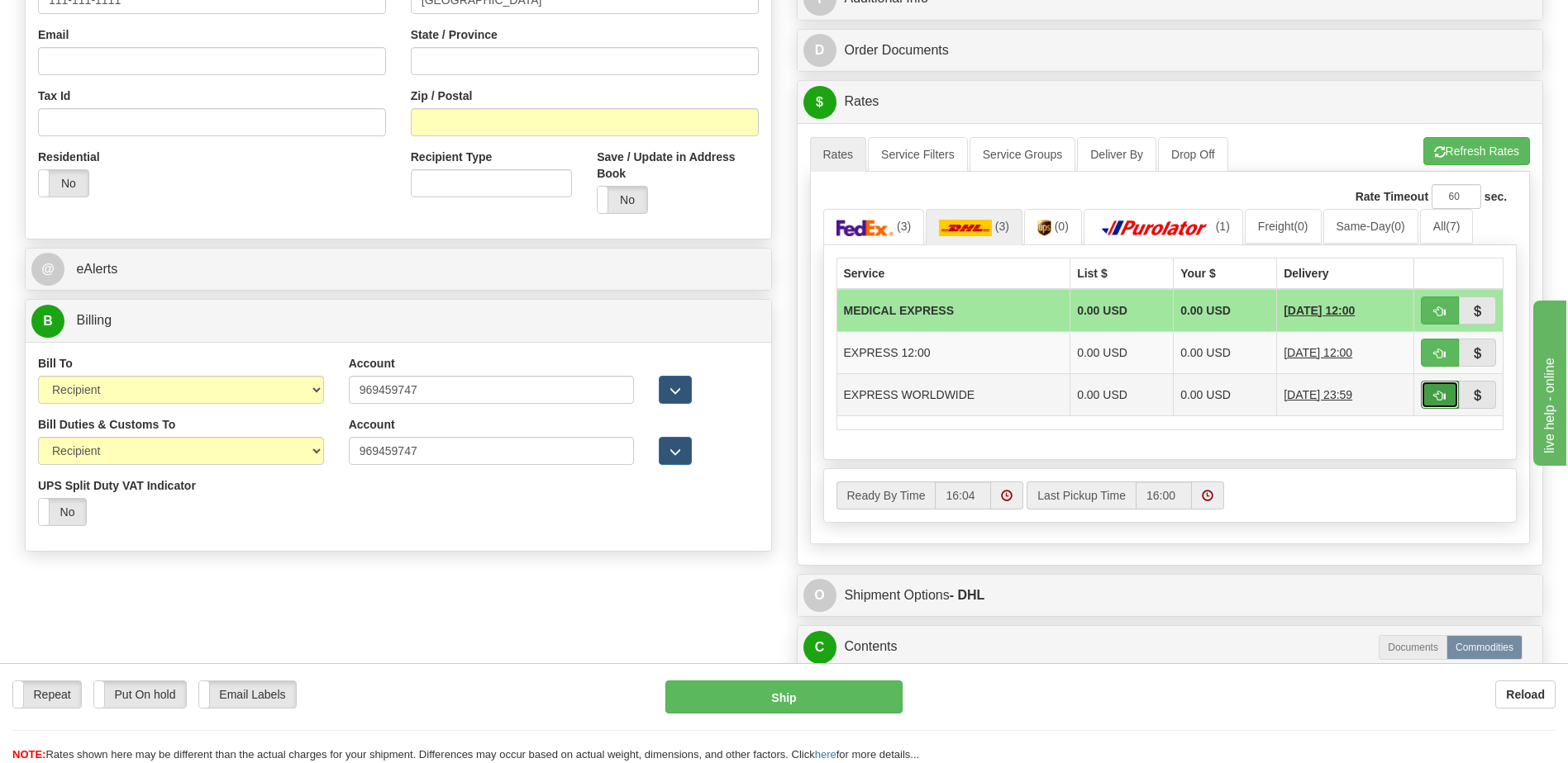
click at [1436, 399] on span "button" at bounding box center [1440, 395] width 11 height 10
type input "P"
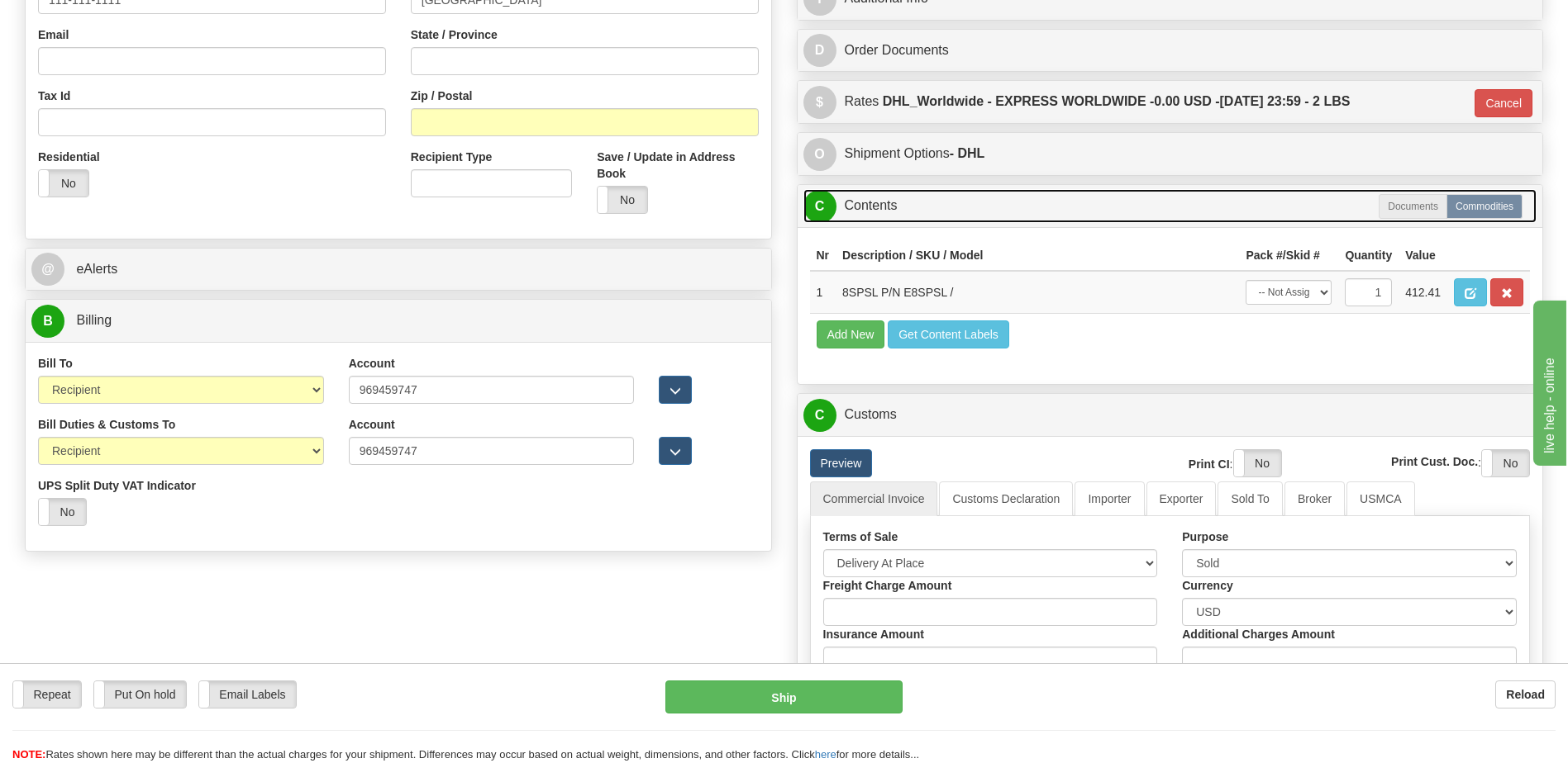
click at [939, 196] on link "C Contents" at bounding box center [1170, 206] width 734 height 34
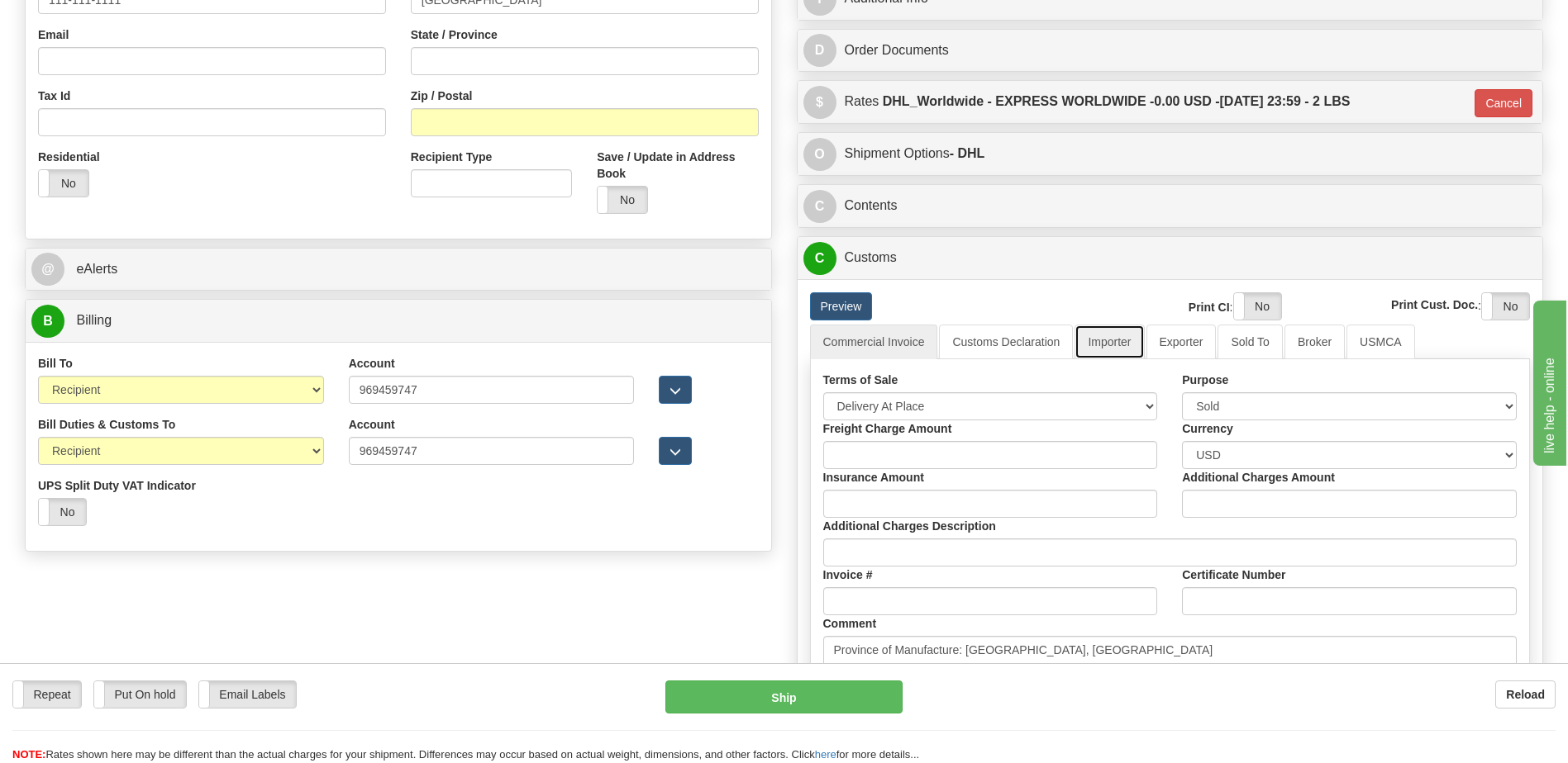
click at [1114, 340] on link "Importer" at bounding box center [1109, 342] width 69 height 35
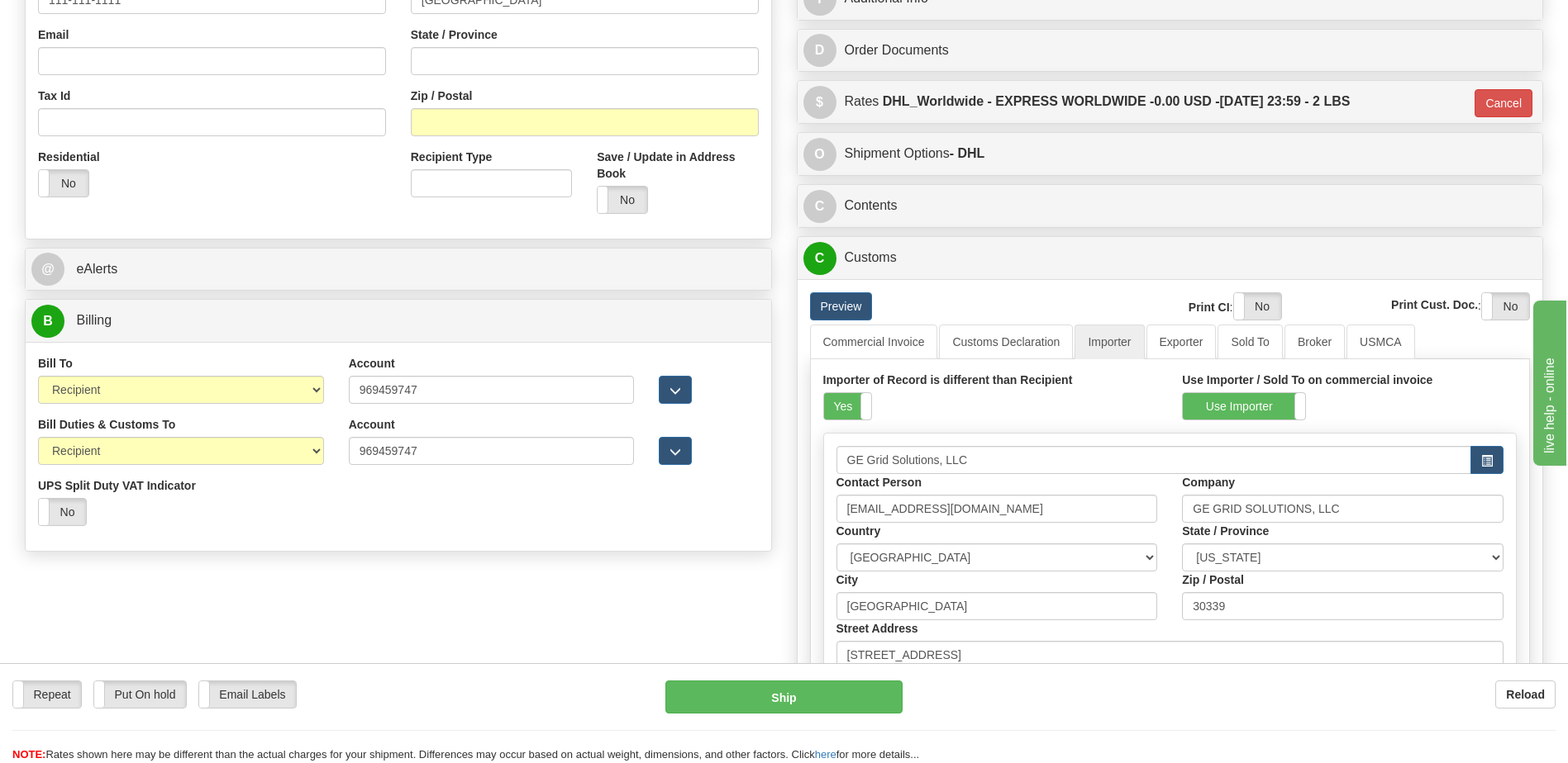
drag, startPoint x: 842, startPoint y: 400, endPoint x: 998, endPoint y: 375, distance: 158.0
click at [842, 400] on label "Yes" at bounding box center [848, 406] width 47 height 26
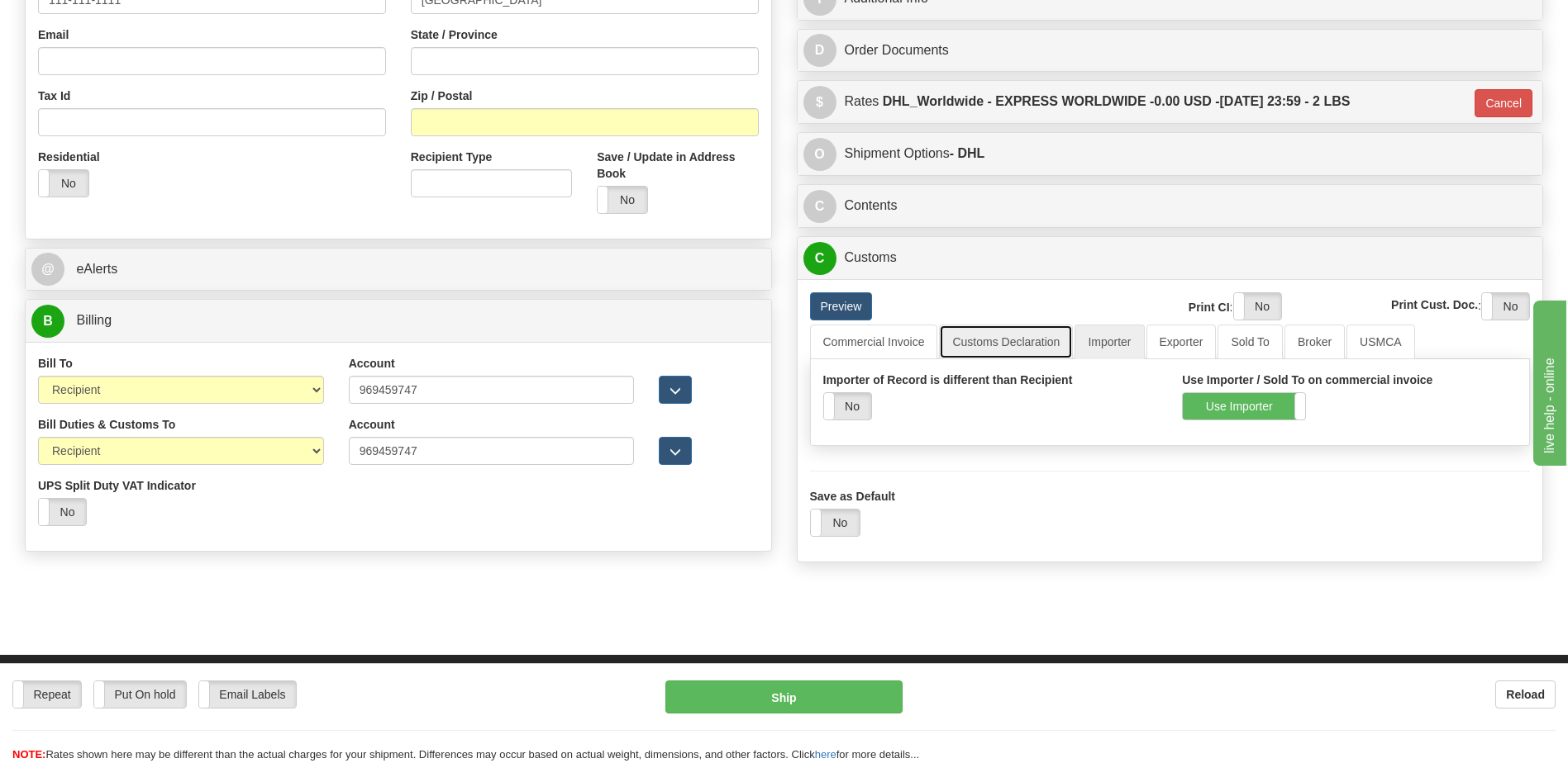
click at [1003, 341] on link "Customs Declaration" at bounding box center [1005, 342] width 134 height 35
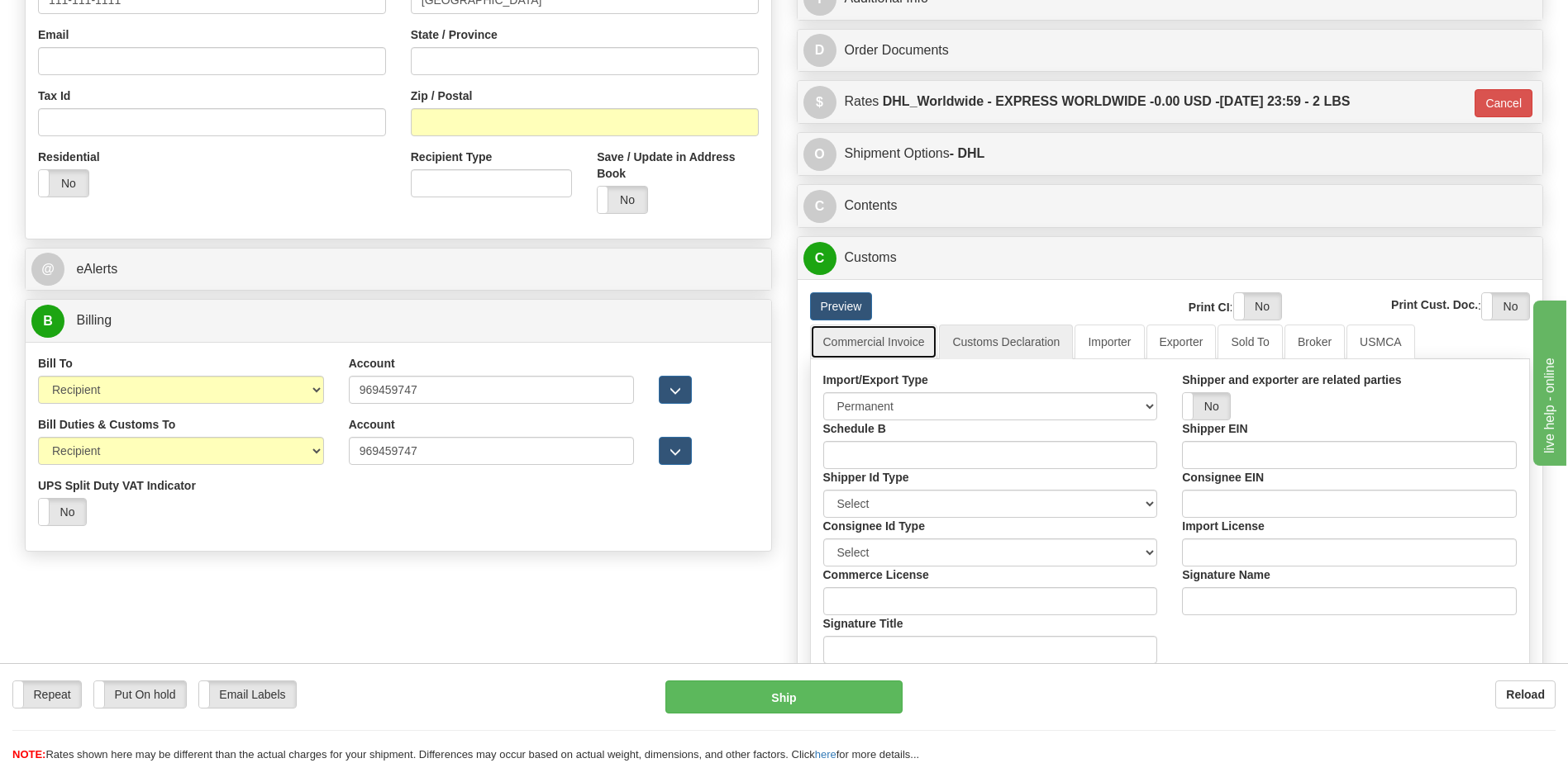
click at [908, 346] on link "Commercial Invoice" at bounding box center [874, 342] width 128 height 35
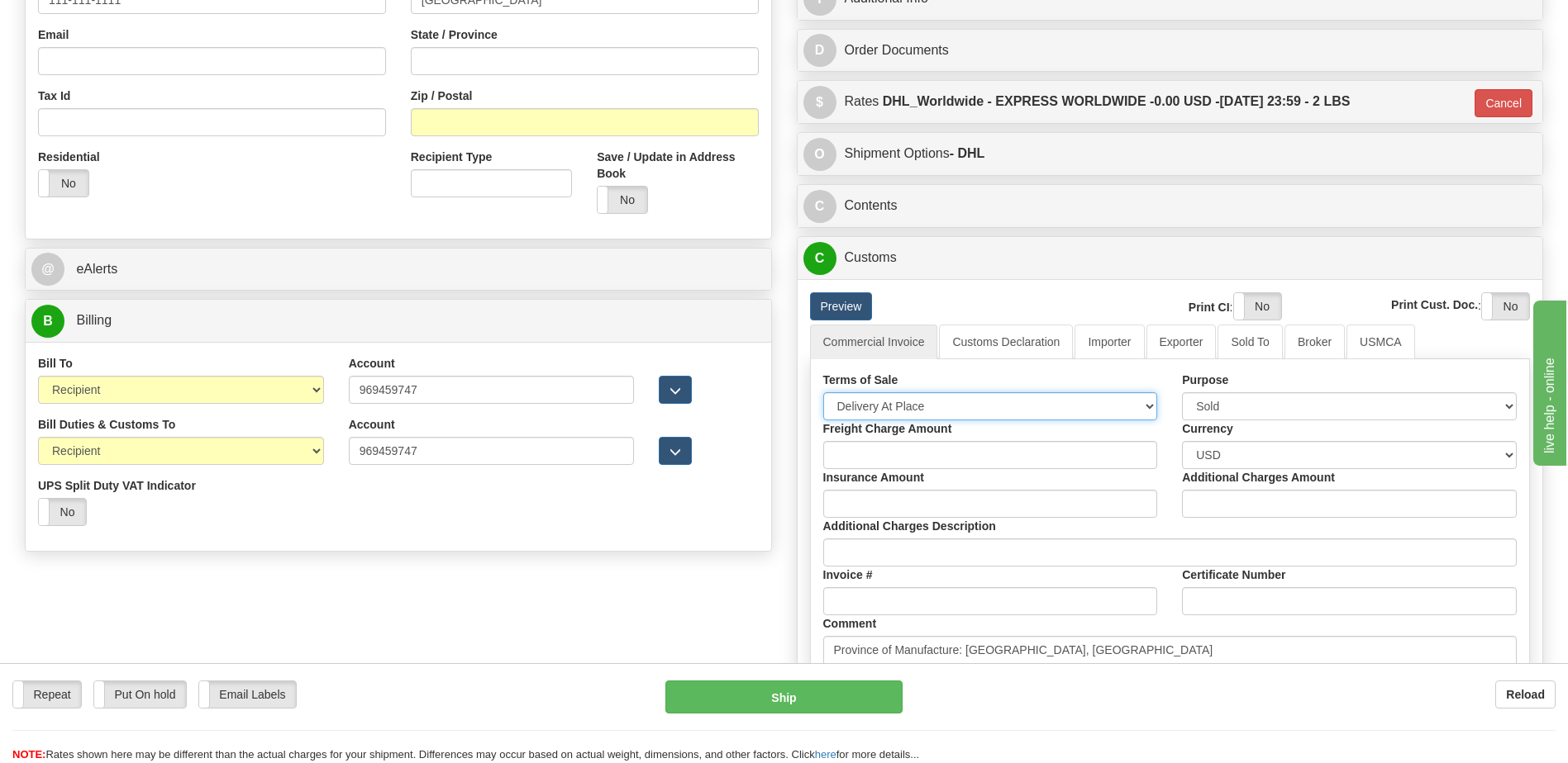
click at [909, 402] on select "Free Carrier Free On Board Ex Works Delivered Duty Unpaid Delivered Duty Paid C…" at bounding box center [991, 406] width 335 height 28
drag, startPoint x: 917, startPoint y: 402, endPoint x: 1416, endPoint y: 418, distance: 499.3
click at [917, 402] on select "Free Carrier Free On Board Ex Works Delivered Duty Unpaid Delivered Duty Paid C…" at bounding box center [991, 406] width 335 height 28
click at [926, 399] on select "Free Carrier Free On Board Ex Works Delivered Duty Unpaid Delivered Duty Paid C…" at bounding box center [991, 406] width 335 height 28
select select "6"
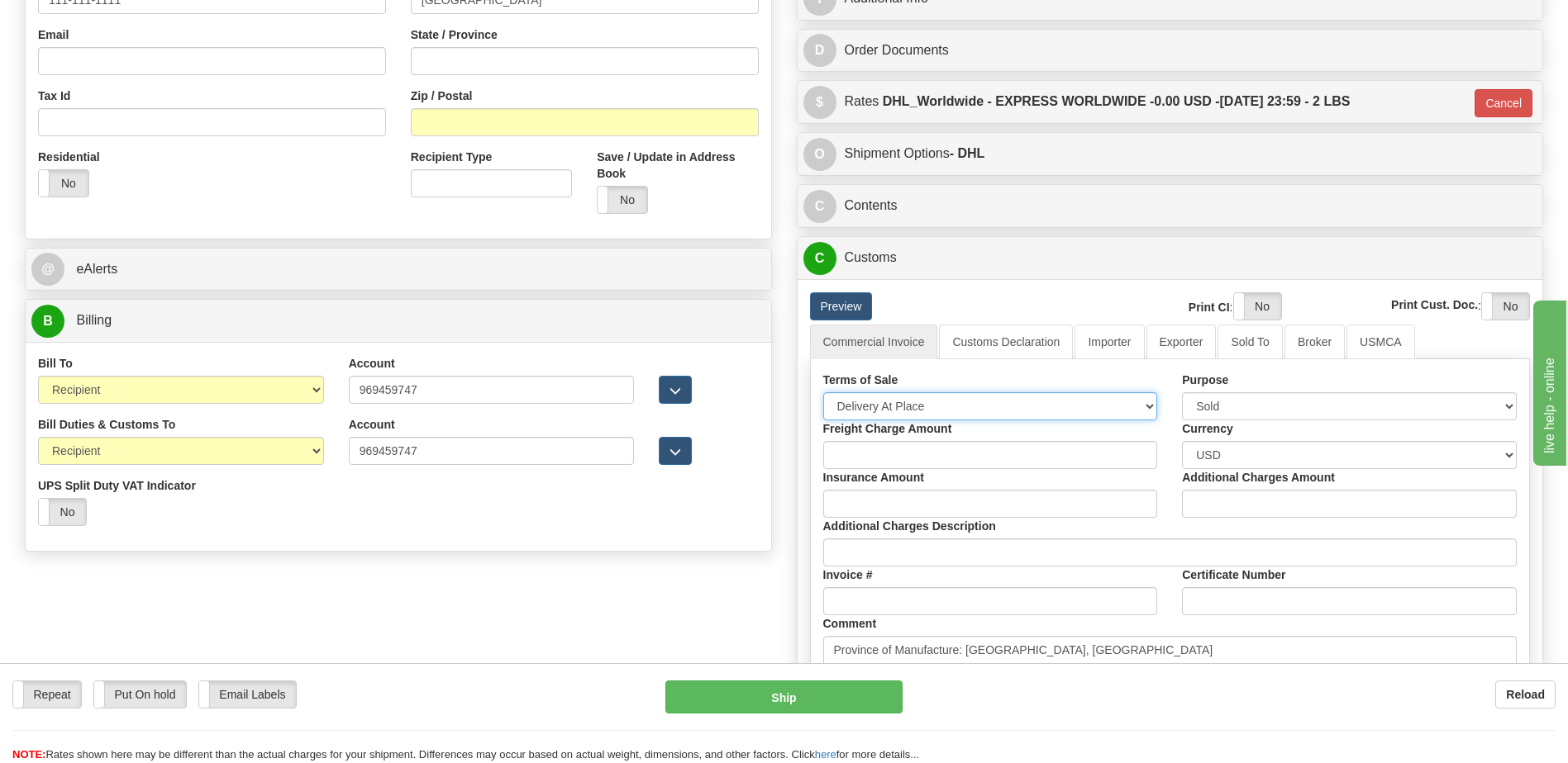
click at [823, 392] on select "Free Carrier Free On Board Ex Works Delivered Duty Unpaid Delivered Duty Paid C…" at bounding box center [991, 406] width 335 height 28
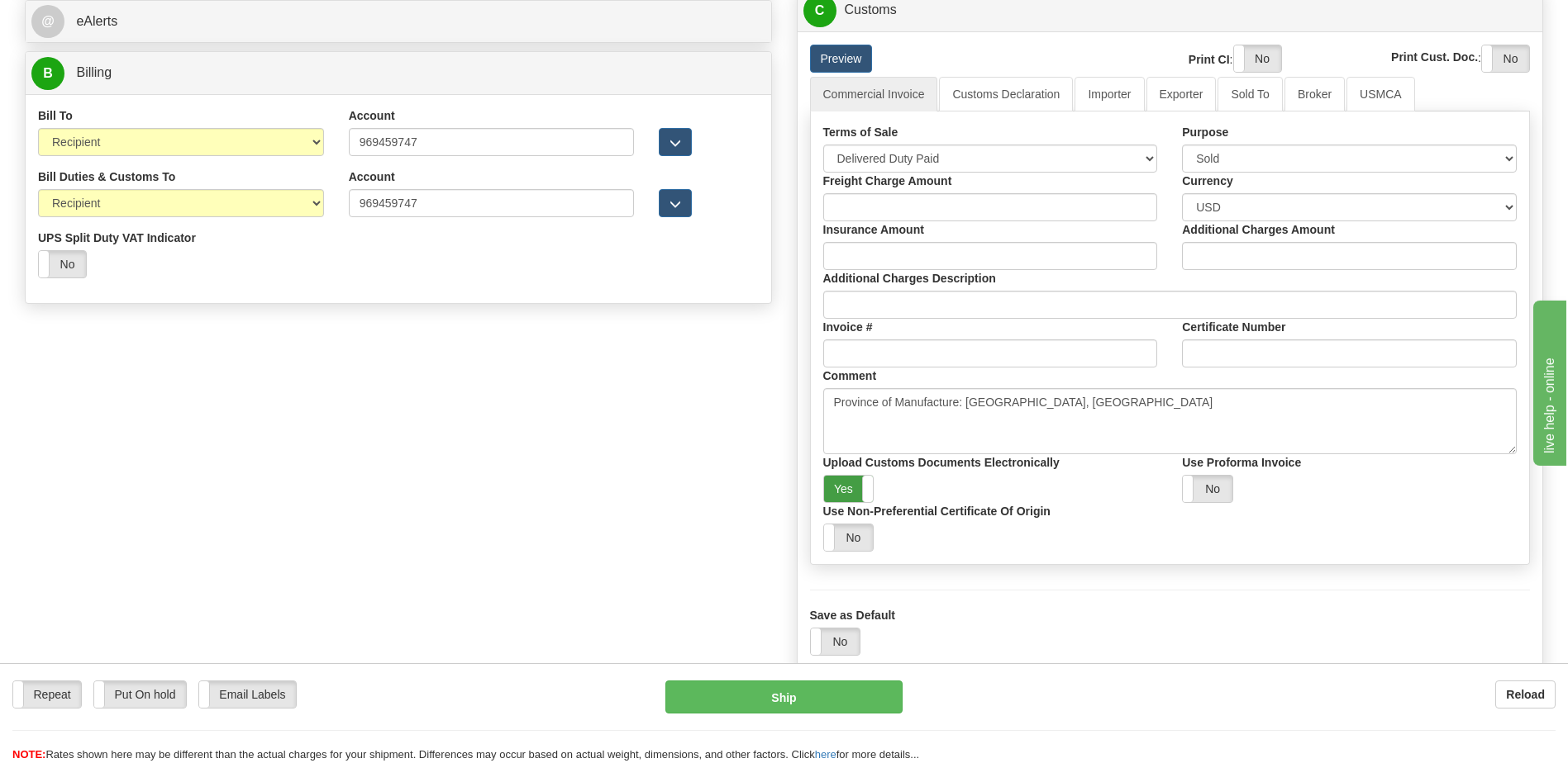
click at [852, 484] on label "Yes" at bounding box center [848, 488] width 50 height 26
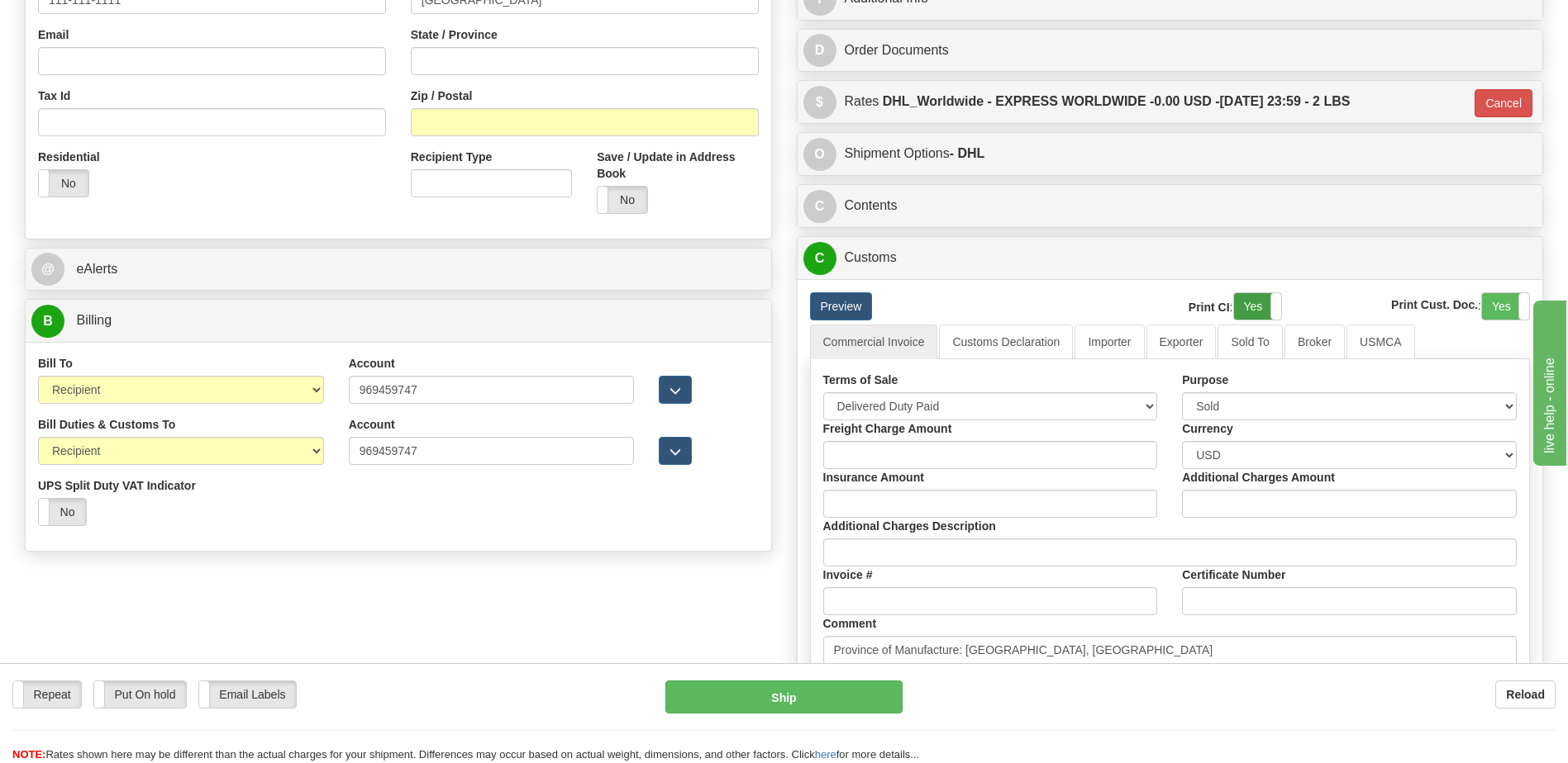
click at [1255, 304] on label "Yes" at bounding box center [1257, 306] width 47 height 26
click at [1495, 301] on label "Yes" at bounding box center [1505, 306] width 47 height 26
click at [993, 350] on link "Customs Declaration" at bounding box center [1005, 342] width 134 height 35
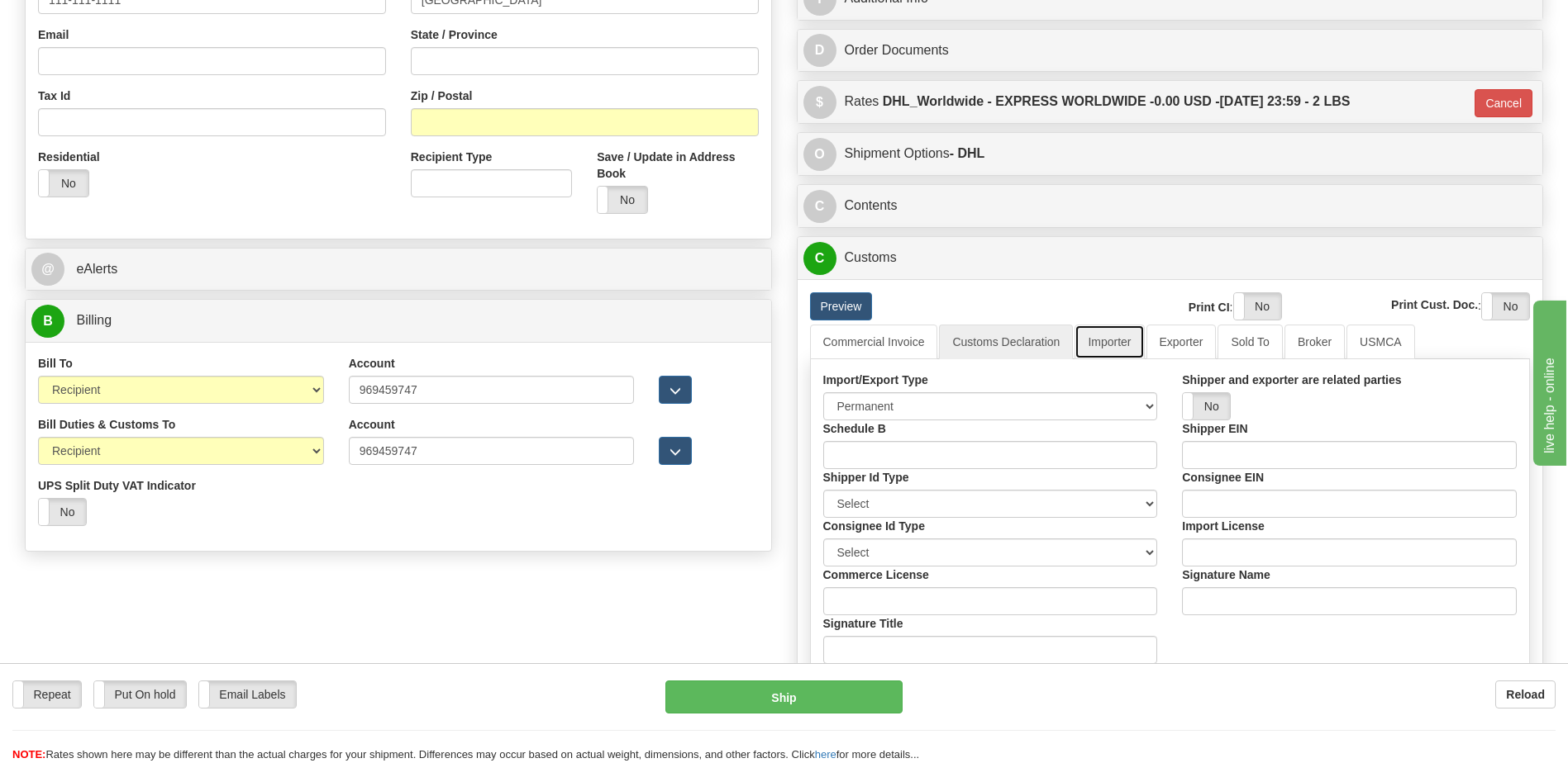
click at [1122, 346] on link "Importer" at bounding box center [1109, 342] width 69 height 35
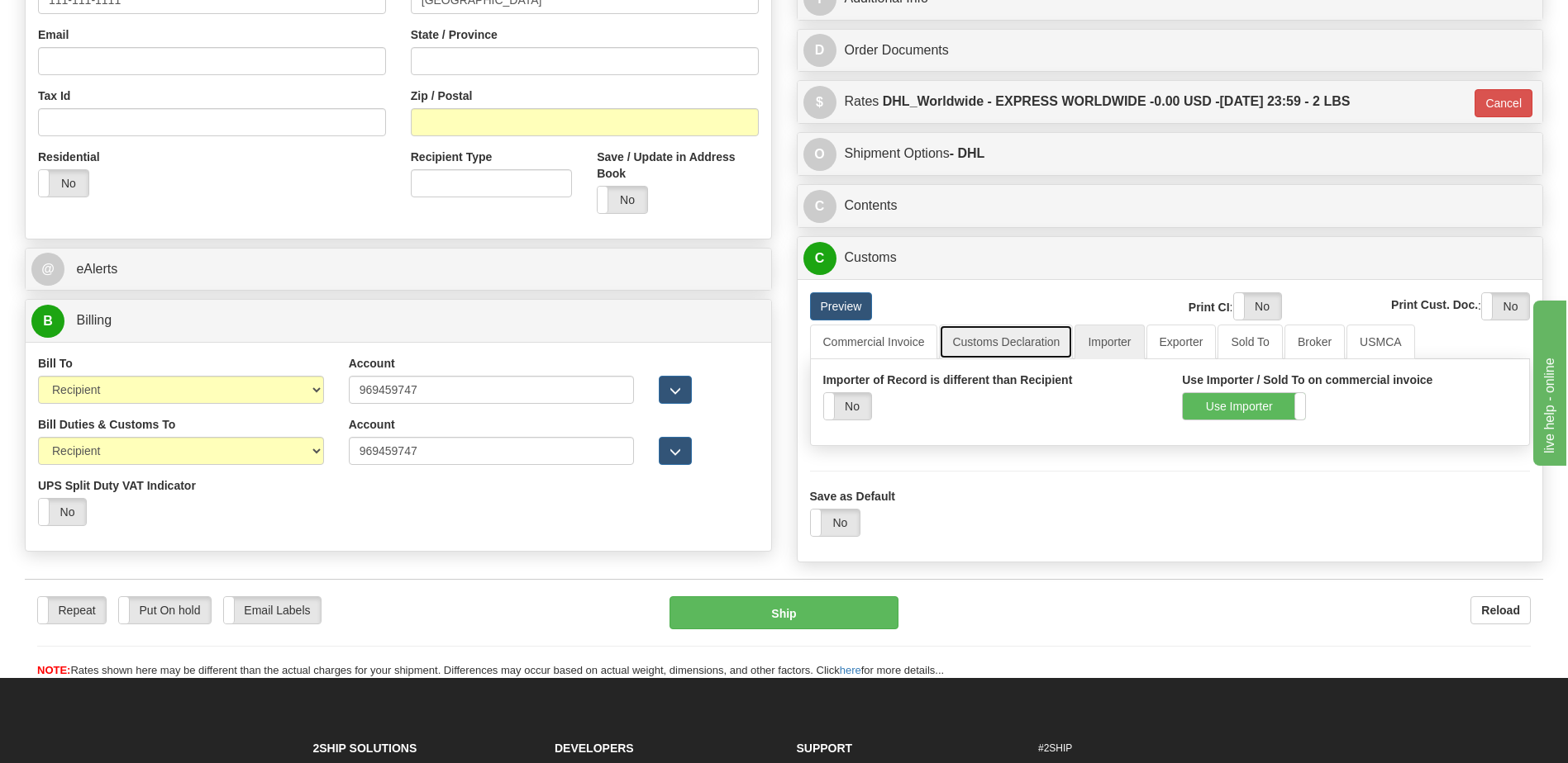
click at [1025, 346] on link "Customs Declaration" at bounding box center [1005, 342] width 134 height 35
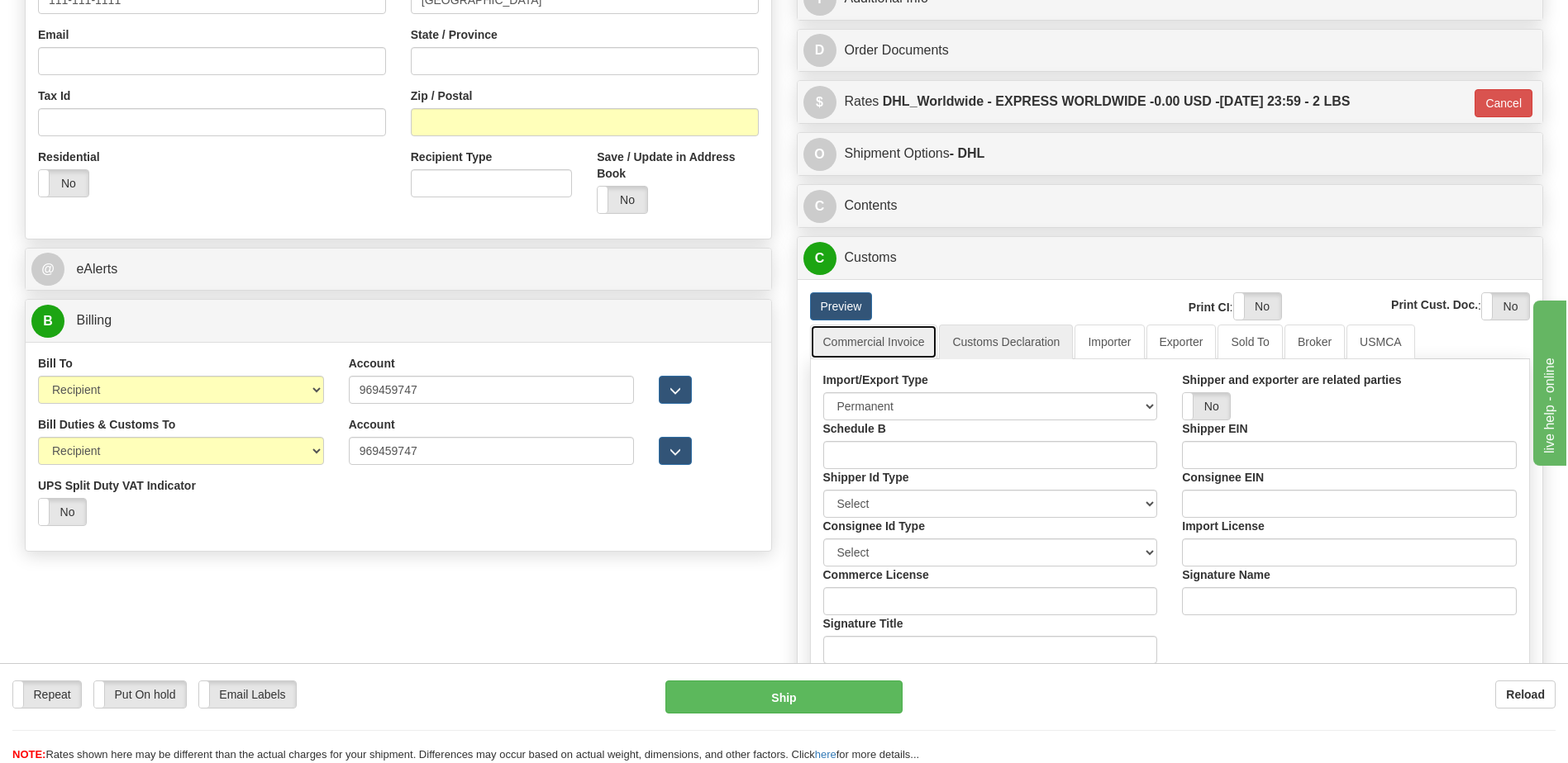
click at [893, 346] on link "Commercial Invoice" at bounding box center [874, 342] width 128 height 35
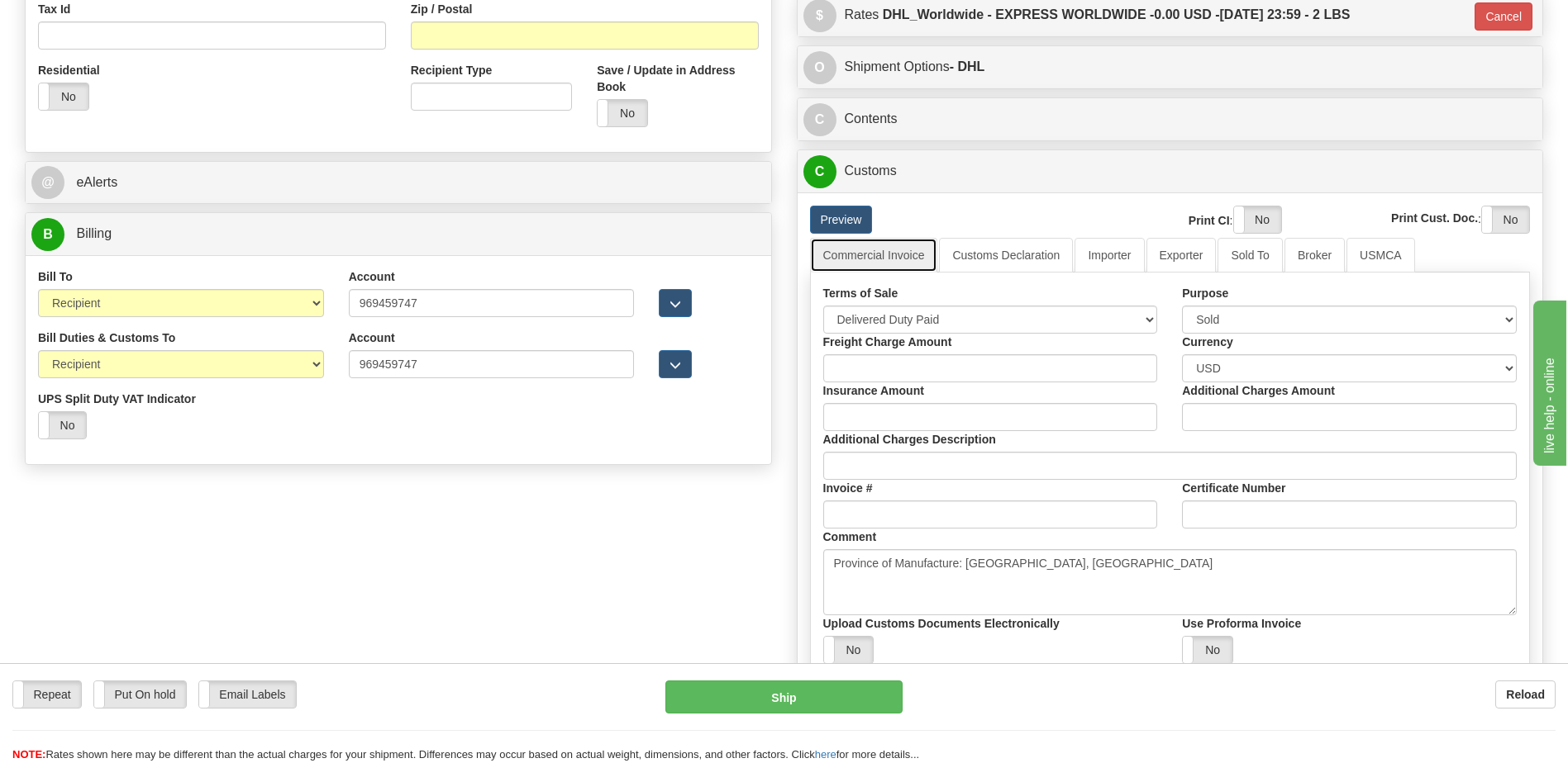
scroll to position [743, 0]
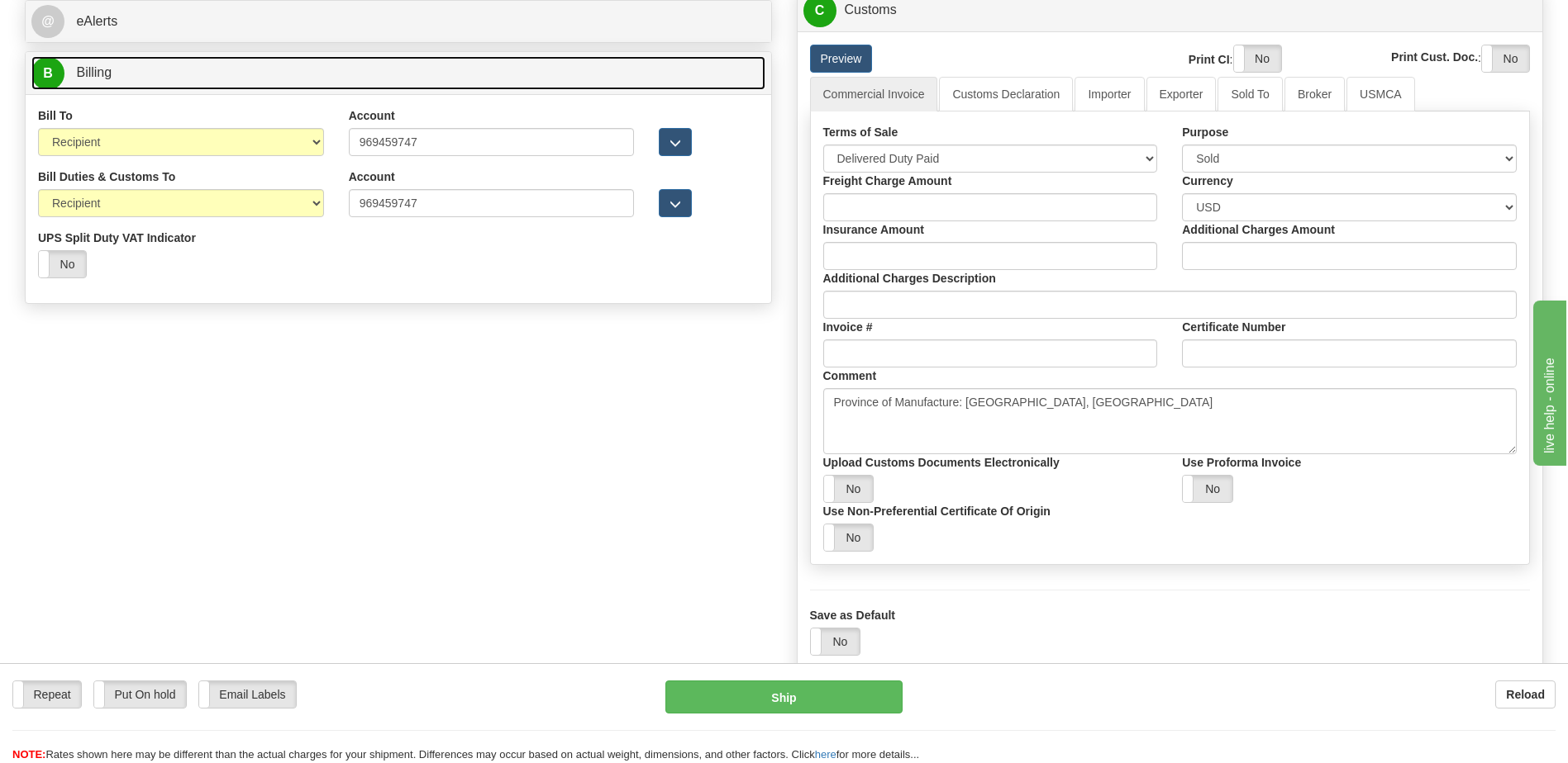
click at [155, 78] on link "B Billing" at bounding box center [398, 73] width 734 height 34
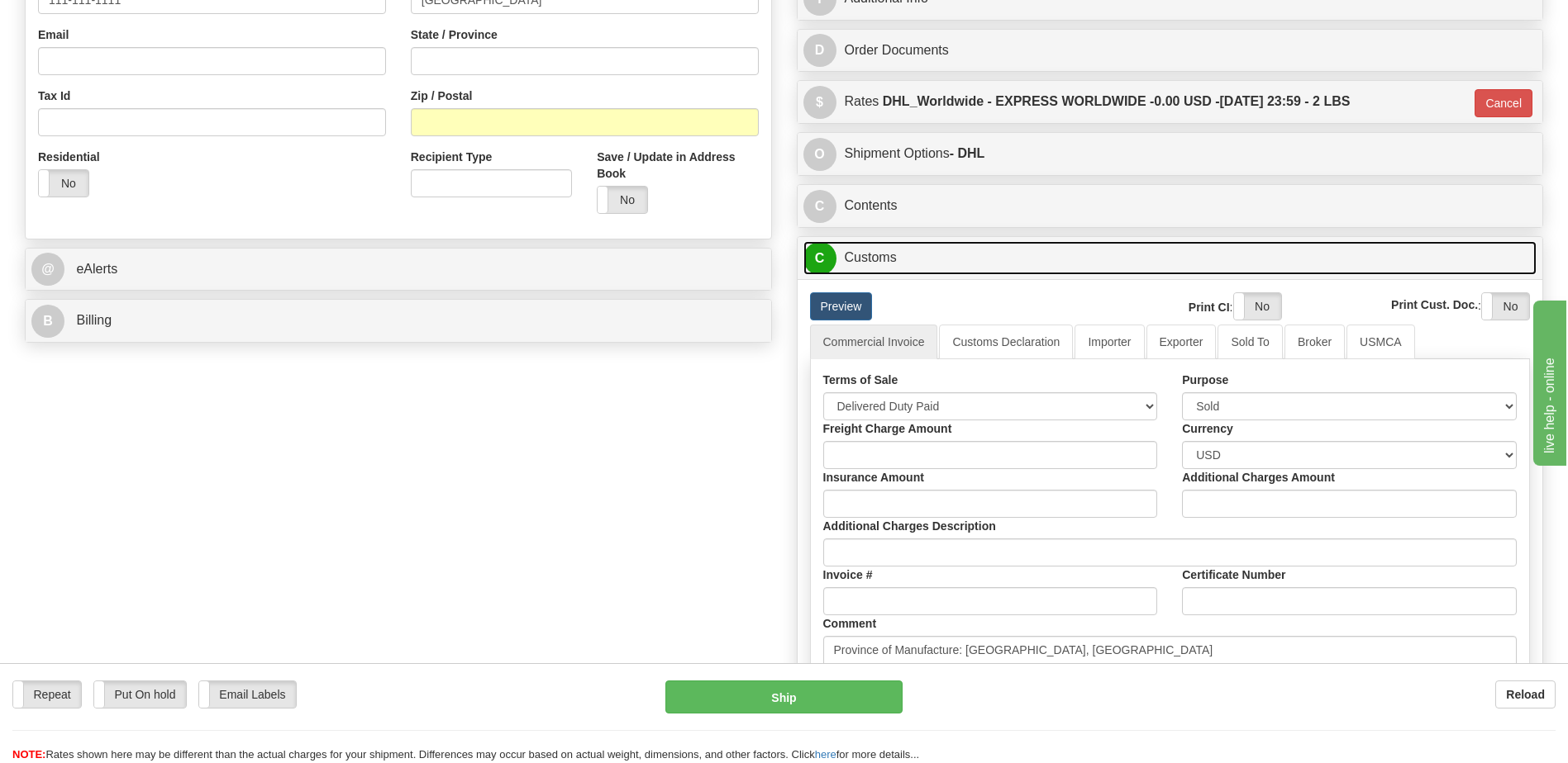
click at [893, 264] on link "C Customs" at bounding box center [1170, 258] width 734 height 34
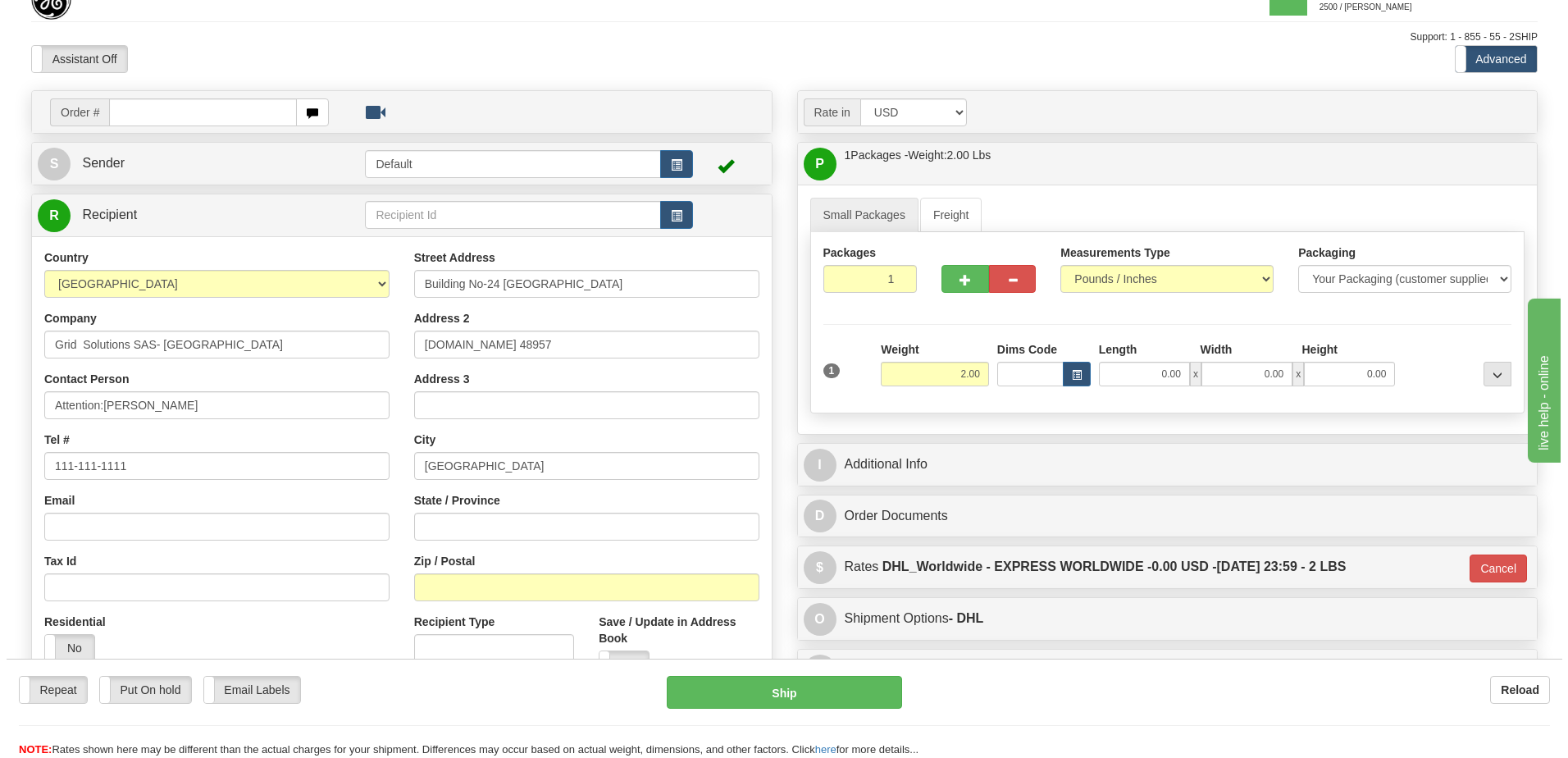
scroll to position [0, 0]
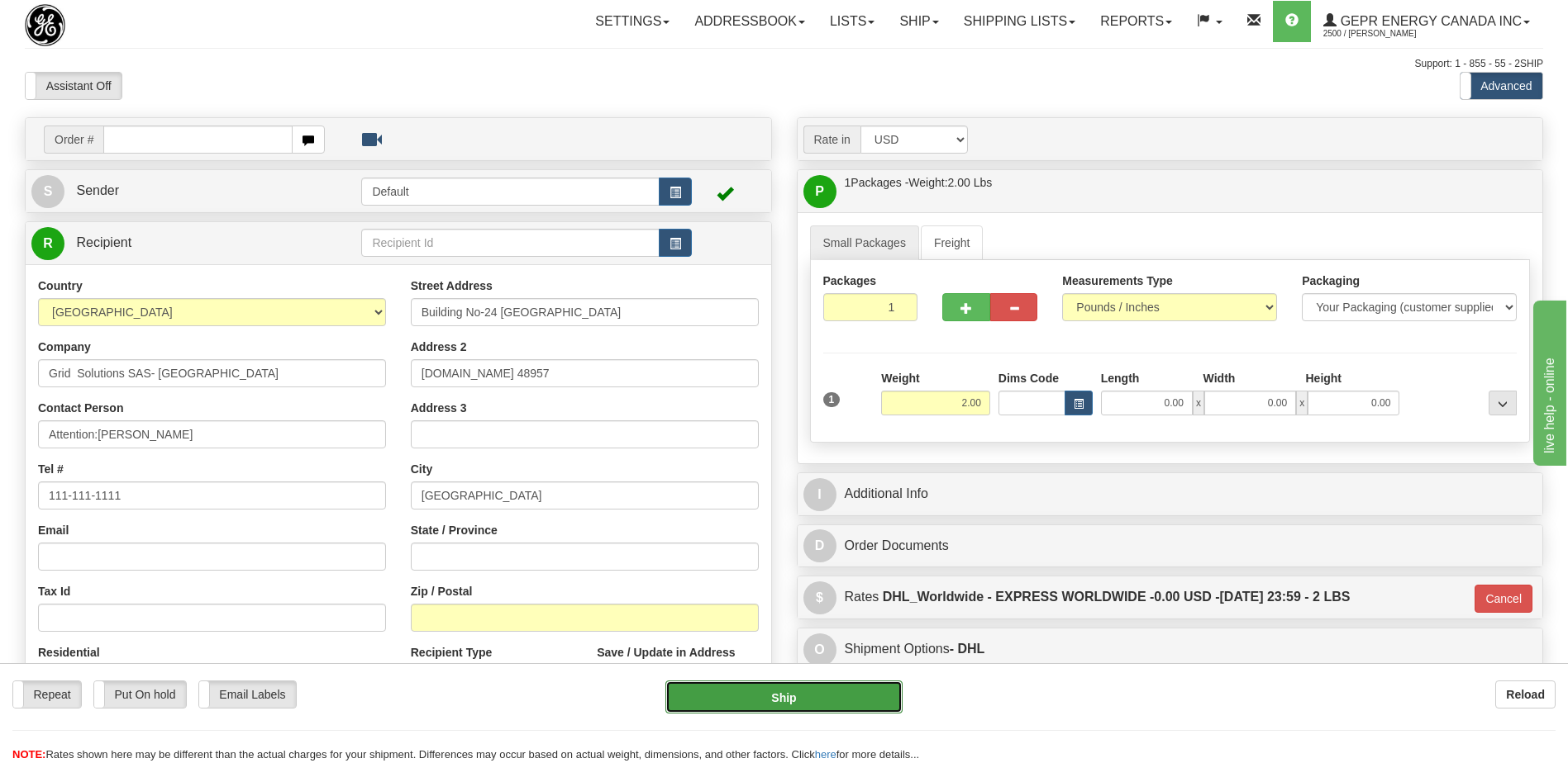
click at [727, 697] on button "Ship" at bounding box center [783, 697] width 236 height 33
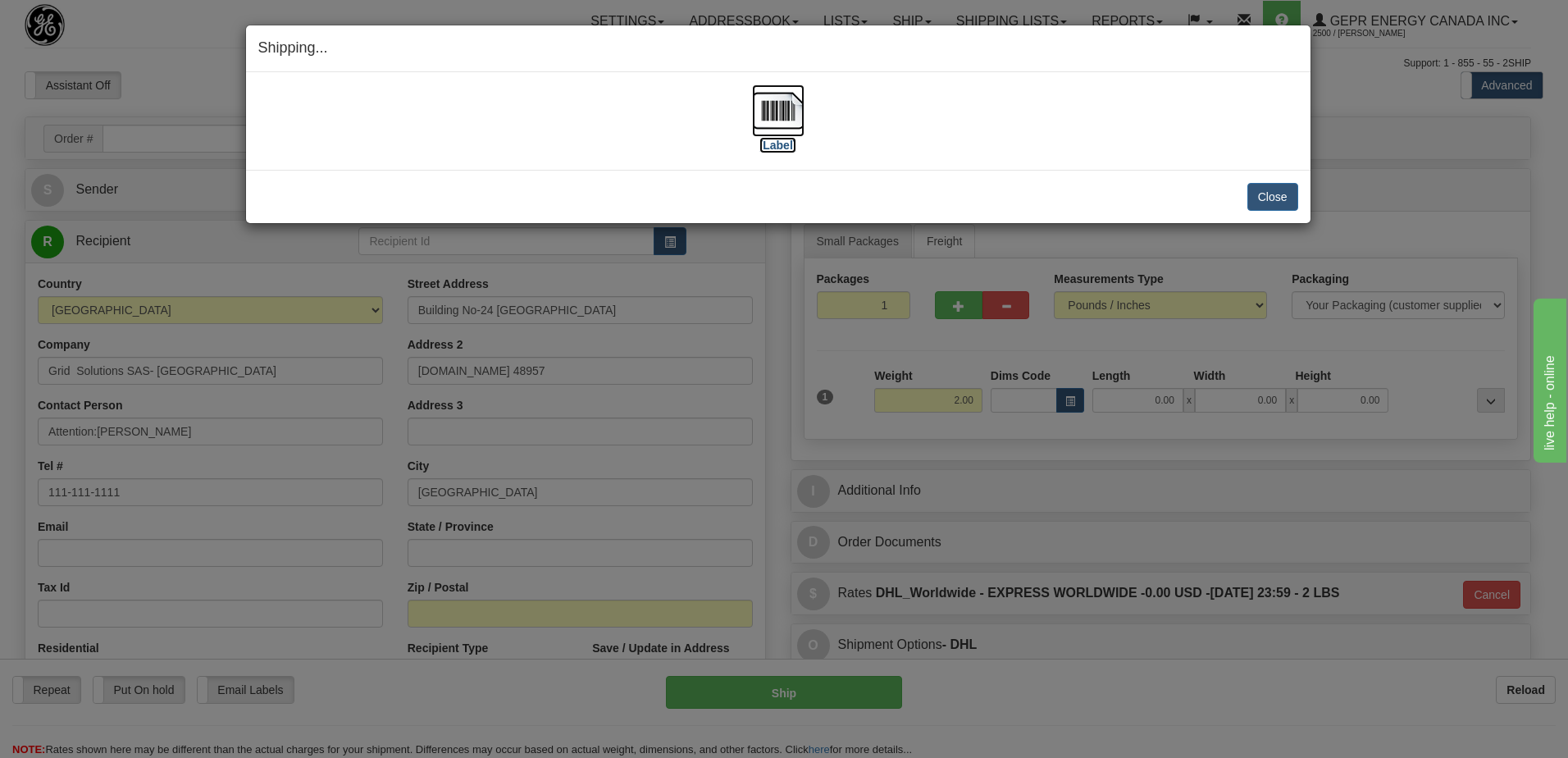
click at [786, 109] on img at bounding box center [778, 110] width 53 height 53
click at [1264, 197] on button "Close" at bounding box center [1272, 197] width 51 height 28
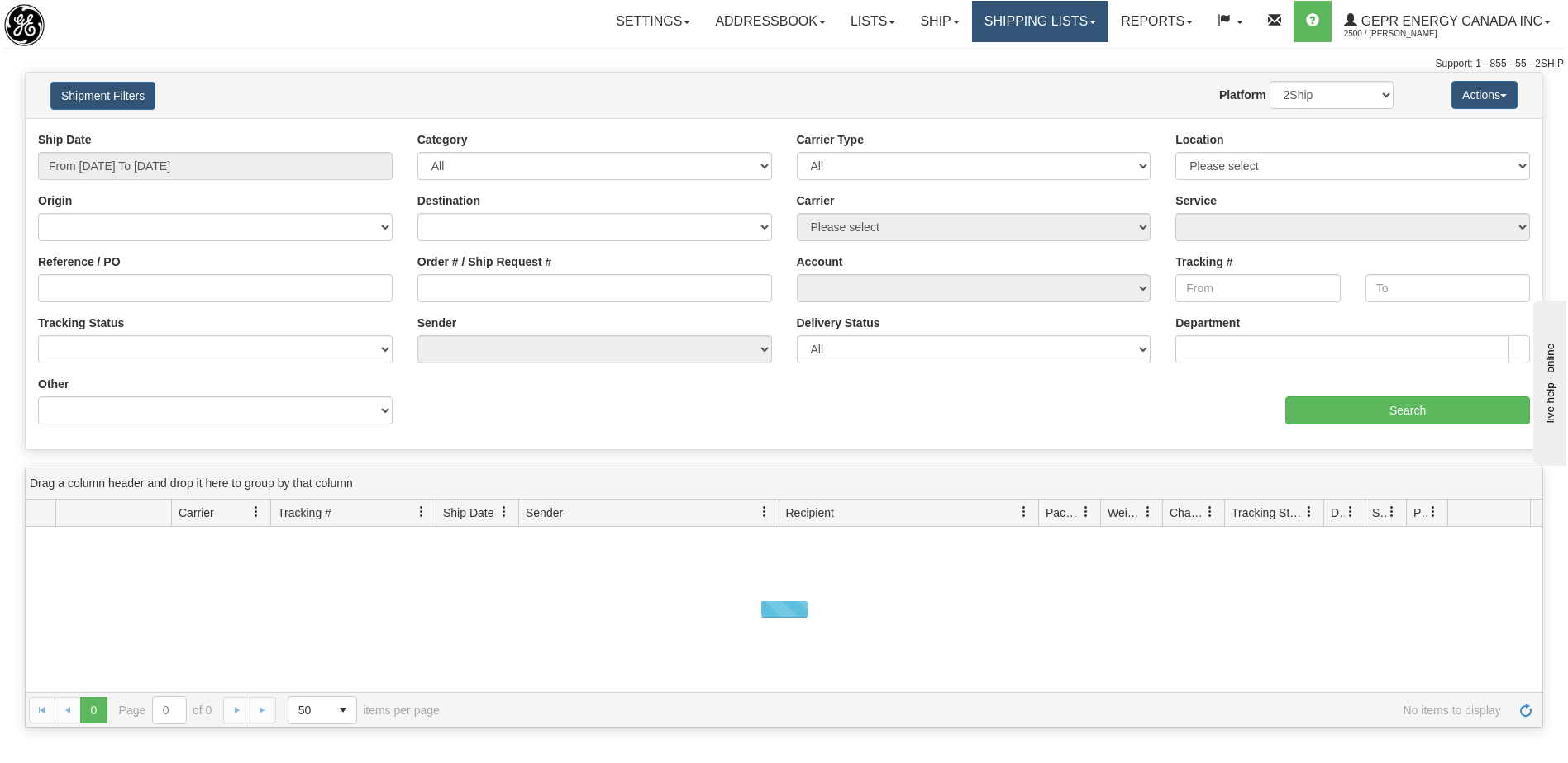
click at [1007, 24] on link "Shipping lists" at bounding box center [1040, 21] width 136 height 41
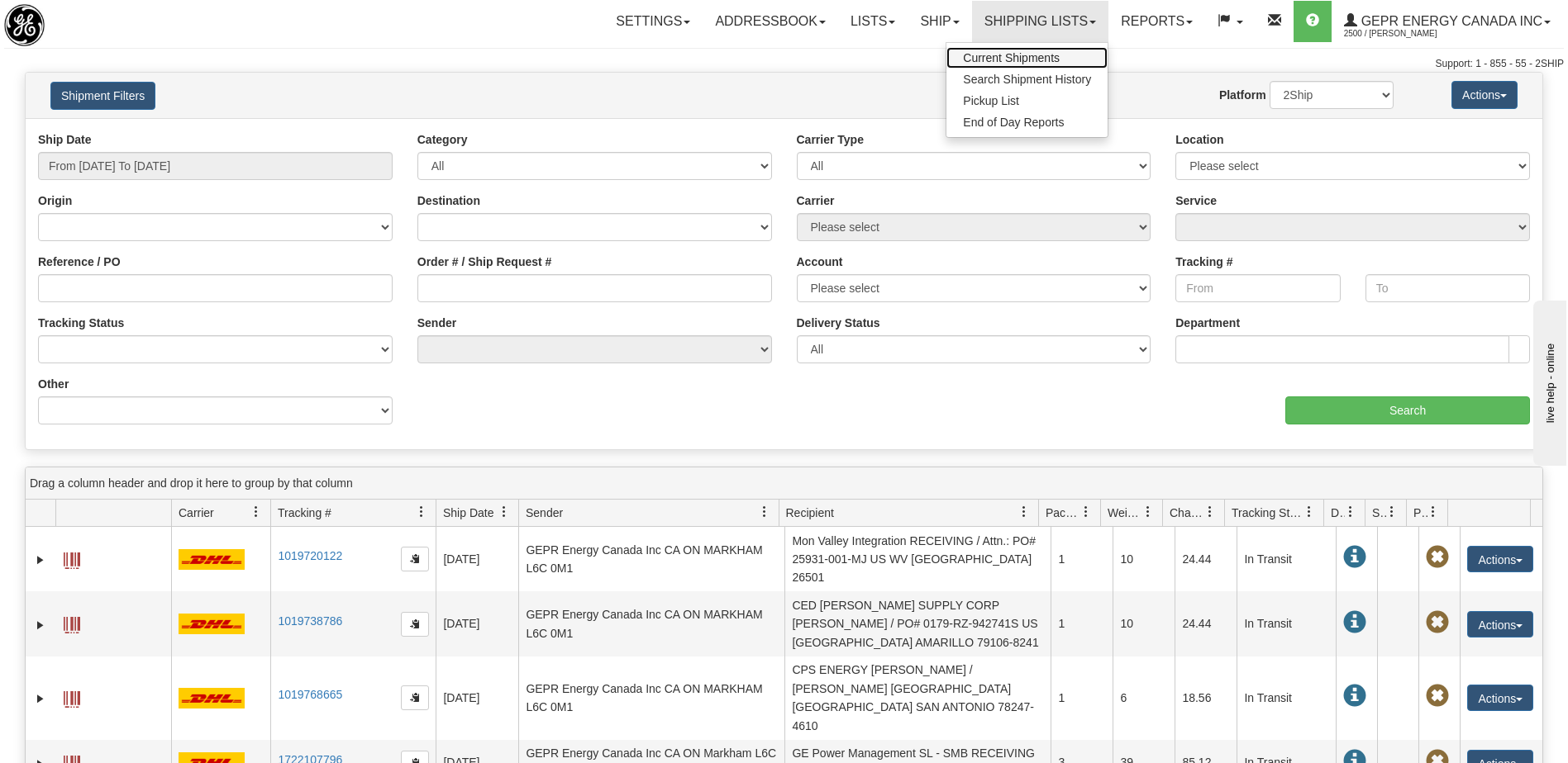
click at [988, 56] on span "Current Shipments" at bounding box center [1010, 58] width 96 height 13
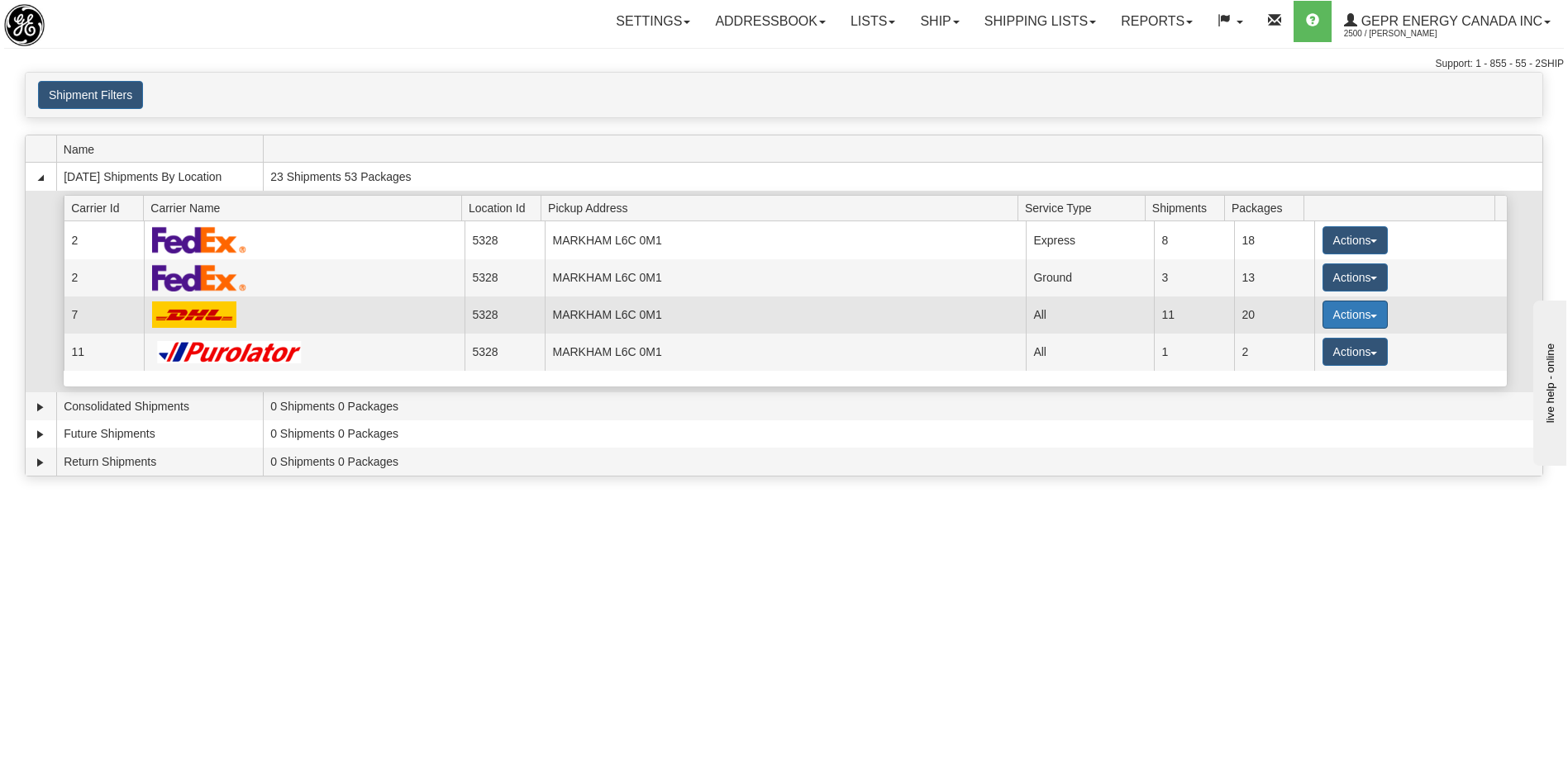
click at [1337, 310] on button "Actions" at bounding box center [1355, 315] width 66 height 28
click at [1302, 347] on span "Details" at bounding box center [1293, 346] width 45 height 11
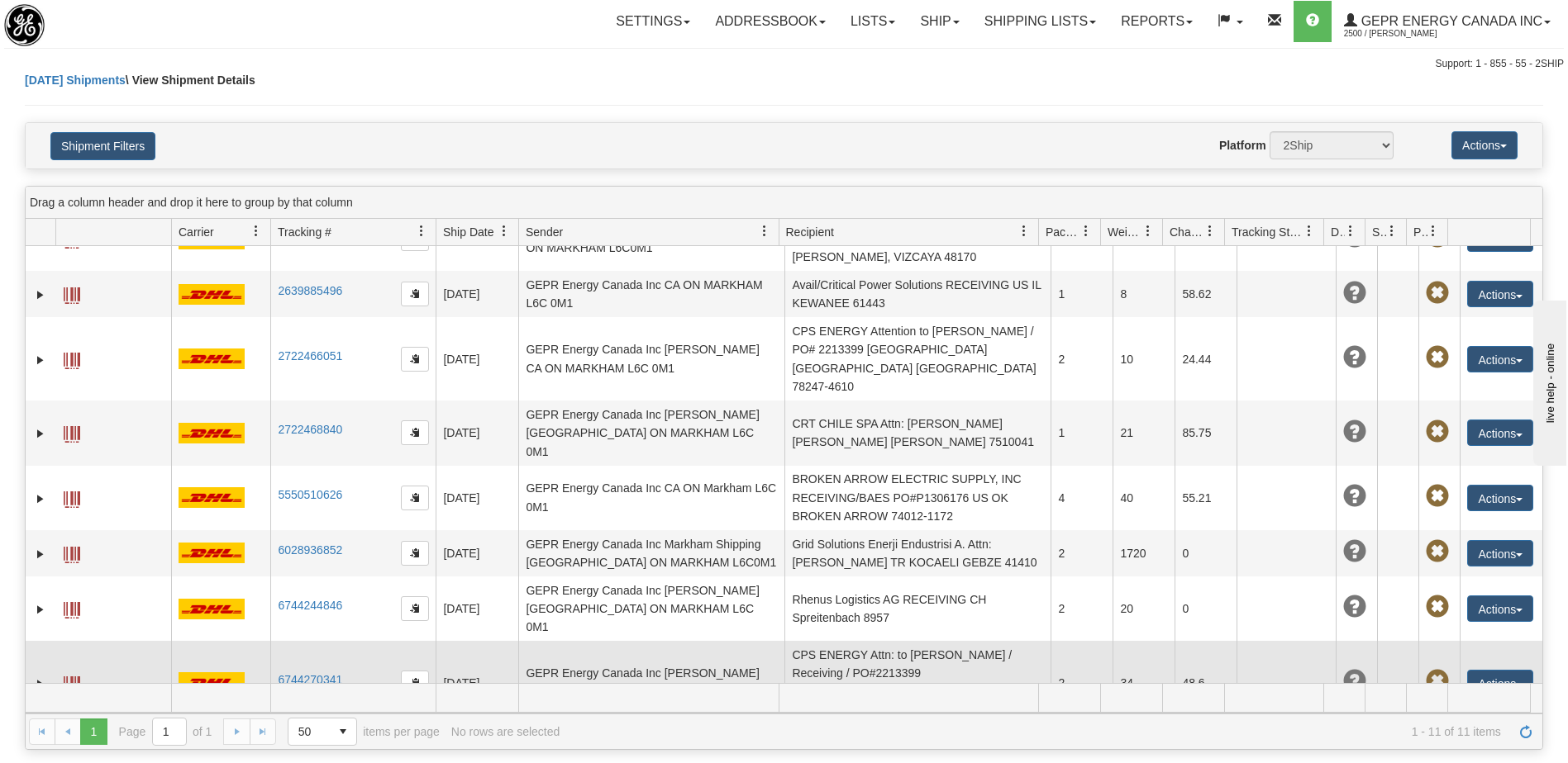
scroll to position [147, 0]
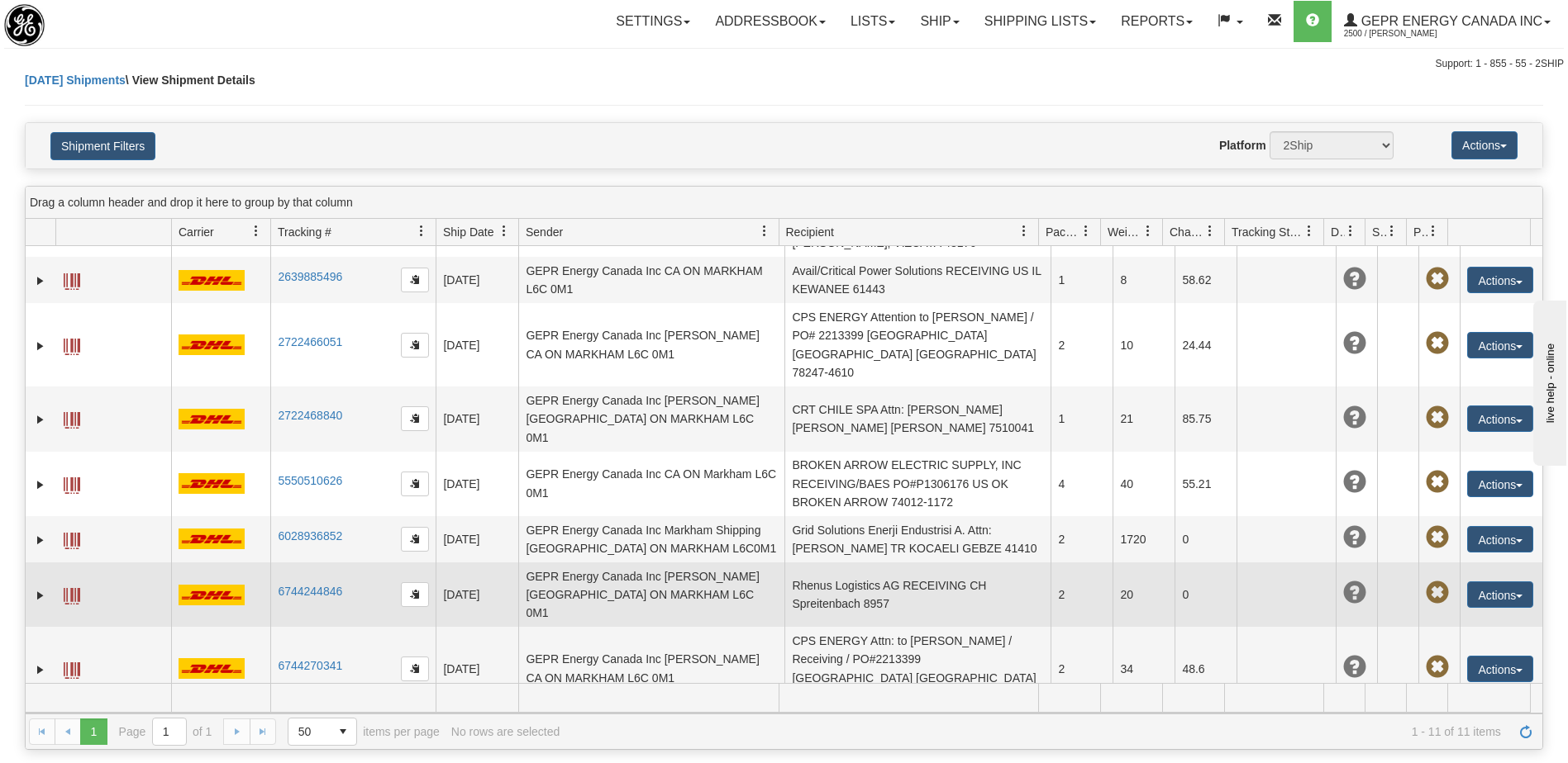
click at [853, 562] on td "Rhenus Logistics AG RECEIVING CH Spreitenbach 8957" at bounding box center [917, 594] width 266 height 64
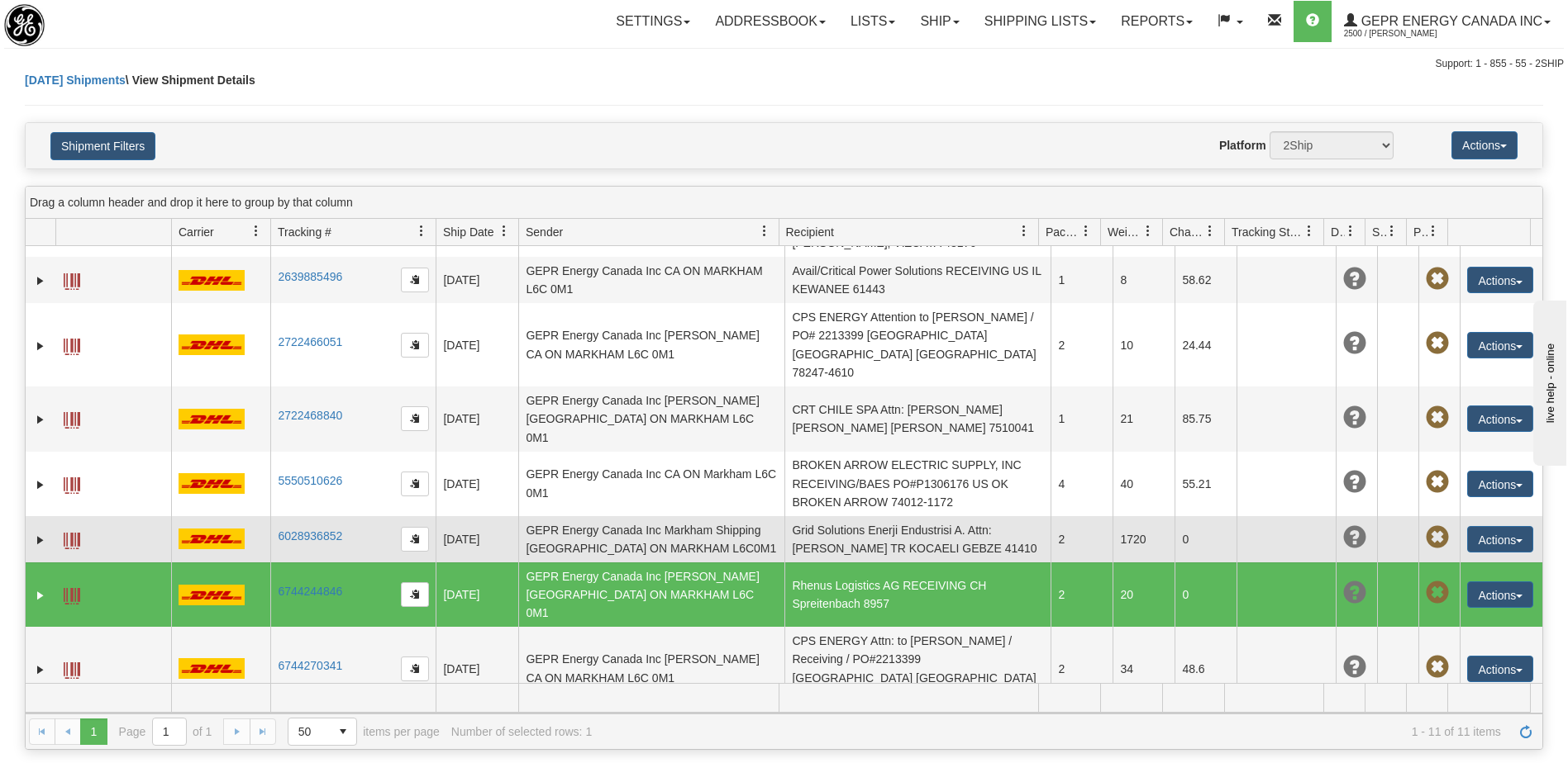
click at [854, 516] on td "Grid Solutions Enerji Endustrisi A. Attn: Esin Bozan TR KOCAELI GEBZE 41410" at bounding box center [917, 540] width 266 height 47
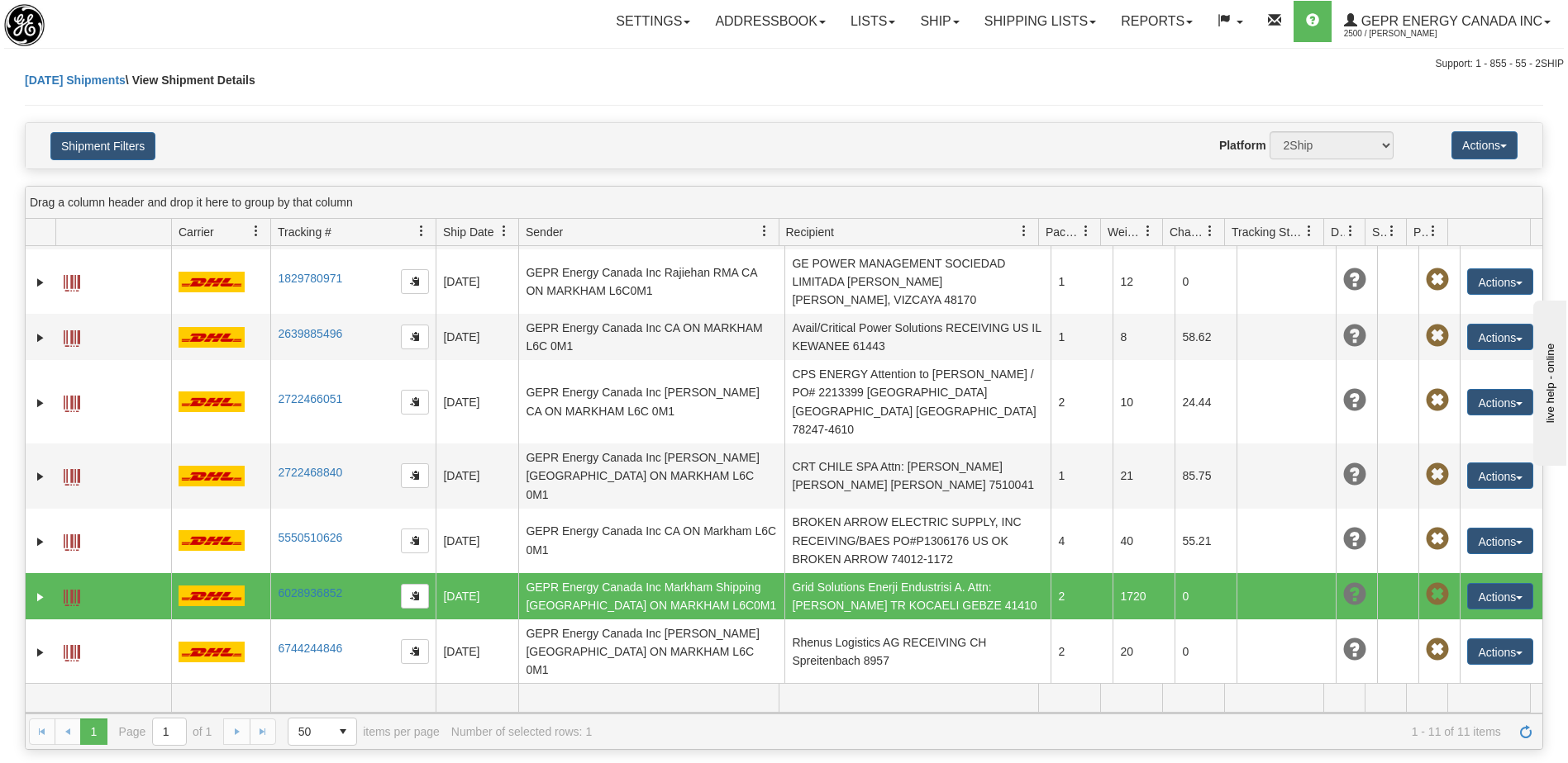
scroll to position [64, 0]
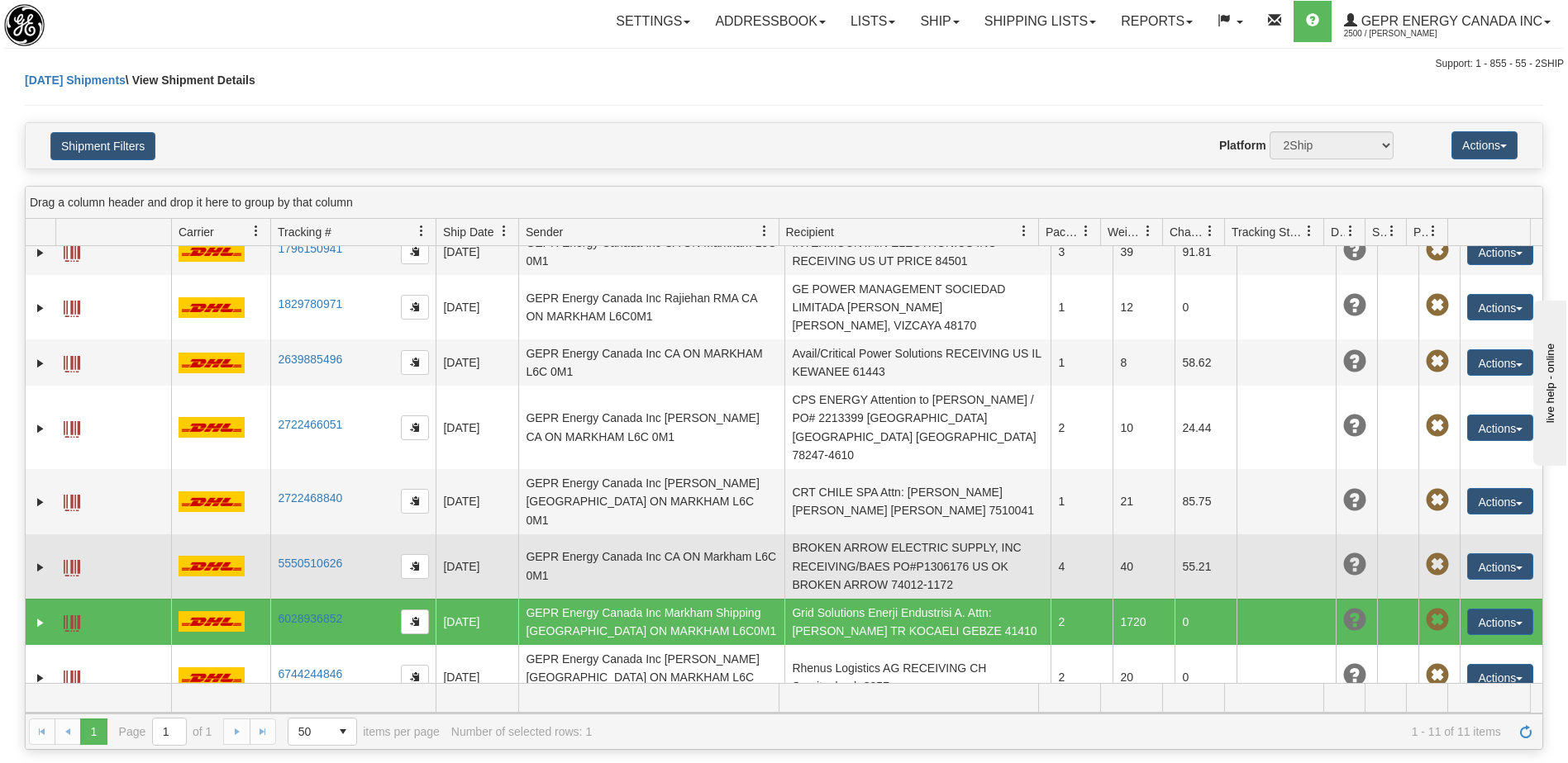
click at [854, 534] on td "BROKEN ARROW ELECTRIC SUPPLY, INC RECEIVING/BAES PO#P1306176 US OK BROKEN ARROW…" at bounding box center [917, 566] width 266 height 64
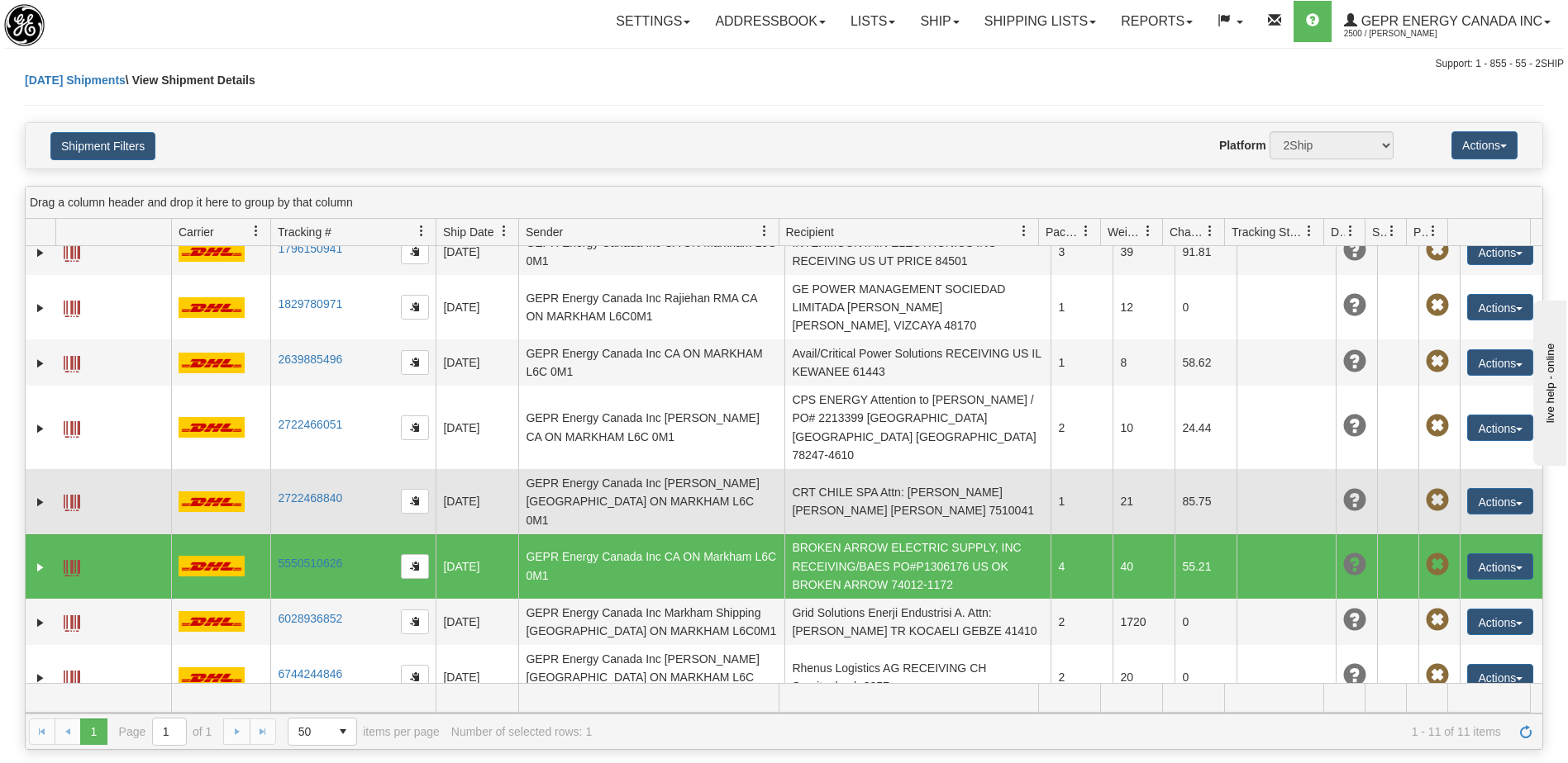
click at [851, 469] on td "CRT CHILE SPA Attn: Maria Fernanda Olivares CL SANTIAGO 7510041" at bounding box center [917, 501] width 266 height 64
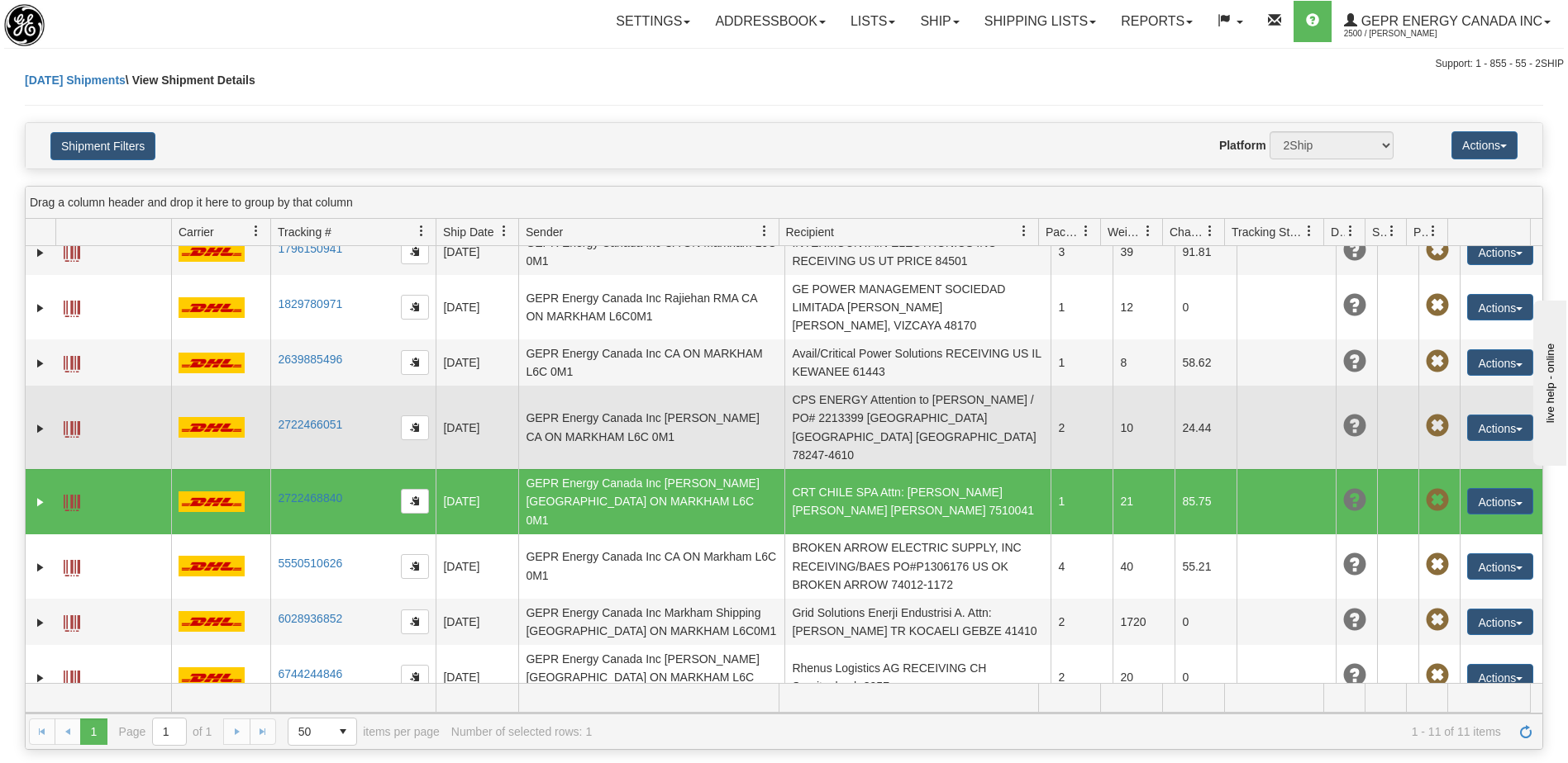
click at [846, 416] on td "CPS ENERGY Attention to Vanessa Zuniga / PO# 2213399 US TX SAN ANTONIO 78247-46…" at bounding box center [917, 427] width 266 height 83
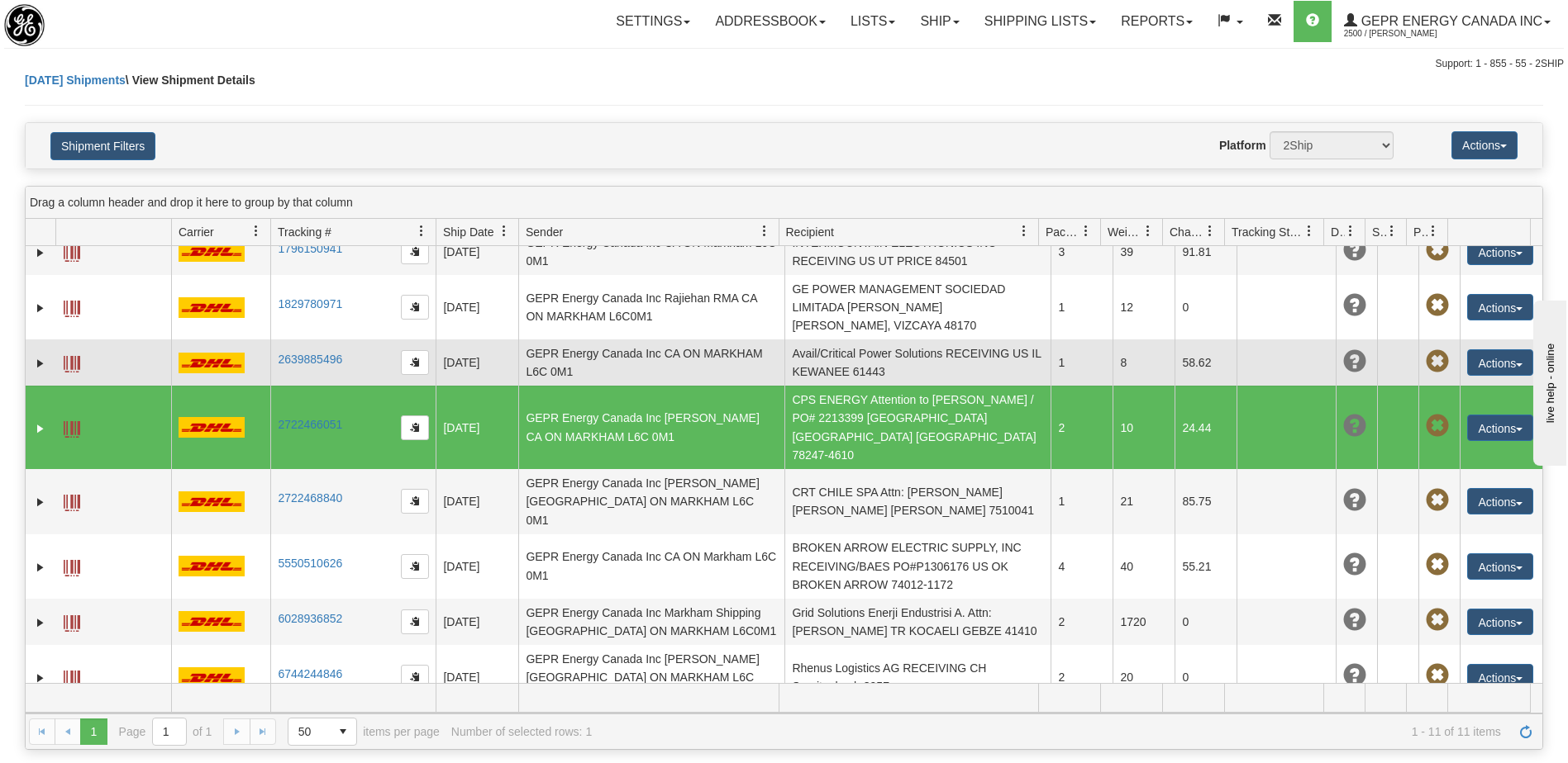
click at [840, 369] on td "Avail/Critical Power Solutions RECEIVING US IL KEWANEE 61443" at bounding box center [917, 363] width 266 height 47
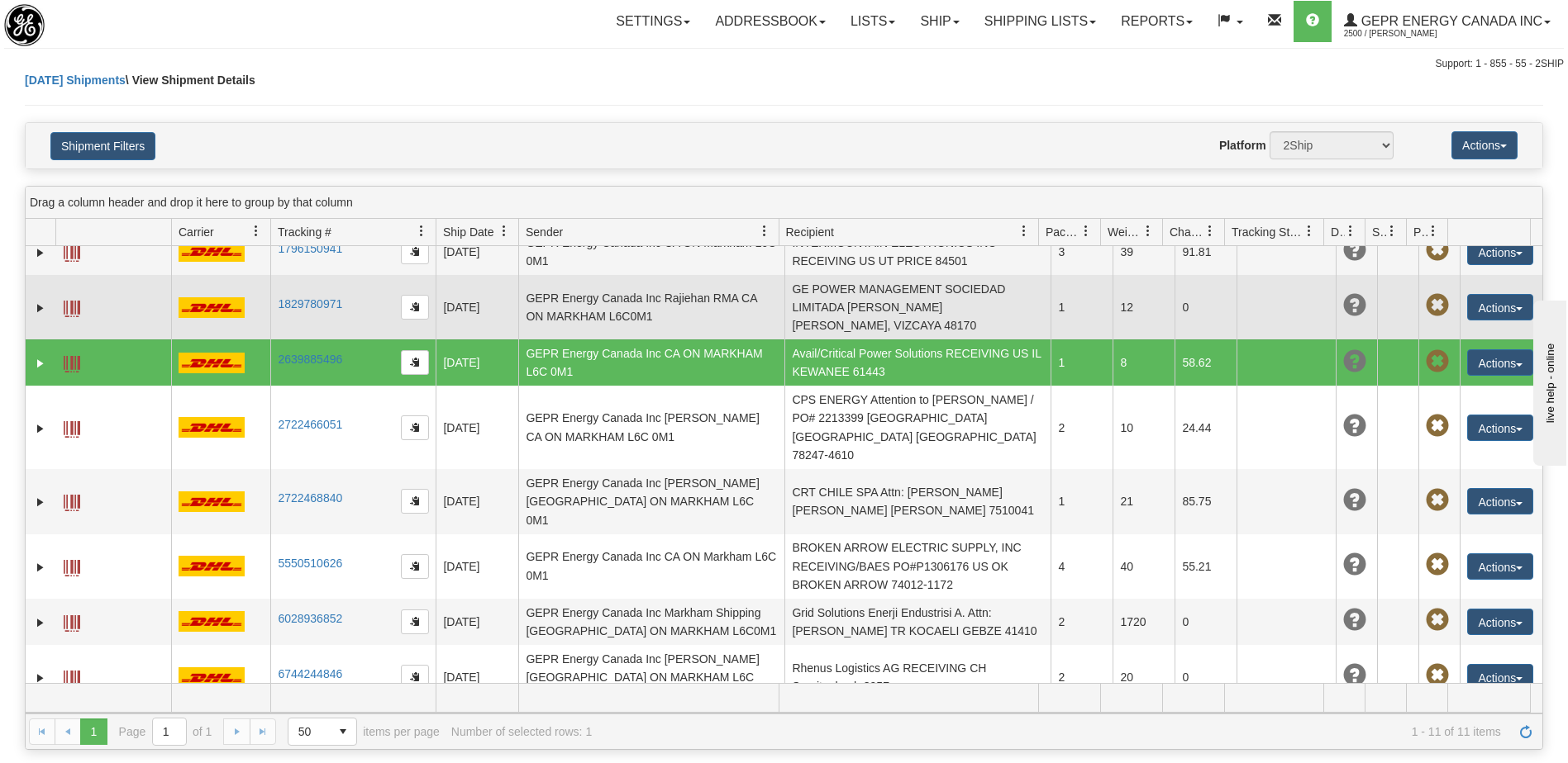
click at [826, 306] on td "GE POWER MANAGEMENT SOCIEDAD LIMITADA Agueda Guisasola ES ZAMUDIO, VIZCAYA 48170" at bounding box center [917, 307] width 266 height 64
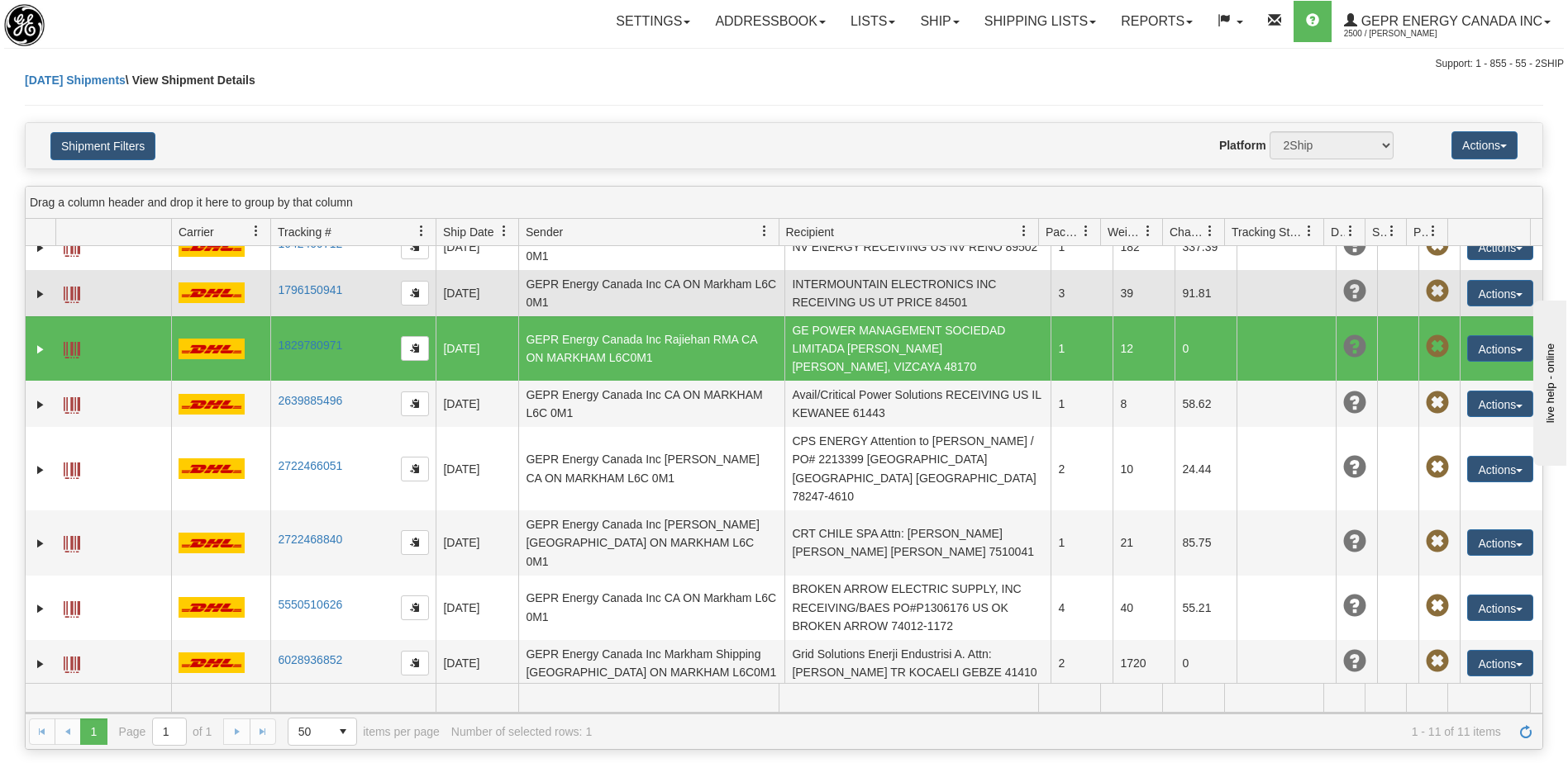
scroll to position [0, 0]
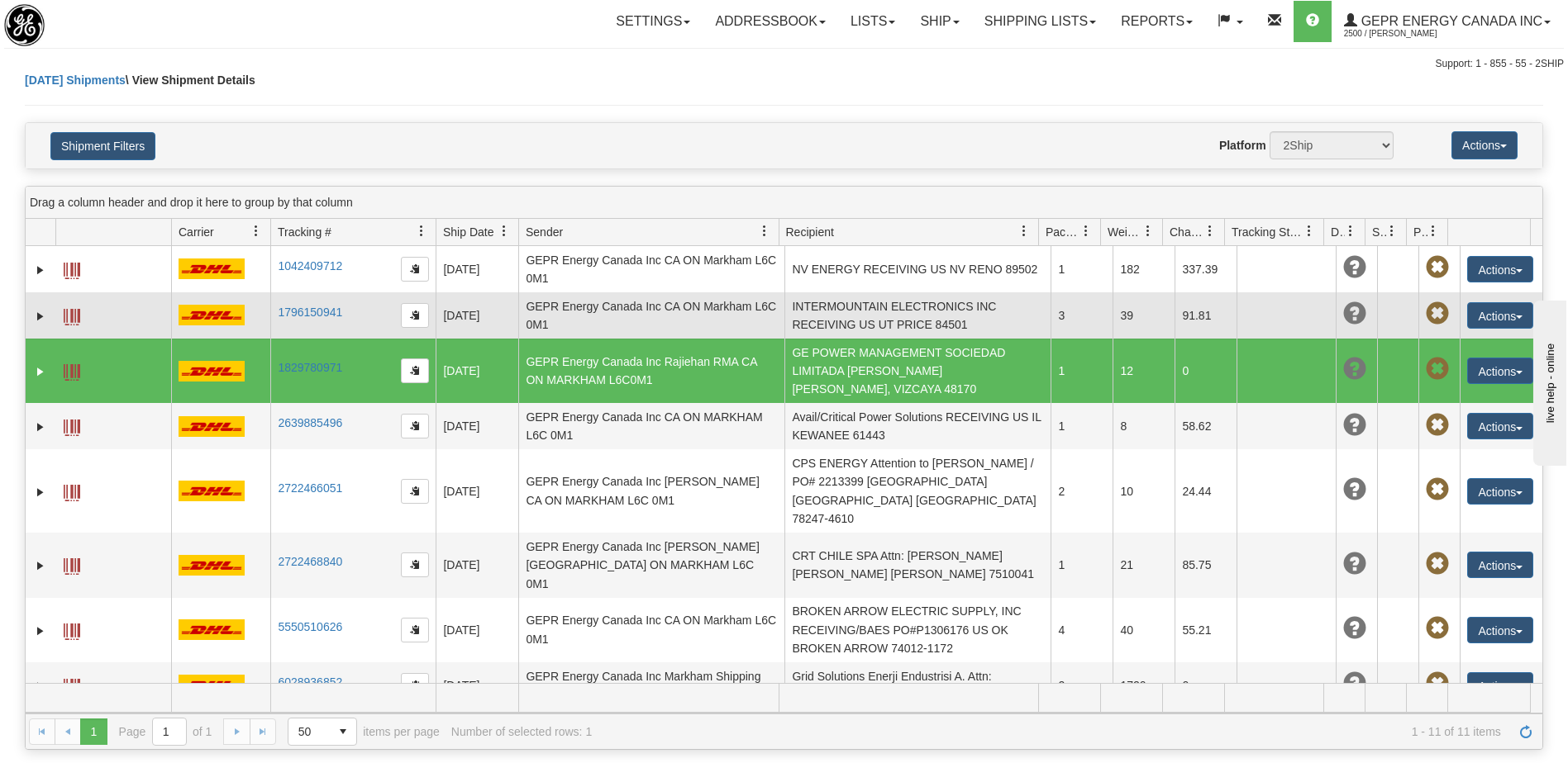
click at [831, 325] on td "INTERMOUNTAIN ELECTRONICS INC RECEIVING US UT PRICE 84501" at bounding box center [917, 316] width 266 height 47
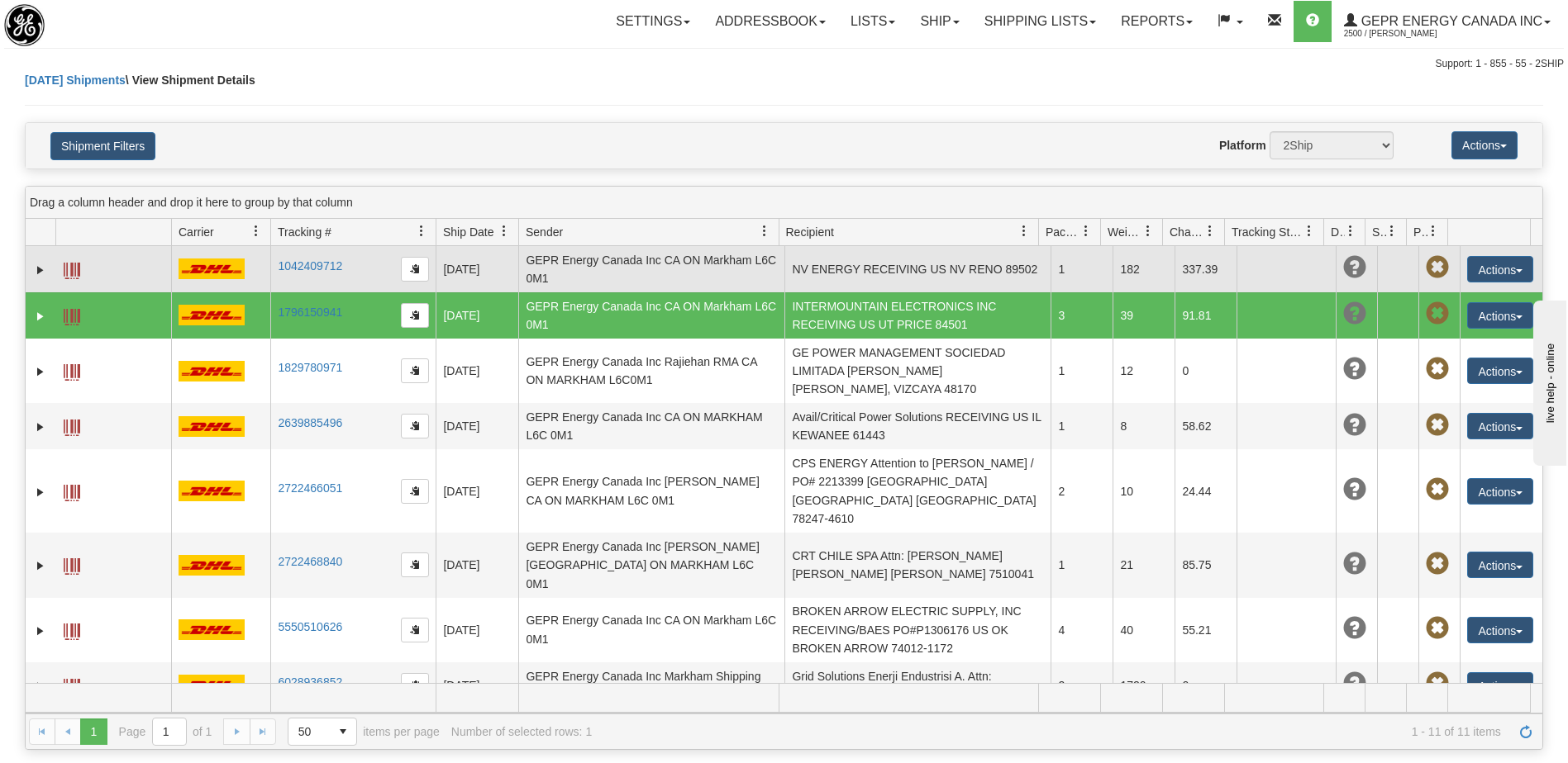
click at [829, 285] on td "NV ENERGY RECEIVING US NV RENO 89502" at bounding box center [917, 270] width 266 height 47
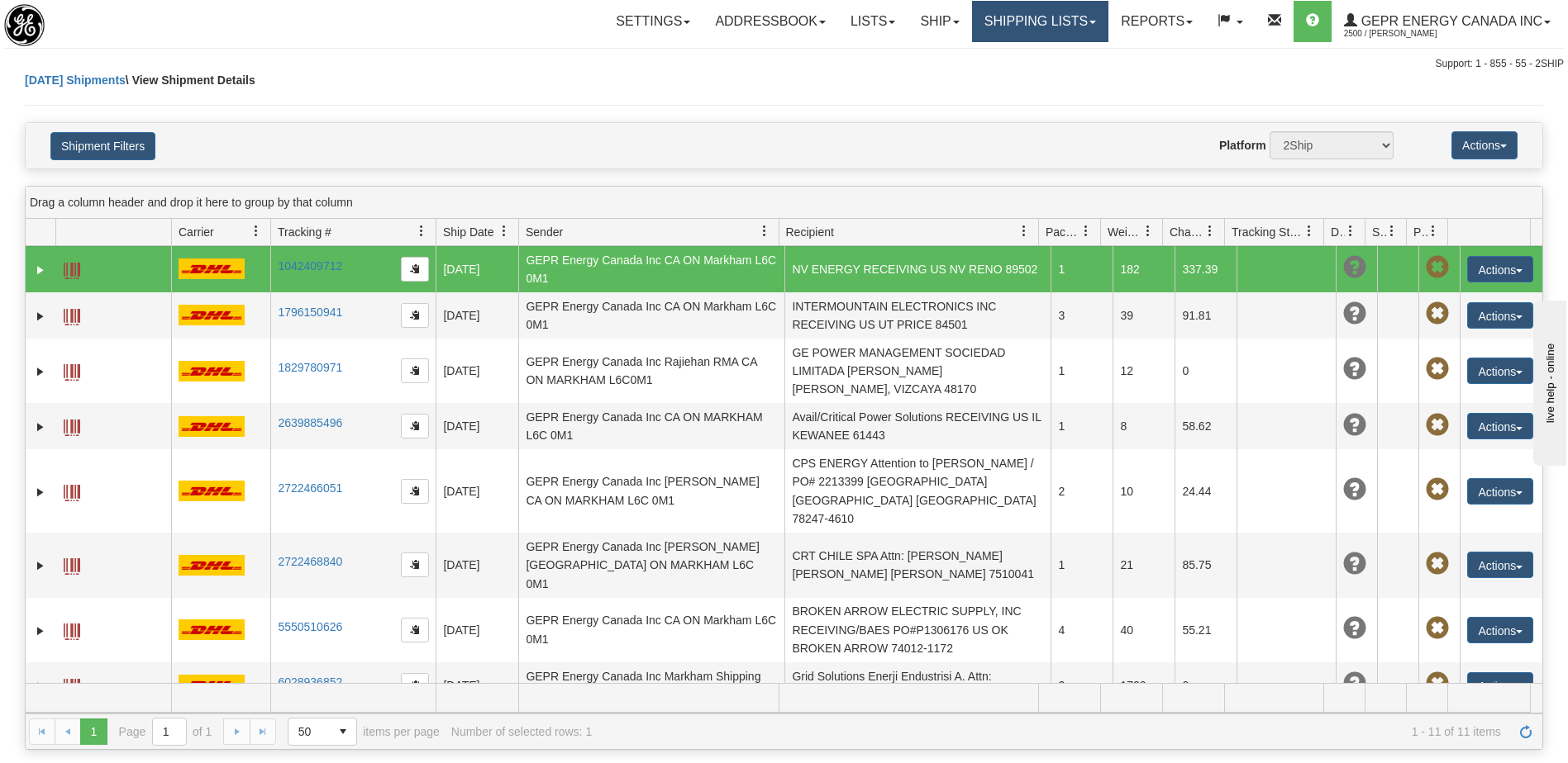
drag, startPoint x: 1030, startPoint y: 10, endPoint x: 1024, endPoint y: 30, distance: 20.9
click at [1030, 10] on link "Shipping lists" at bounding box center [1040, 21] width 136 height 41
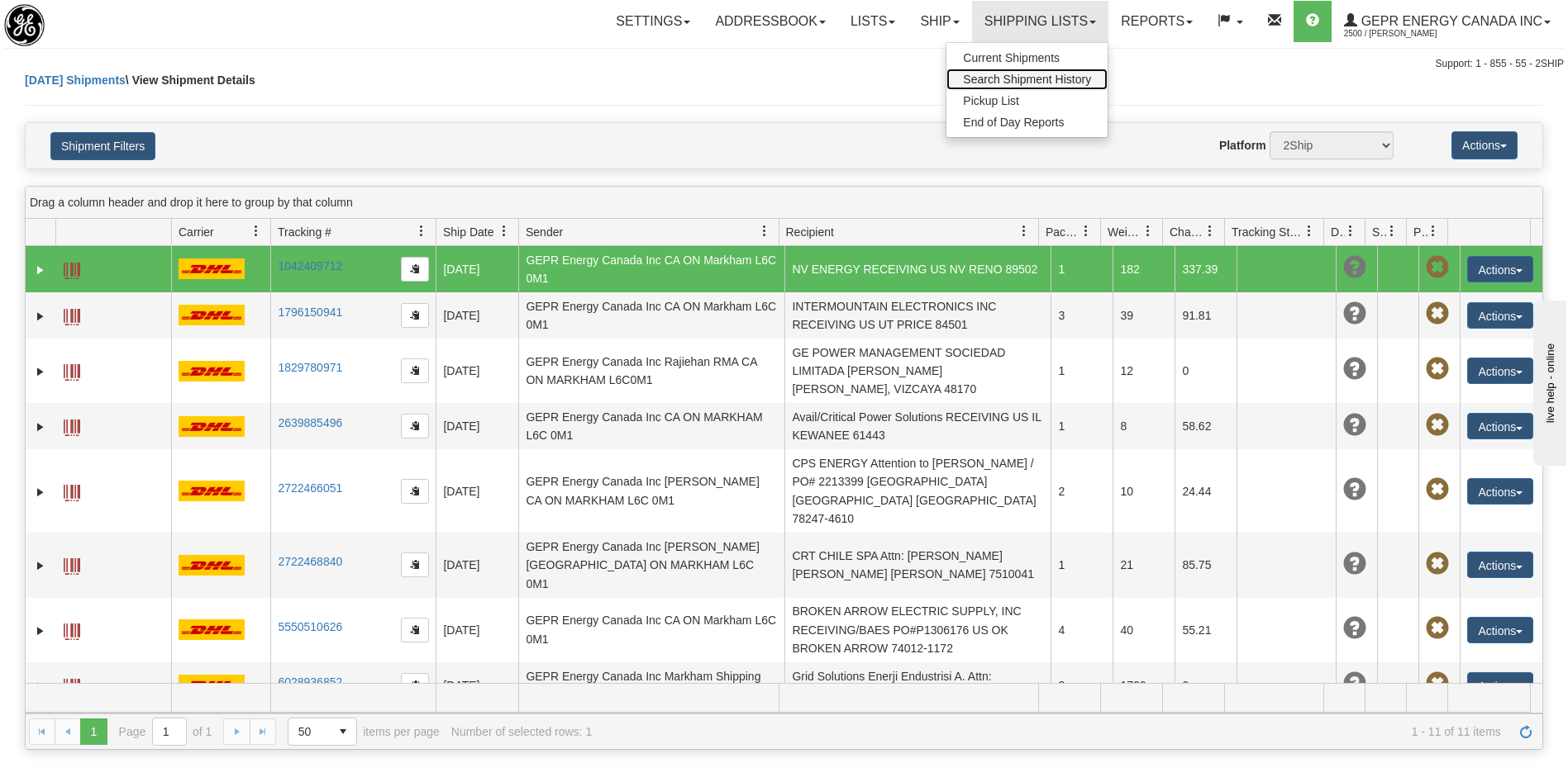
click at [994, 78] on span "Search Shipment History" at bounding box center [1026, 79] width 128 height 13
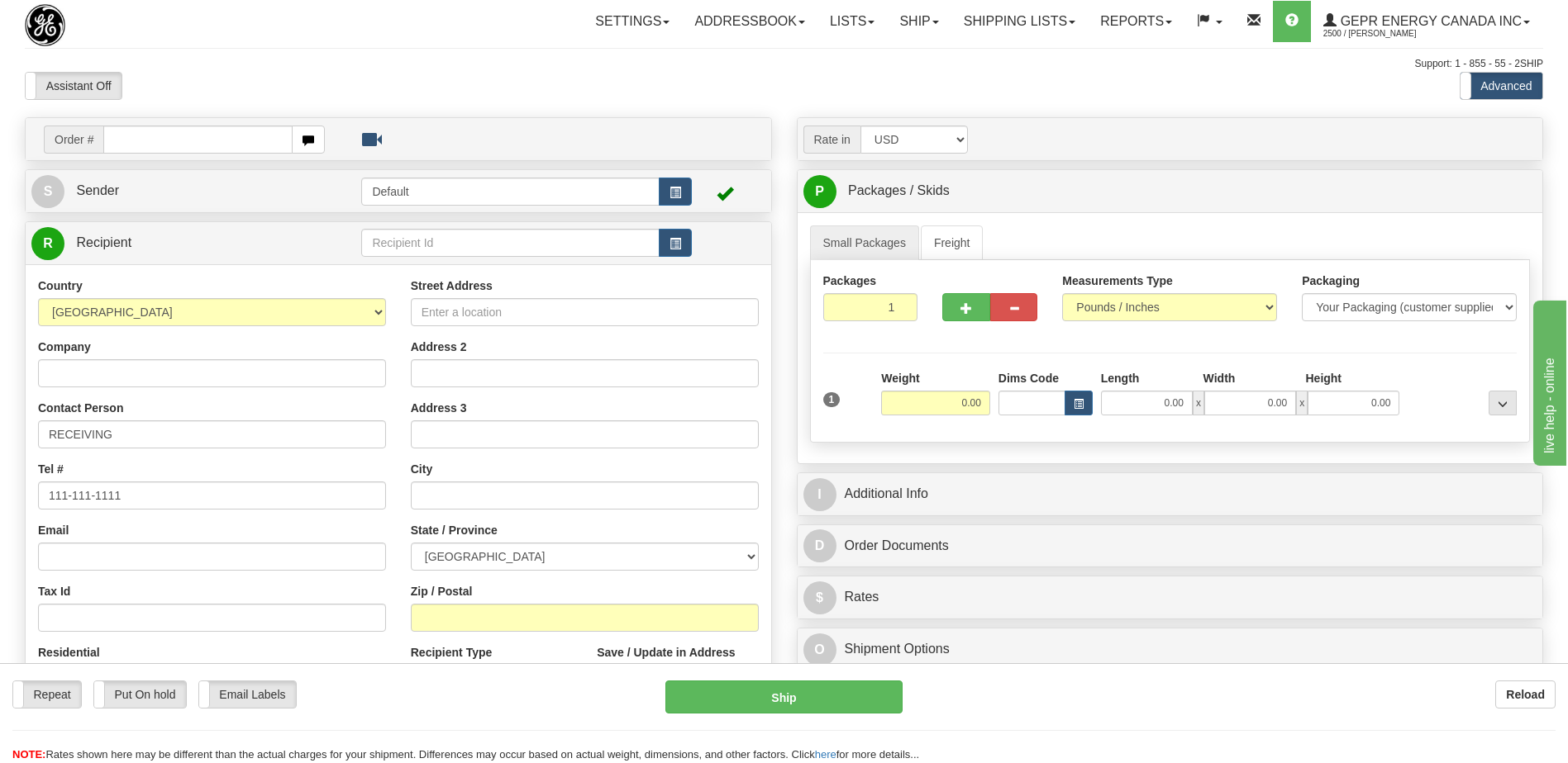
click at [441, 61] on div "Support: 1 - 855 - 55 - 2SHIP" at bounding box center [784, 64] width 1518 height 14
drag, startPoint x: 189, startPoint y: 360, endPoint x: 574, endPoint y: 352, distance: 385.1
click at [189, 360] on input "Company" at bounding box center [212, 374] width 348 height 28
click at [119, 379] on input "Company" at bounding box center [212, 374] width 348 height 28
paste input "Raffinerie de [GEOGRAPHIC_DATA]"
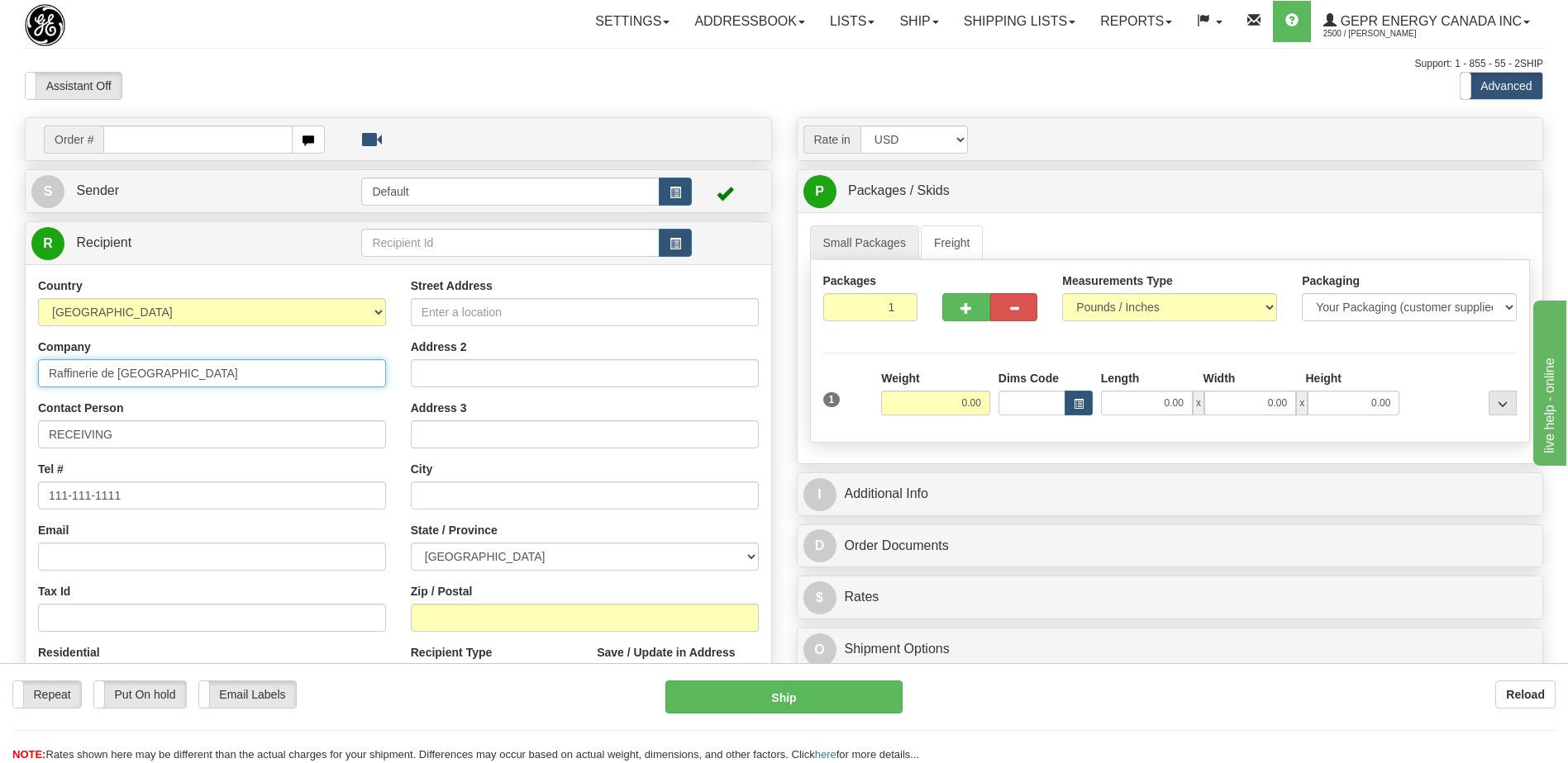
type input "Raffinerie de [GEOGRAPHIC_DATA]"
click at [490, 314] on input "Street Address" at bounding box center [585, 312] width 348 height 28
paste input "[STREET_ADDRESS]"
type input "[STREET_ADDRESS]"
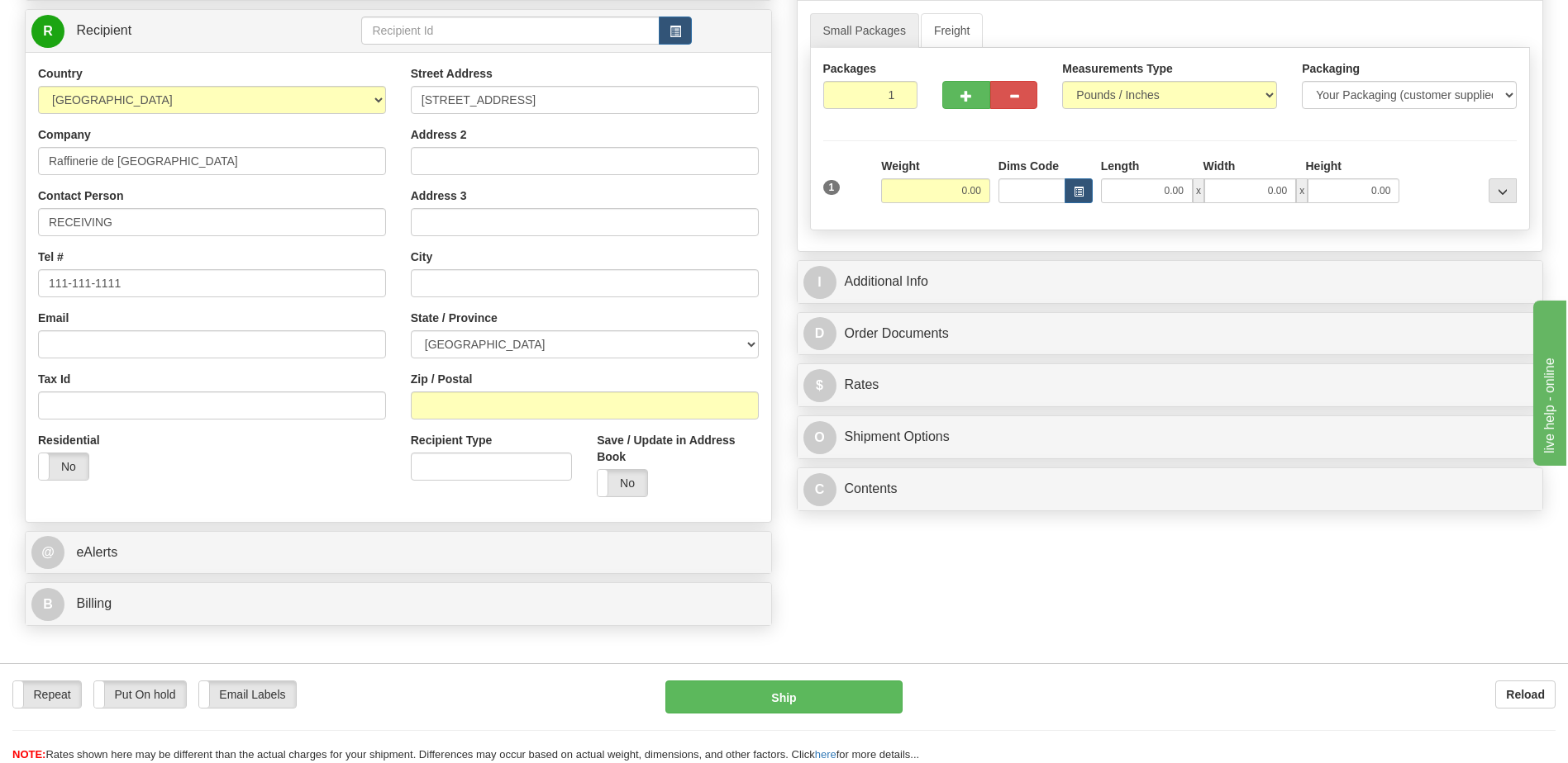
scroll to position [331, 0]
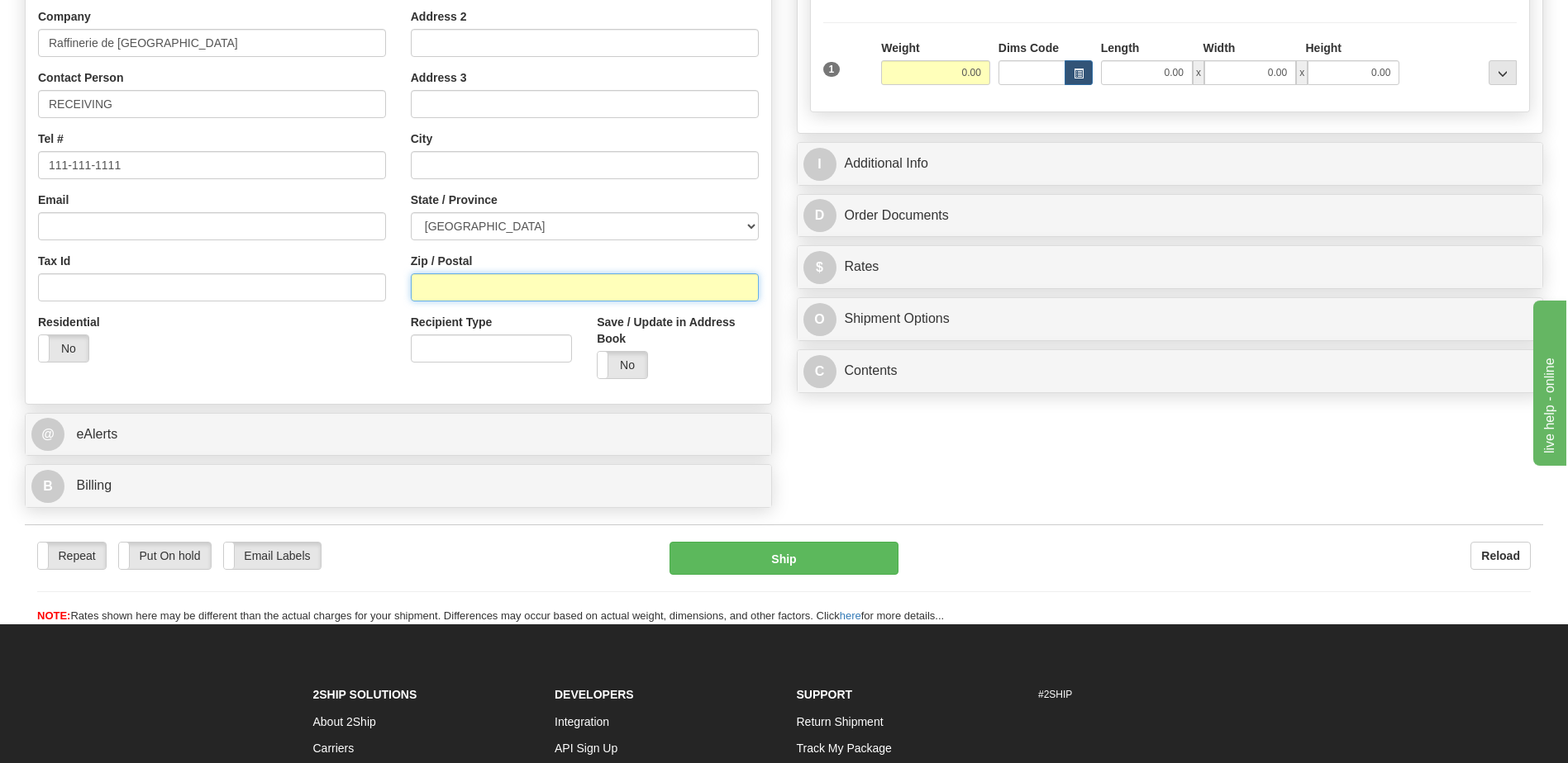
click at [433, 282] on input "Zip / Postal" at bounding box center [585, 288] width 348 height 28
paste input "H1B 1C3"
type input "H1B 1C3"
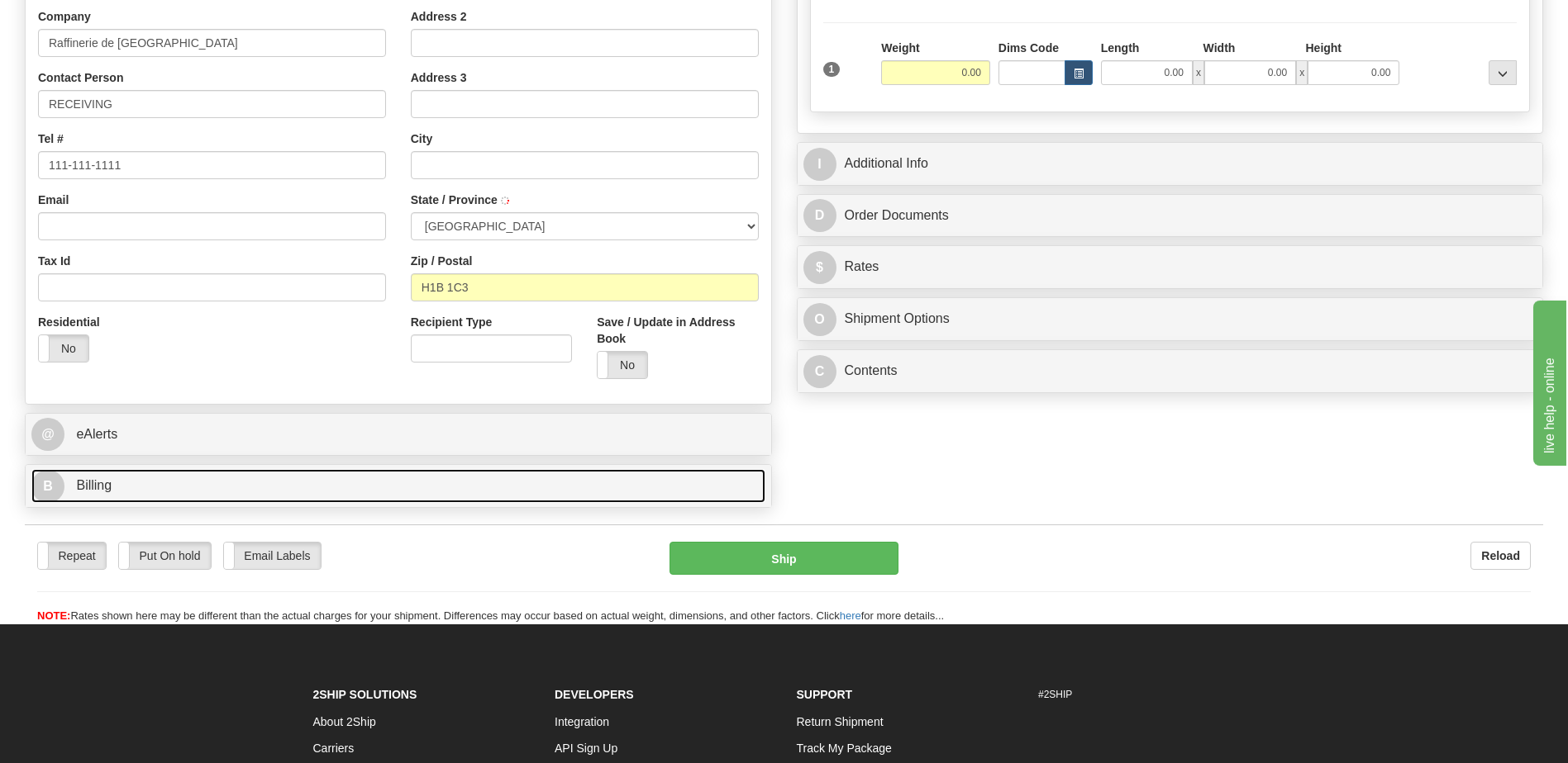
click at [212, 494] on link "B Billing" at bounding box center [398, 486] width 734 height 34
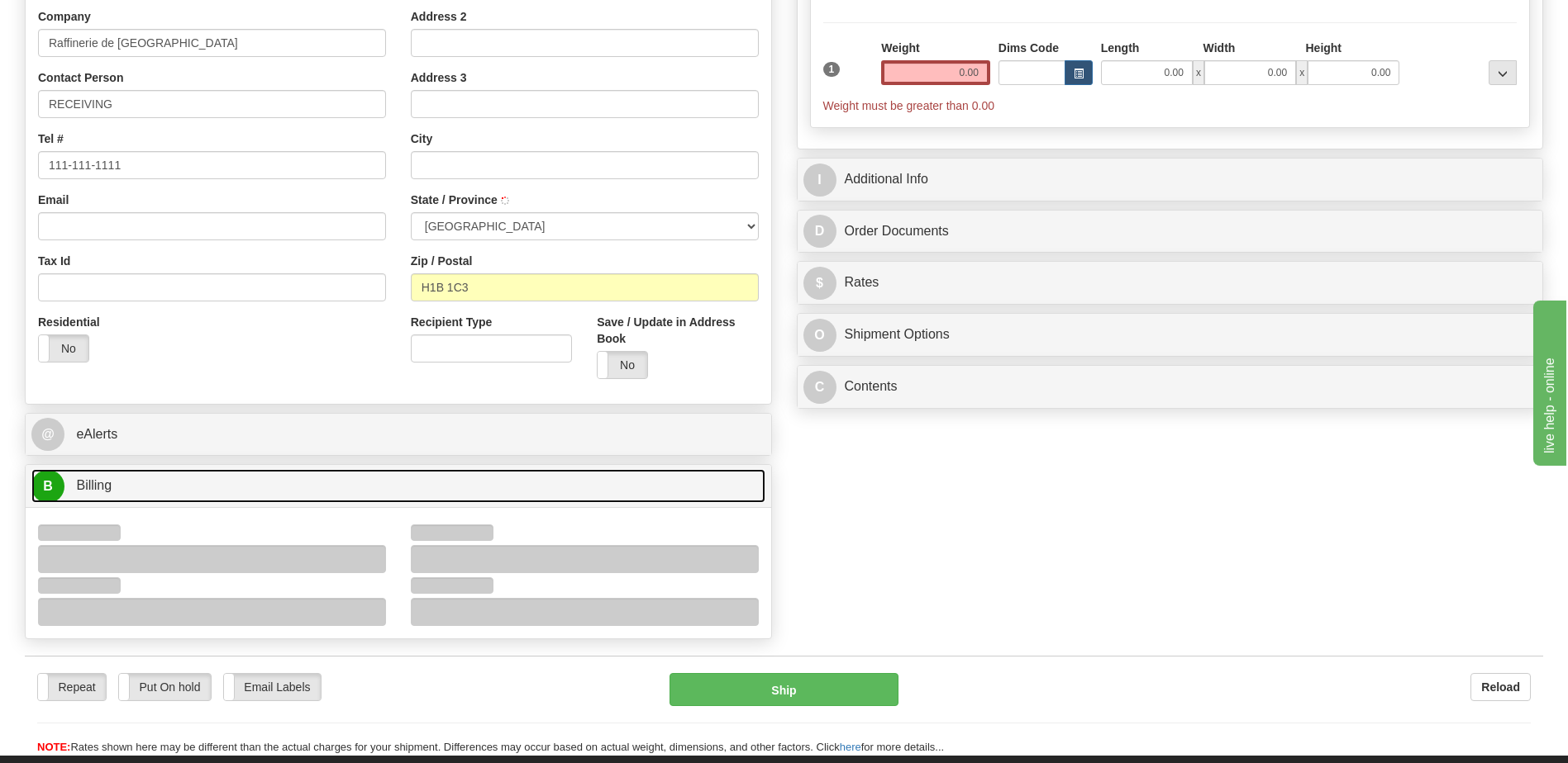
type input "[GEOGRAPHIC_DATA]"
select select "QC"
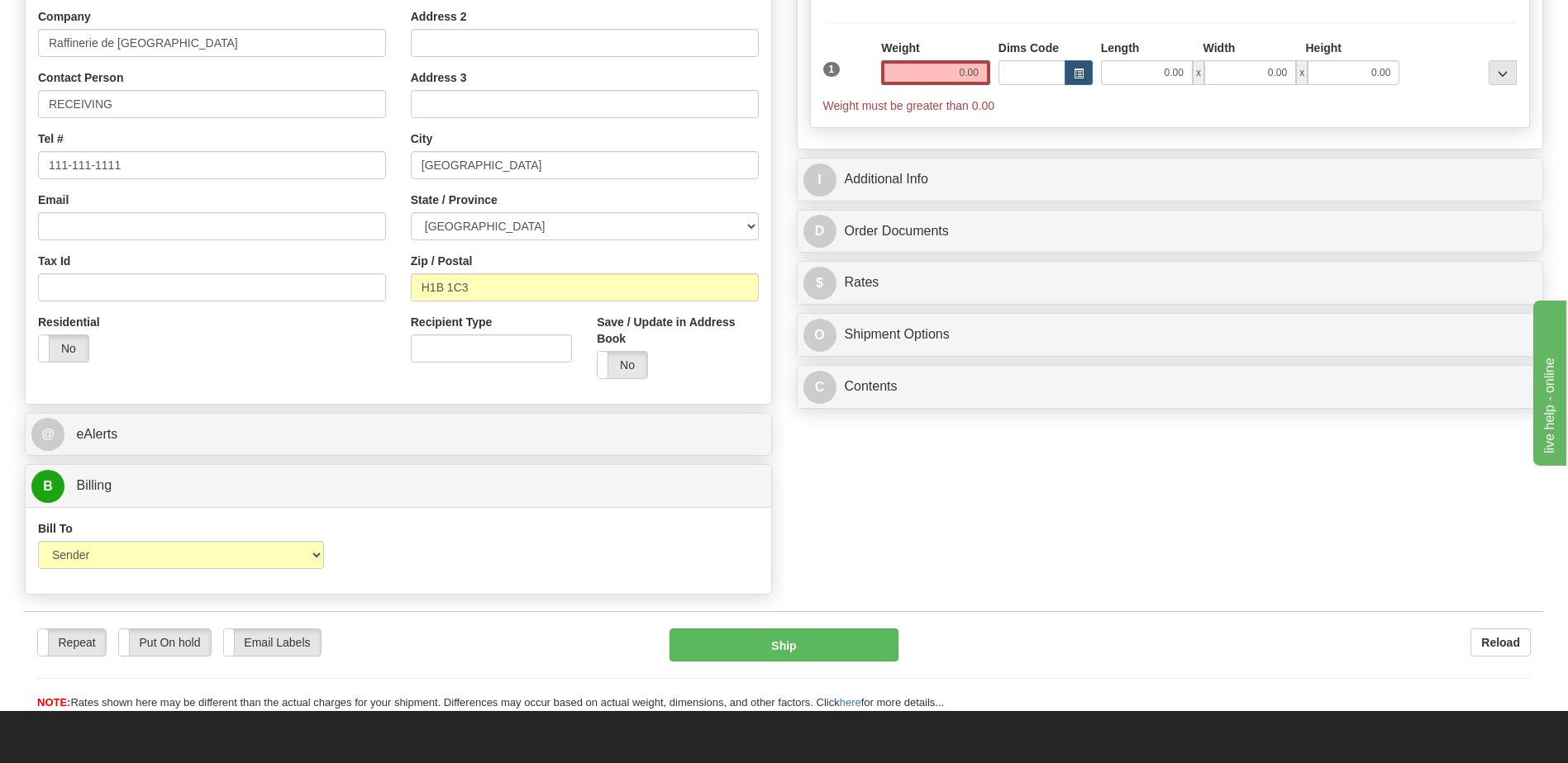
click at [243, 350] on div "Residential Yes No" at bounding box center [211, 344] width 373 height 61
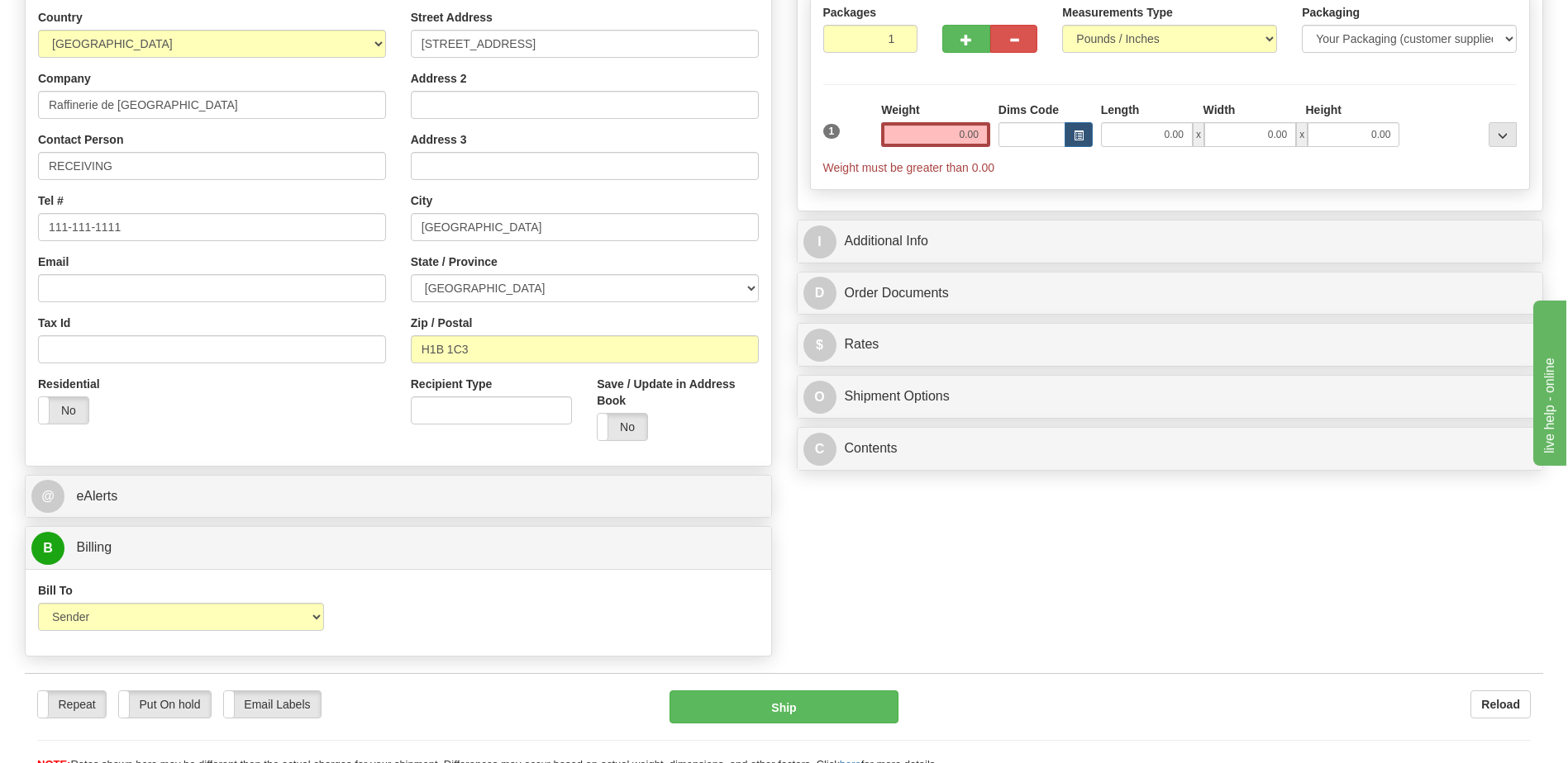
scroll to position [165, 0]
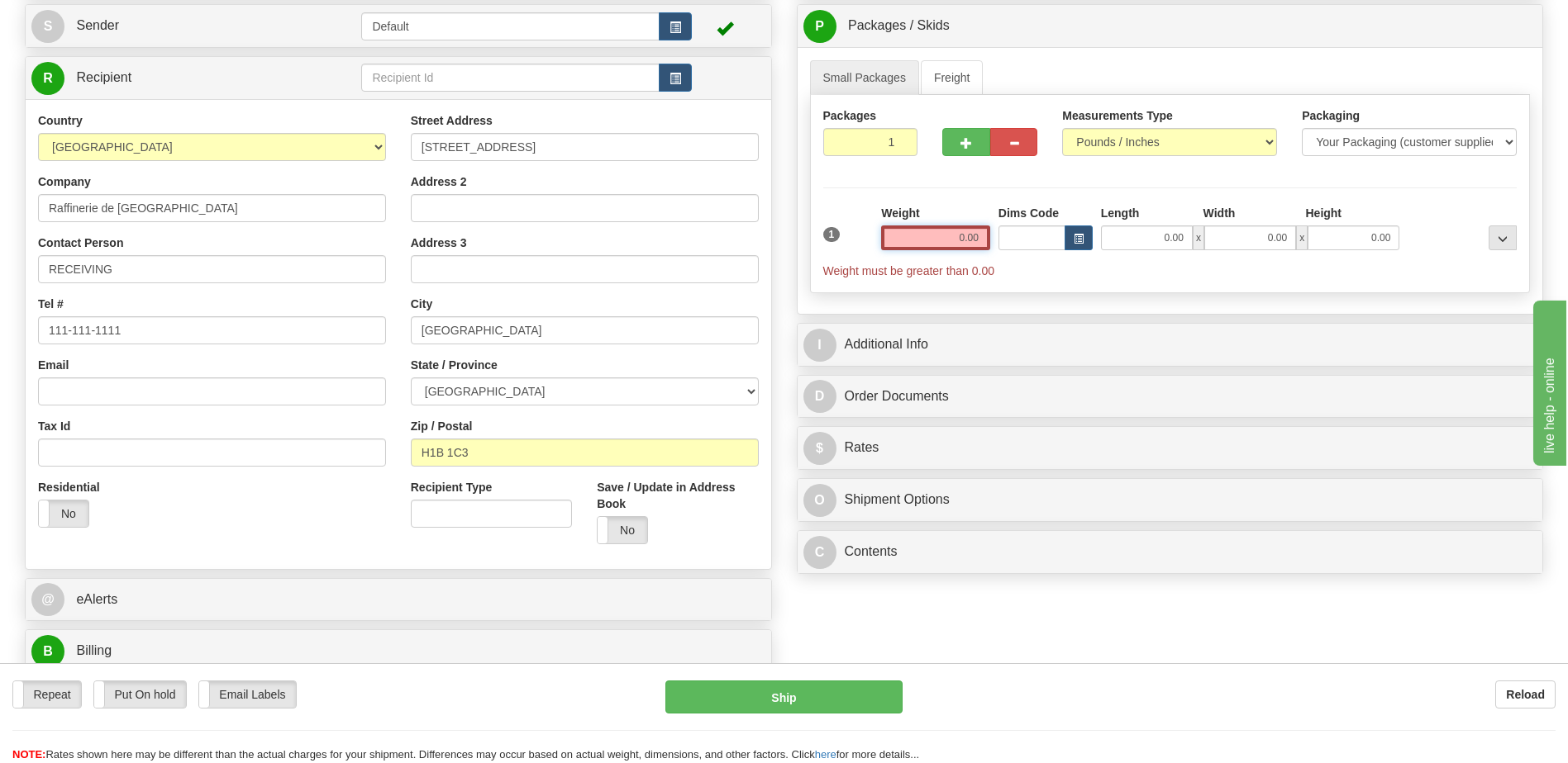
click at [976, 244] on input "0.00" at bounding box center [935, 237] width 109 height 25
click at [976, 244] on input "text" at bounding box center [935, 237] width 109 height 25
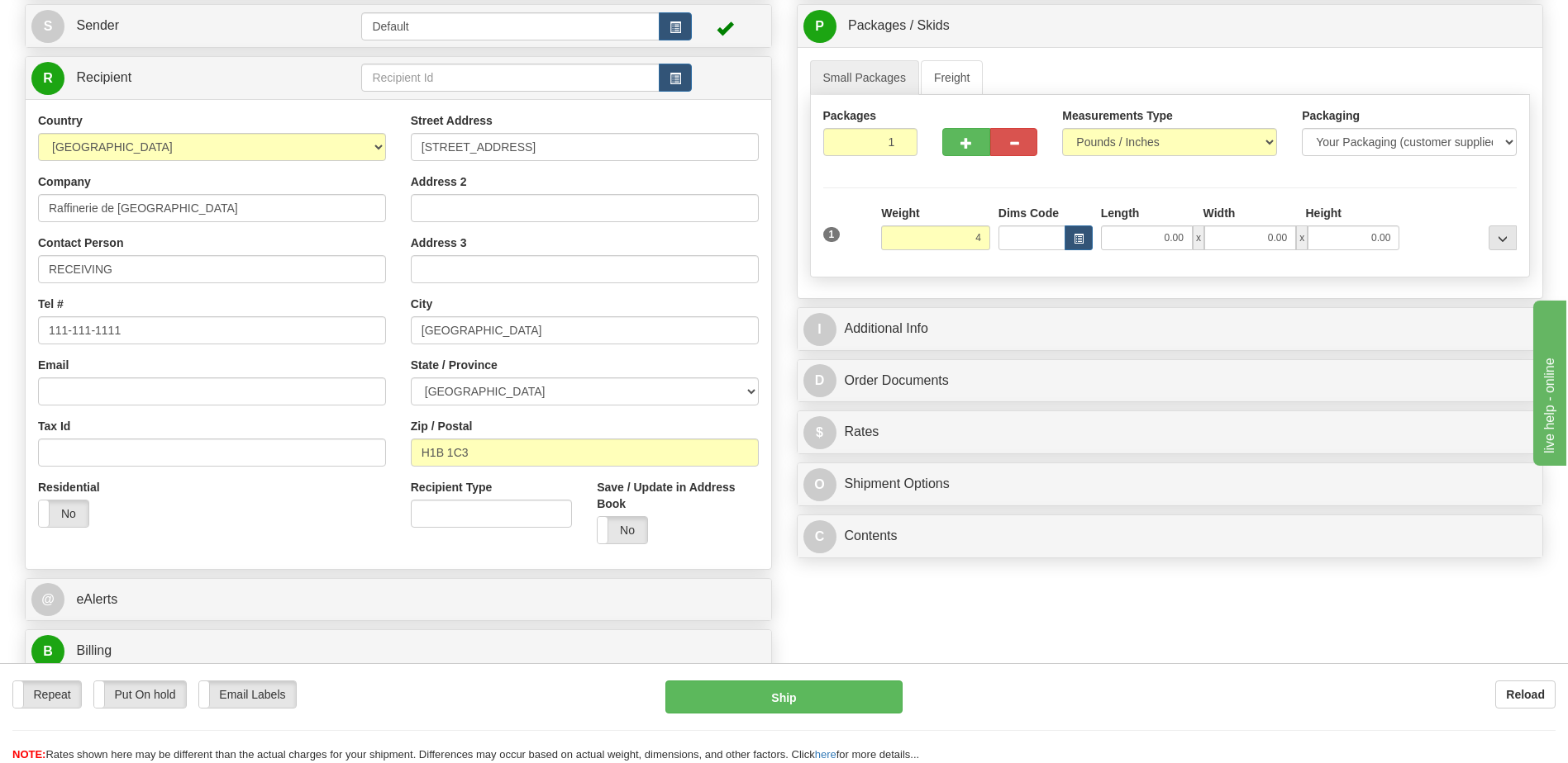
type input "4.00"
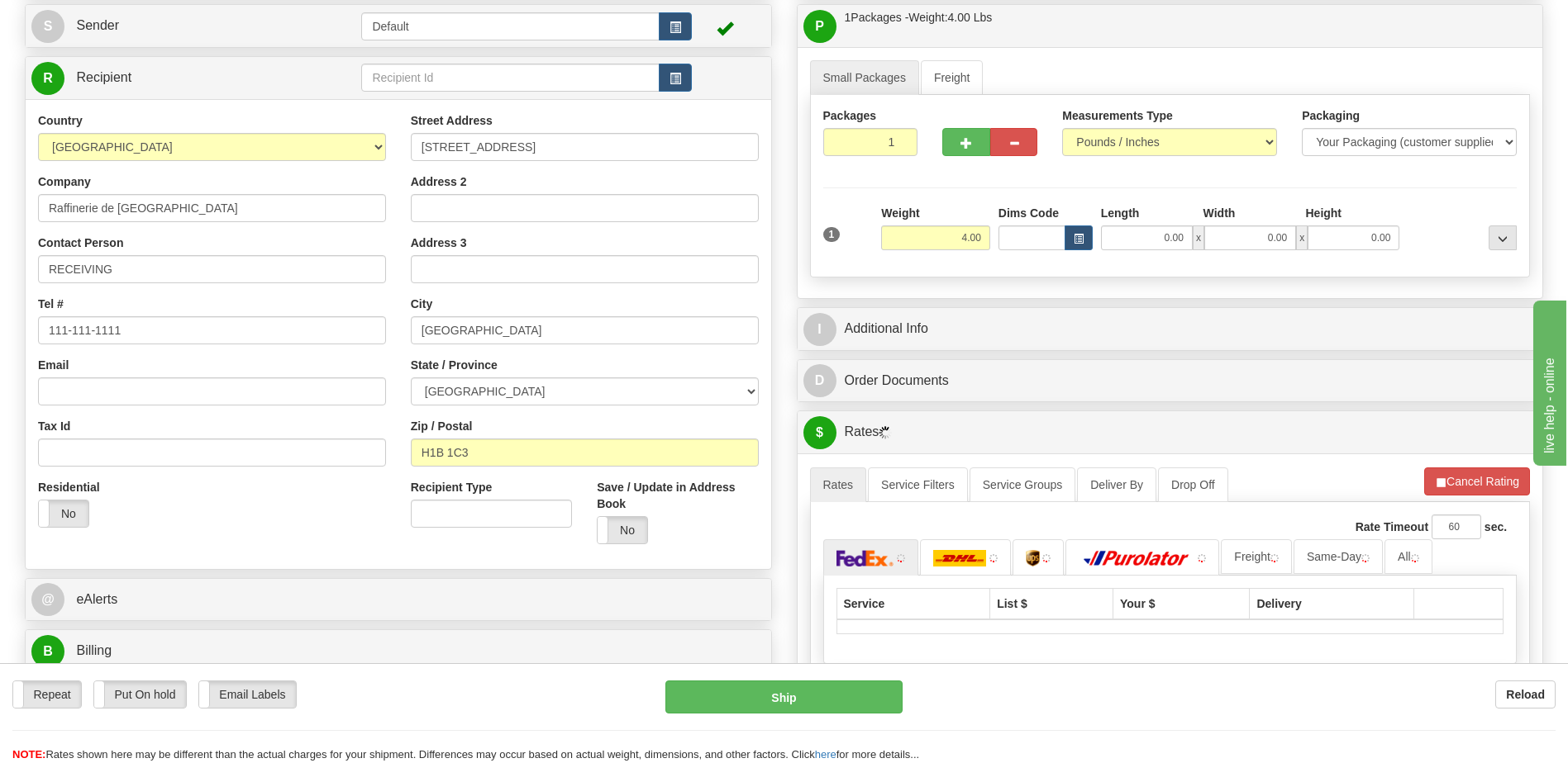
click at [481, 239] on div "Address 3" at bounding box center [585, 259] width 348 height 49
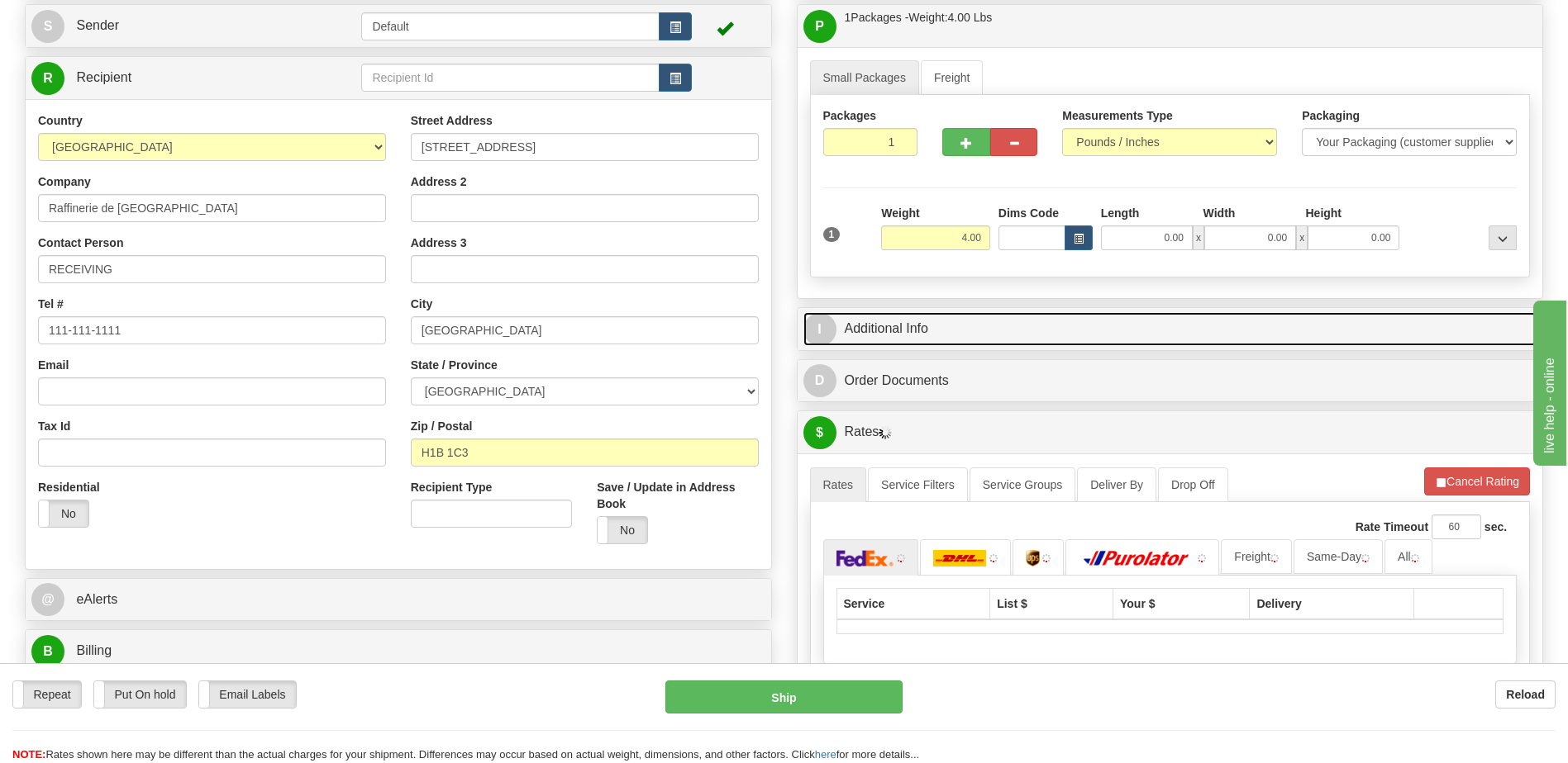
drag, startPoint x: 879, startPoint y: 325, endPoint x: 902, endPoint y: 339, distance: 26.9
click at [879, 325] on link "I Additional Info" at bounding box center [1170, 329] width 734 height 34
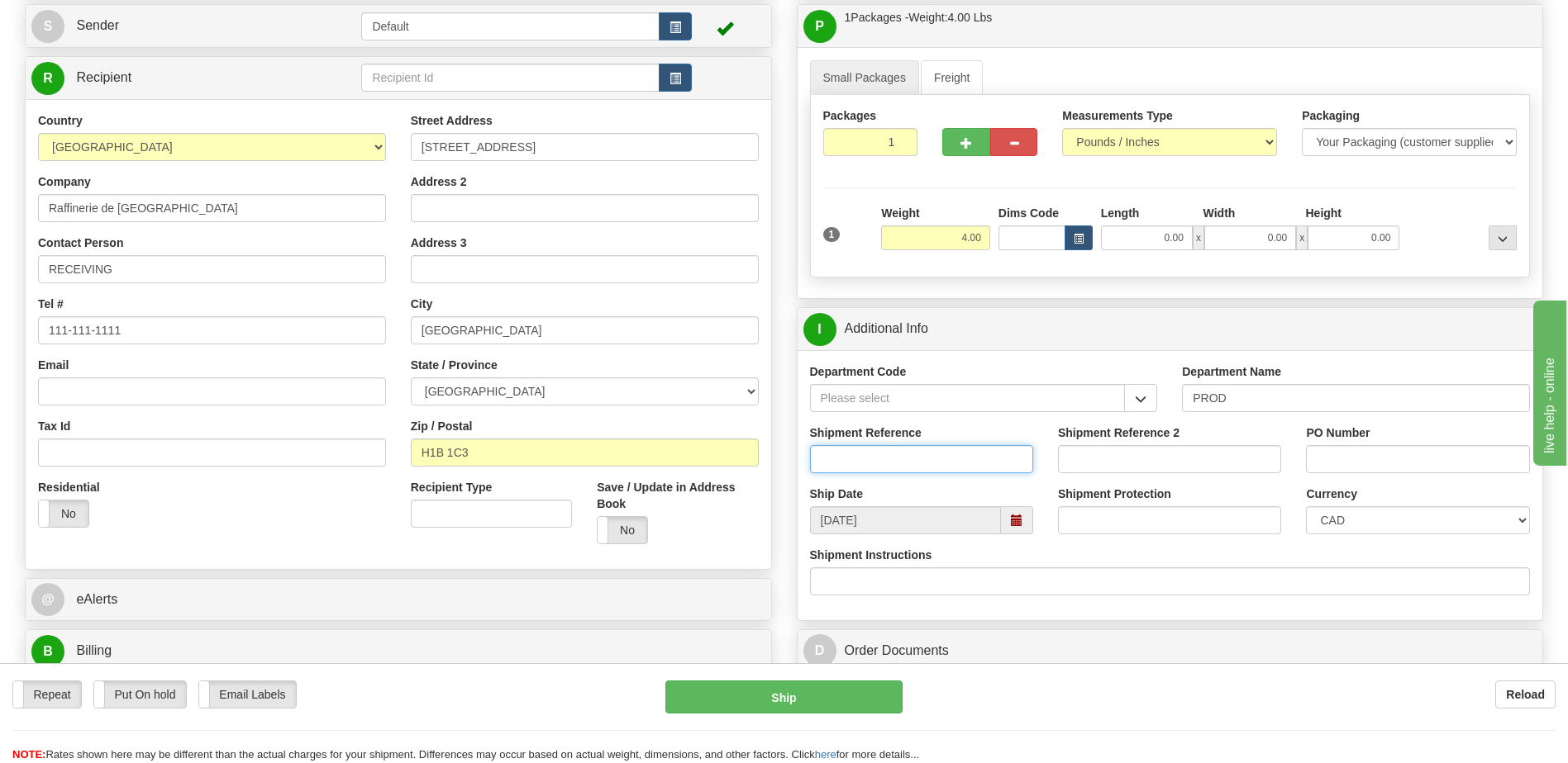
click at [936, 459] on input "Shipment Reference" at bounding box center [921, 459] width 223 height 28
type input "5399005984"
click at [1324, 467] on input "PO Number" at bounding box center [1417, 459] width 223 height 28
click at [1345, 457] on input "PO Number" at bounding box center [1417, 459] width 223 height 28
click at [1338, 461] on input "440069632" at bounding box center [1417, 459] width 223 height 28
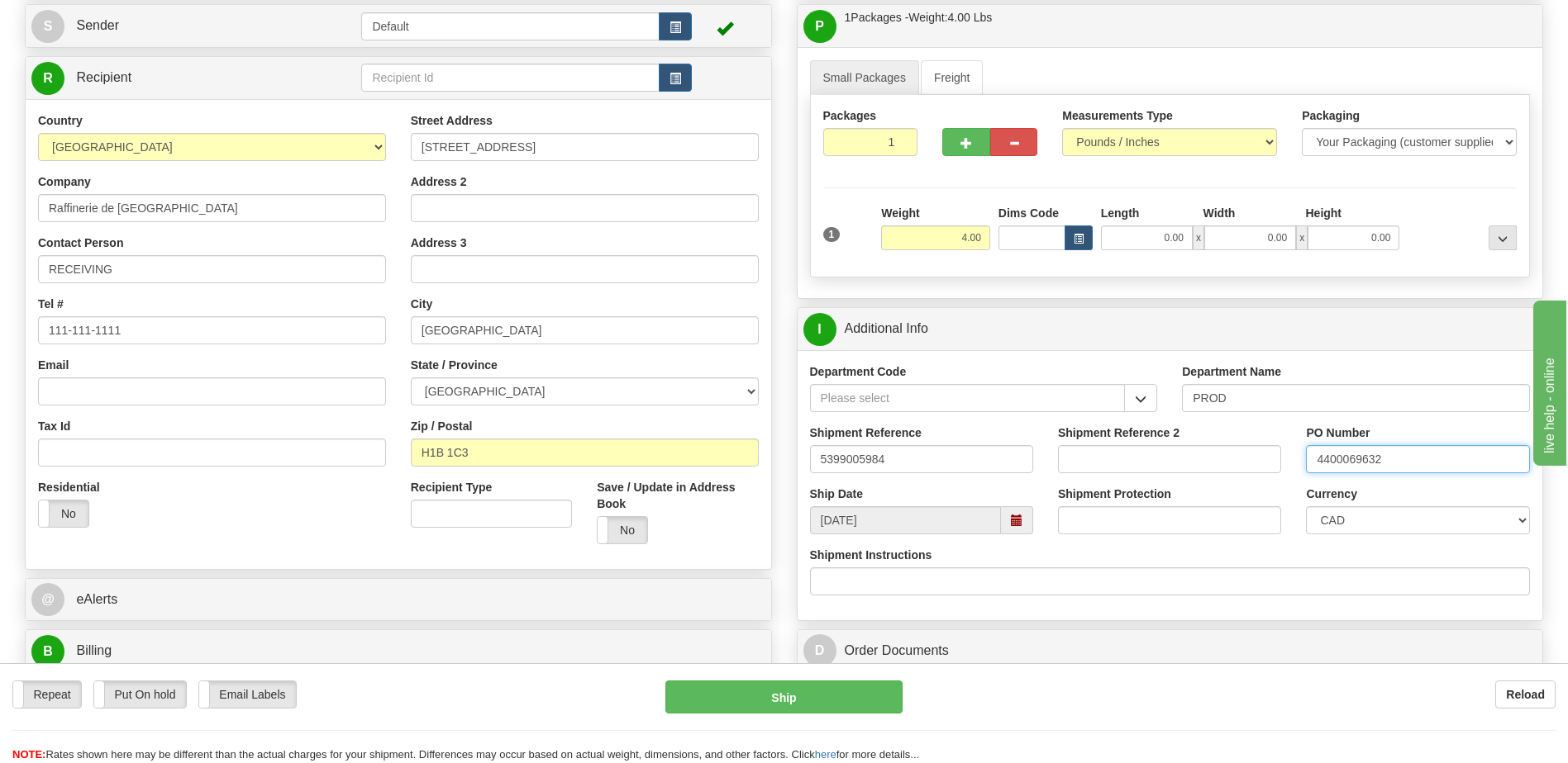
type input "4400069632"
click at [697, 361] on div "State / Province ALBERTA BRITISH COLUMBIA MANITOBA NEW BRUNSWICK NEWFOUNDLAND N…" at bounding box center [585, 381] width 348 height 49
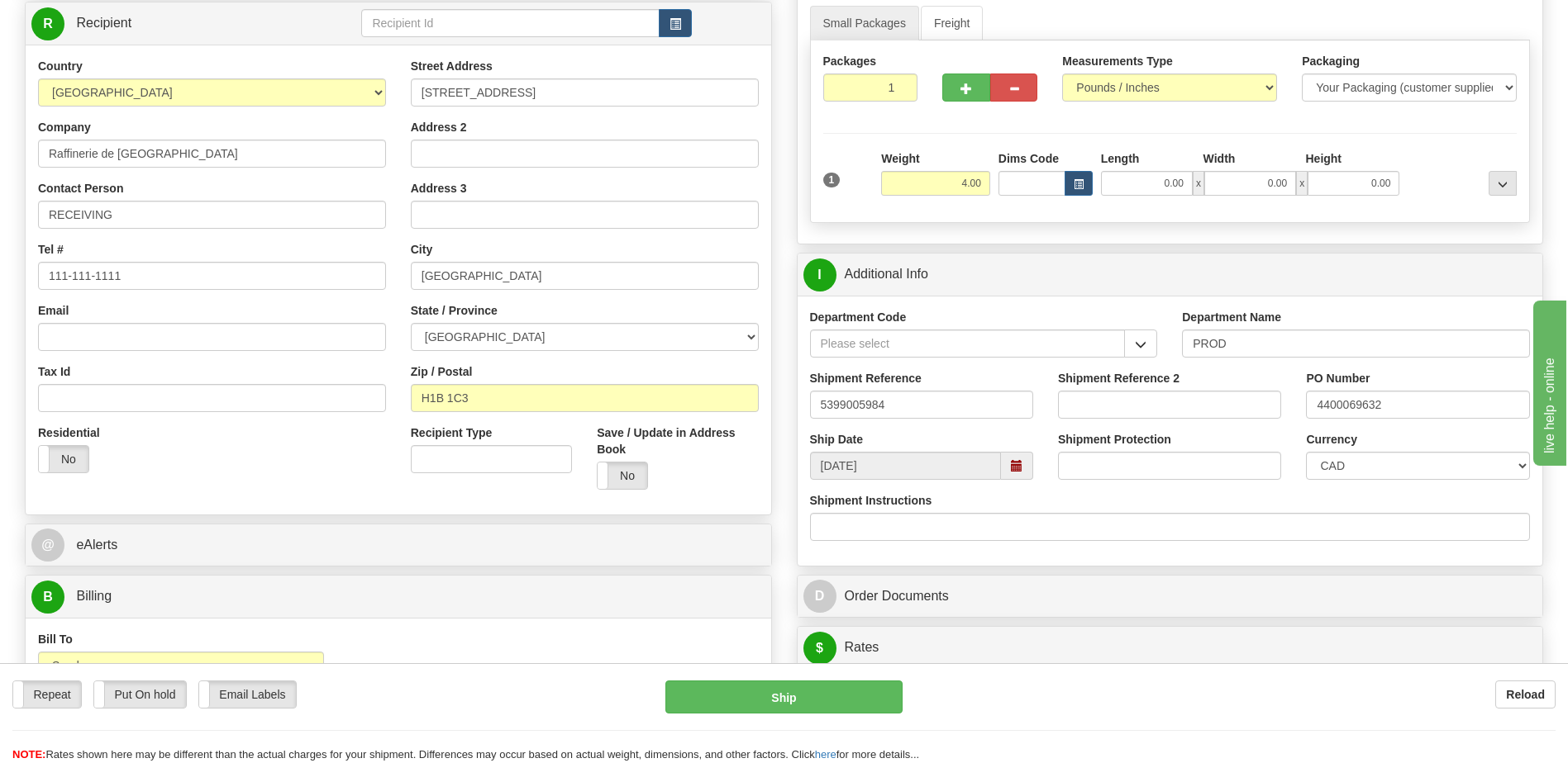
scroll to position [413, 0]
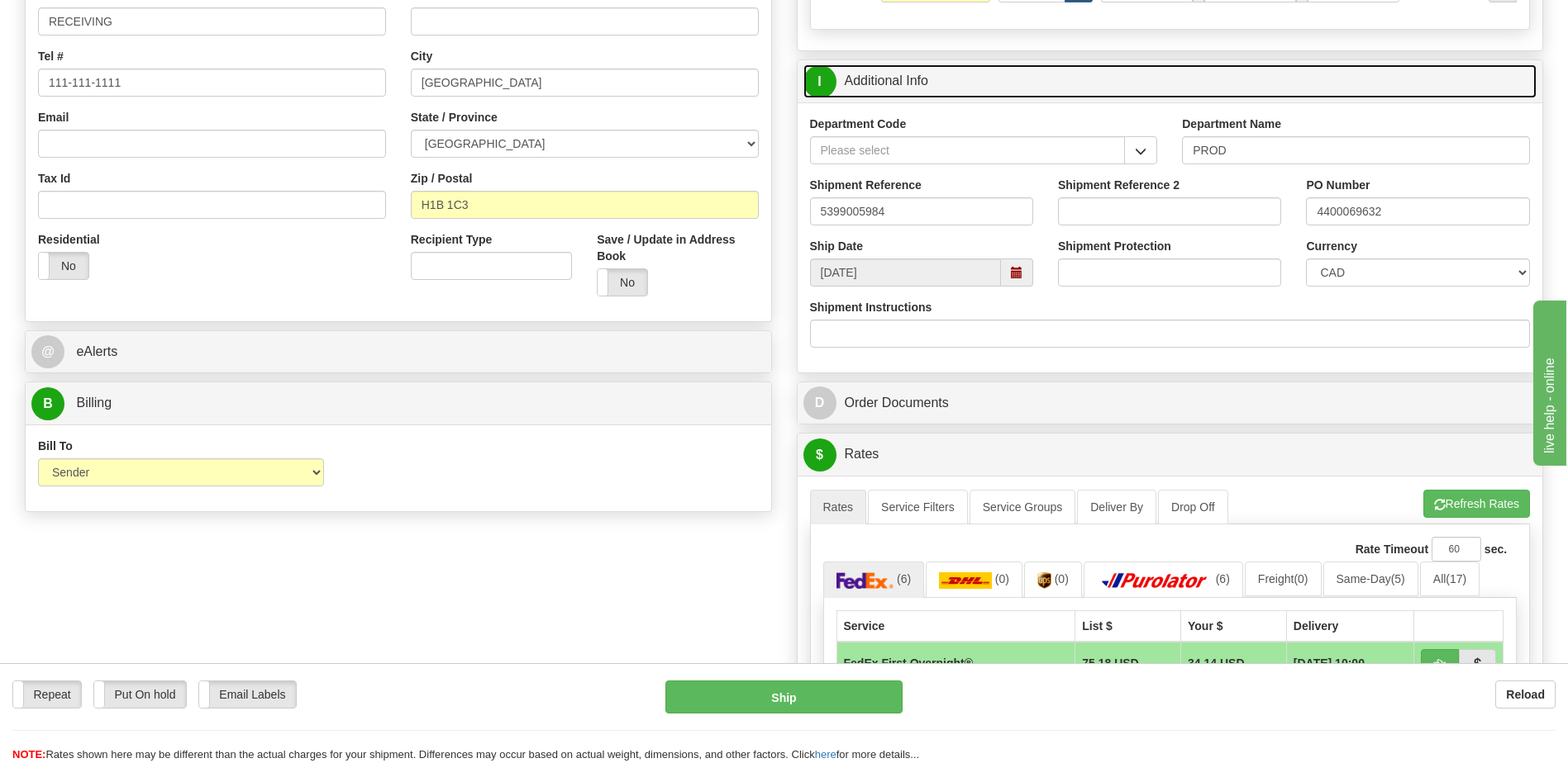
click at [902, 84] on link "I Additional Info" at bounding box center [1170, 81] width 734 height 34
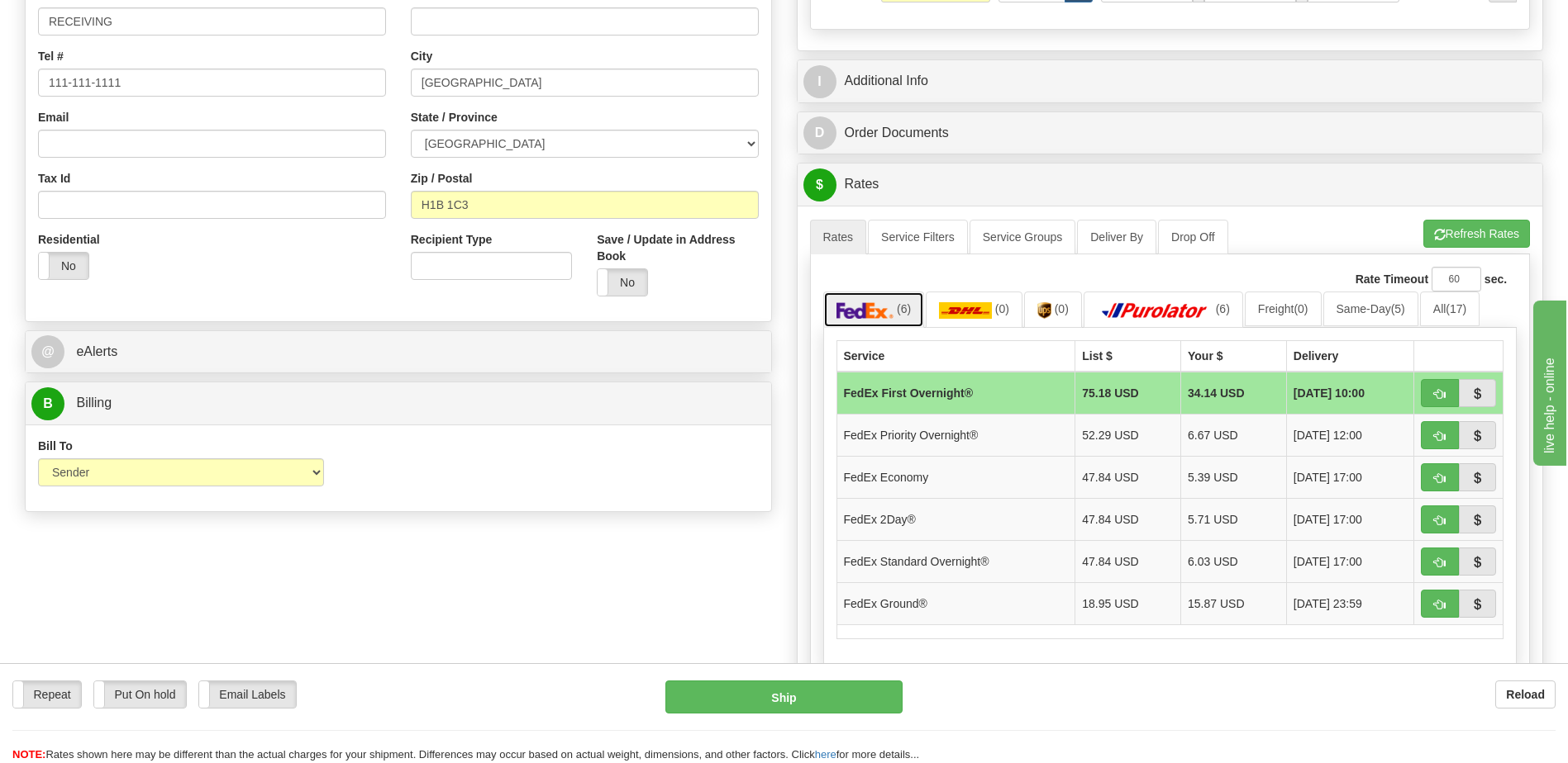
click at [892, 307] on img at bounding box center [865, 311] width 58 height 17
click at [1434, 606] on span "button" at bounding box center [1440, 604] width 11 height 10
type input "92"
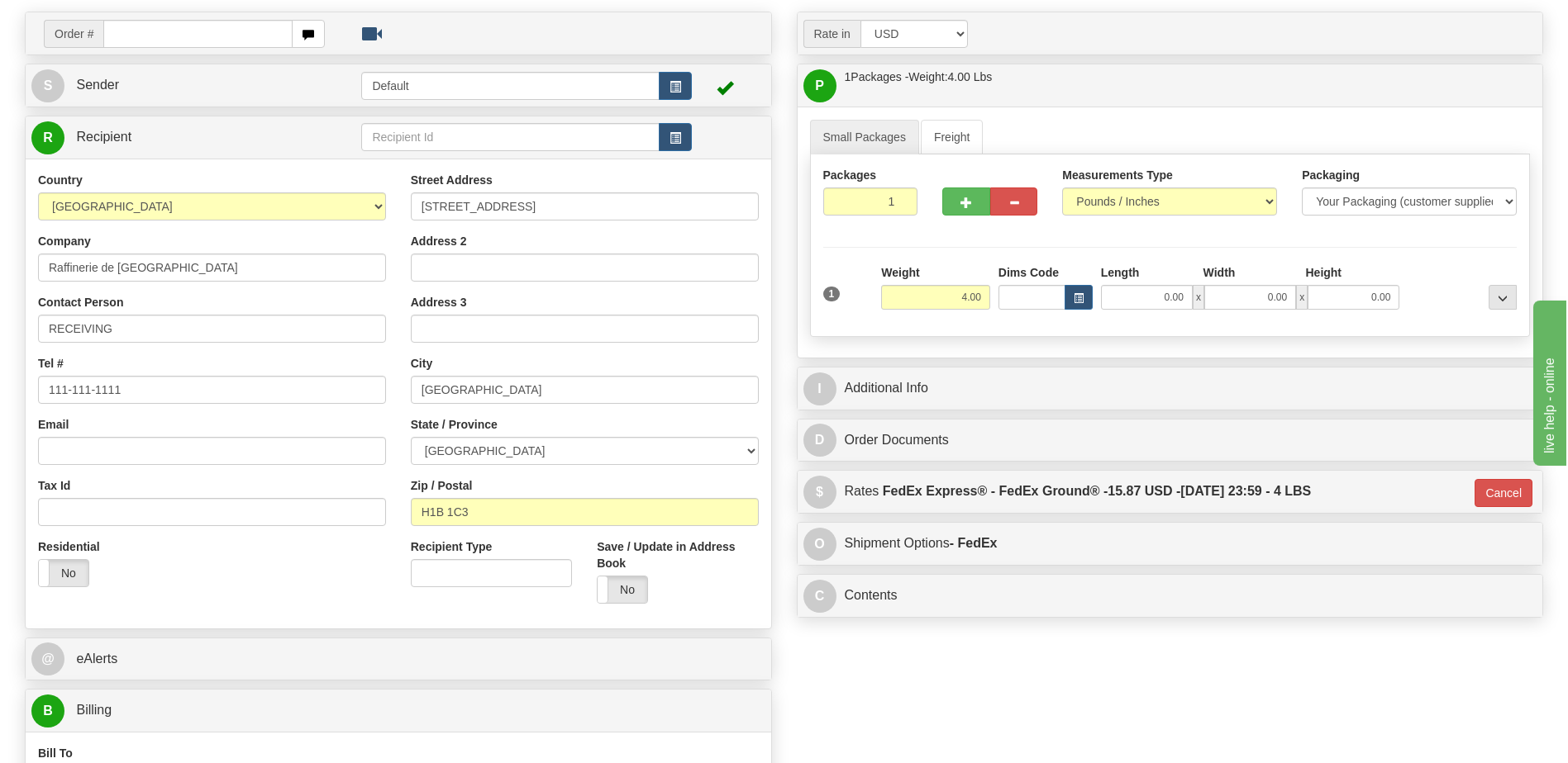
scroll to position [331, 0]
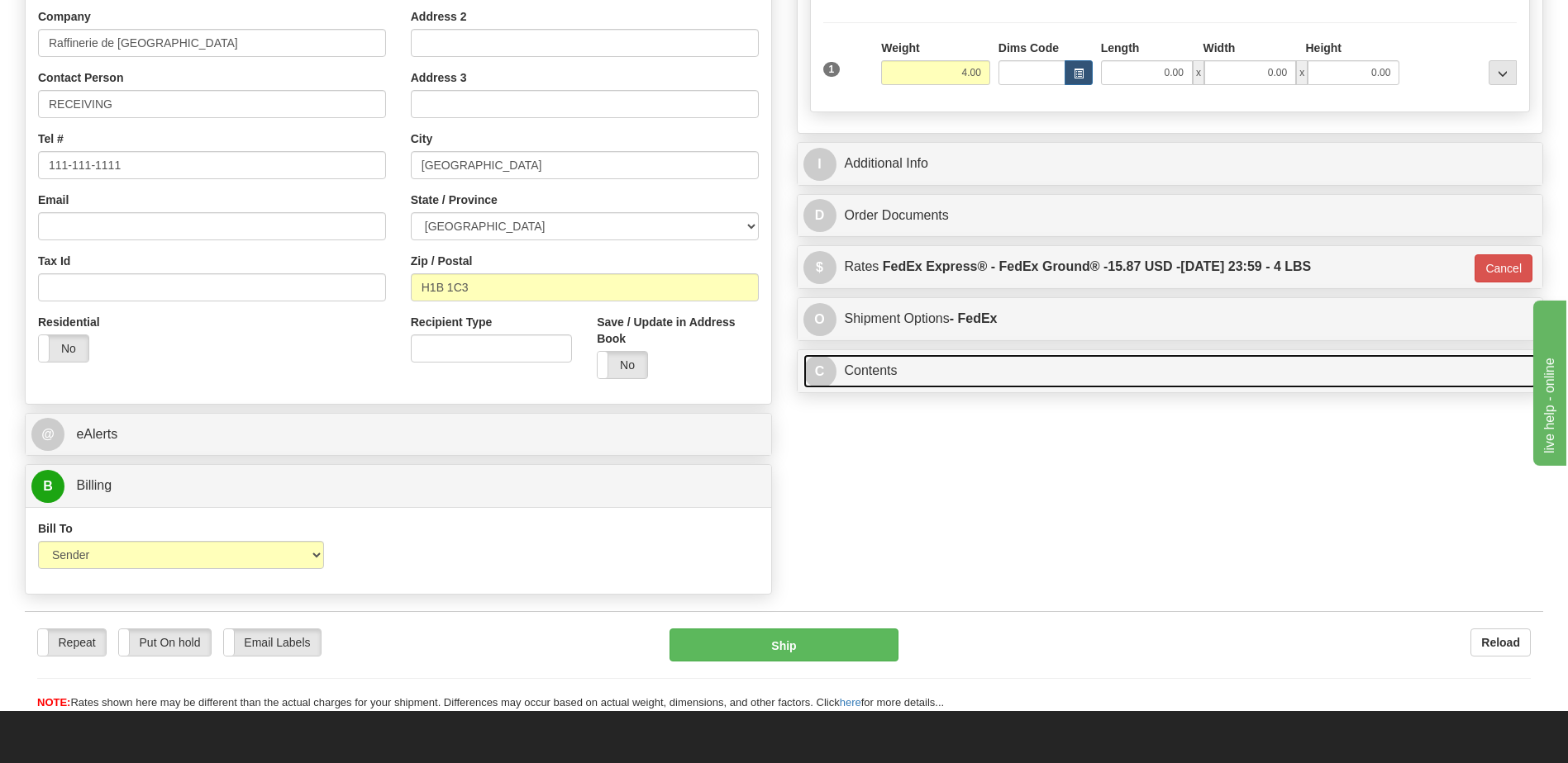
click at [874, 374] on link "C Contents" at bounding box center [1170, 371] width 734 height 34
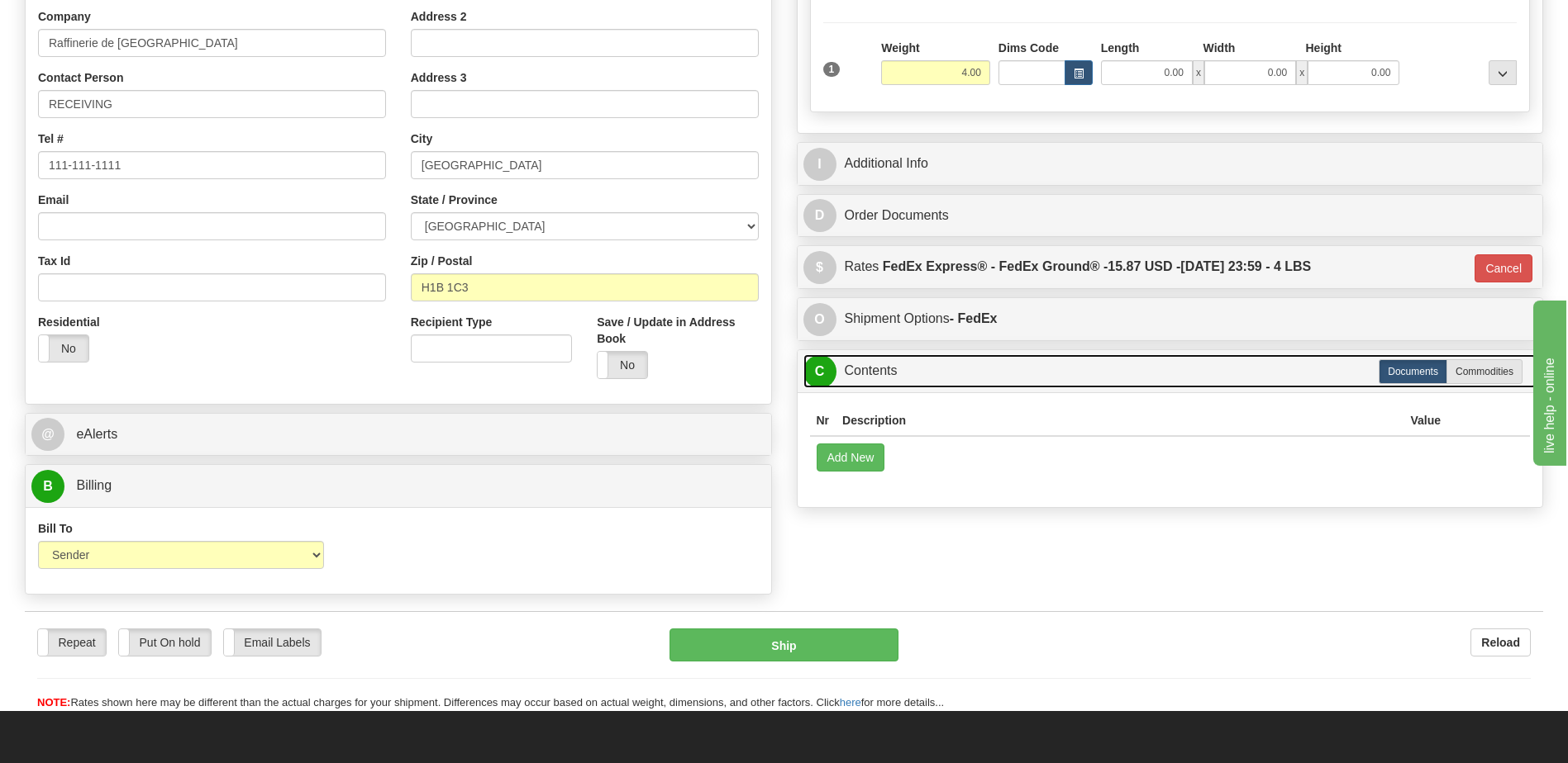
click at [884, 376] on link "C Contents" at bounding box center [1170, 371] width 734 height 34
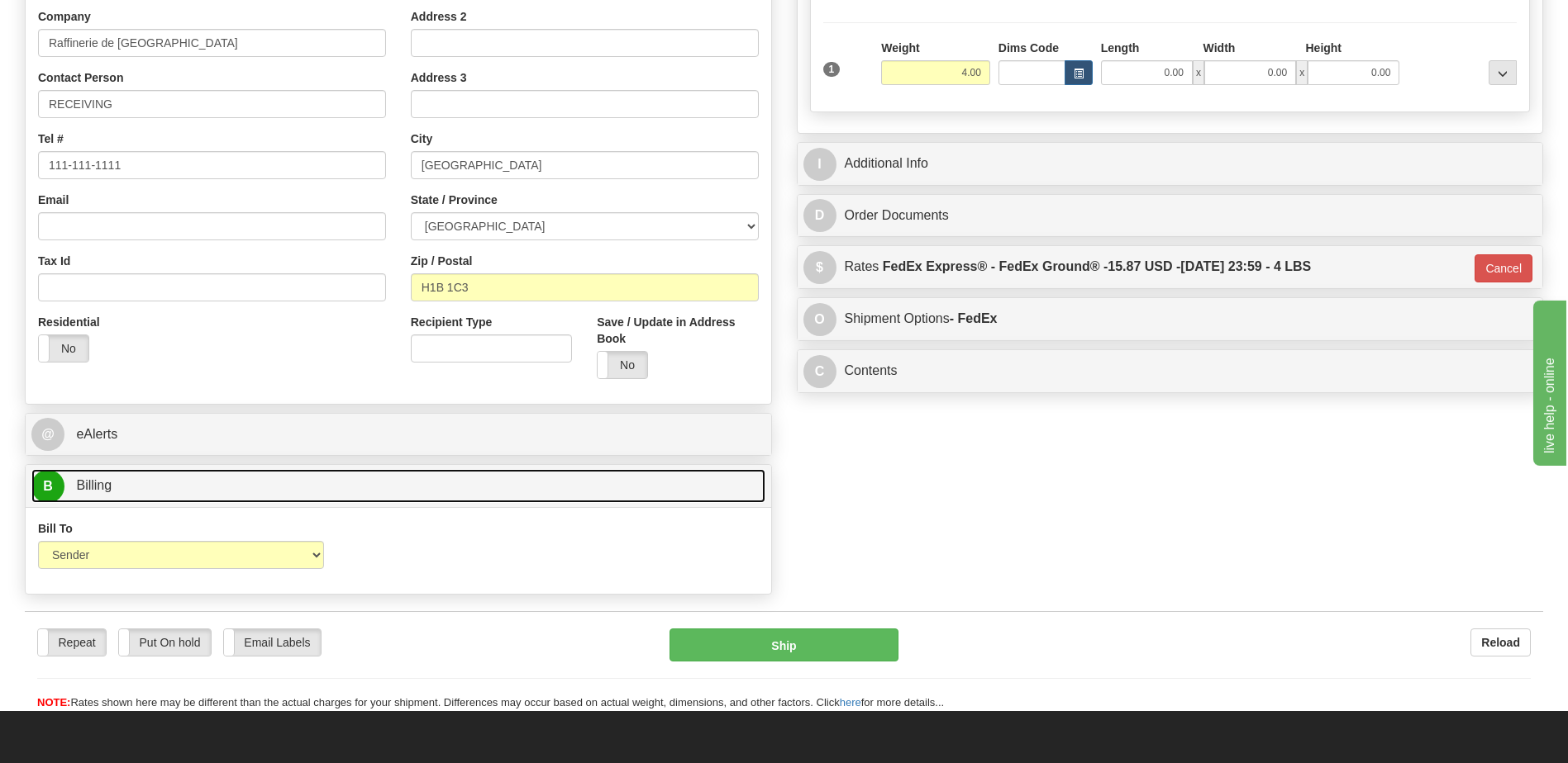
click at [410, 476] on link "B Billing" at bounding box center [398, 486] width 734 height 34
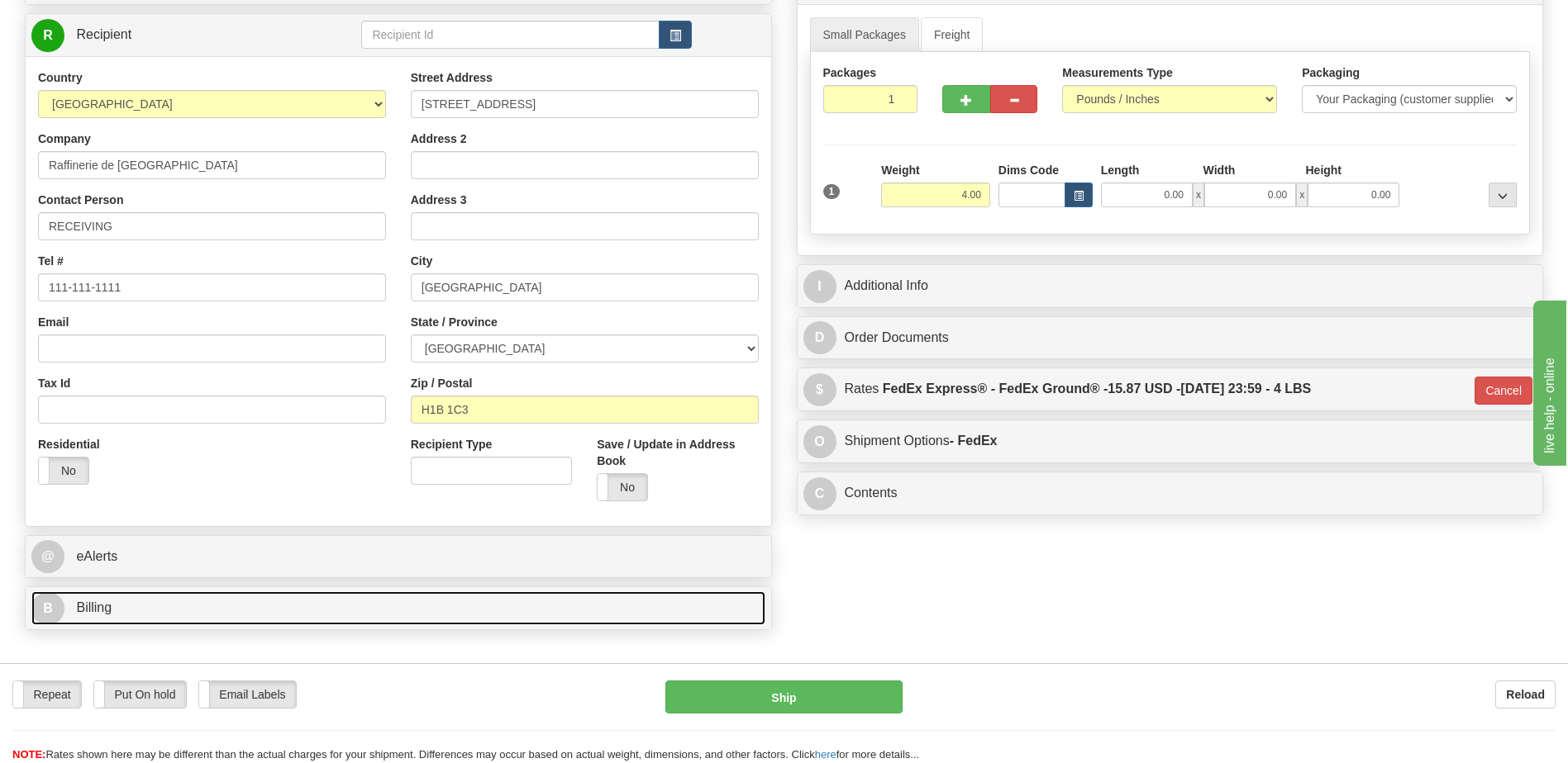
scroll to position [82, 0]
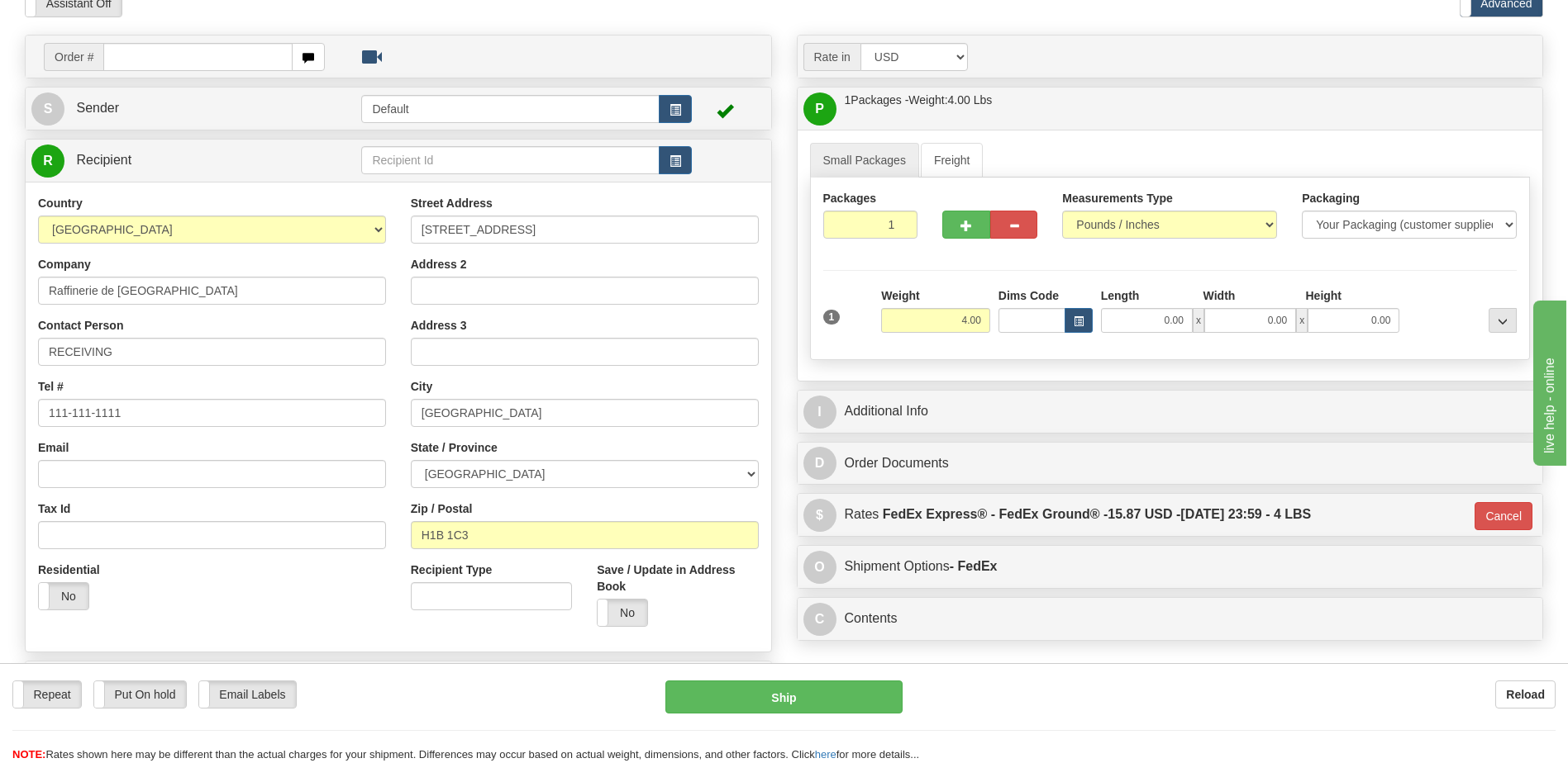
click at [270, 589] on div "Residential Yes No" at bounding box center [211, 591] width 373 height 61
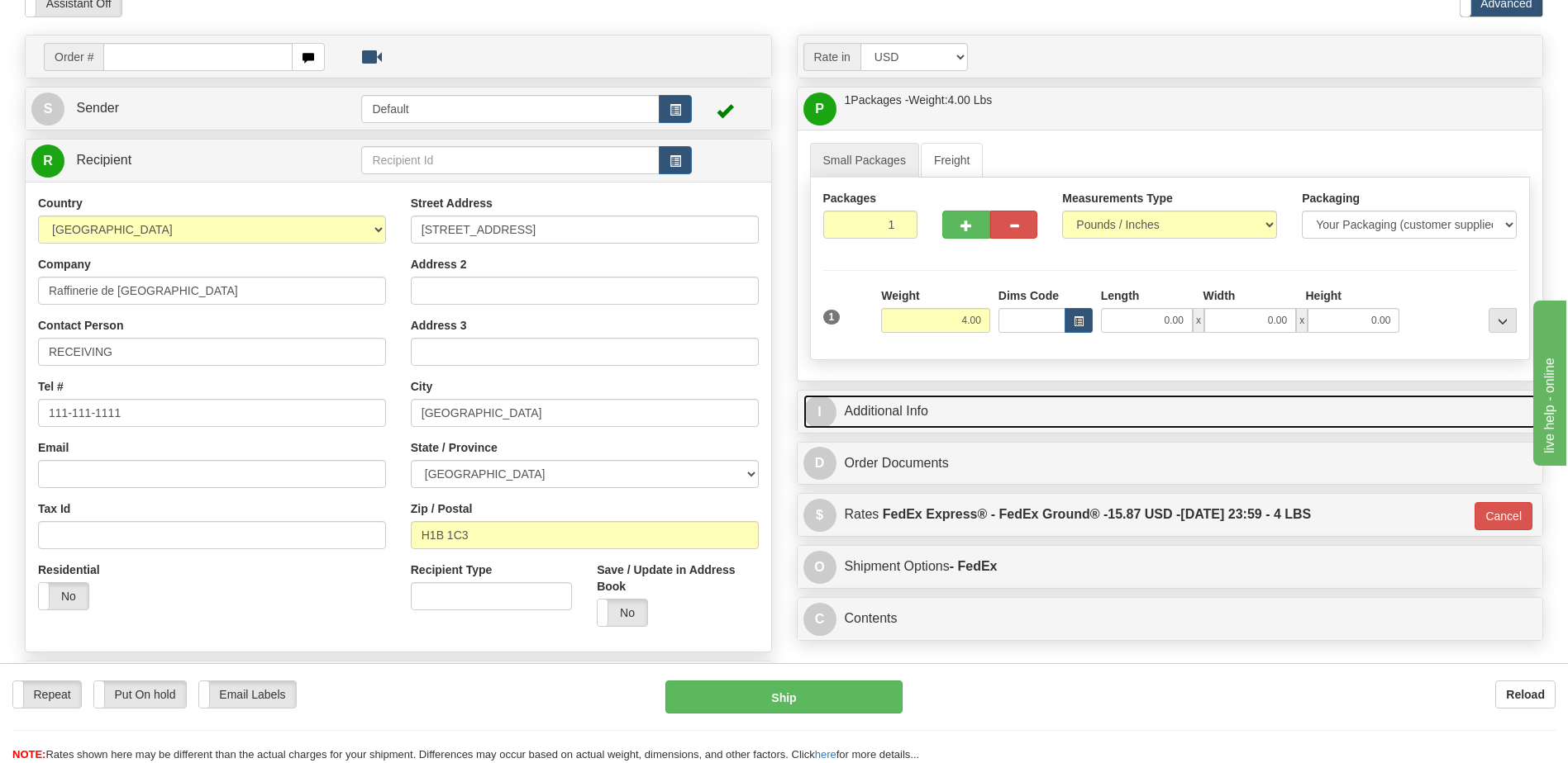
click at [912, 414] on link "I Additional Info" at bounding box center [1170, 412] width 734 height 34
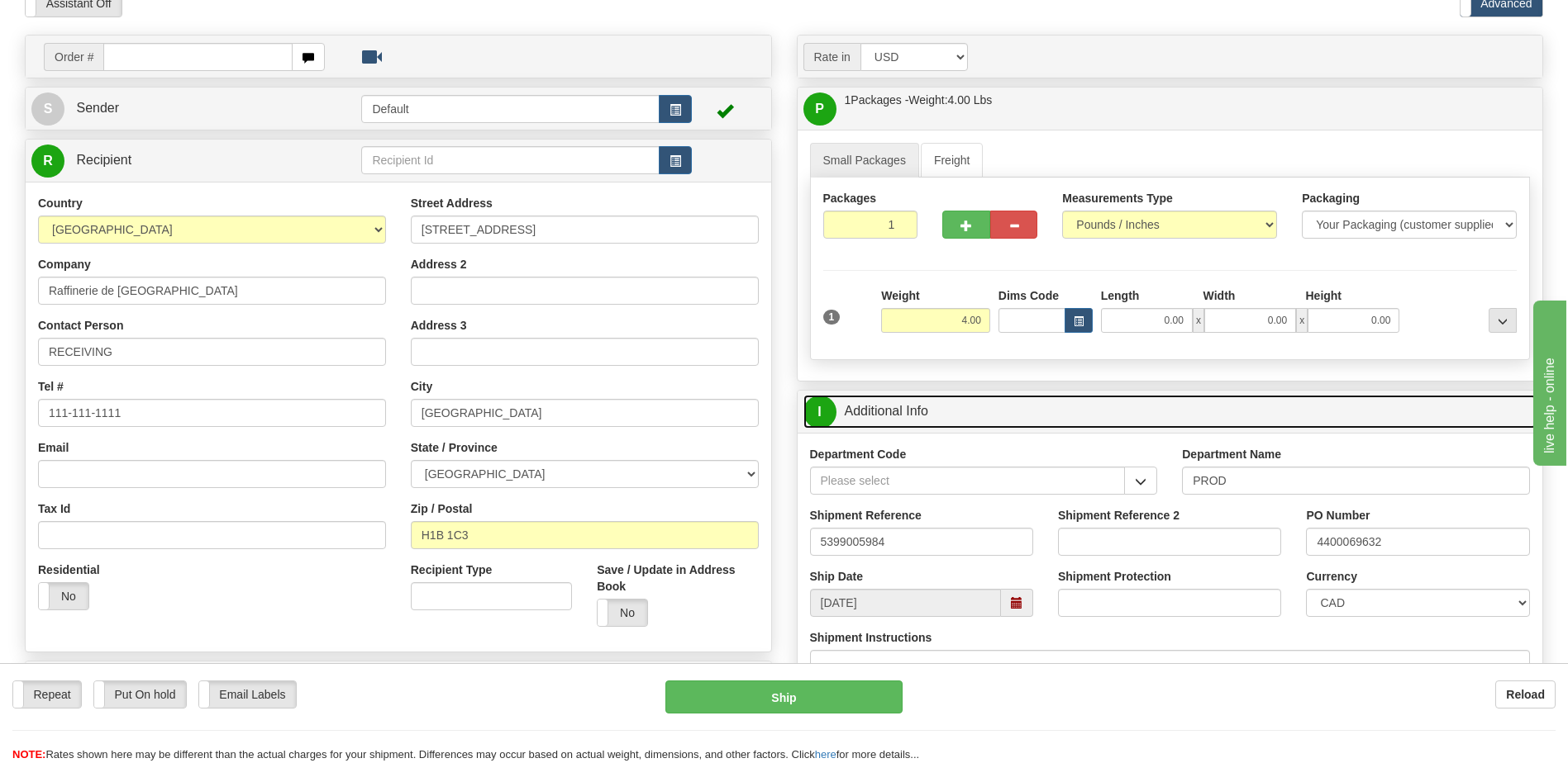
click at [912, 414] on link "I Additional Info" at bounding box center [1170, 412] width 734 height 34
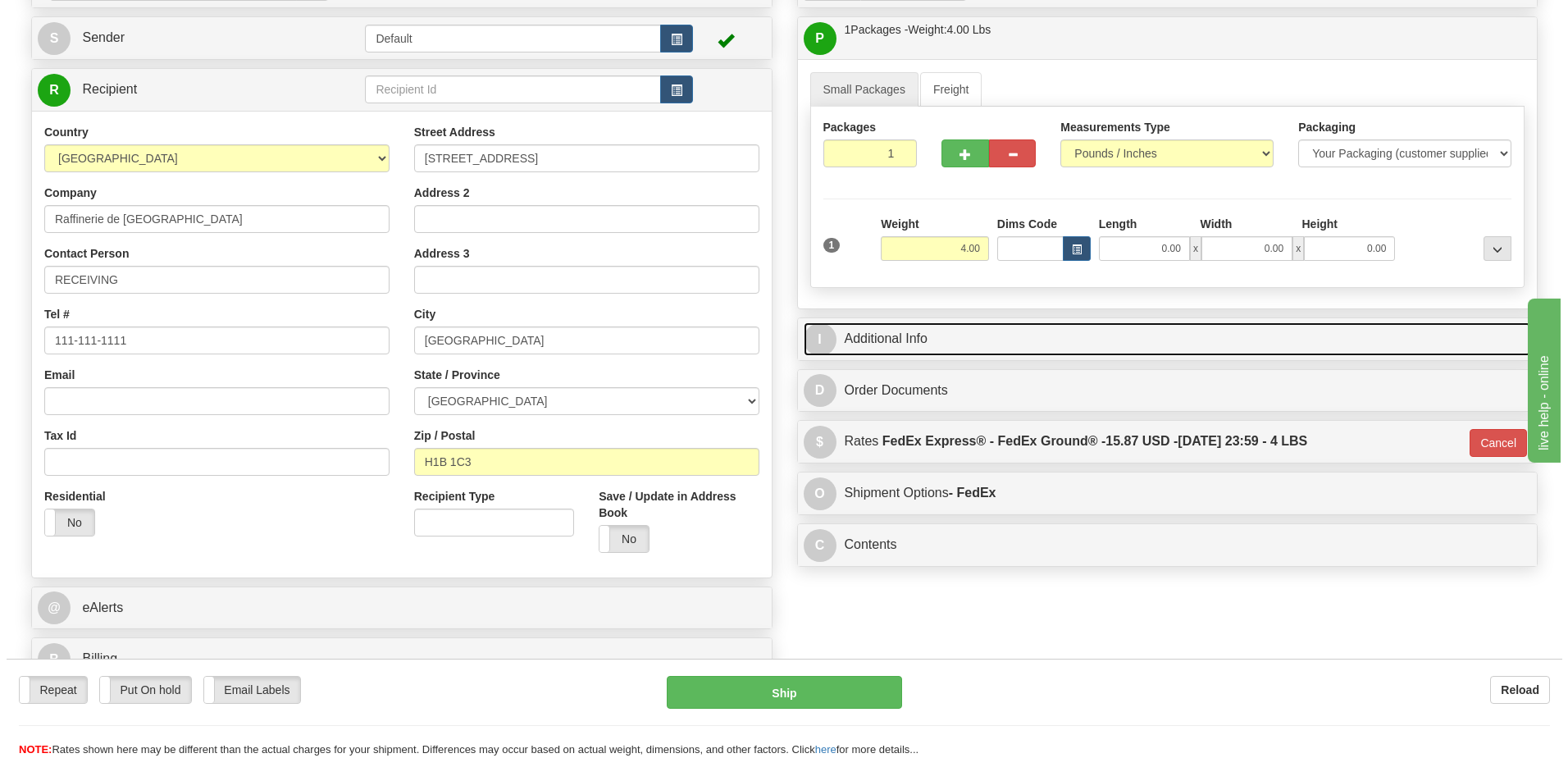
scroll to position [246, 0]
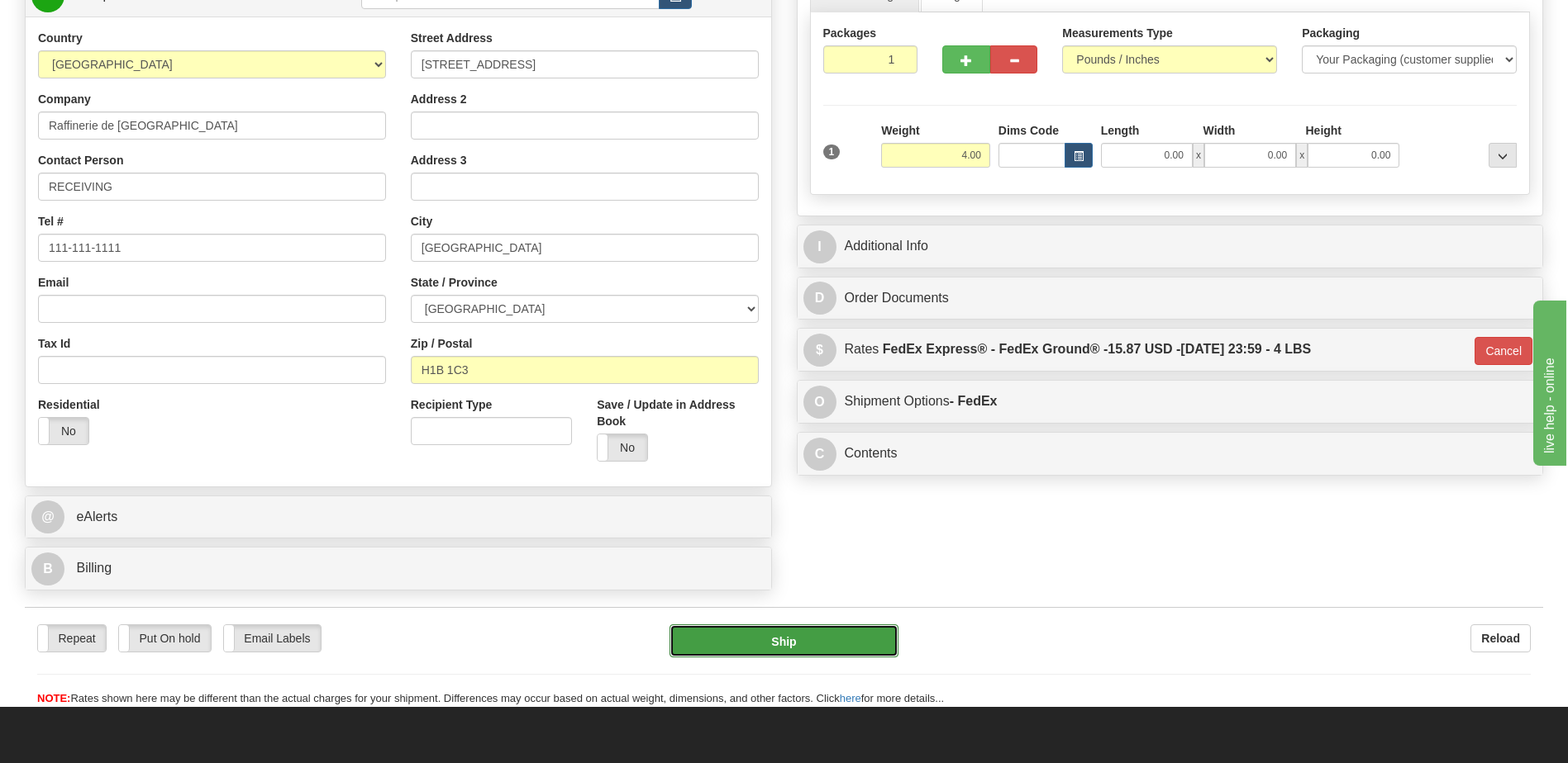
click at [863, 629] on button "Ship" at bounding box center [783, 641] width 228 height 33
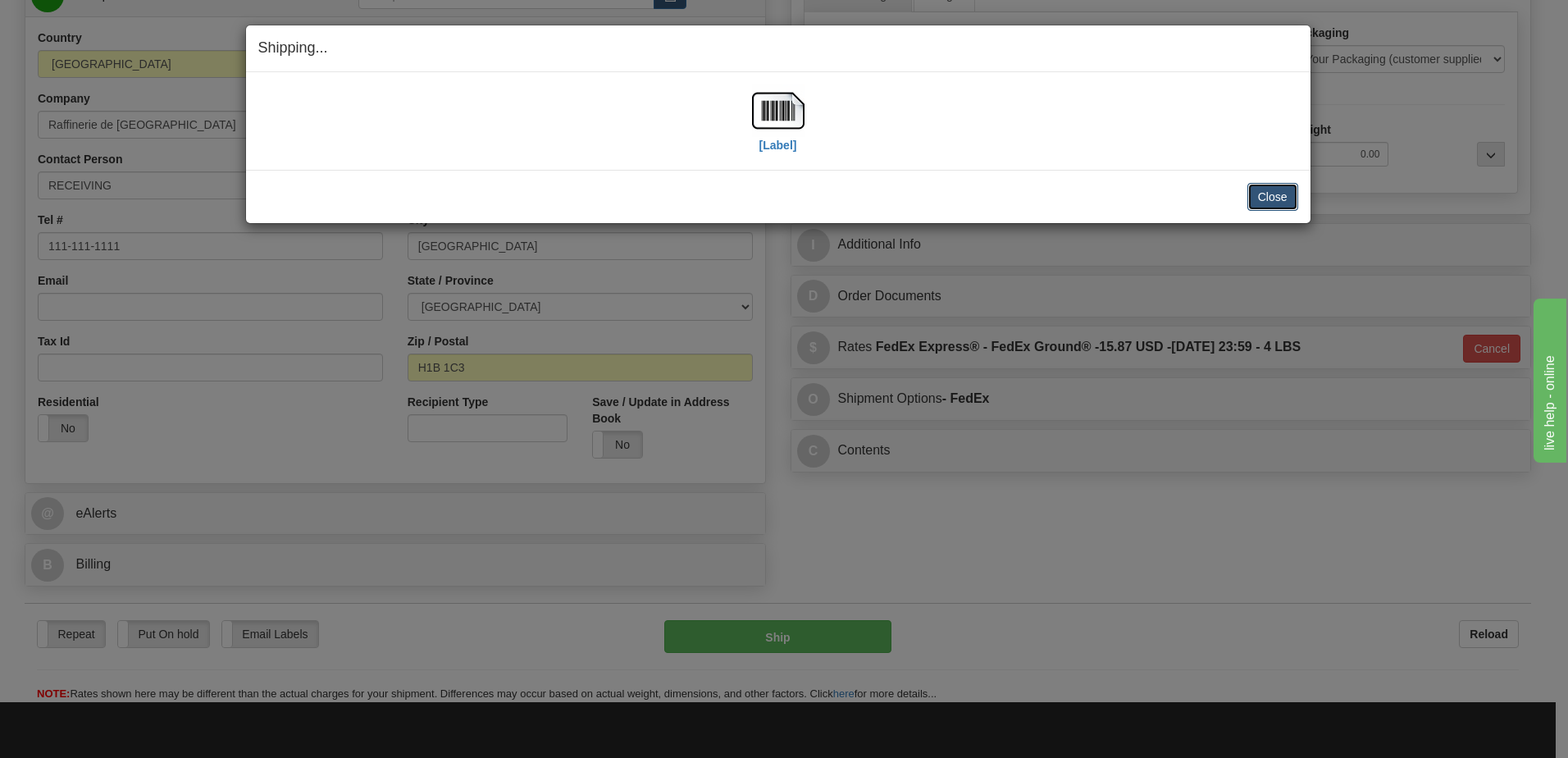
click at [1272, 196] on button "Close" at bounding box center [1272, 197] width 51 height 28
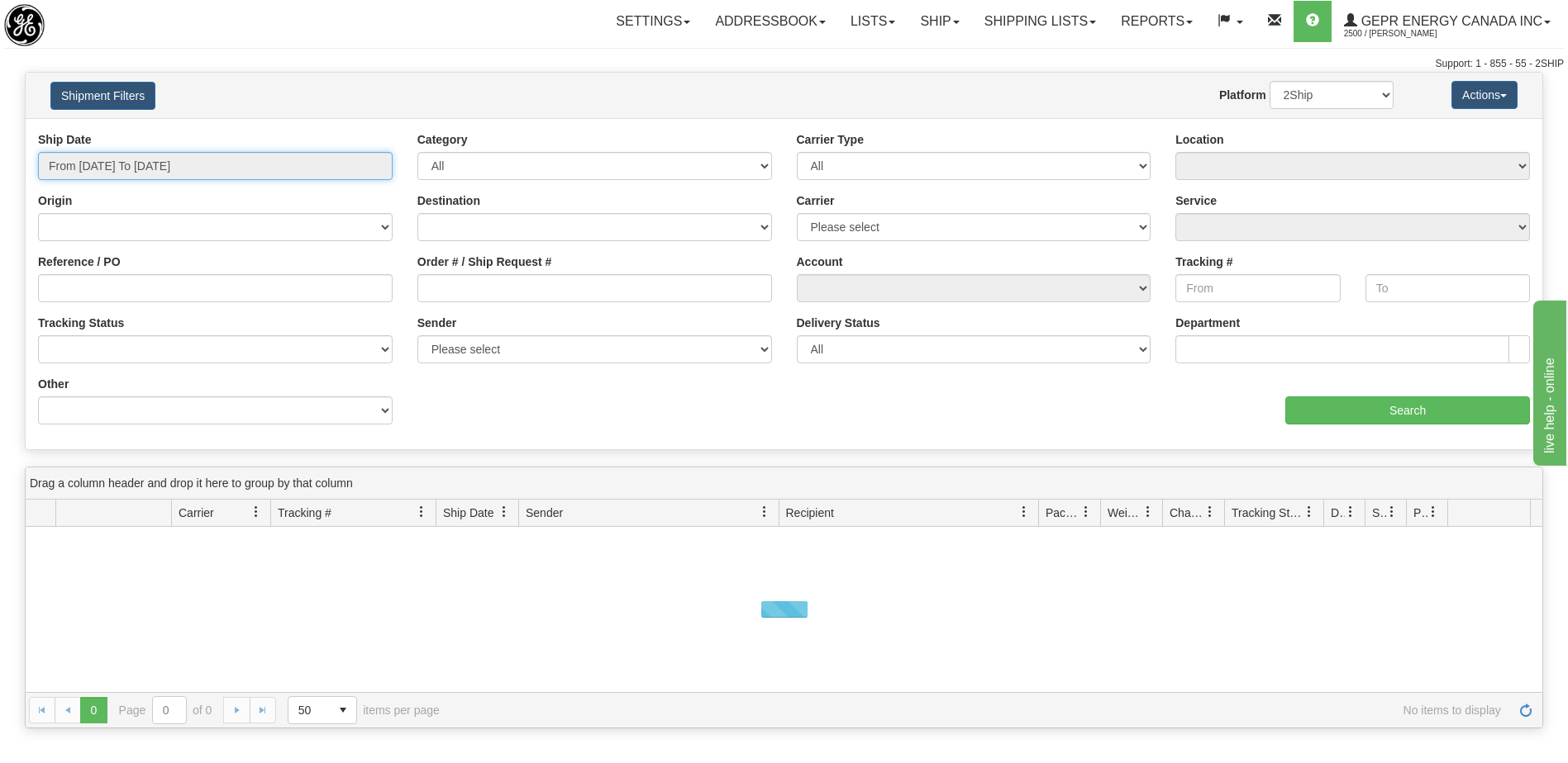
type input "[DATE]"
click at [208, 167] on input "From [DATE] To [DATE]" at bounding box center [215, 166] width 354 height 28
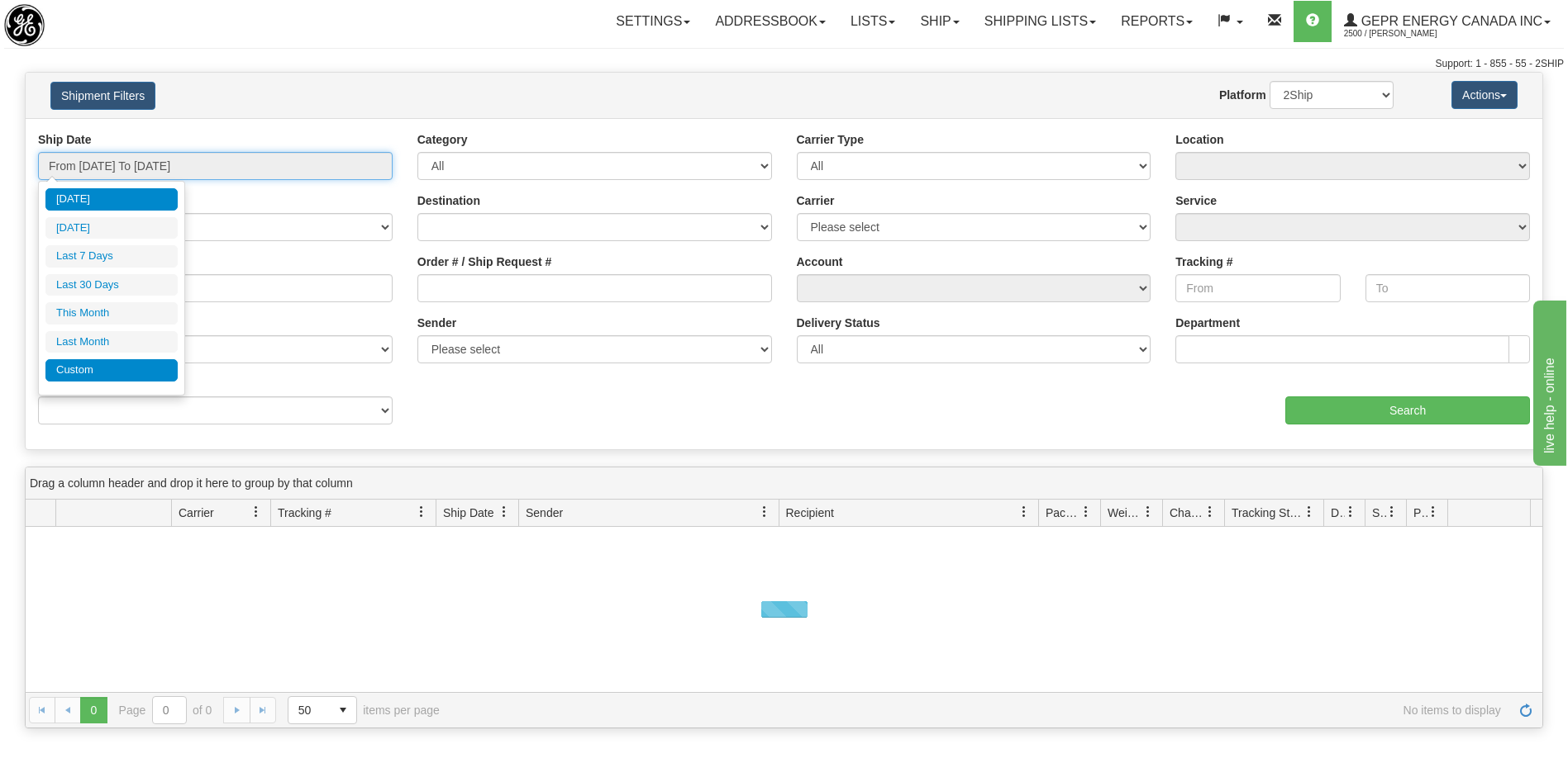
type input "[DATE]"
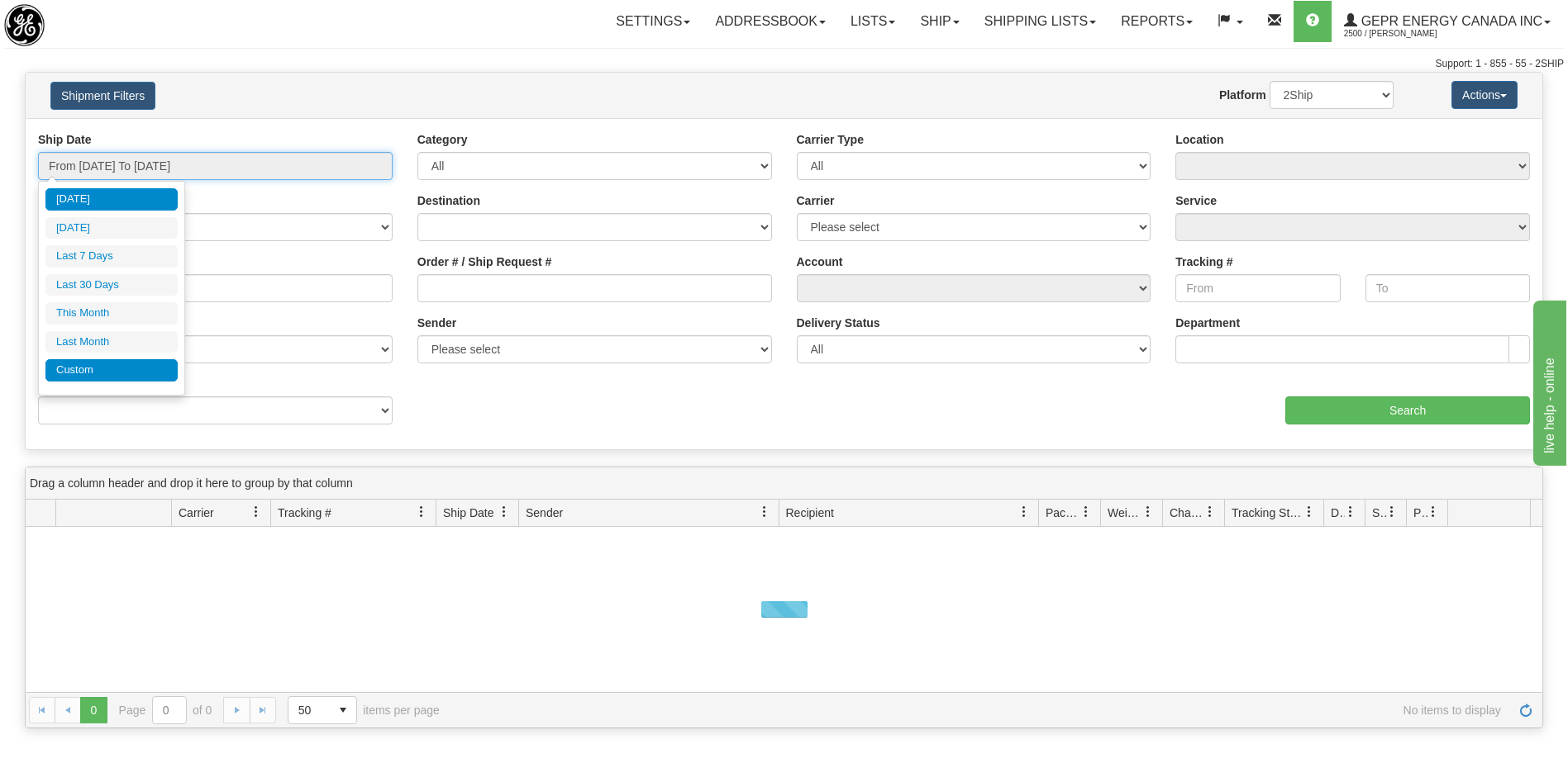
type input "[DATE]"
click at [124, 377] on li "Custom" at bounding box center [112, 371] width 133 height 22
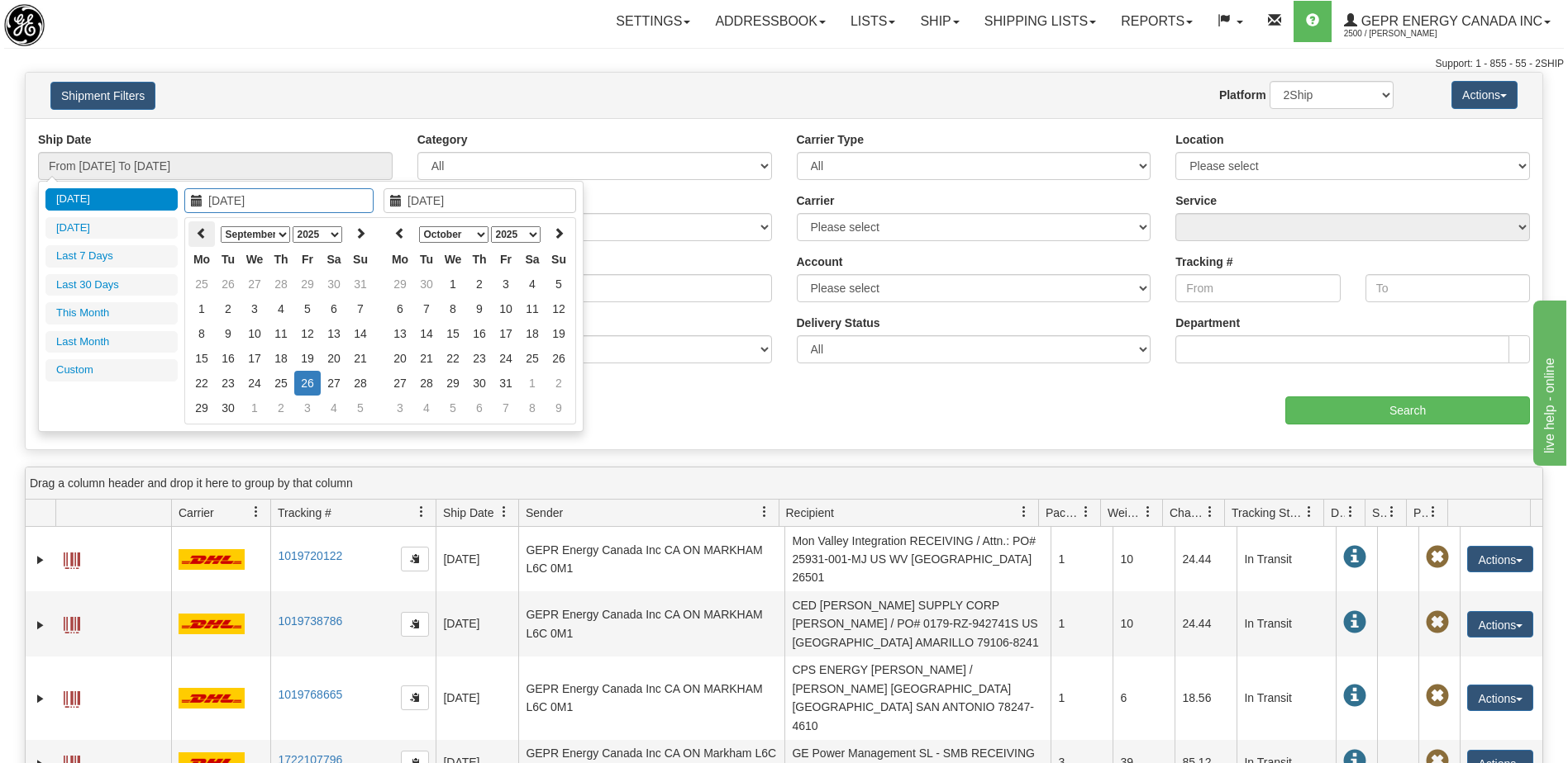
click at [205, 240] on th at bounding box center [202, 233] width 26 height 25
type input "[DATE]"
click at [358, 276] on td "1" at bounding box center [360, 284] width 26 height 25
click at [393, 236] on th at bounding box center [400, 233] width 26 height 25
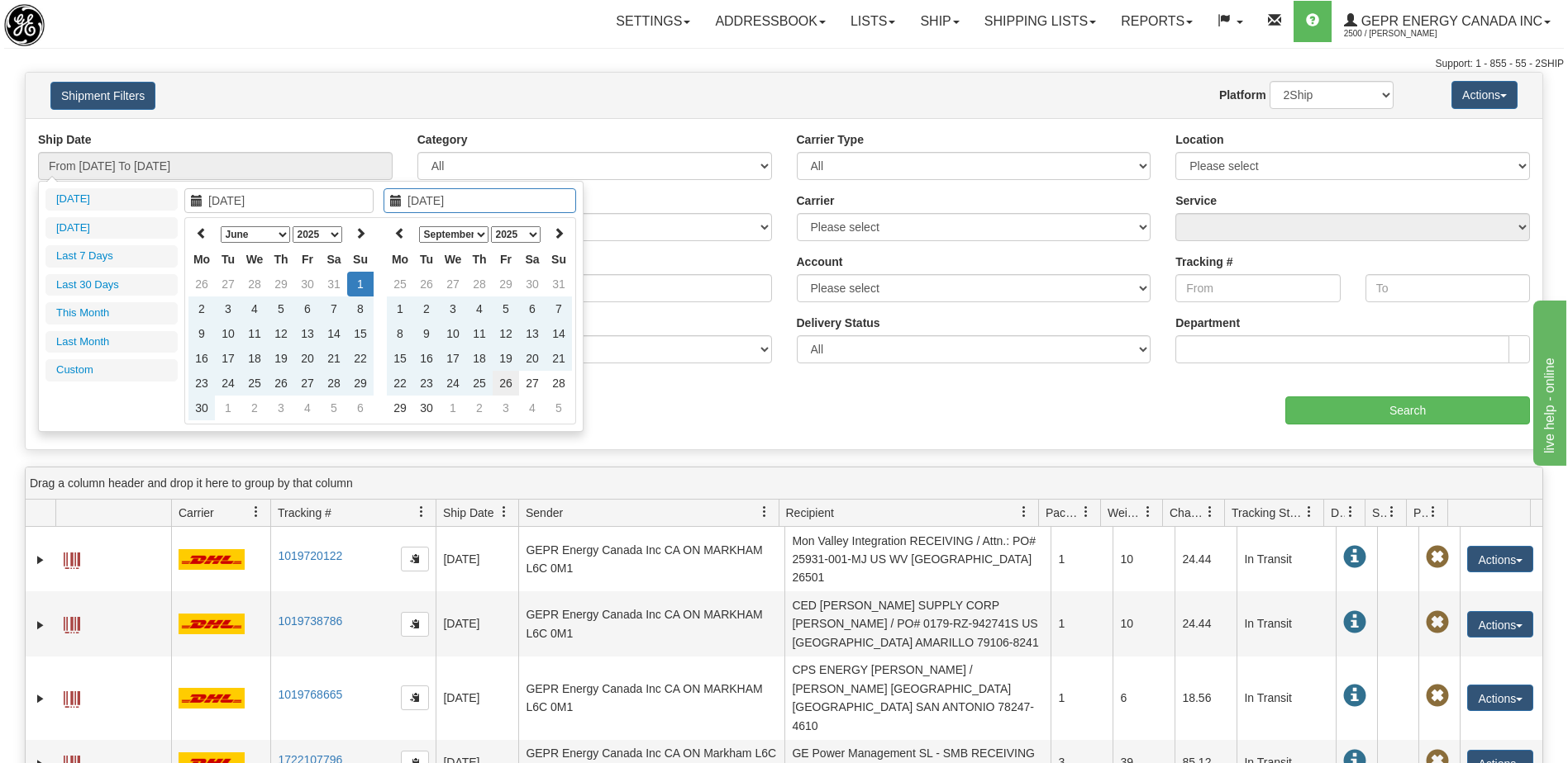
type input "[DATE]"
click at [507, 379] on td "26" at bounding box center [506, 383] width 26 height 25
type input "From [DATE] To [DATE]"
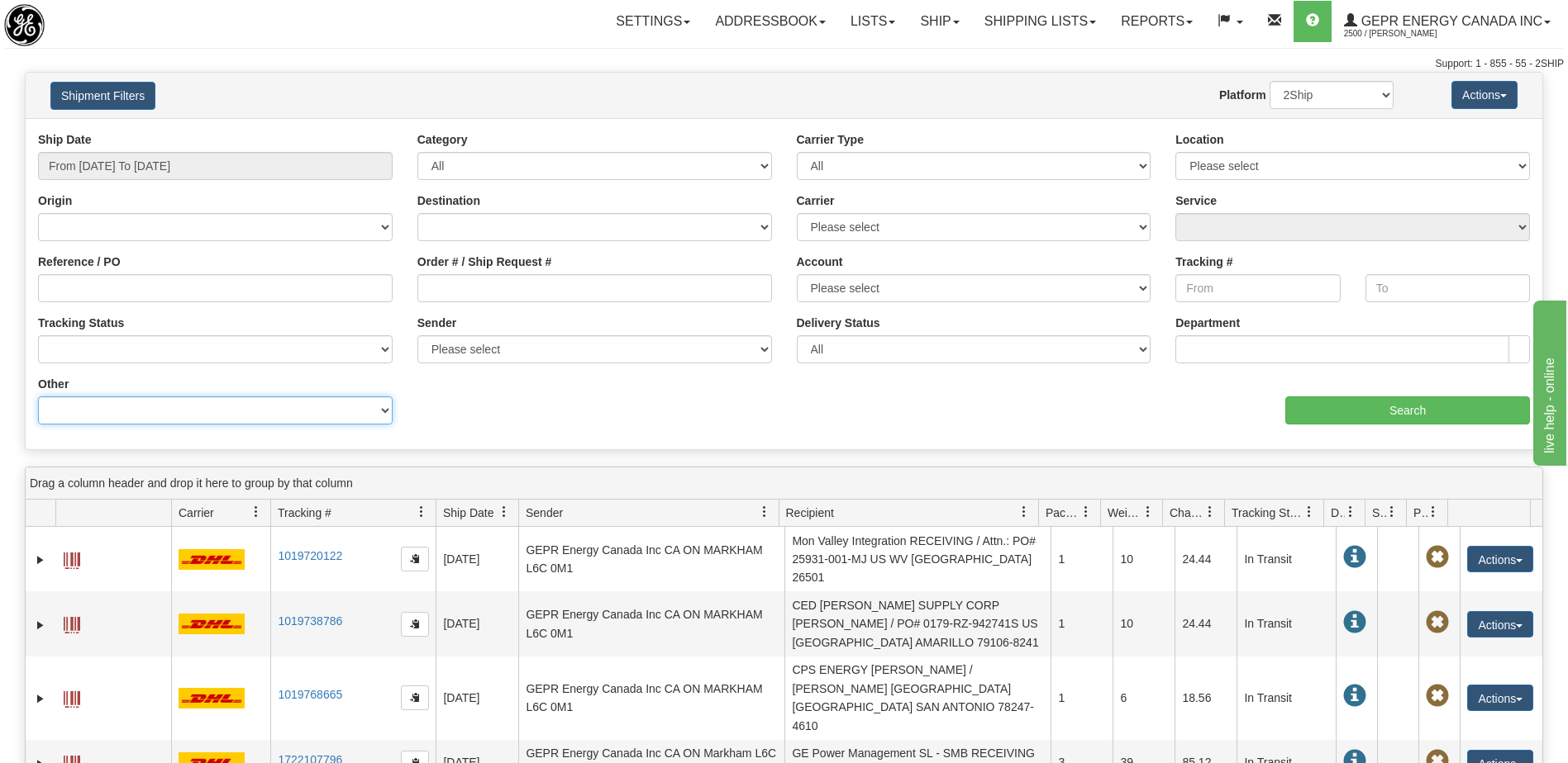
click at [298, 416] on select "Billing Account # Billing Type BOL # (LTL) Commodity Or Documents Consolidation…" at bounding box center [215, 411] width 354 height 28
select select "Recipient_City"
click at [38, 397] on select "Billing Account # Billing Type BOL # (LTL) Commodity Or Documents Consolidation…" at bounding box center [215, 411] width 354 height 28
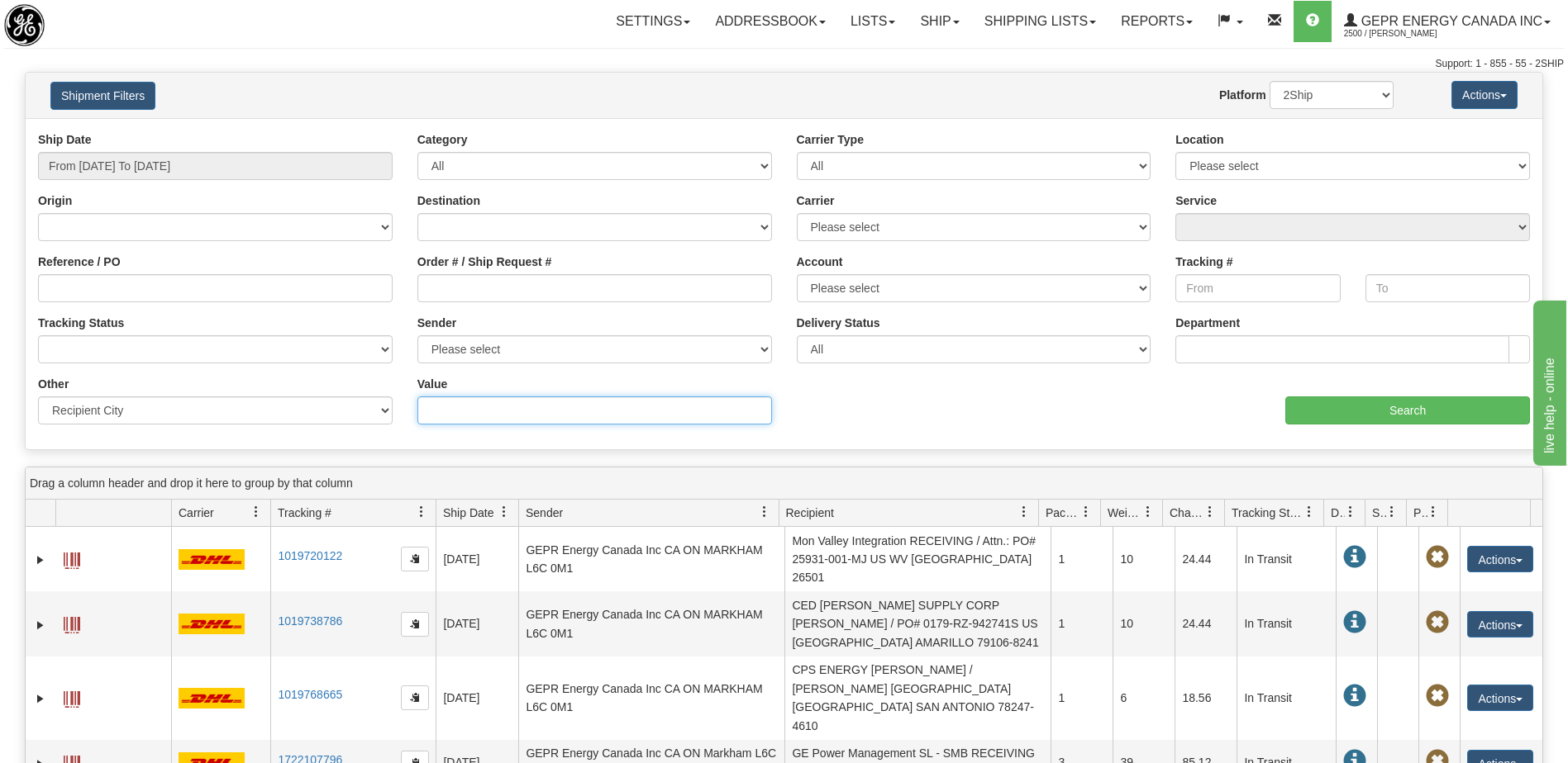
click at [454, 408] on input "Value" at bounding box center [594, 411] width 354 height 28
paste input "CUAUTITLAN IZCALLI"
type input "CUAUTITLAN IZCALLI"
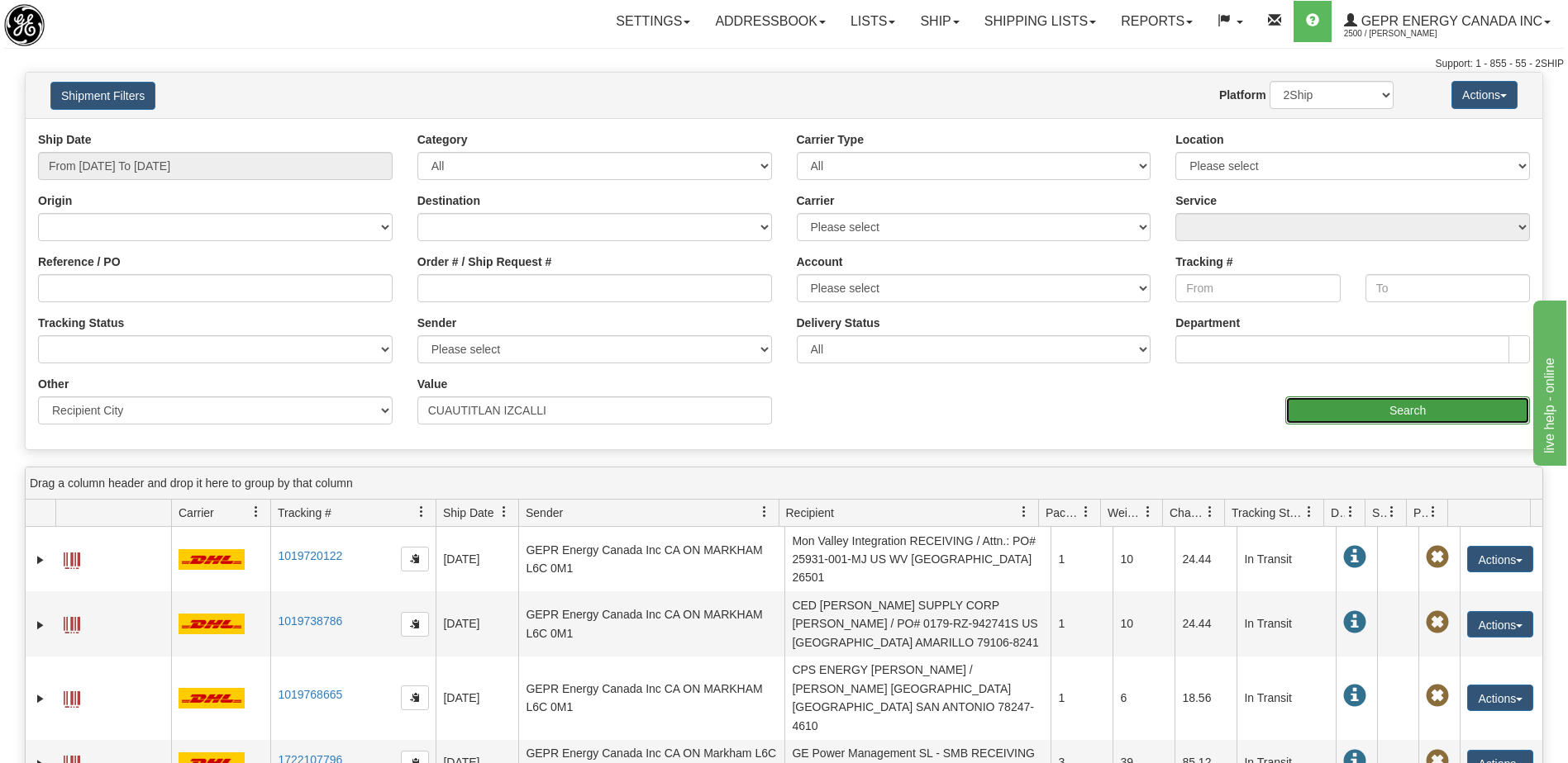
click at [1323, 416] on input "Search" at bounding box center [1407, 411] width 245 height 28
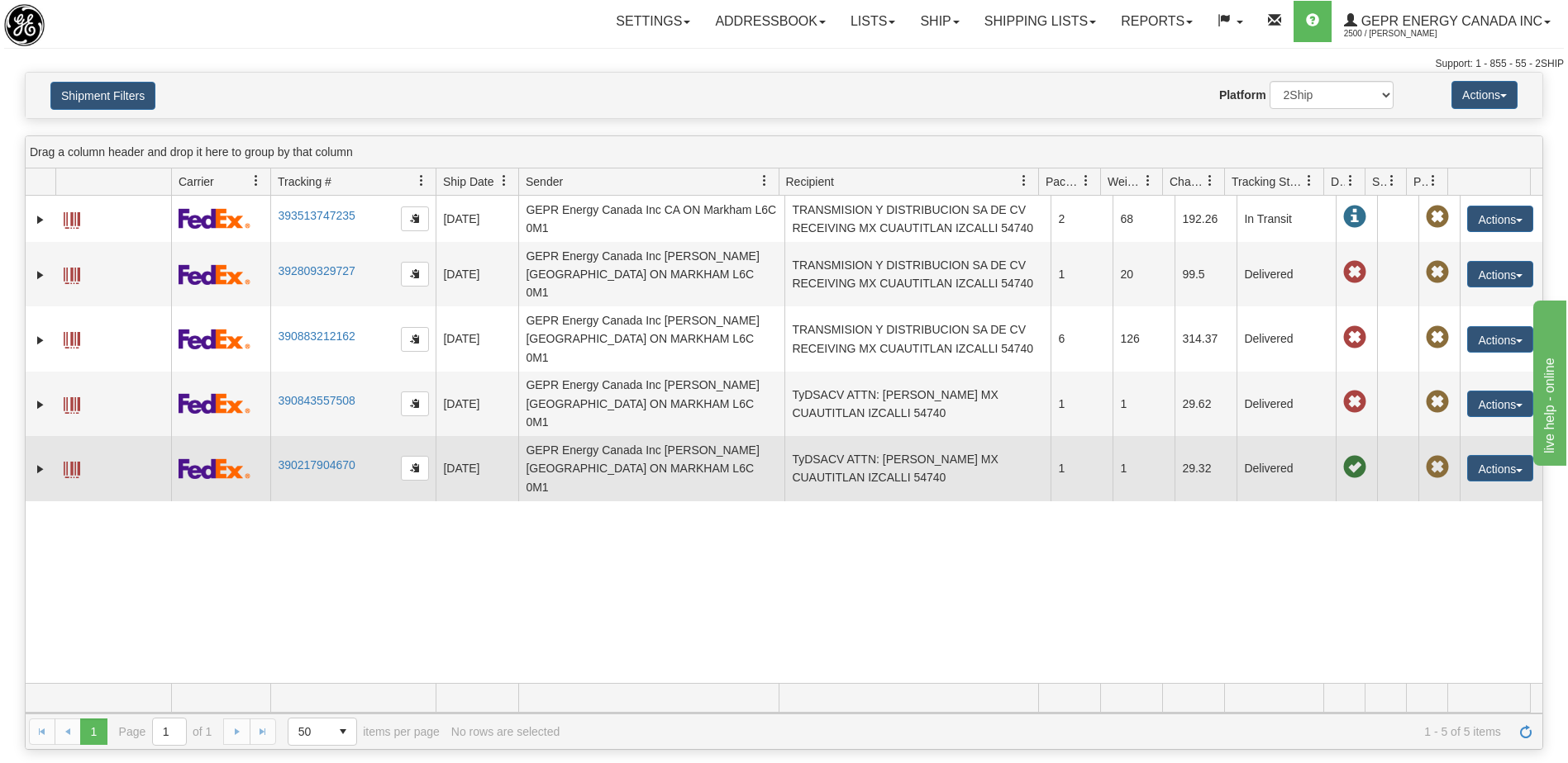
click at [899, 436] on td "TyDSACV ATTN: JUAN J RIOS M. MX CUAUTITLAN IZCALLI 54740" at bounding box center [917, 468] width 266 height 64
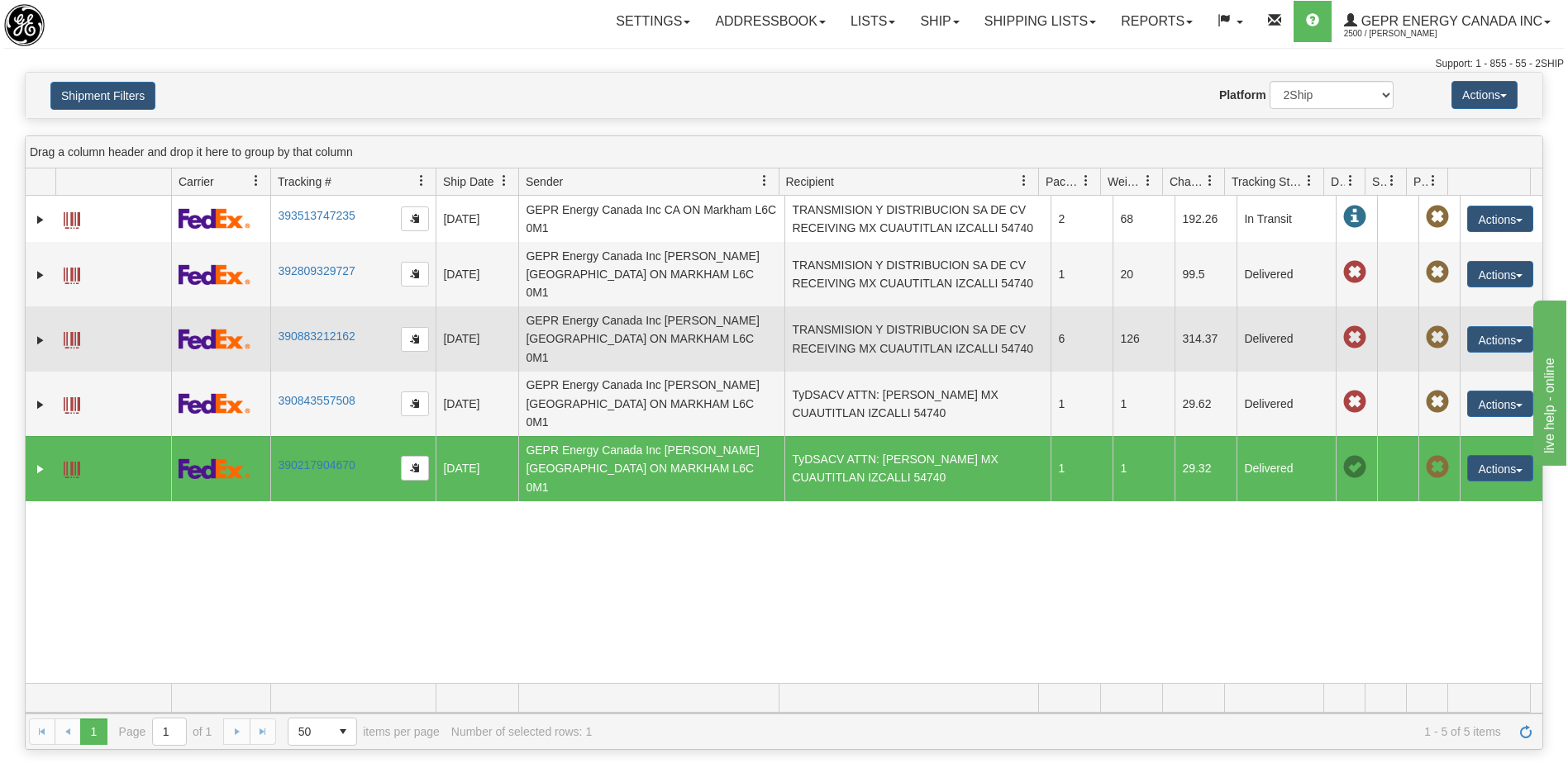
click at [843, 312] on td "TRANSMISION Y DISTRIBUCION SA DE CV RECEIVING MX CUAUTITLAN IZCALLI 54740" at bounding box center [917, 338] width 266 height 64
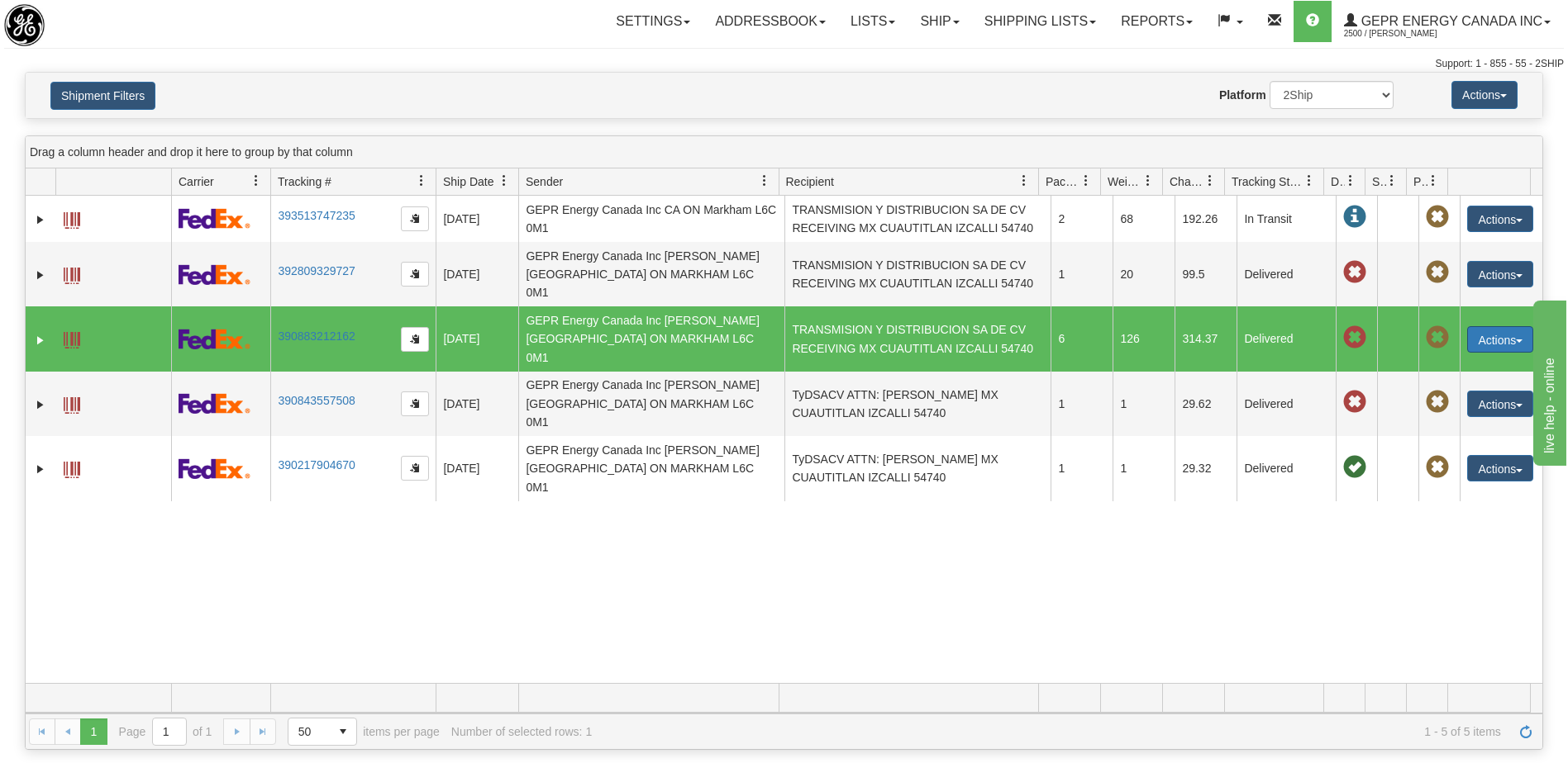
click at [1480, 326] on button "Actions" at bounding box center [1500, 339] width 66 height 26
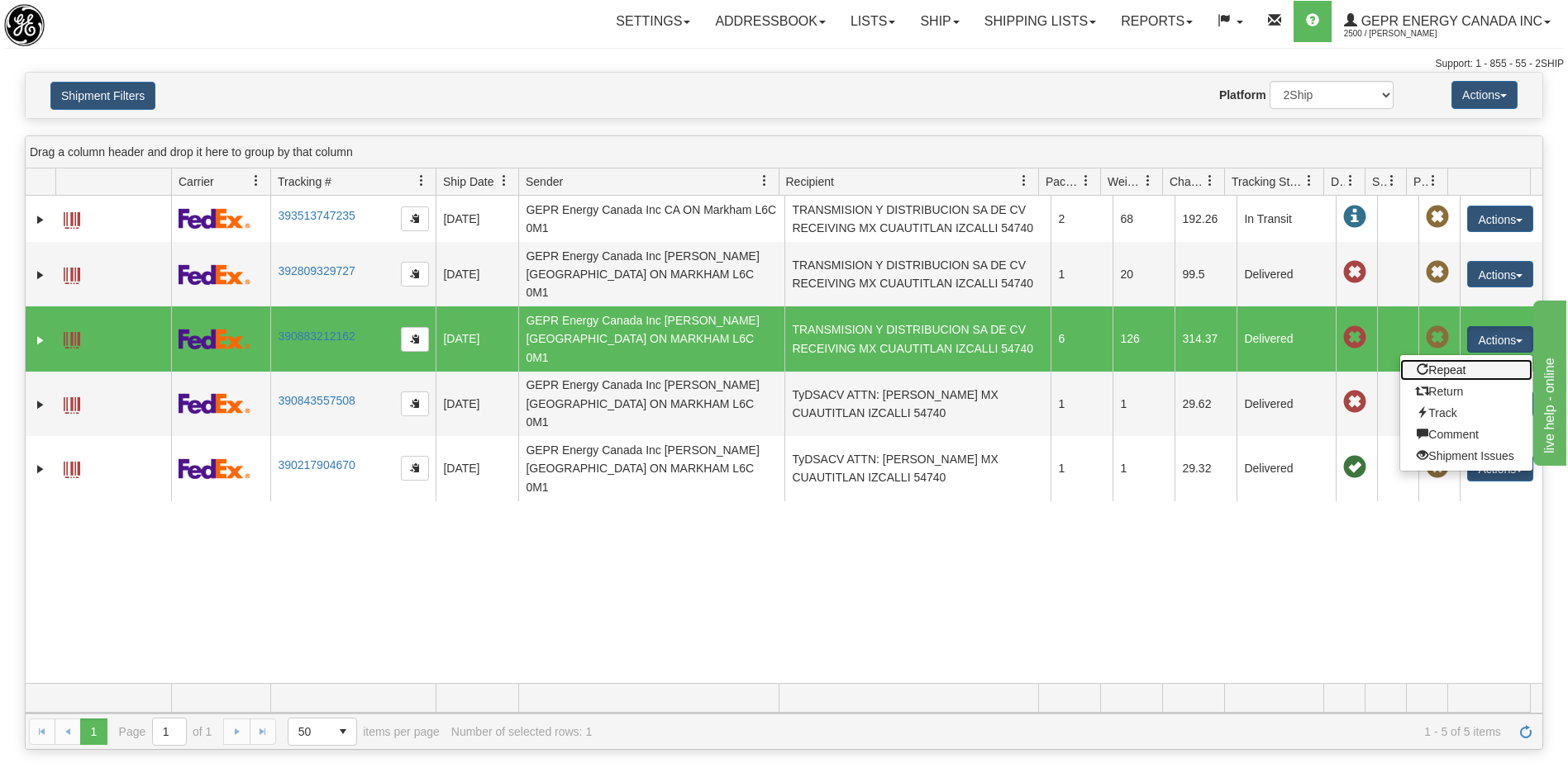
click at [1453, 360] on link "Repeat" at bounding box center [1466, 370] width 133 height 21
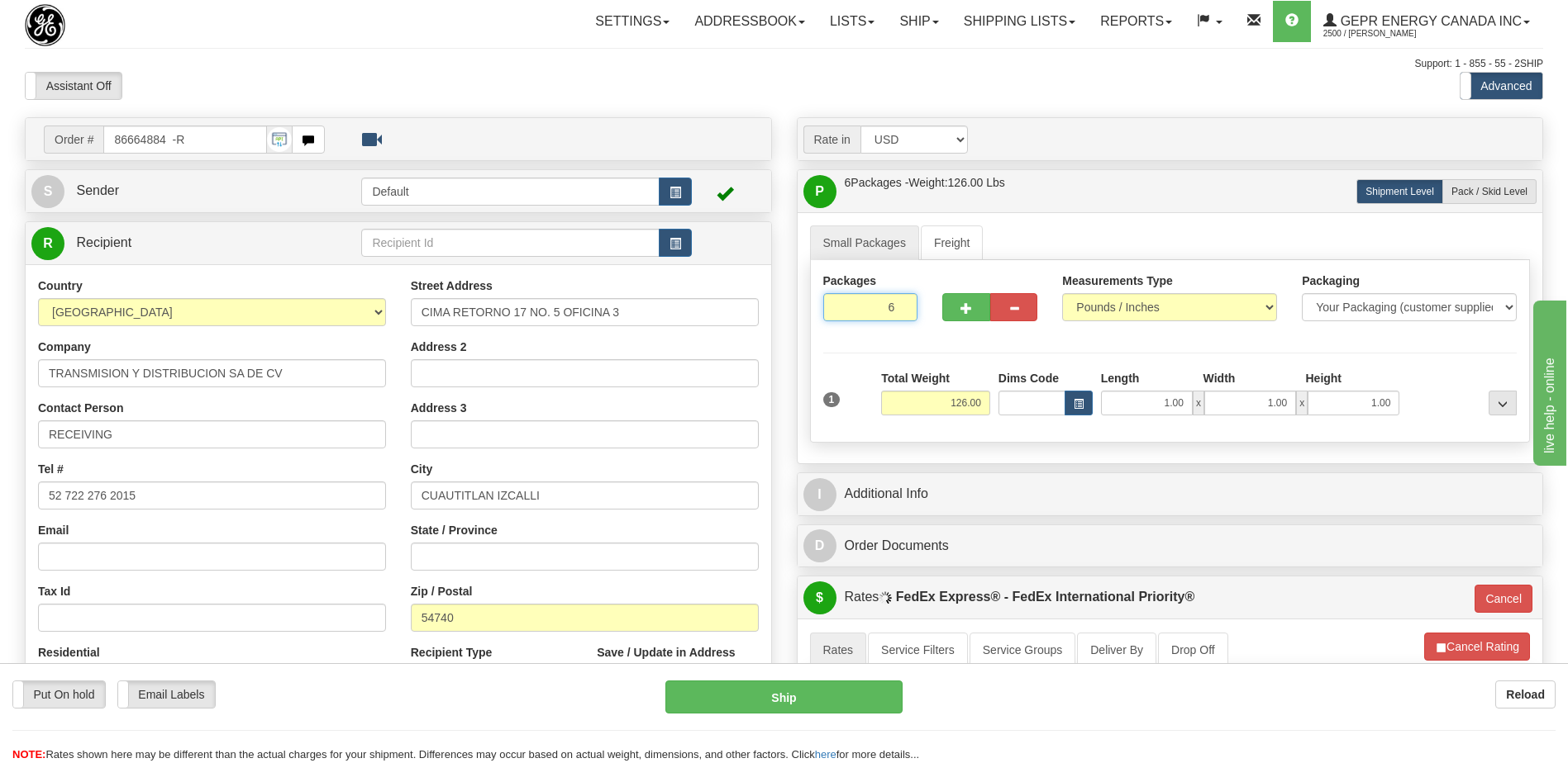
click at [871, 306] on input "6" at bounding box center [871, 307] width 95 height 28
type input "1"
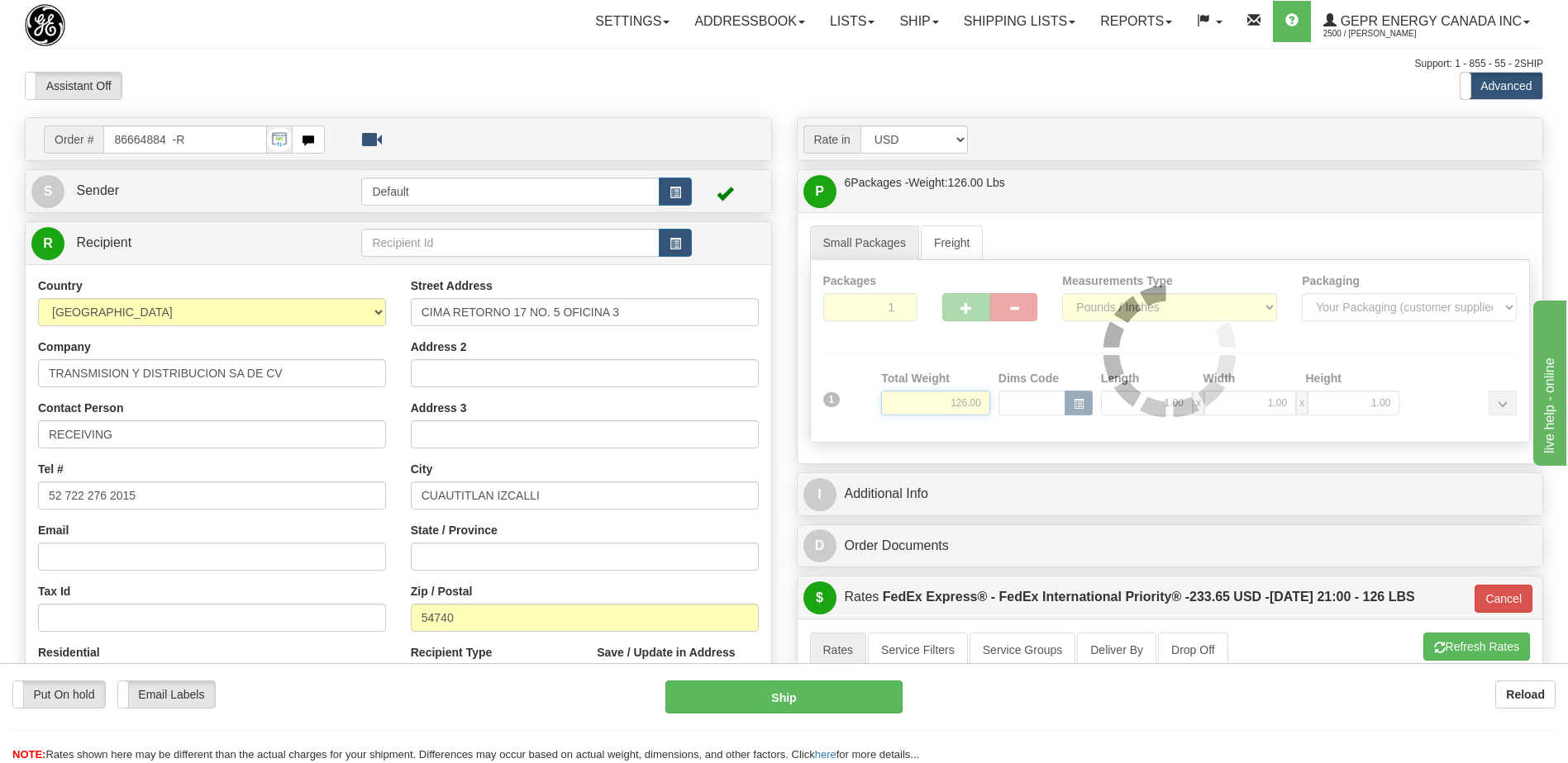
click at [974, 407] on div "Packages 1 1 Measurements Type" at bounding box center [1170, 351] width 720 height 182
type input "01"
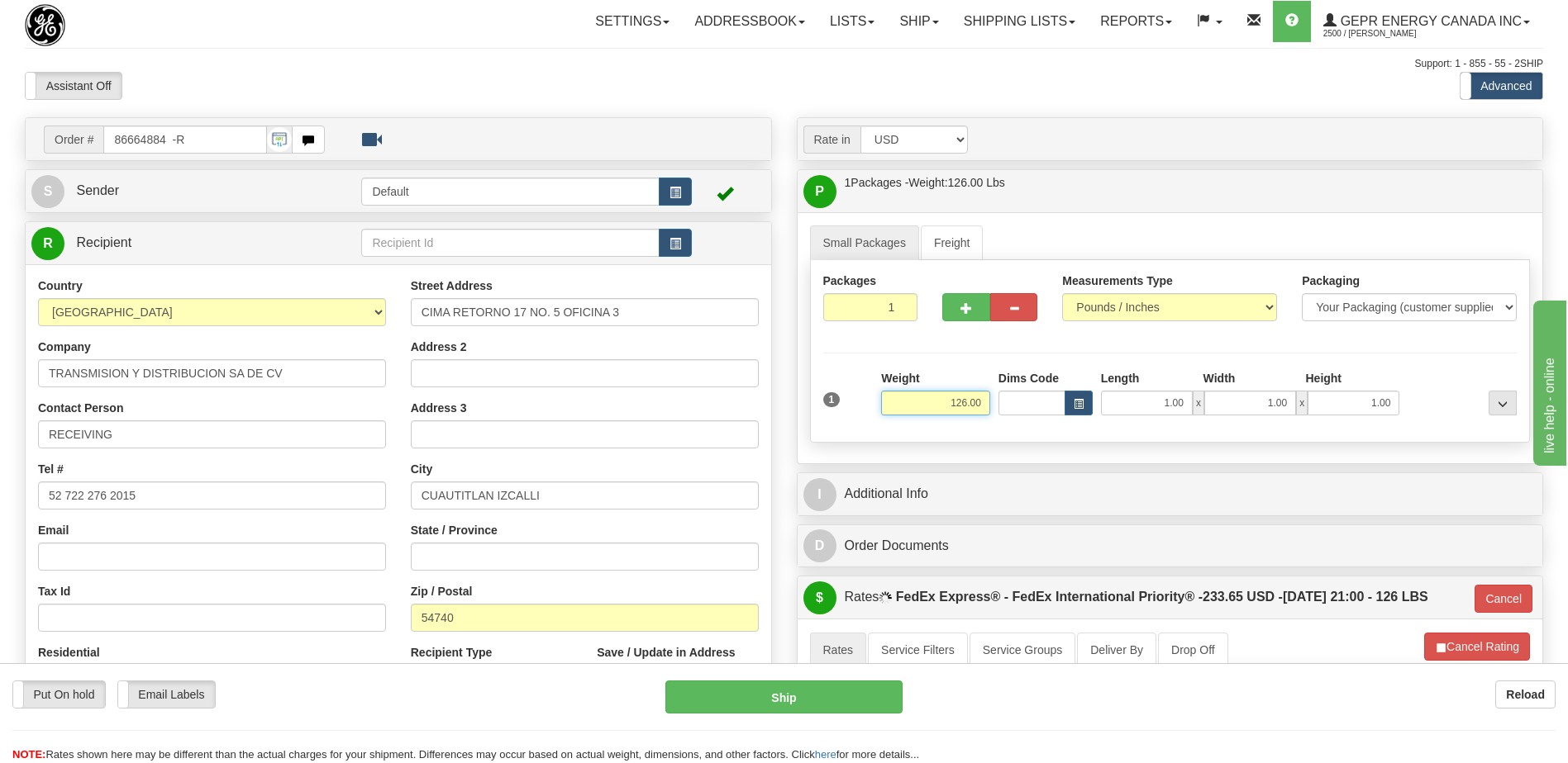
click at [966, 404] on input "126.00" at bounding box center [935, 403] width 109 height 25
type input "8"
type input "01"
type input "8.00"
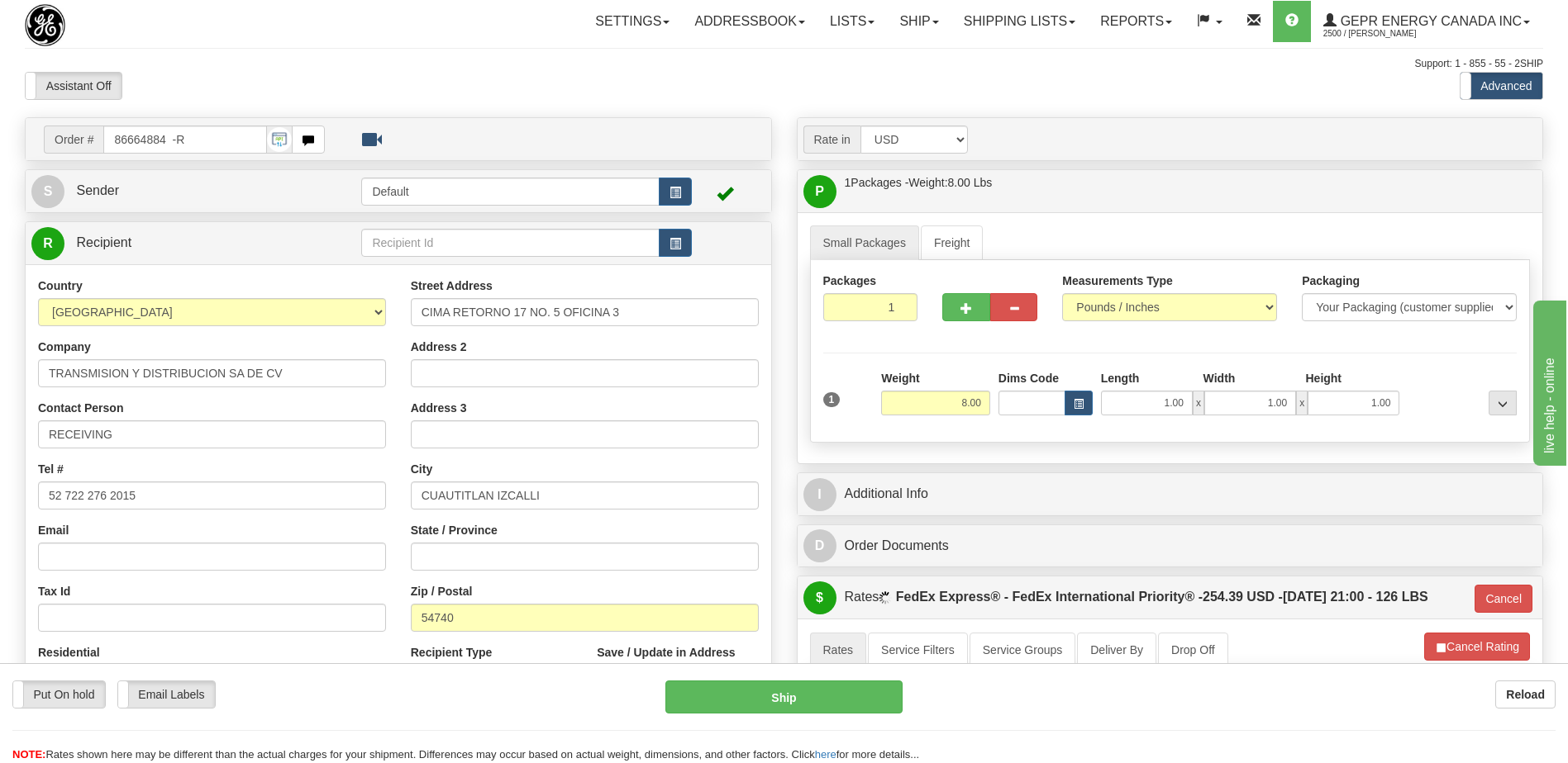
click at [633, 75] on div "Assistant On Assistant Off Do a return Do a return" at bounding box center [334, 86] width 643 height 28
click at [1504, 591] on button "Cancel" at bounding box center [1504, 599] width 58 height 28
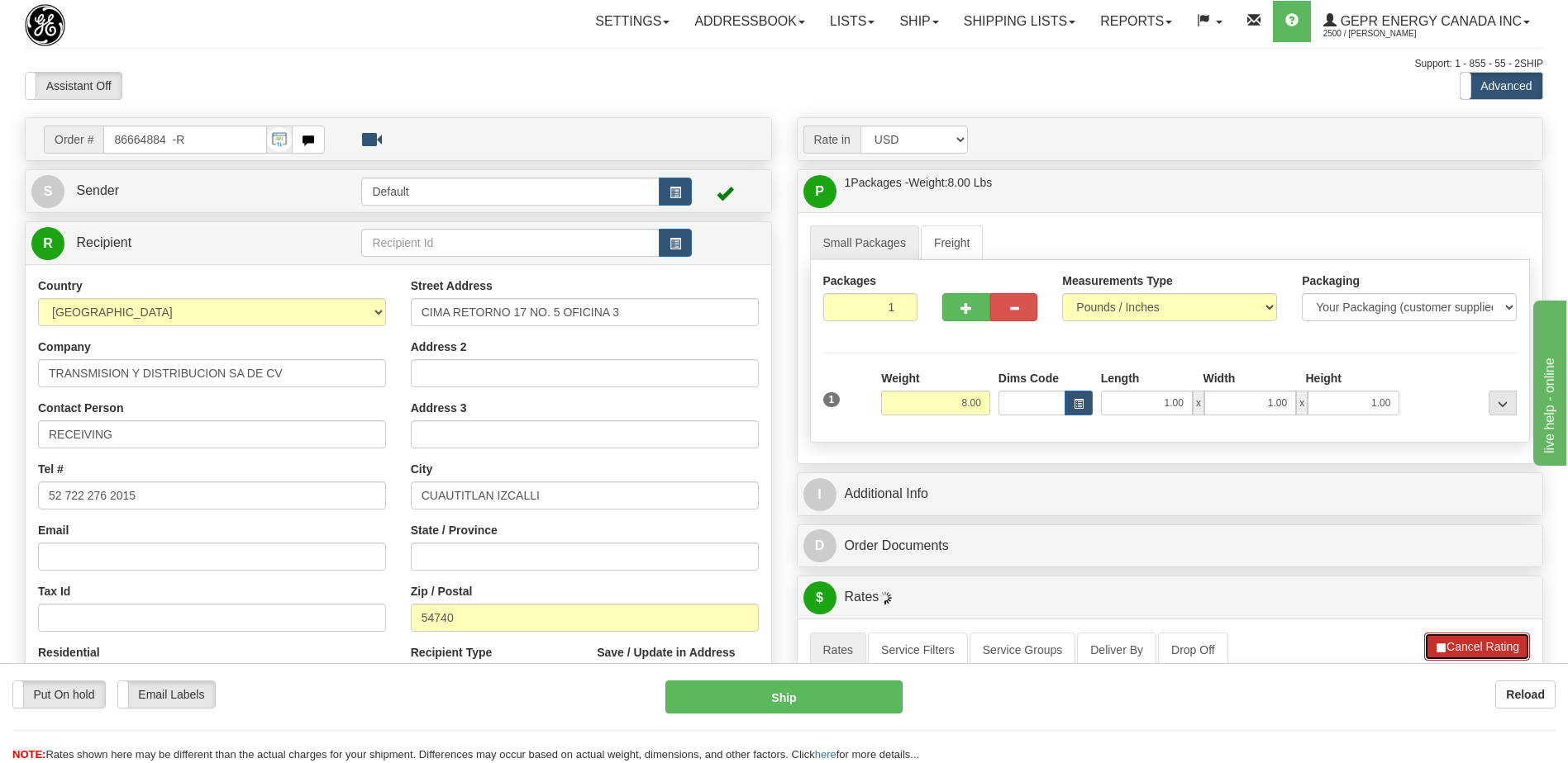
click at [1472, 647] on button "Cancel Rating" at bounding box center [1476, 646] width 106 height 28
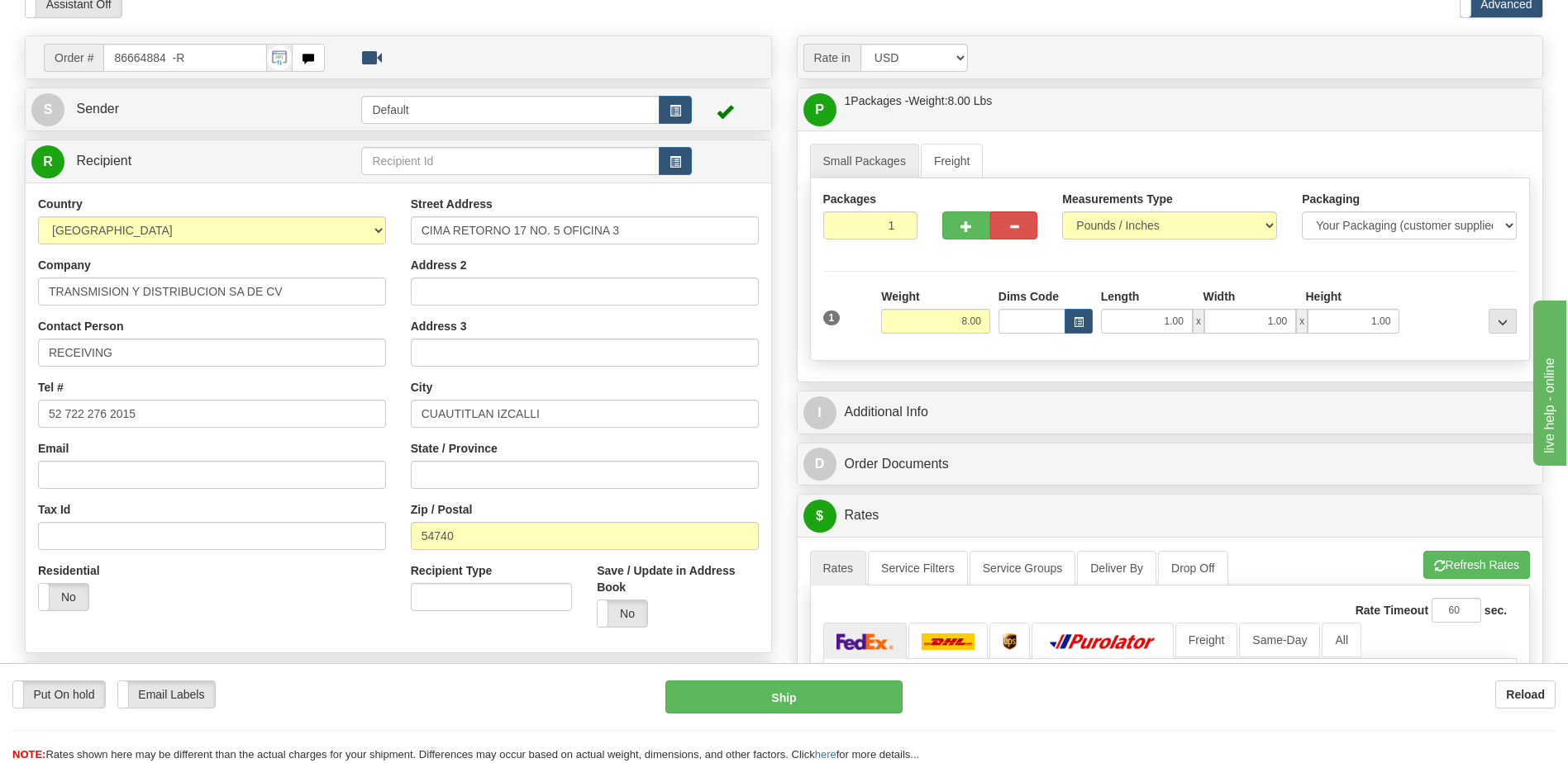
scroll to position [247, 0]
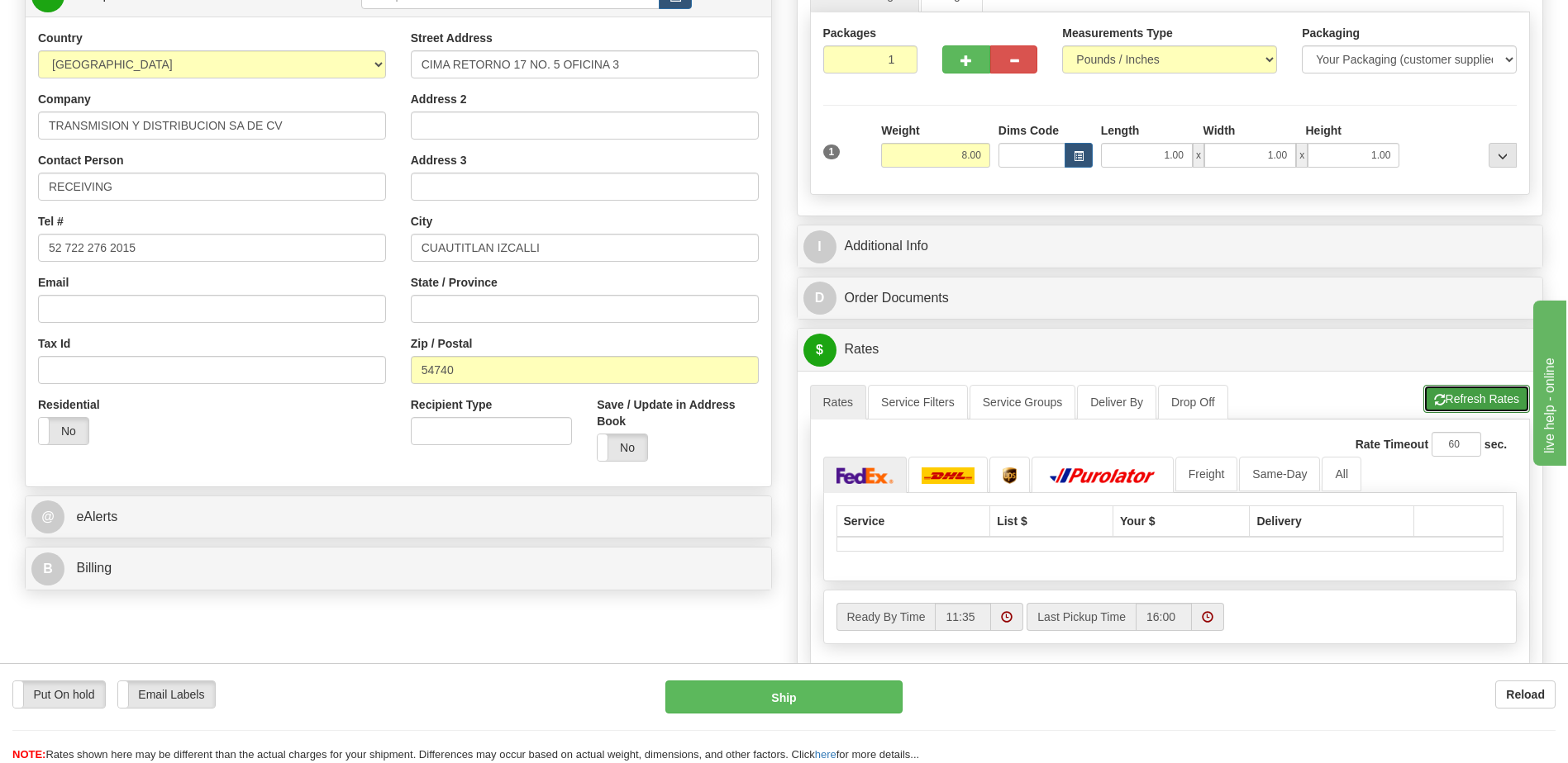
click at [1480, 405] on button "Refresh Rates" at bounding box center [1476, 399] width 107 height 28
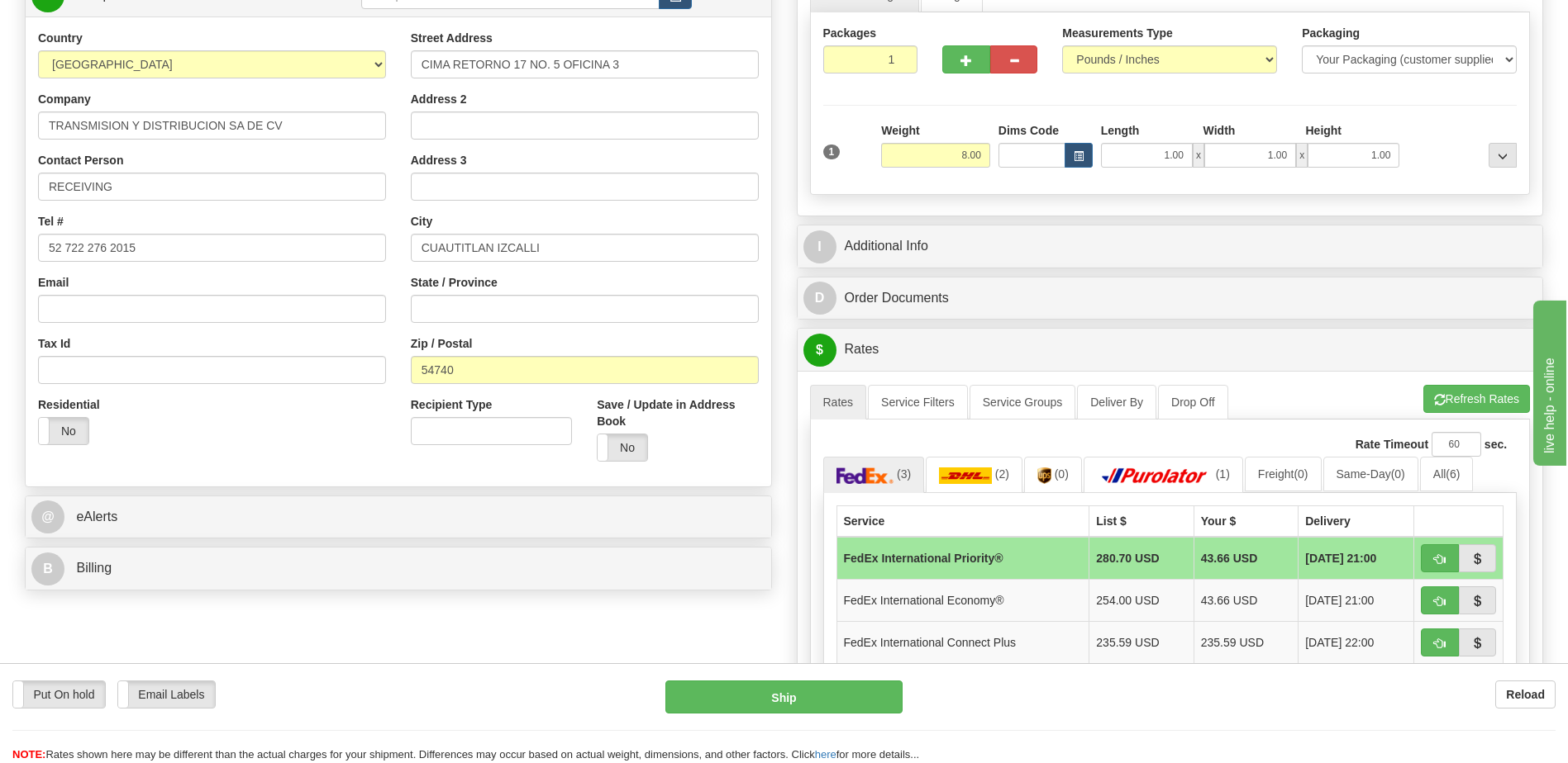
click at [515, 620] on div "Order # 86664884 -R S Sender" at bounding box center [783, 423] width 1543 height 1108
click at [201, 439] on div "Residential Yes No" at bounding box center [211, 427] width 373 height 61
click at [260, 429] on div "Residential Yes No" at bounding box center [211, 427] width 373 height 61
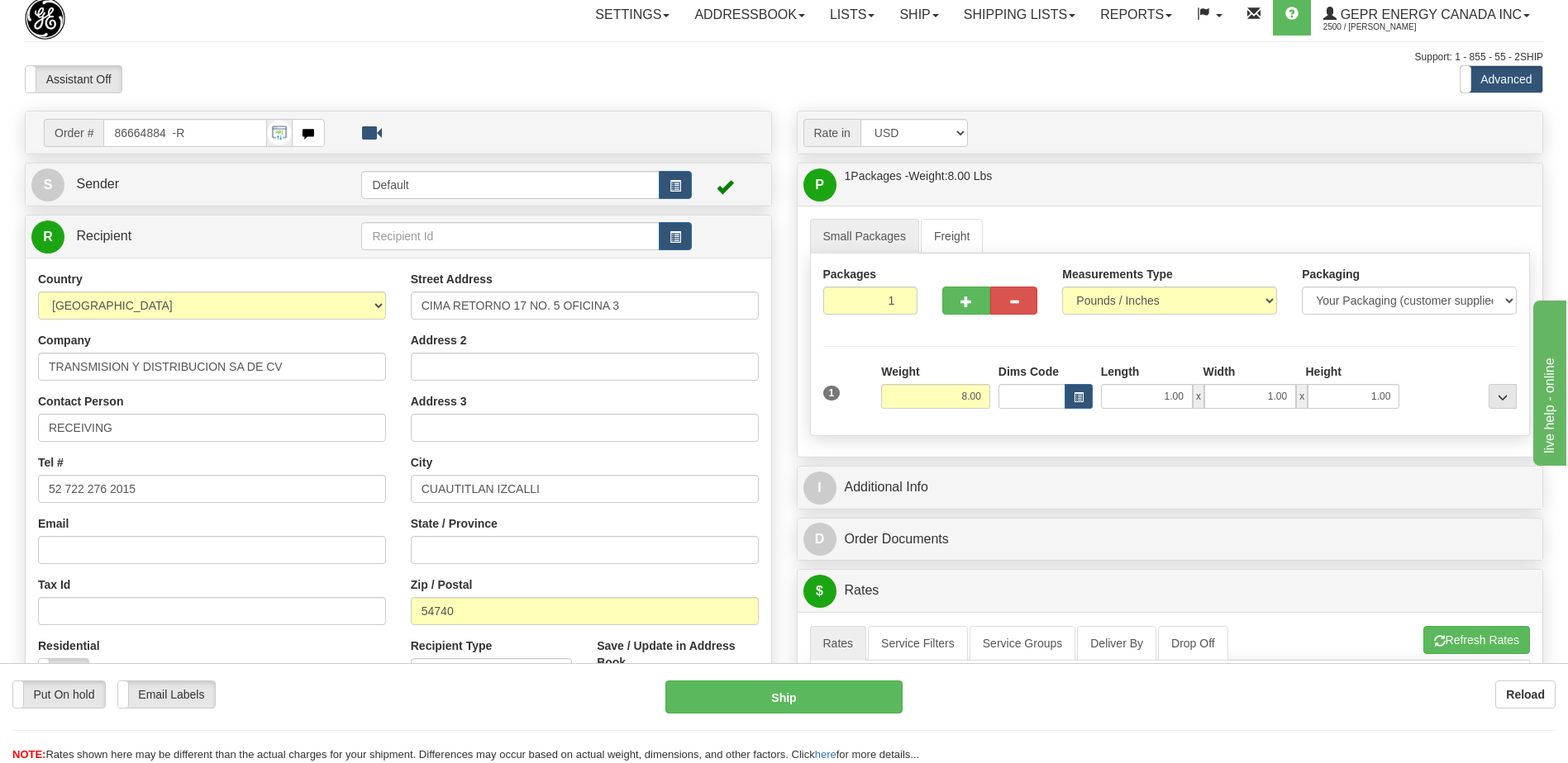
scroll to position [0, 0]
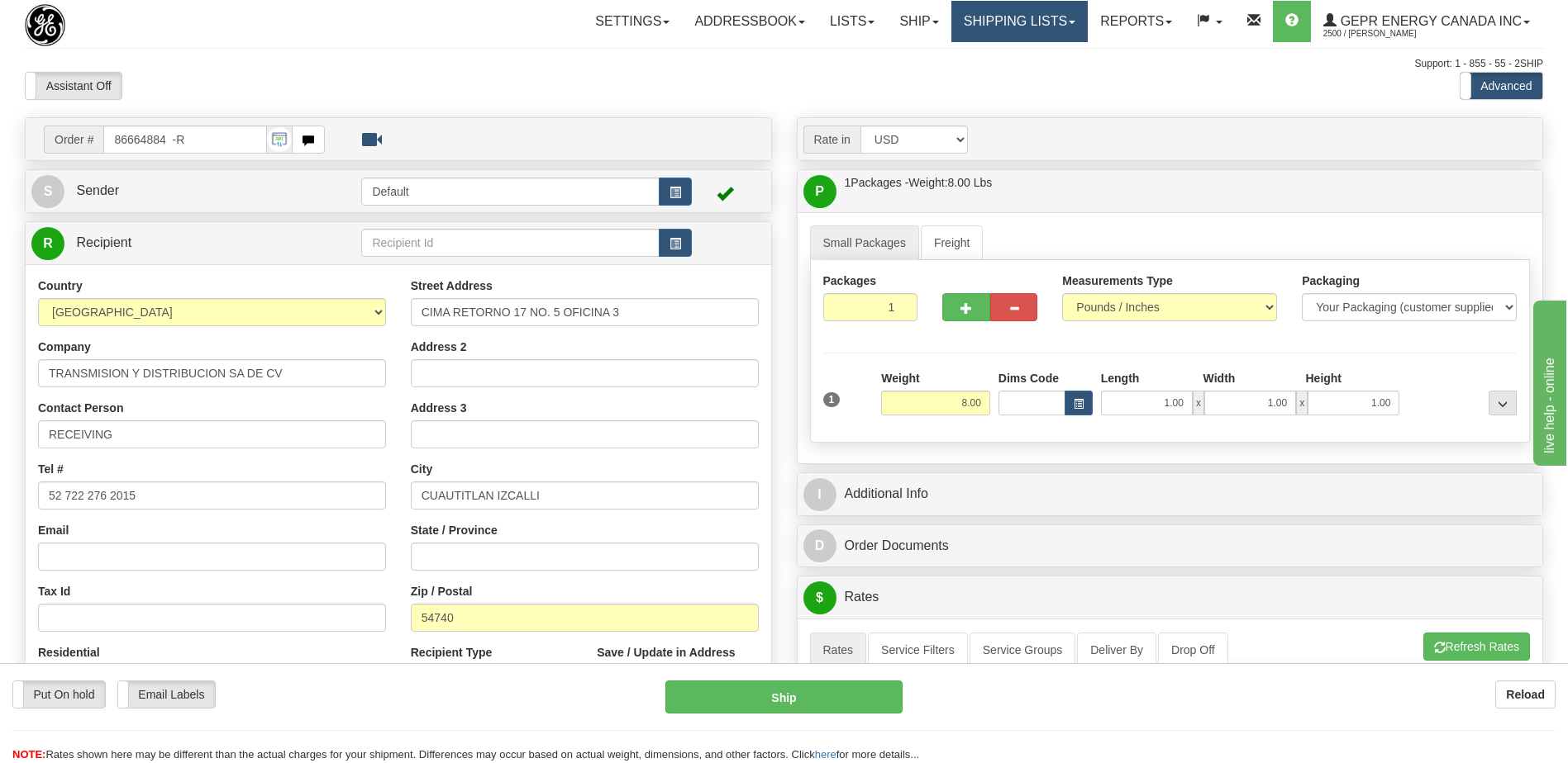
click at [1019, 20] on link "Shipping lists" at bounding box center [1019, 21] width 136 height 41
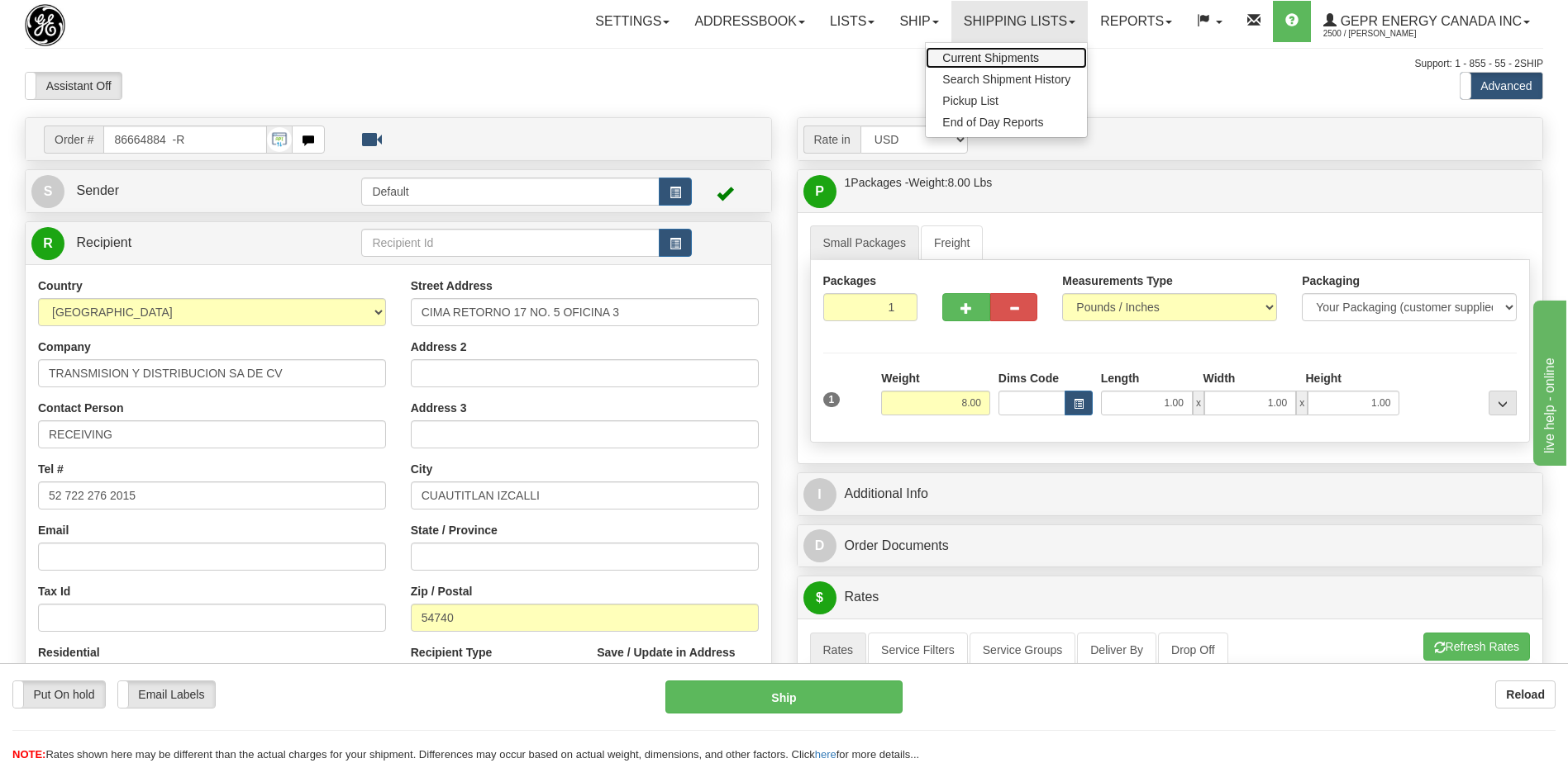
click at [988, 58] on span "Current Shipments" at bounding box center [990, 58] width 96 height 13
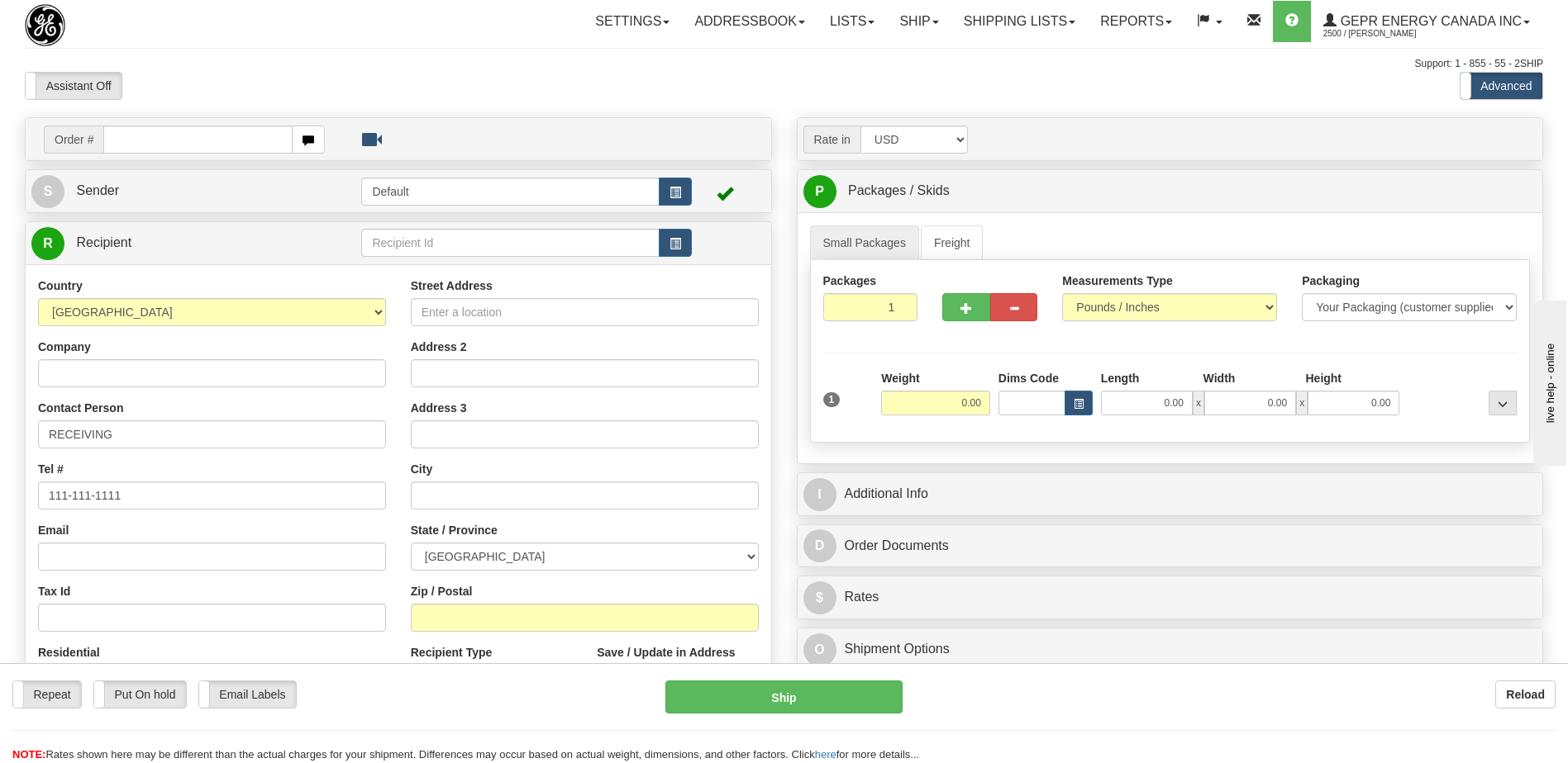
click at [392, 592] on div "Country [GEOGRAPHIC_DATA] [GEOGRAPHIC_DATA] [GEOGRAPHIC_DATA] [GEOGRAPHIC_DATA]…" at bounding box center [211, 491] width 373 height 428
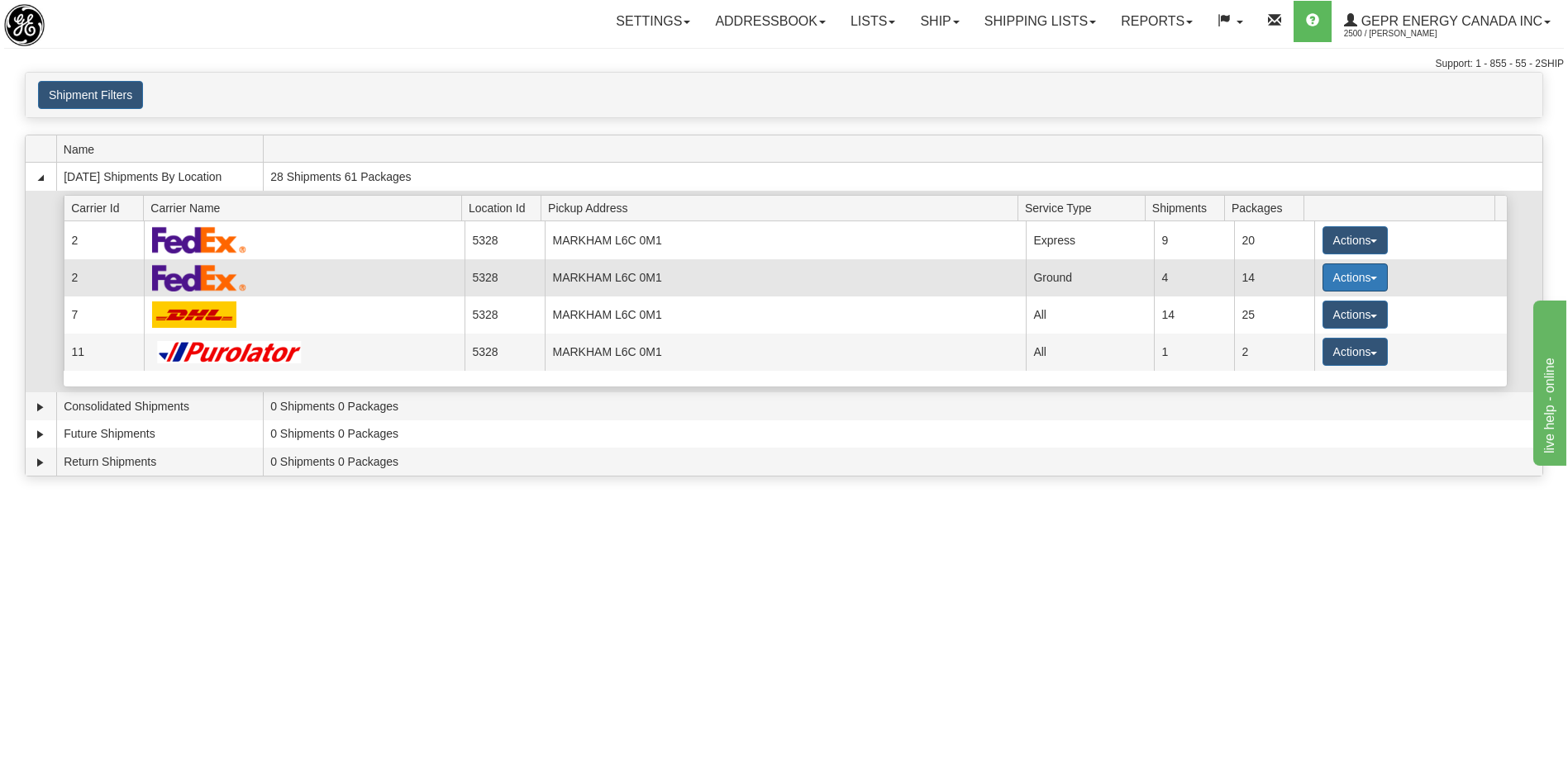
click at [1324, 280] on button "Actions" at bounding box center [1355, 277] width 66 height 28
click at [1298, 311] on span "Details" at bounding box center [1293, 308] width 45 height 11
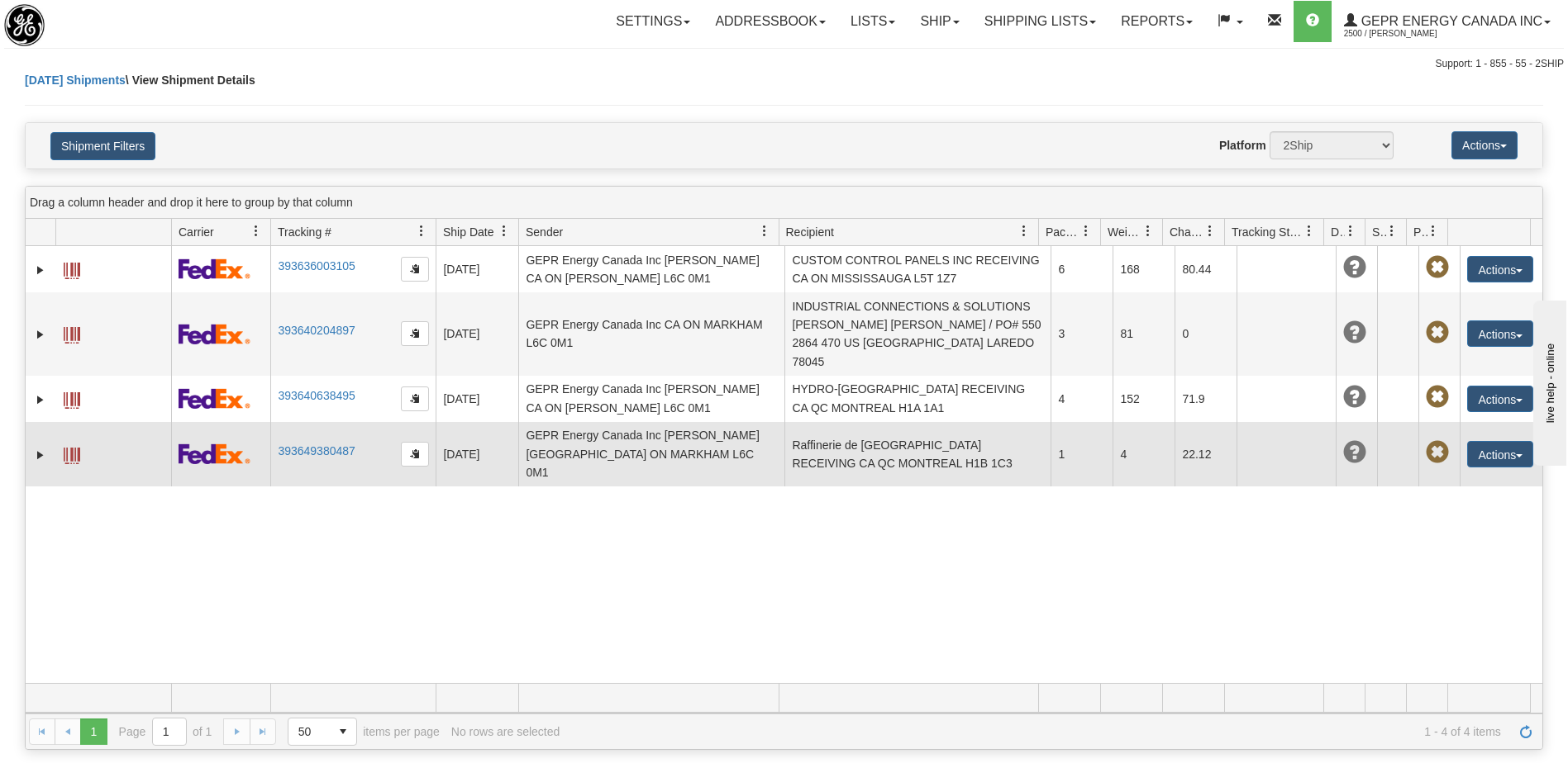
click at [851, 435] on td "Raffinerie de [GEOGRAPHIC_DATA] RECEIVING CA QC MONTREAL H1B 1C3" at bounding box center [917, 454] width 266 height 64
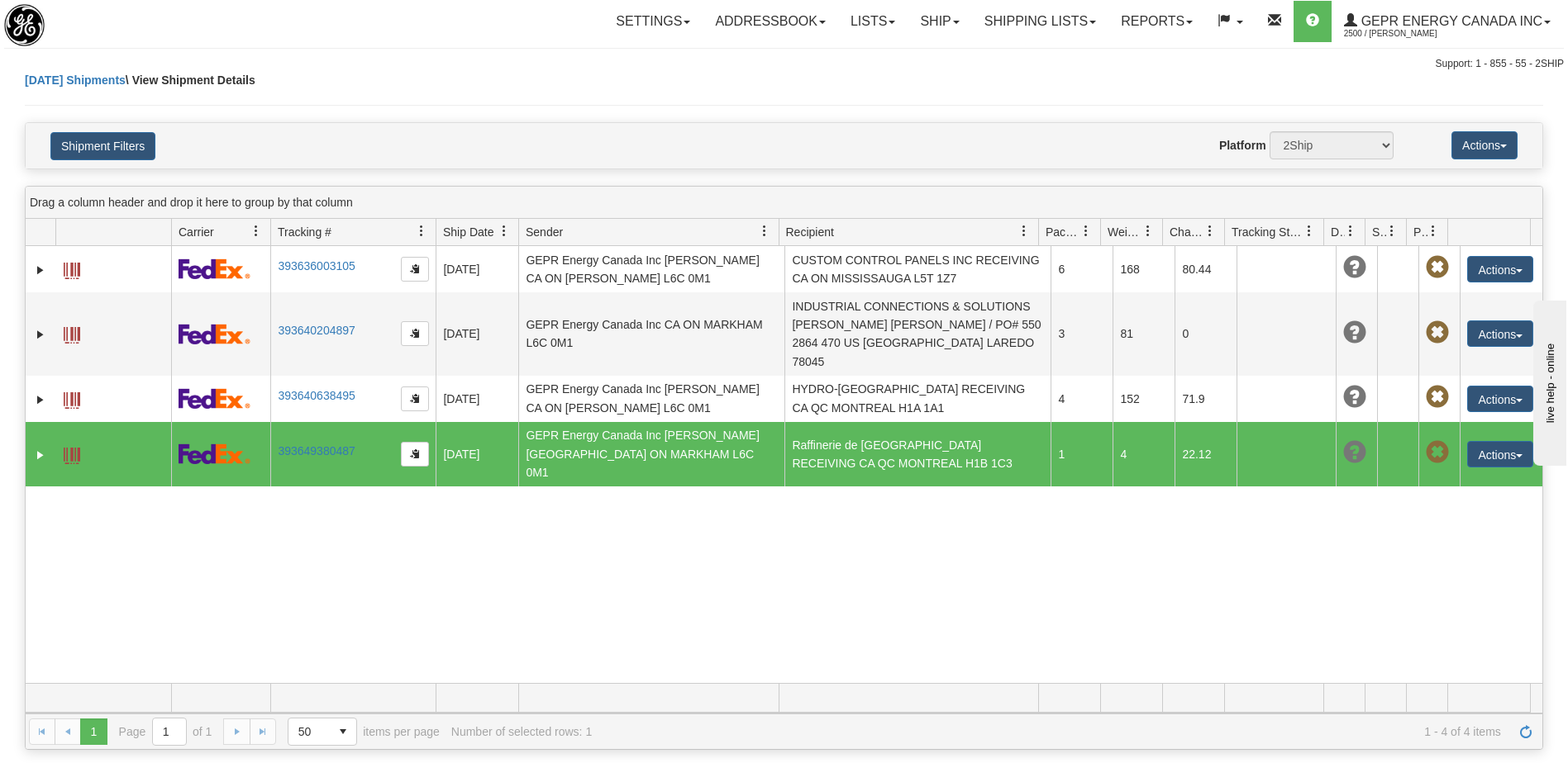
click at [75, 447] on span at bounding box center [72, 456] width 17 height 17
click at [850, 504] on div "31675833 2500 393636003105 [DATE] [DATE] 12:22:04 PM GEPR Energy Canada Inc [PE…" at bounding box center [783, 465] width 1517 height 437
